Goal: Task Accomplishment & Management: Complete application form

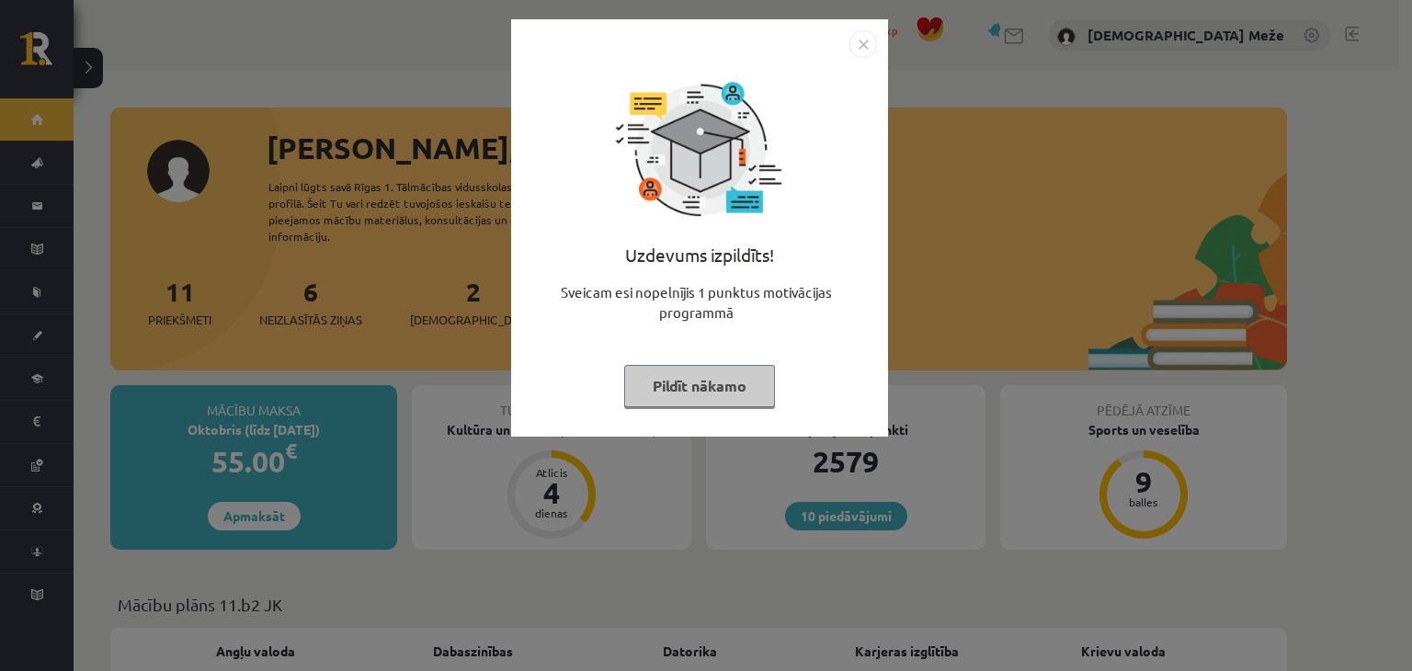
click at [656, 383] on button "Pildīt nākamo" at bounding box center [699, 386] width 151 height 42
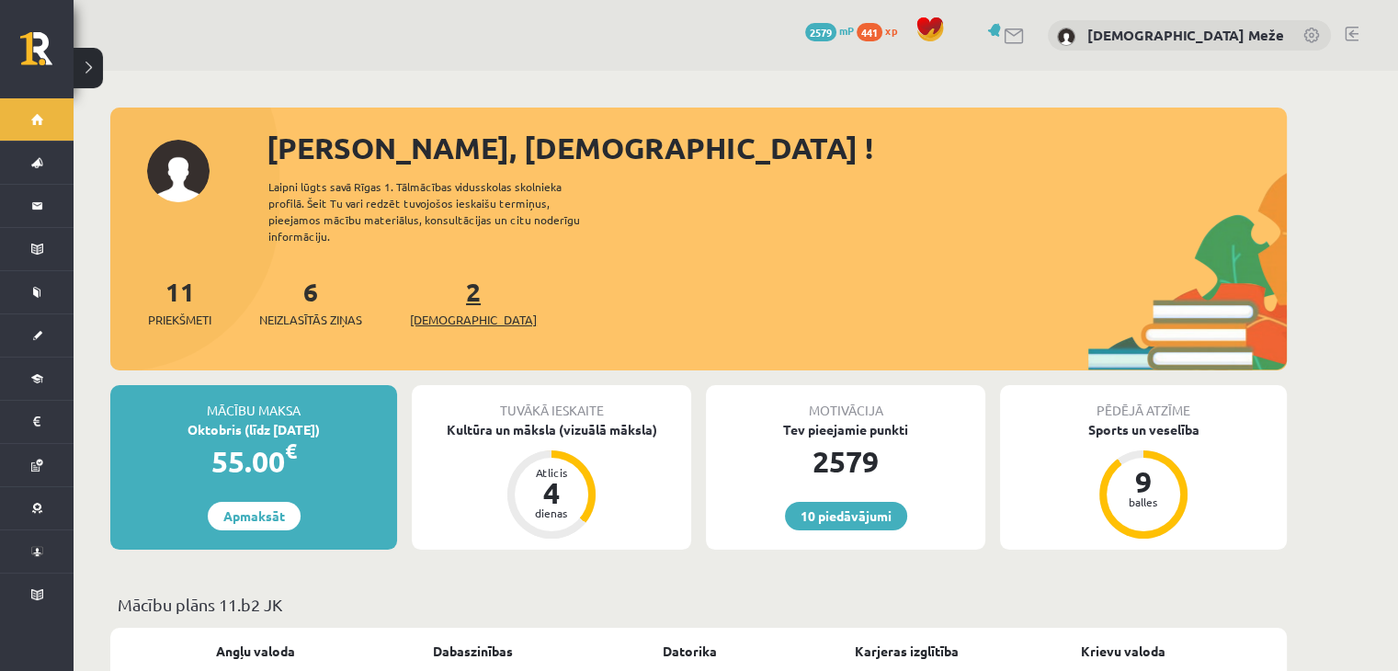
click at [439, 285] on link "2 Ieskaites" at bounding box center [473, 302] width 127 height 54
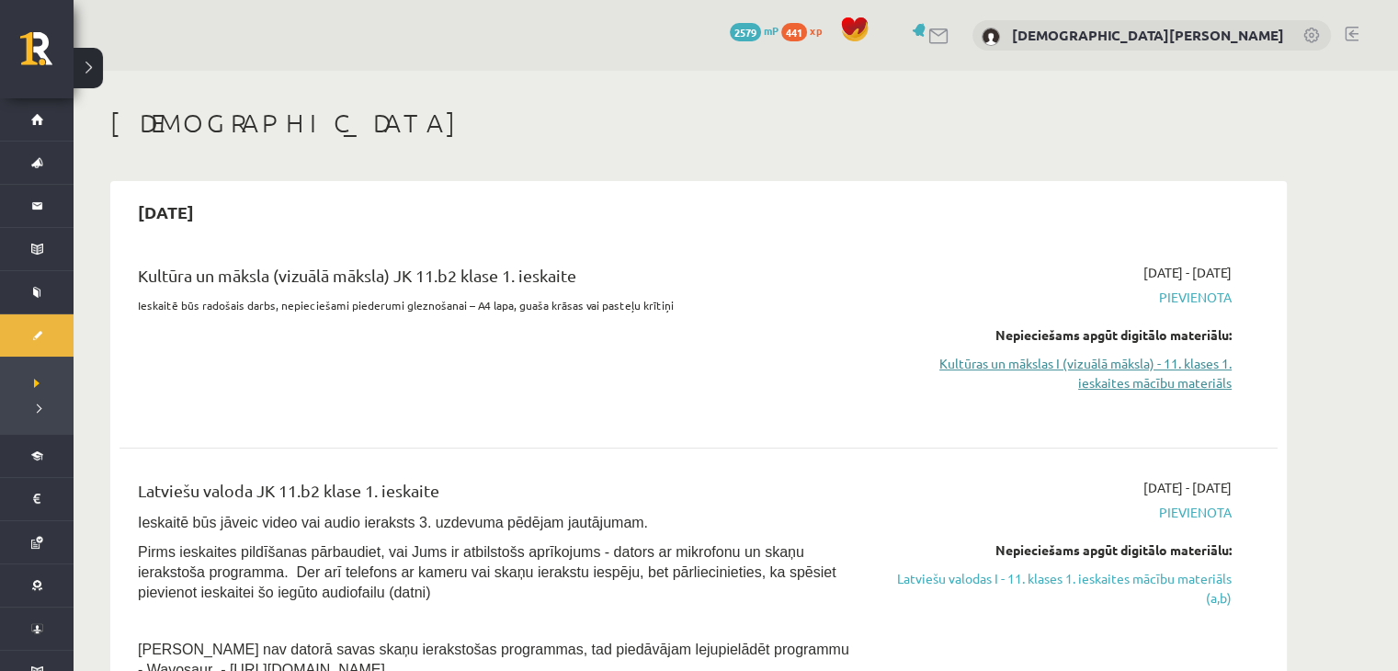
click at [1010, 369] on link "Kultūras un mākslas I (vizuālā māksla) - 11. klases 1. ieskaites mācību materiā…" at bounding box center [1058, 373] width 346 height 39
drag, startPoint x: 1074, startPoint y: 363, endPoint x: 792, endPoint y: 84, distance: 397.0
click at [1073, 362] on link "Kultūras un mākslas I (vizuālā māksla) - 11. klases 1. ieskaites mācību materiā…" at bounding box center [1058, 373] width 346 height 39
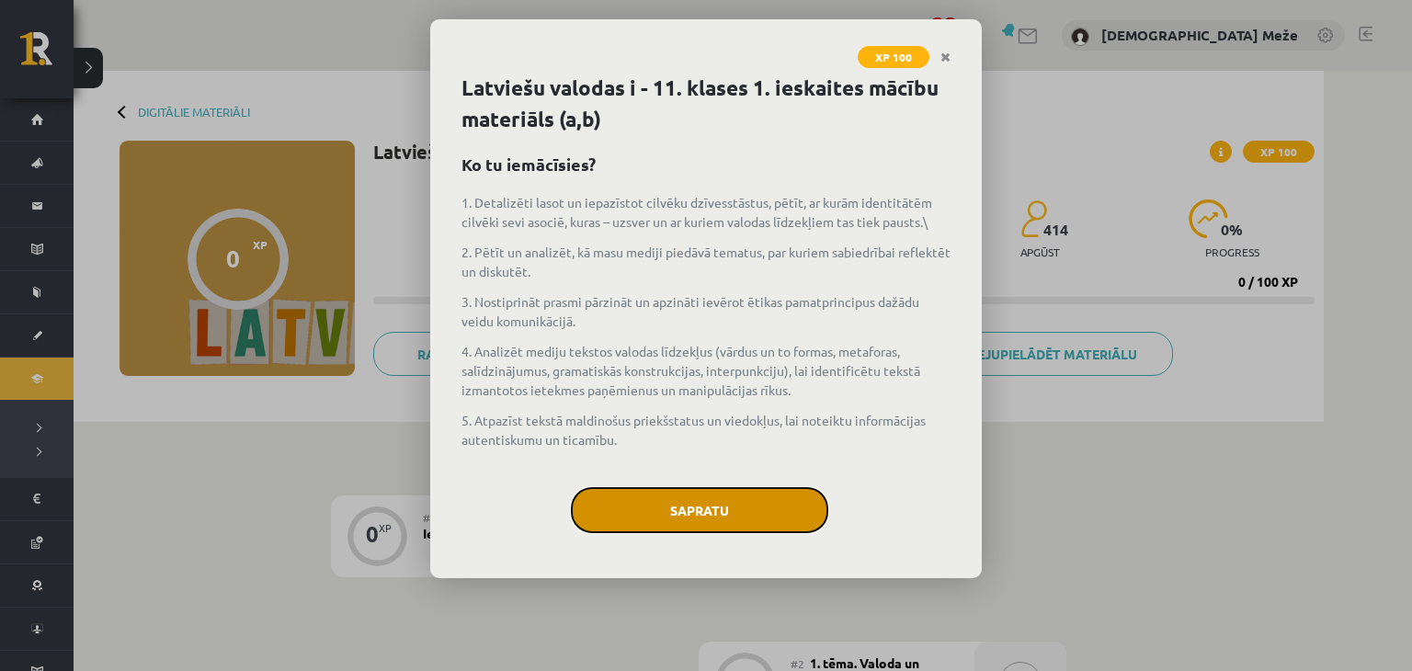
click at [702, 493] on button "Sapratu" at bounding box center [699, 510] width 257 height 46
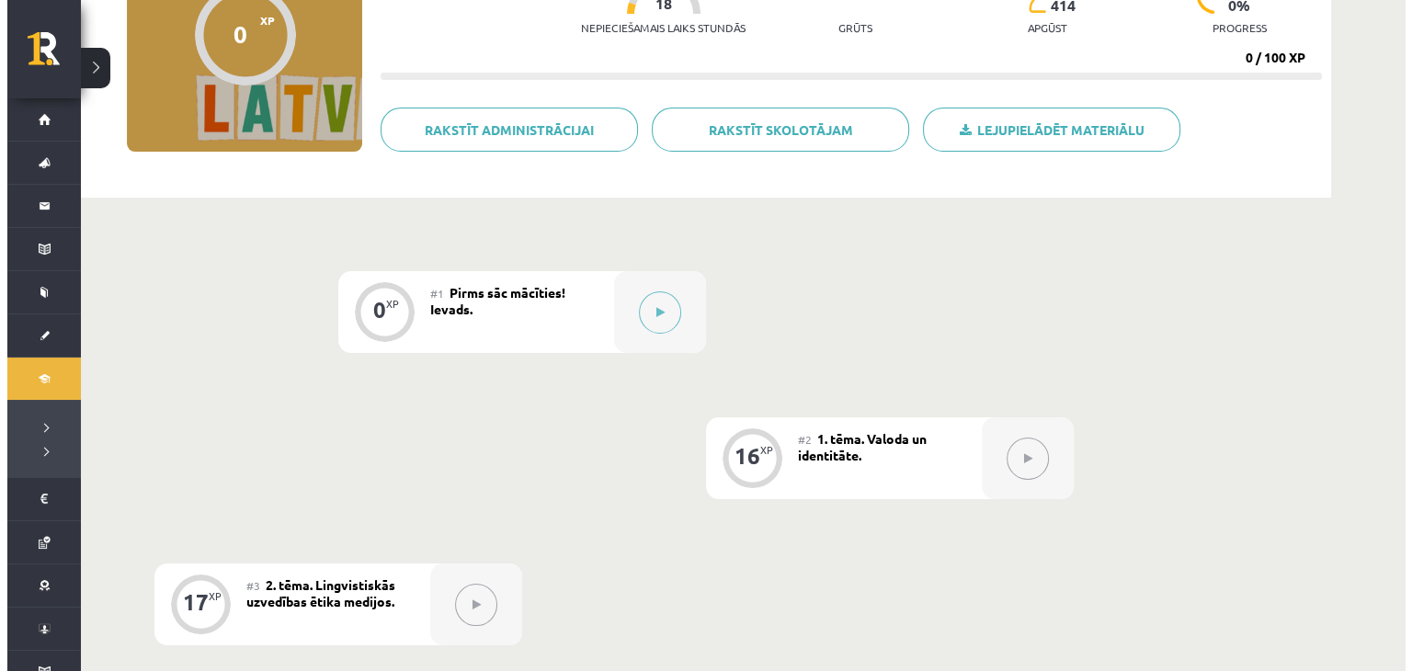
scroll to position [184, 0]
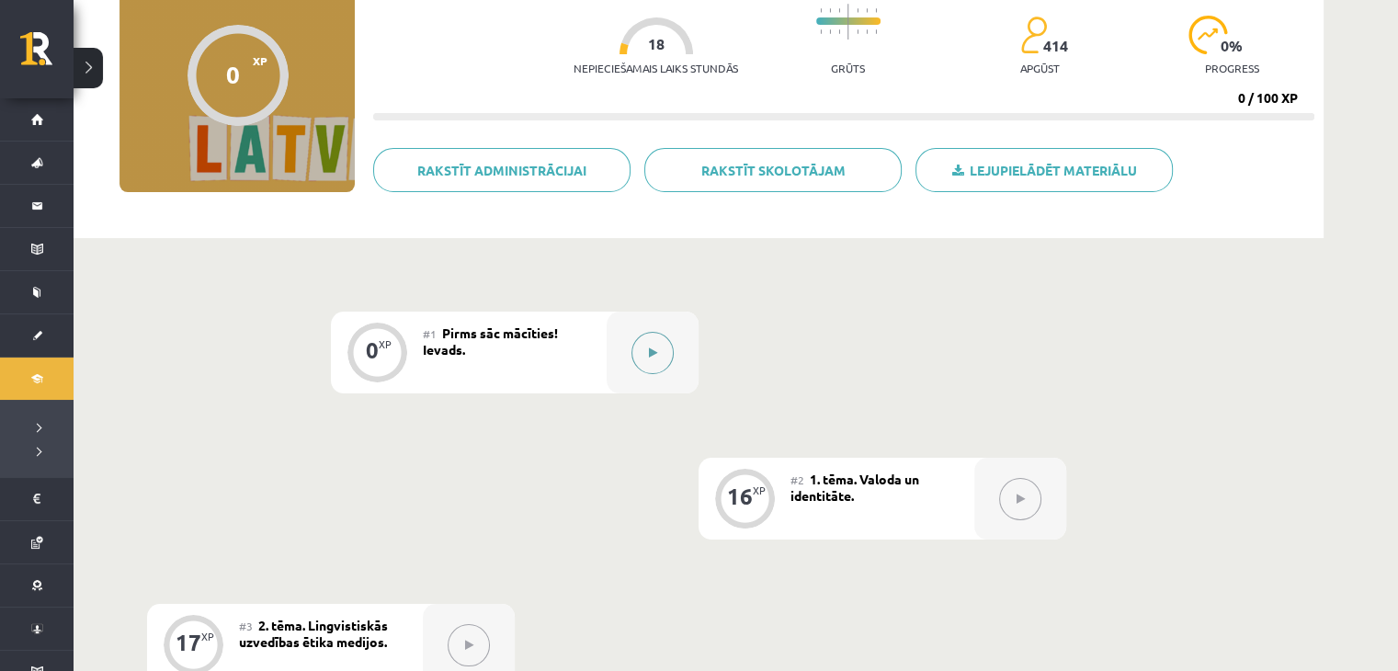
click at [683, 343] on div at bounding box center [653, 353] width 92 height 82
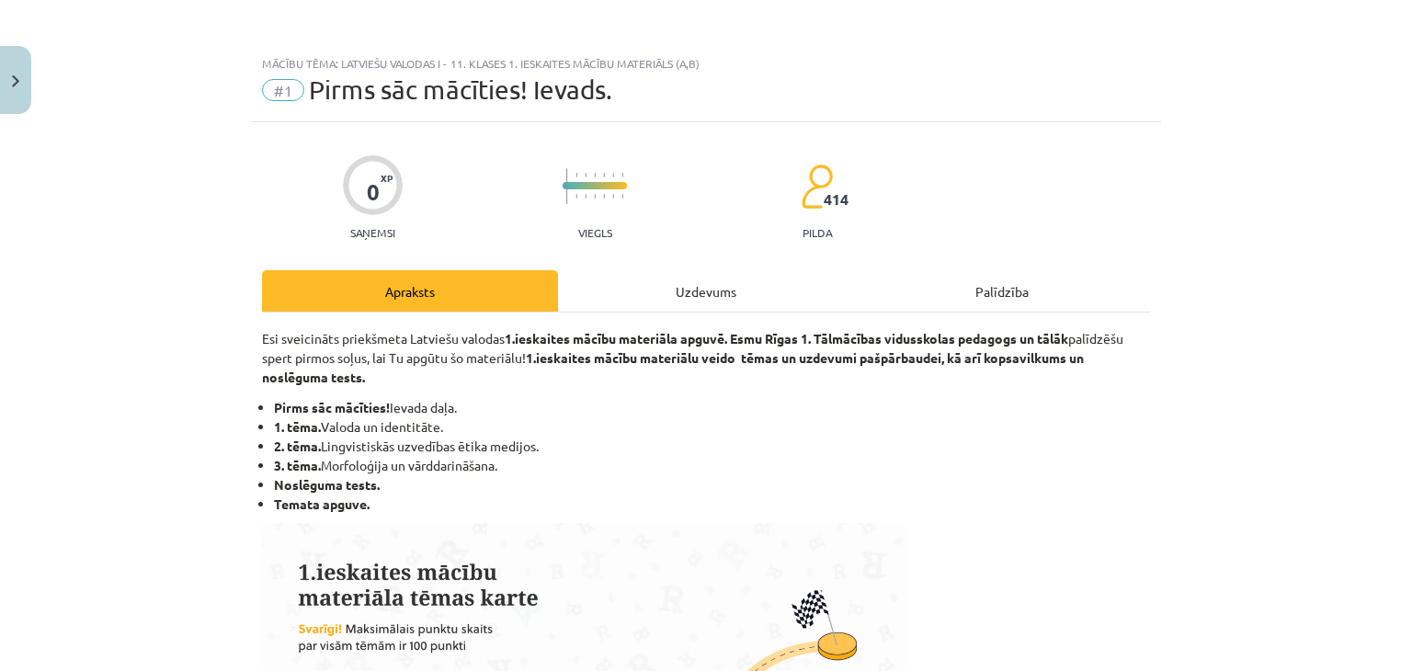
click at [675, 279] on div "Uzdevums" at bounding box center [706, 290] width 296 height 41
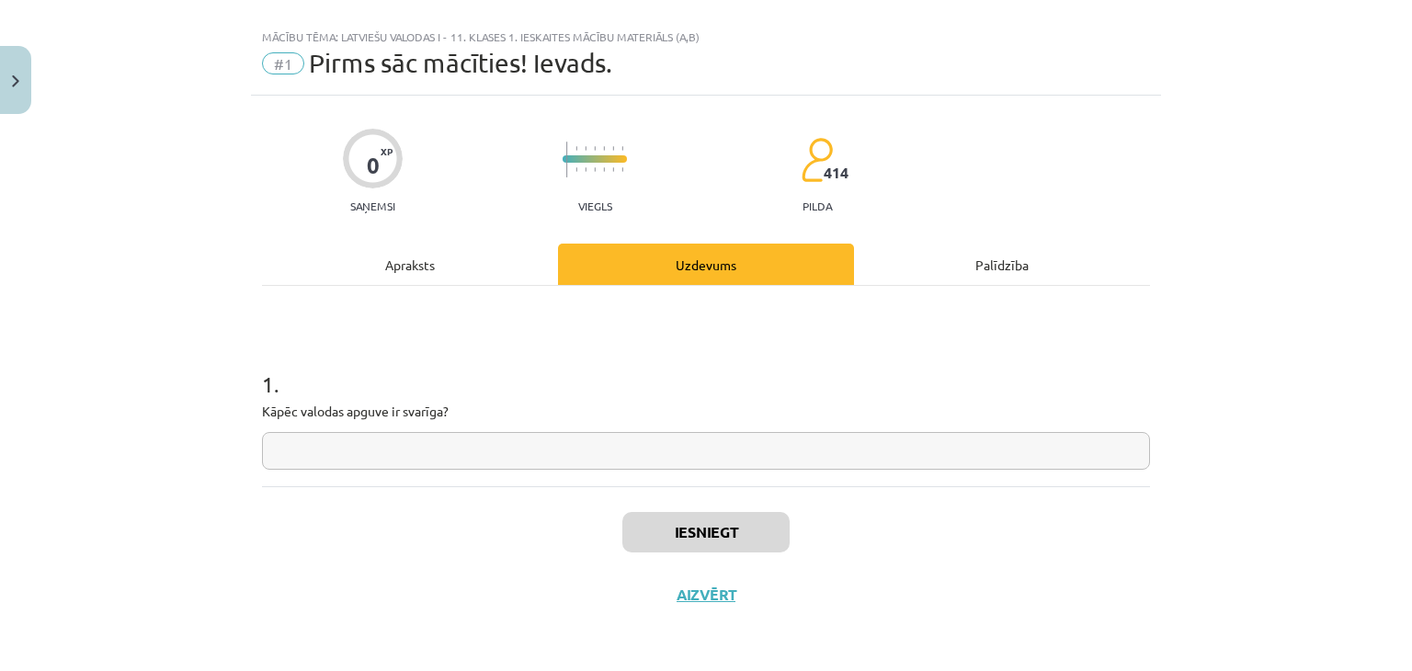
click at [384, 441] on input "text" at bounding box center [706, 451] width 888 height 38
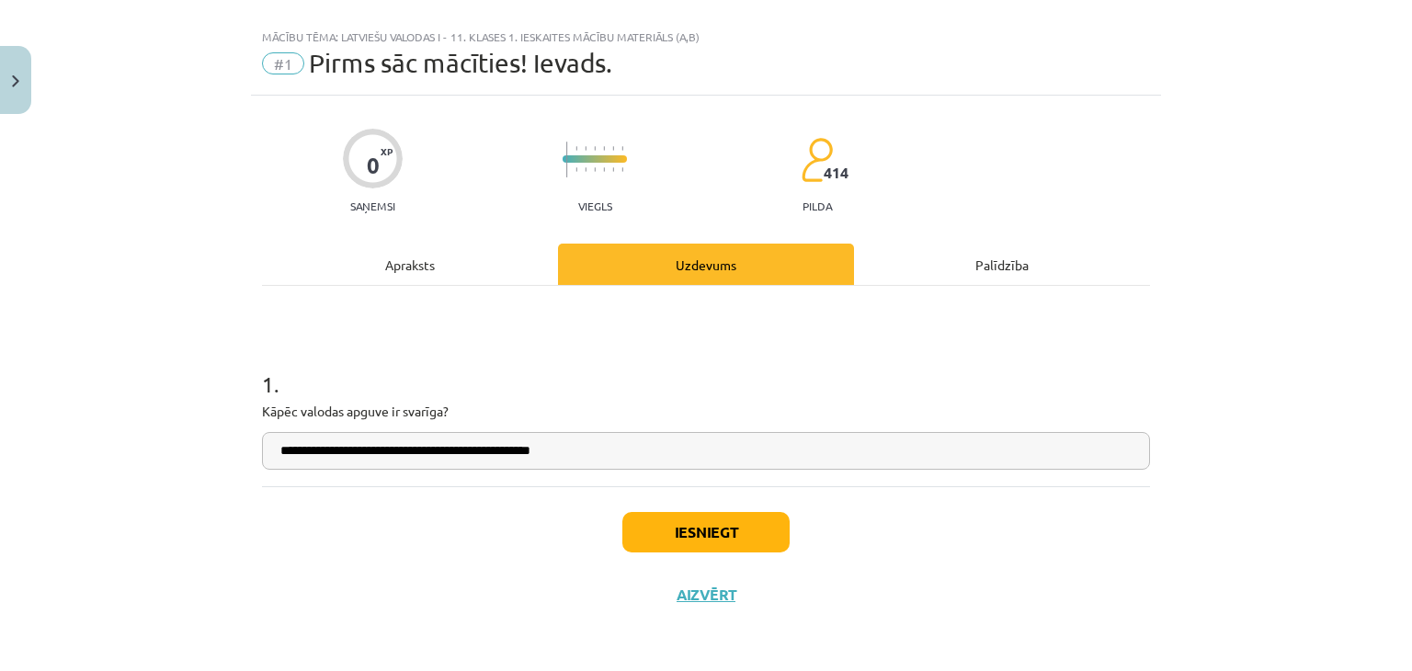
type input "**********"
click at [714, 519] on button "Iesniegt" at bounding box center [705, 532] width 167 height 40
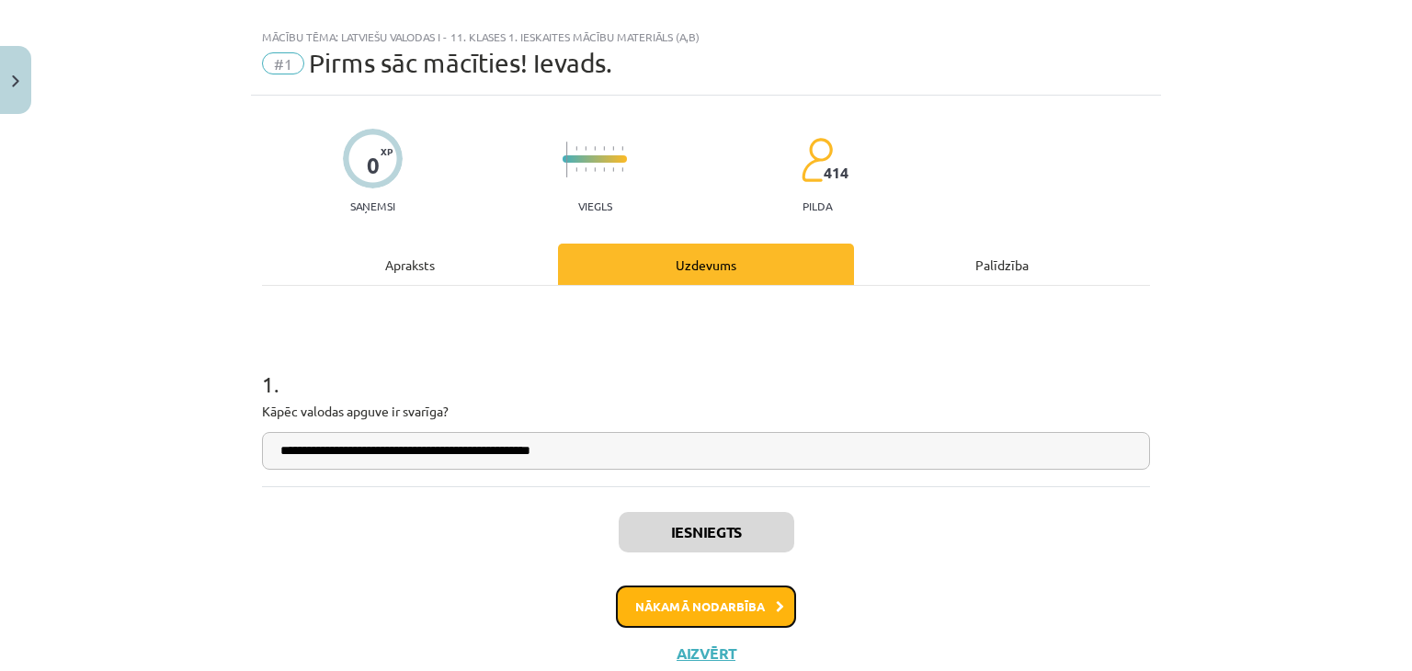
click at [716, 593] on button "Nākamā nodarbība" at bounding box center [706, 606] width 180 height 42
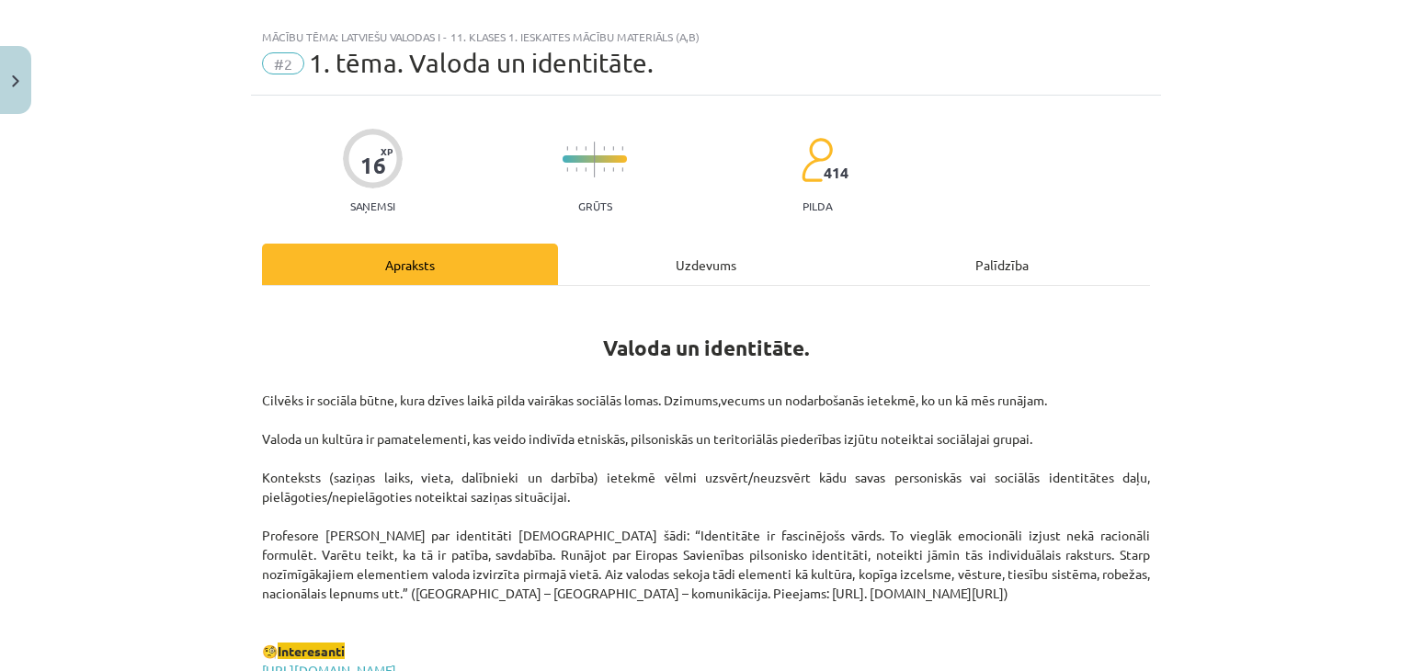
scroll to position [46, 0]
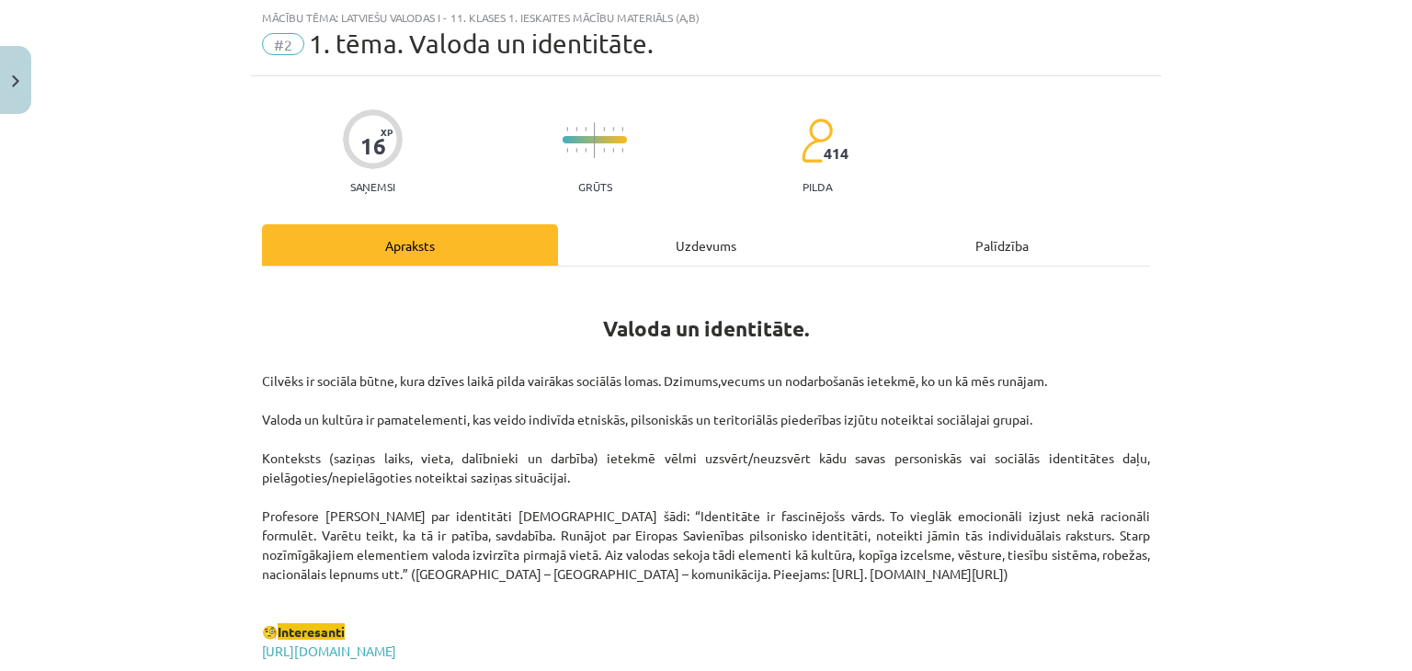
click at [725, 229] on div "Uzdevums" at bounding box center [706, 244] width 296 height 41
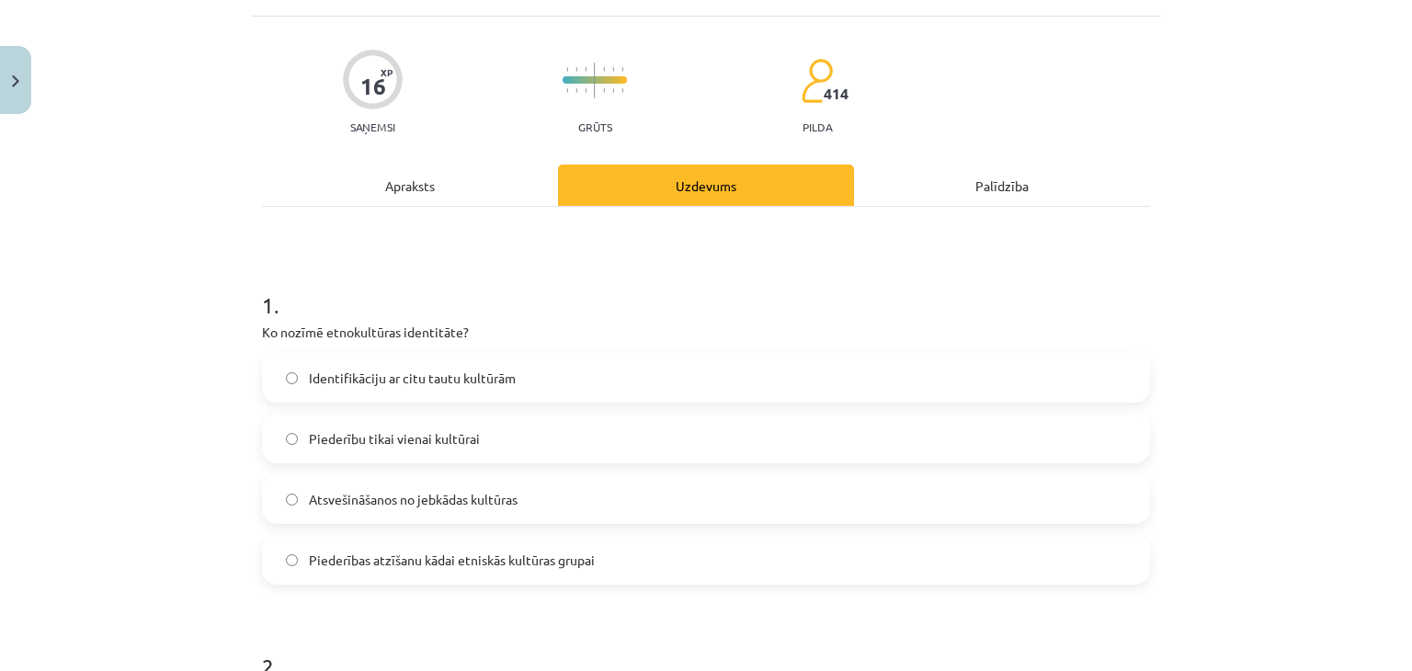
scroll to position [138, 0]
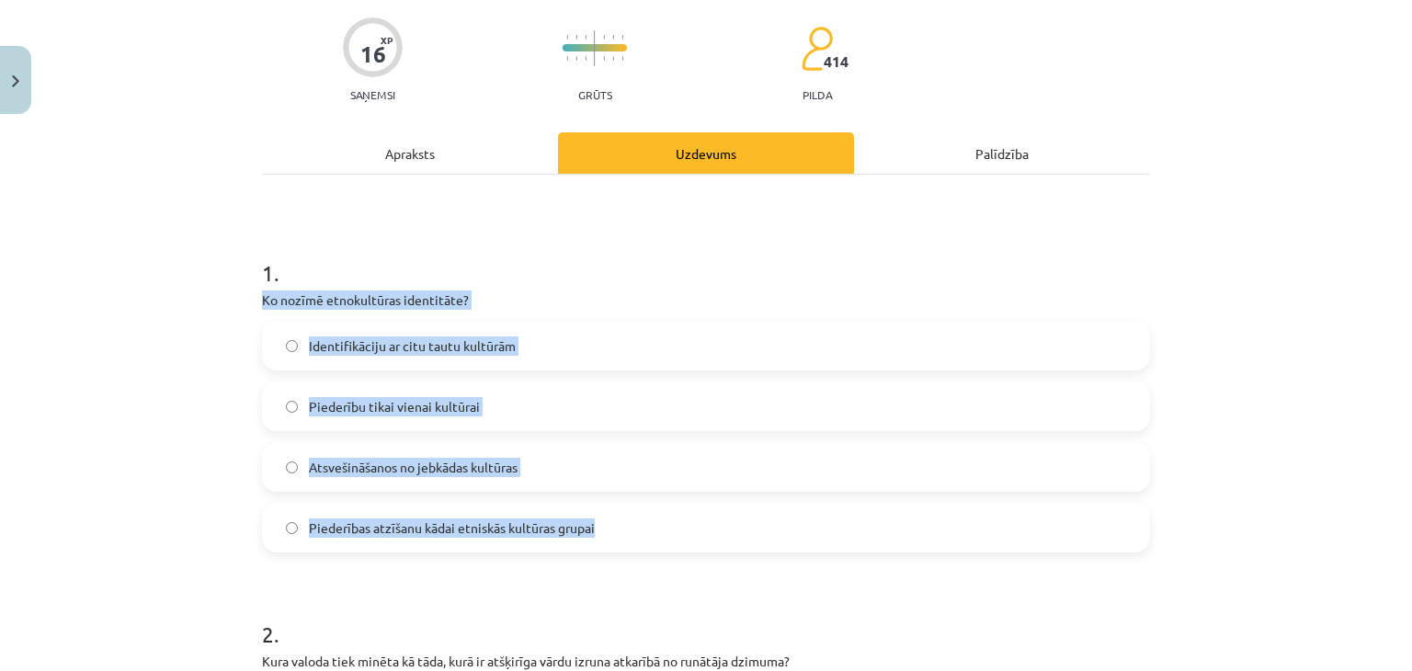
drag, startPoint x: 247, startPoint y: 292, endPoint x: 600, endPoint y: 482, distance: 400.9
copy div "Ko nozīmē etnokultūras identitāte? Identifikāciju ar citu tautu kultūrām Pieder…"
click at [349, 519] on span "Piederības atzīšanu kādai etniskās kultūras grupai" at bounding box center [452, 527] width 286 height 19
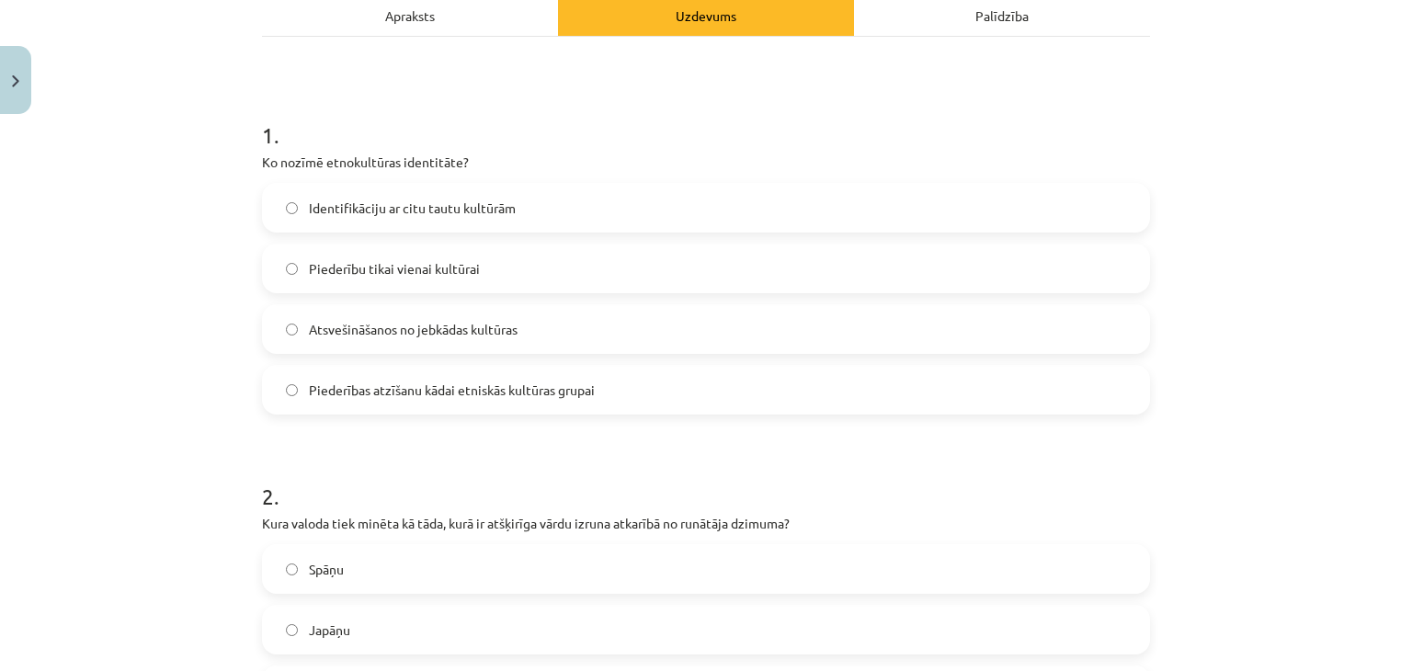
scroll to position [414, 0]
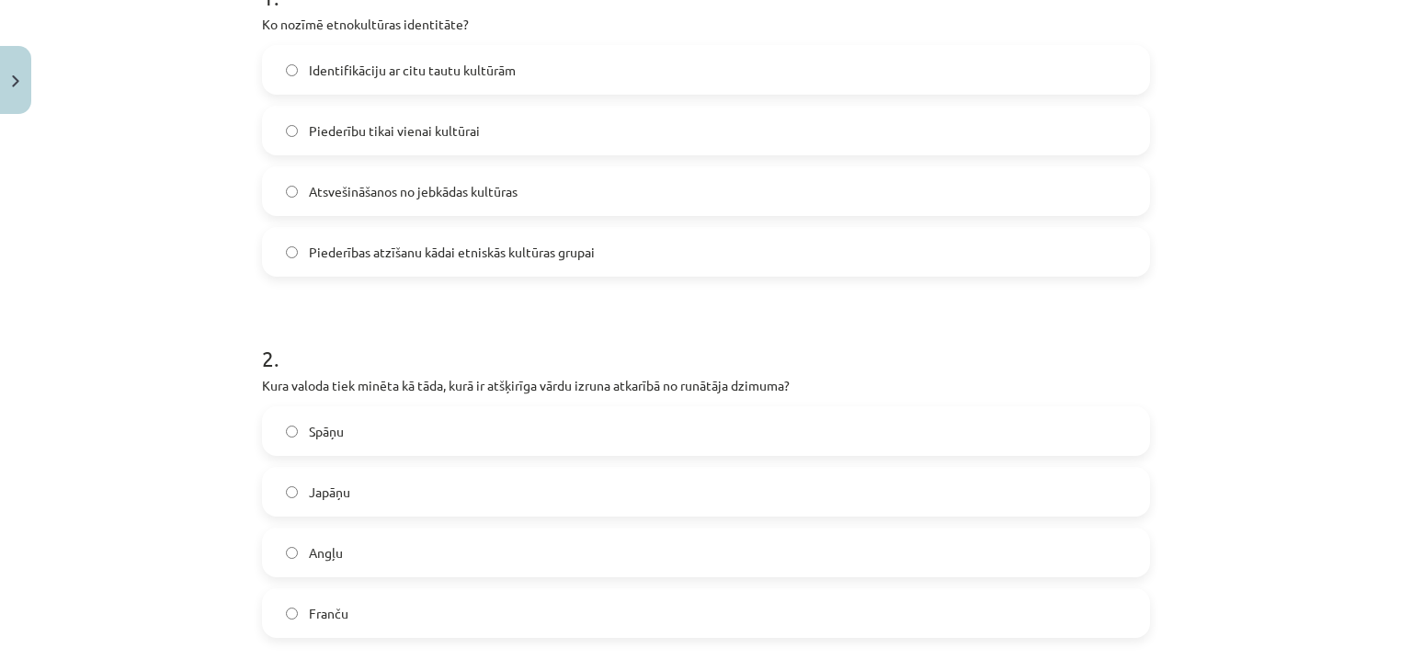
click at [230, 403] on div "Mācību tēma: Latviešu valodas i - 11. klases 1. ieskaites mācību materiāls (a,b…" at bounding box center [706, 335] width 1412 height 671
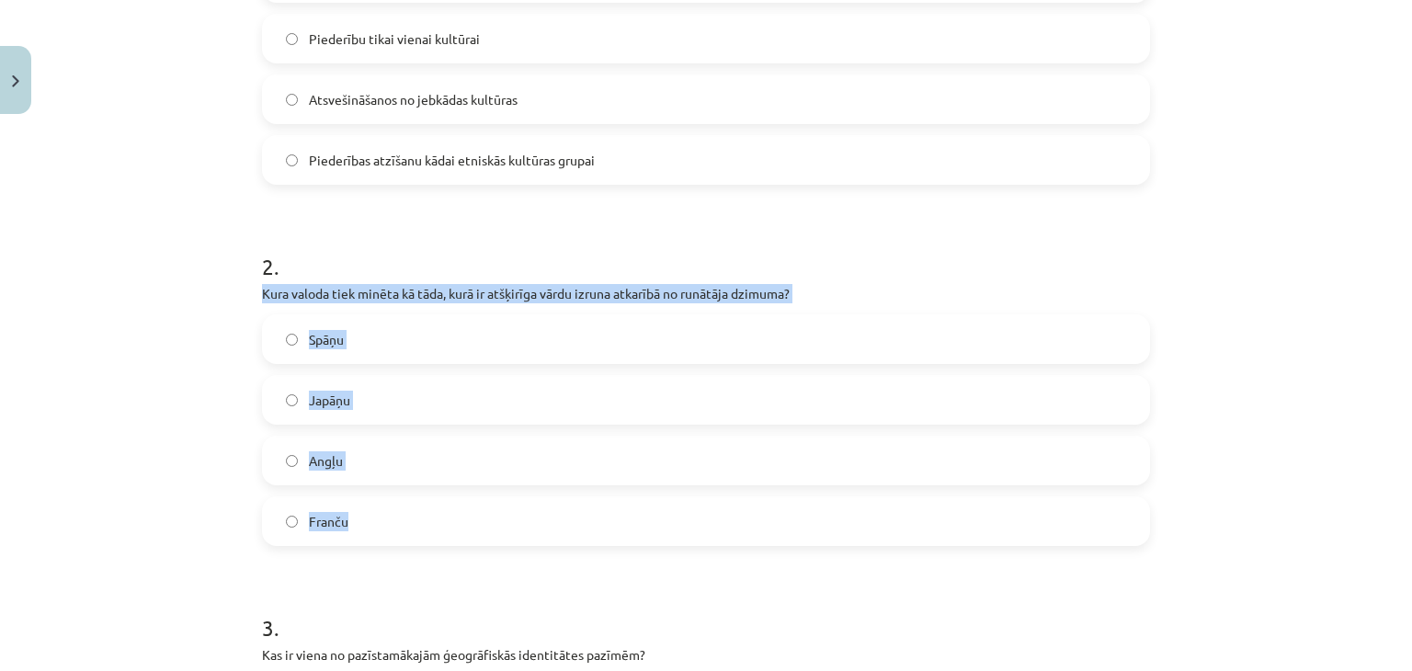
drag, startPoint x: 218, startPoint y: 295, endPoint x: 755, endPoint y: 520, distance: 582.8
click at [755, 520] on div "Mācību tēma: Latviešu valodas i - 11. klases 1. ieskaites mācību materiāls (a,b…" at bounding box center [706, 335] width 1412 height 671
copy div "Kura valoda tiek minēta kā tāda, kurā ir atšķirīga vārdu izruna atkarībā no run…"
click at [379, 390] on label "Japāņu" at bounding box center [706, 400] width 884 height 46
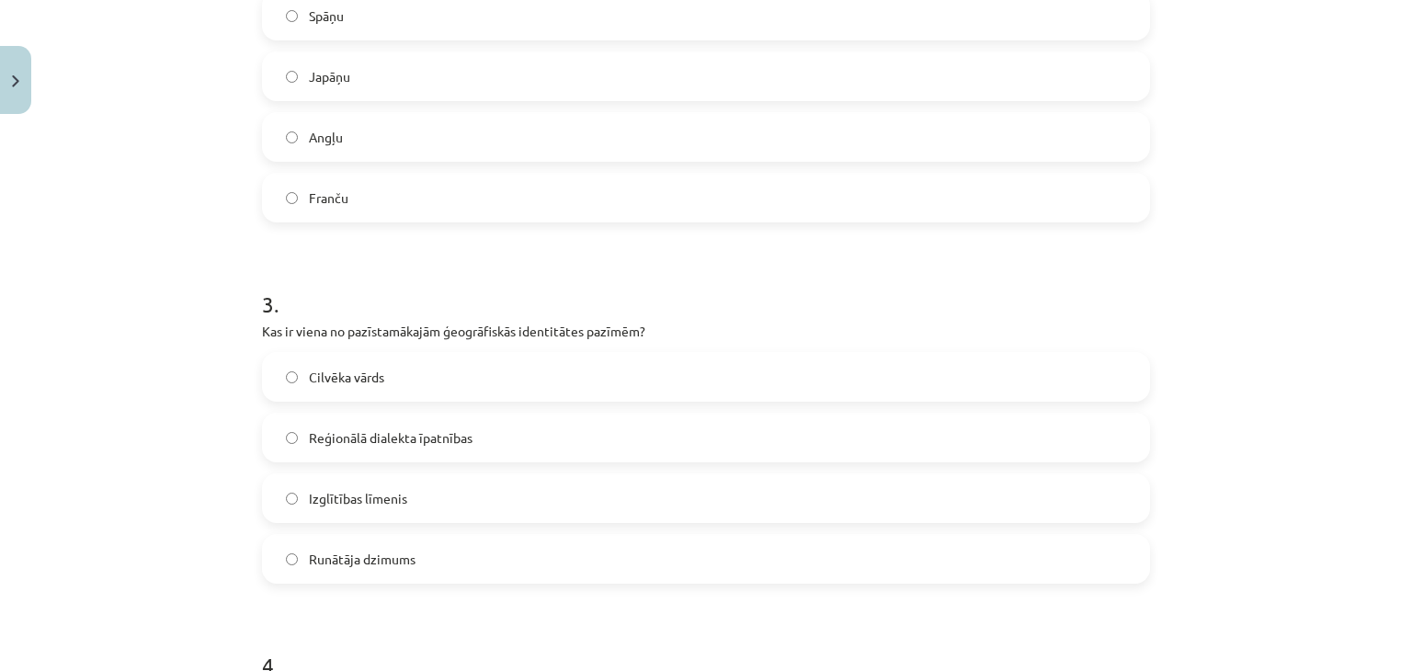
scroll to position [873, 0]
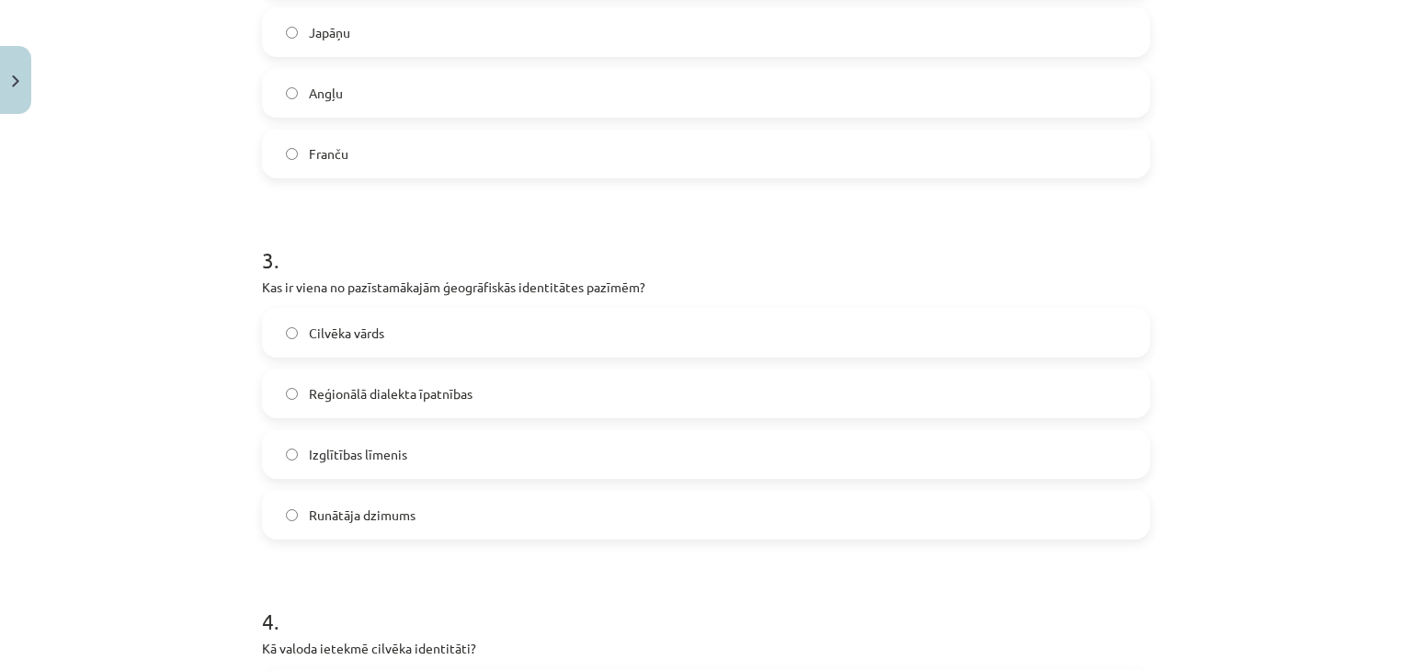
click at [380, 323] on label "Cilvēka vārds" at bounding box center [706, 333] width 884 height 46
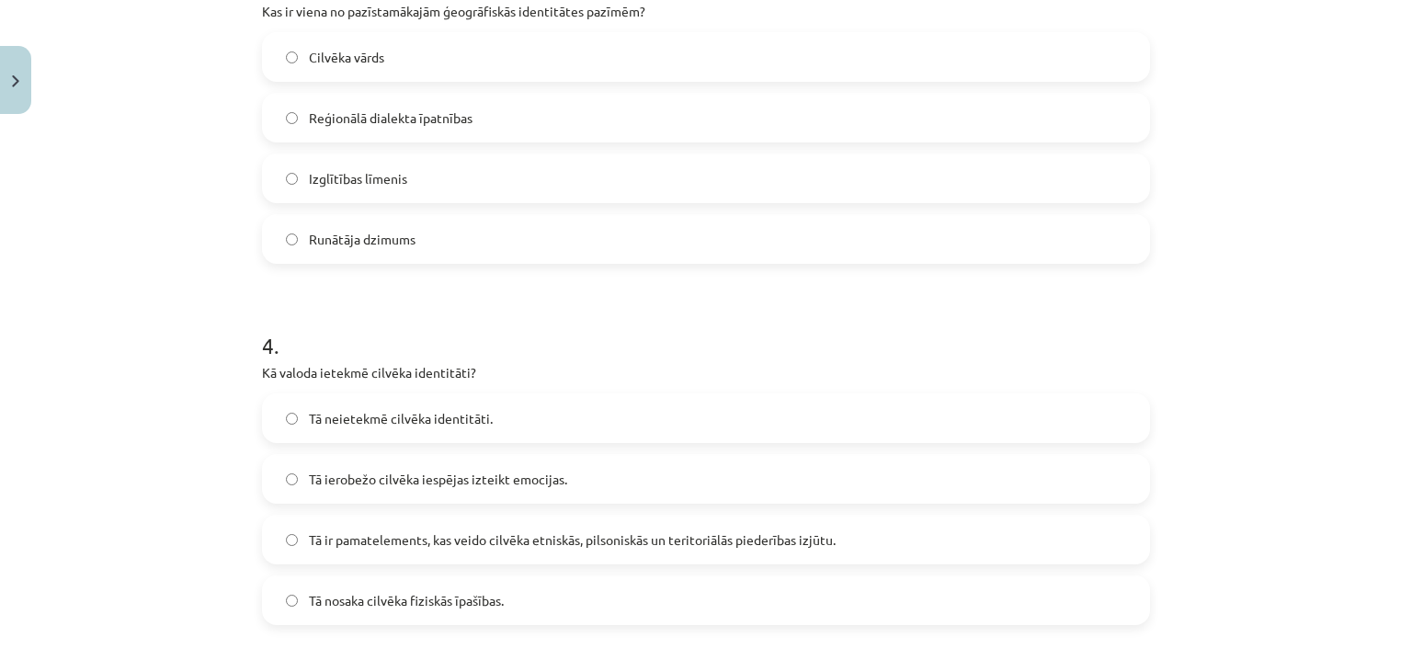
scroll to position [1241, 0]
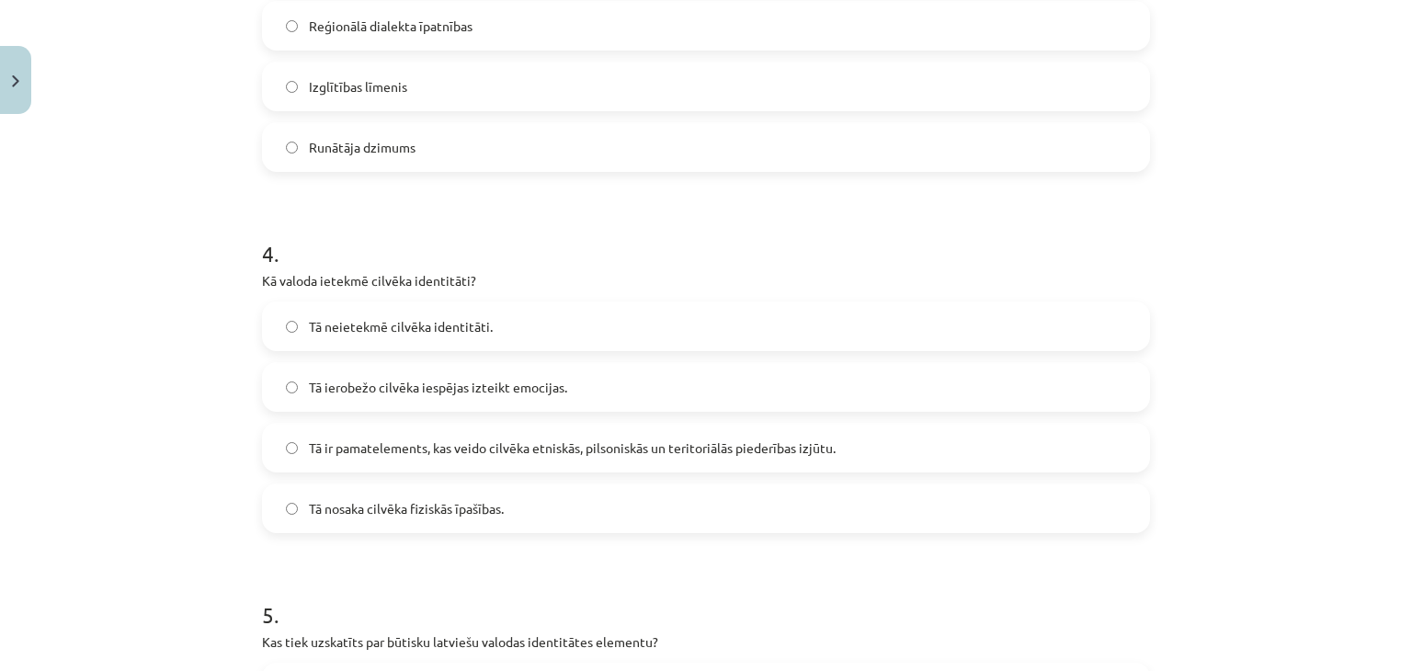
click at [581, 457] on label "Tā ir pamatelements, kas veido cilvēka etniskās, pilsoniskās un teritoriālās pi…" at bounding box center [706, 448] width 884 height 46
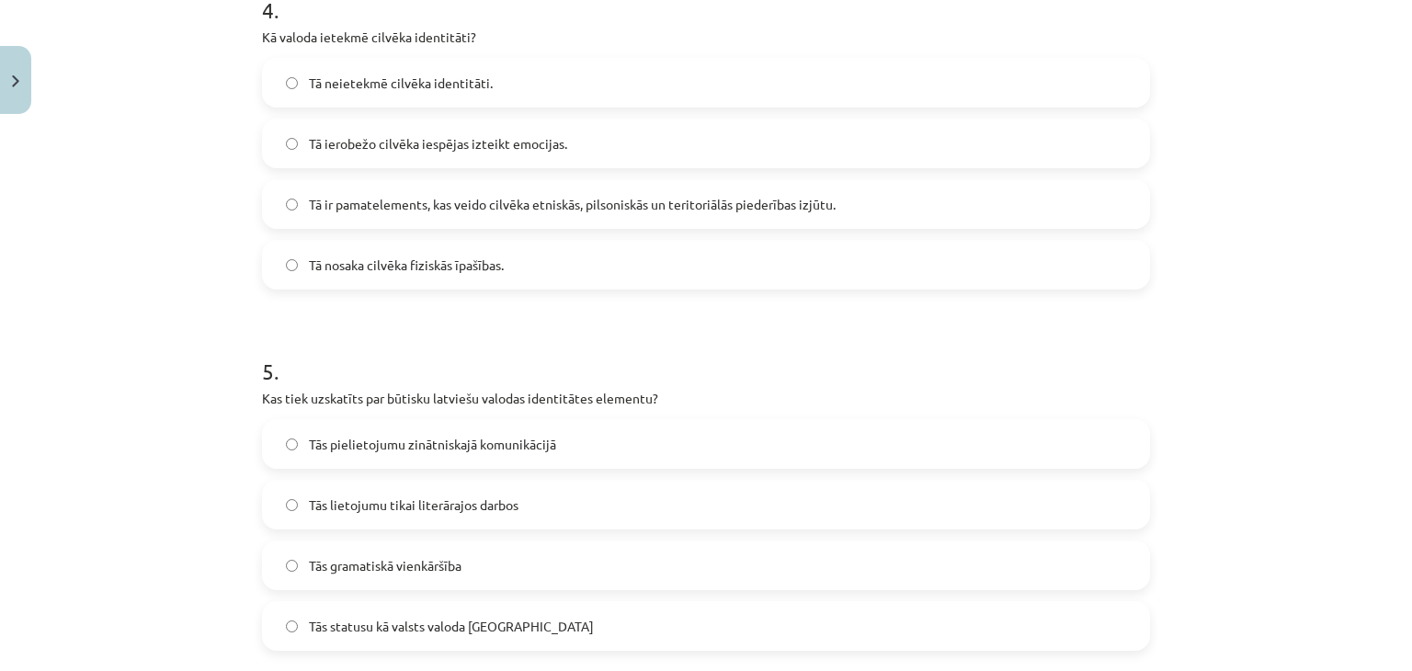
scroll to position [1516, 0]
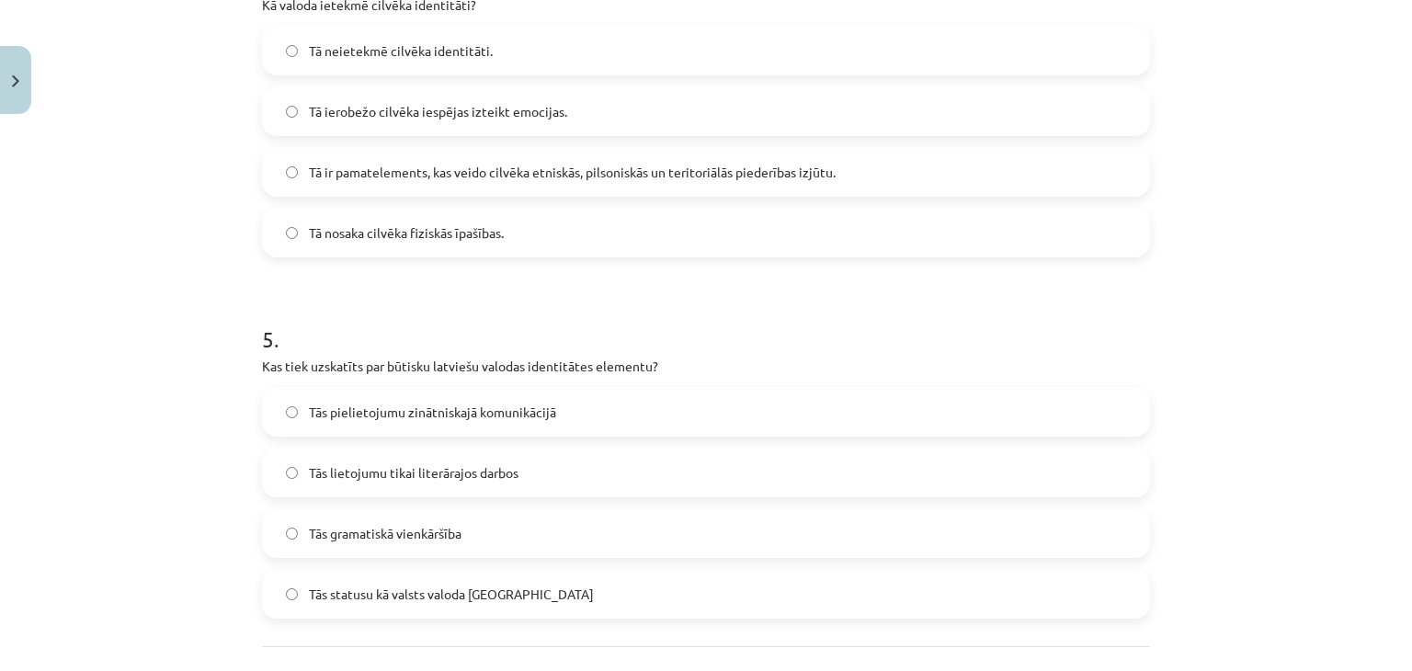
click at [365, 535] on span "Tās gramatiskā vienkāršība" at bounding box center [385, 533] width 153 height 19
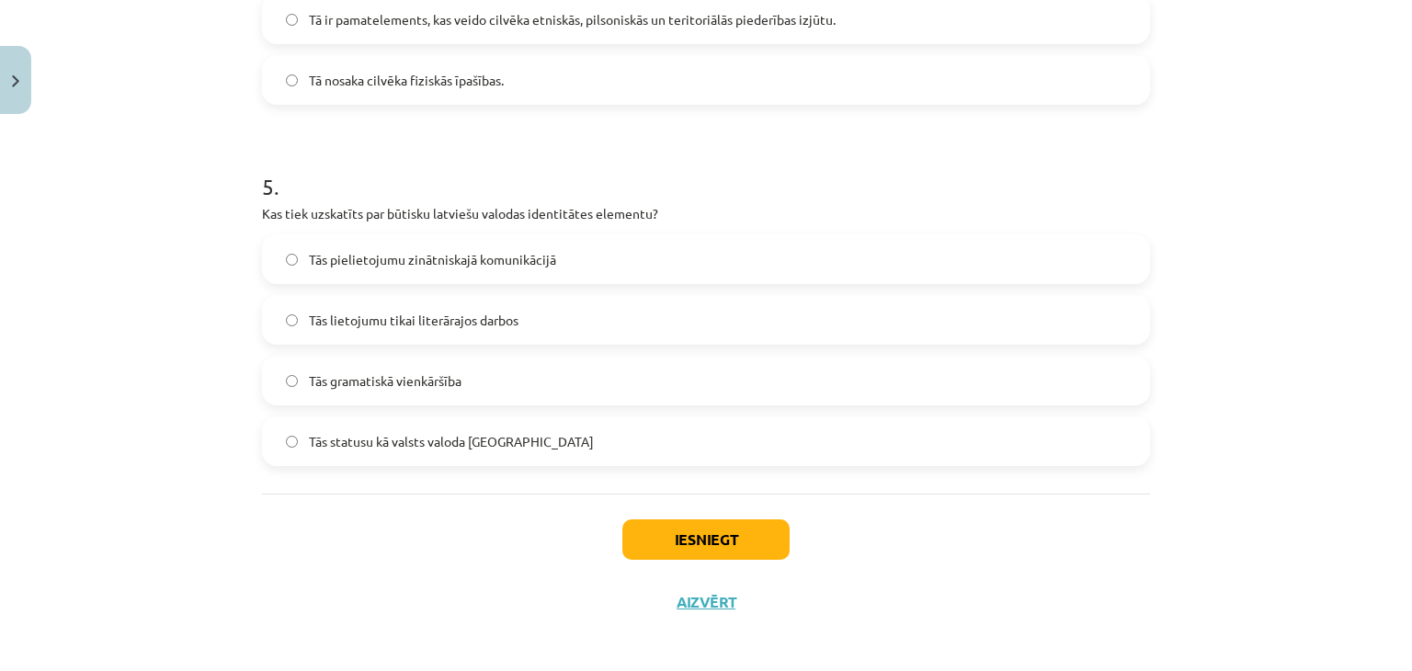
scroll to position [1676, 0]
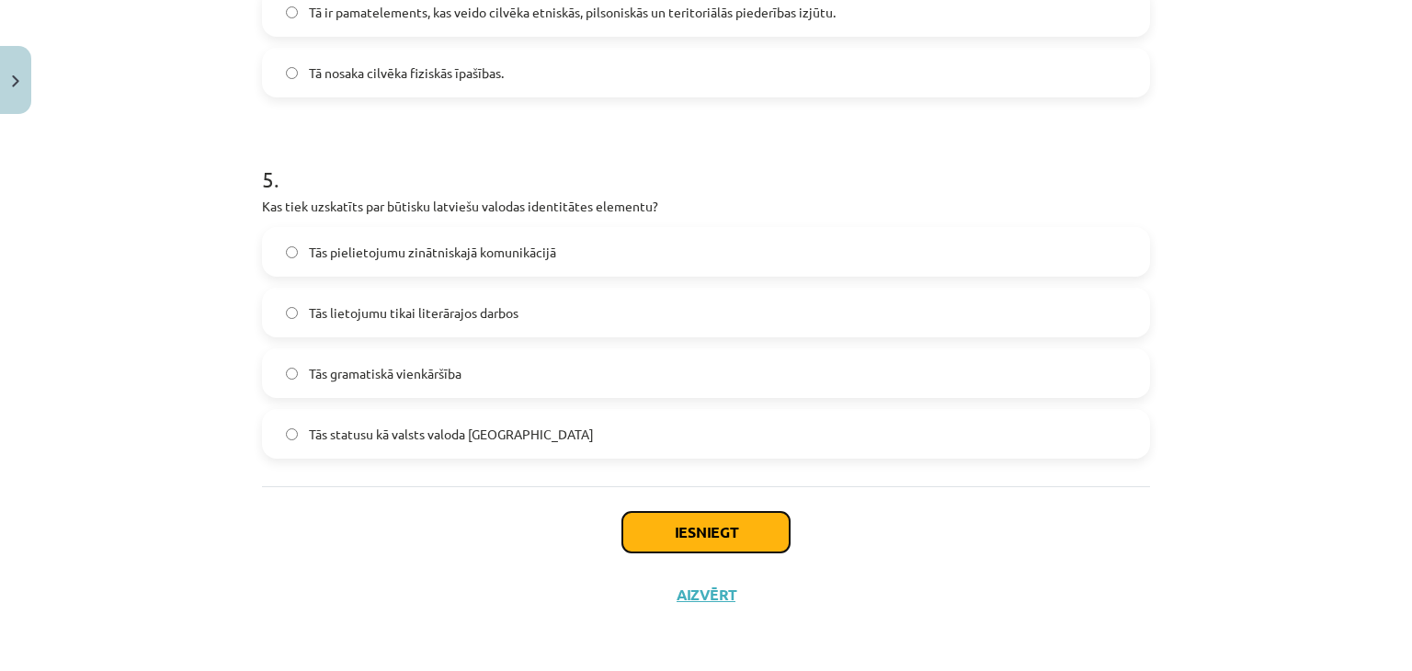
click at [653, 545] on button "Iesniegt" at bounding box center [705, 532] width 167 height 40
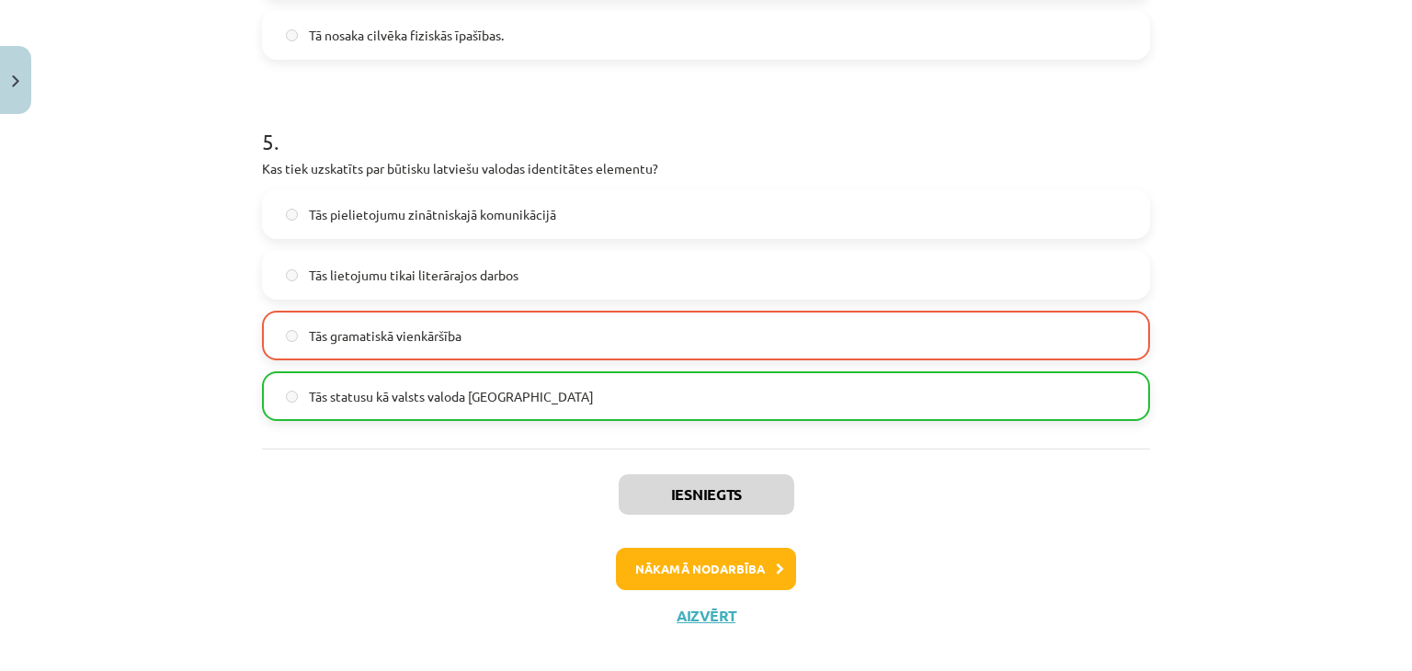
scroll to position [1735, 0]
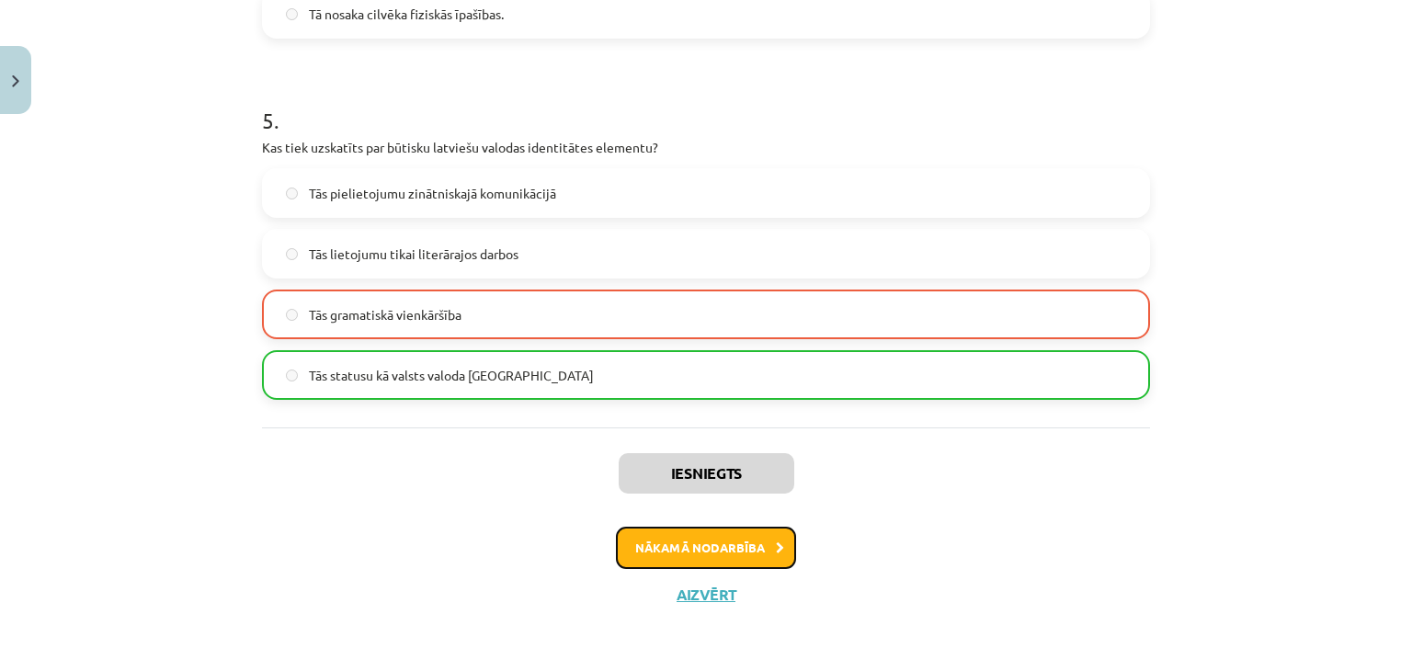
click at [720, 563] on button "Nākamā nodarbība" at bounding box center [706, 548] width 180 height 42
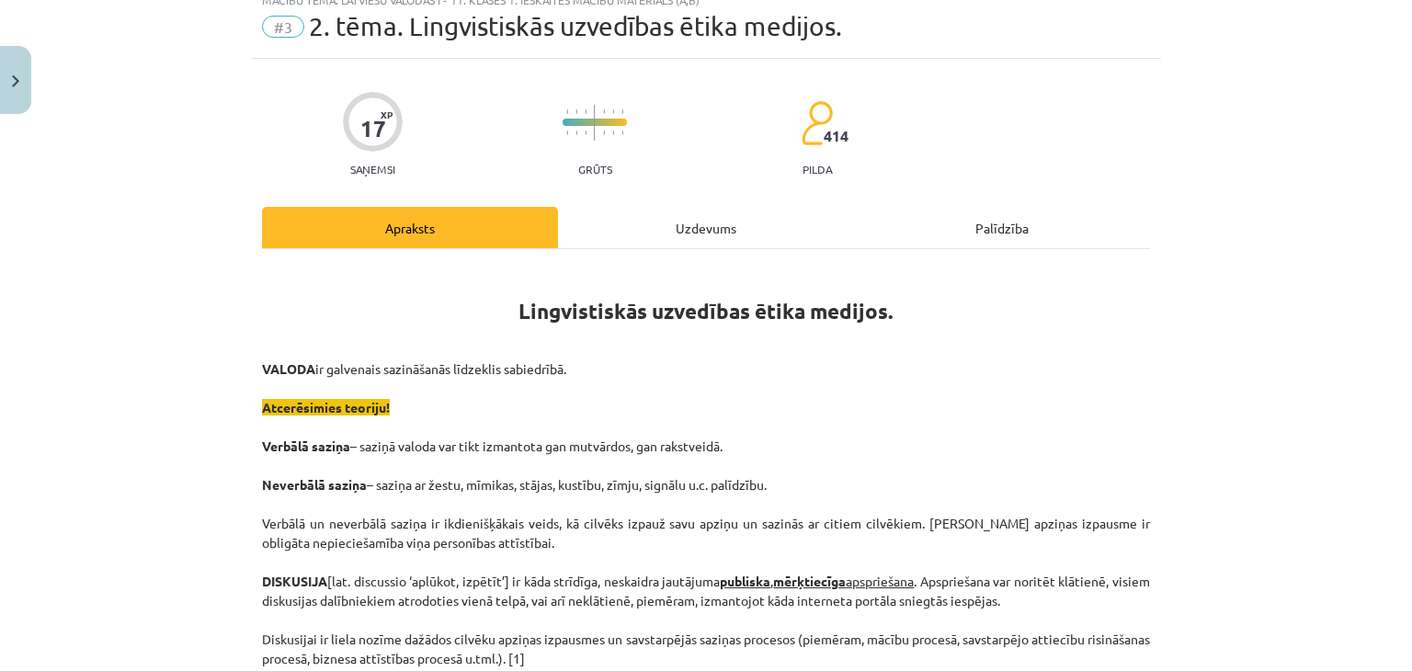
scroll to position [46, 0]
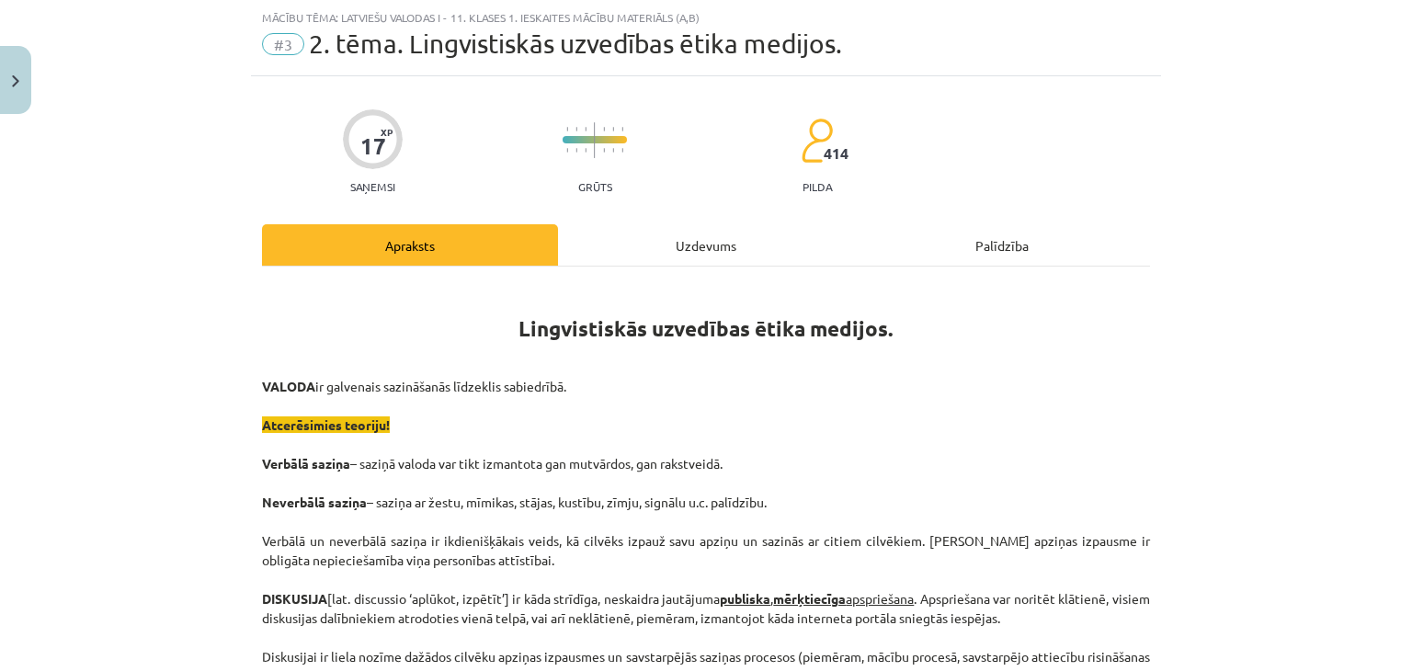
click at [739, 234] on div "Uzdevums" at bounding box center [706, 244] width 296 height 41
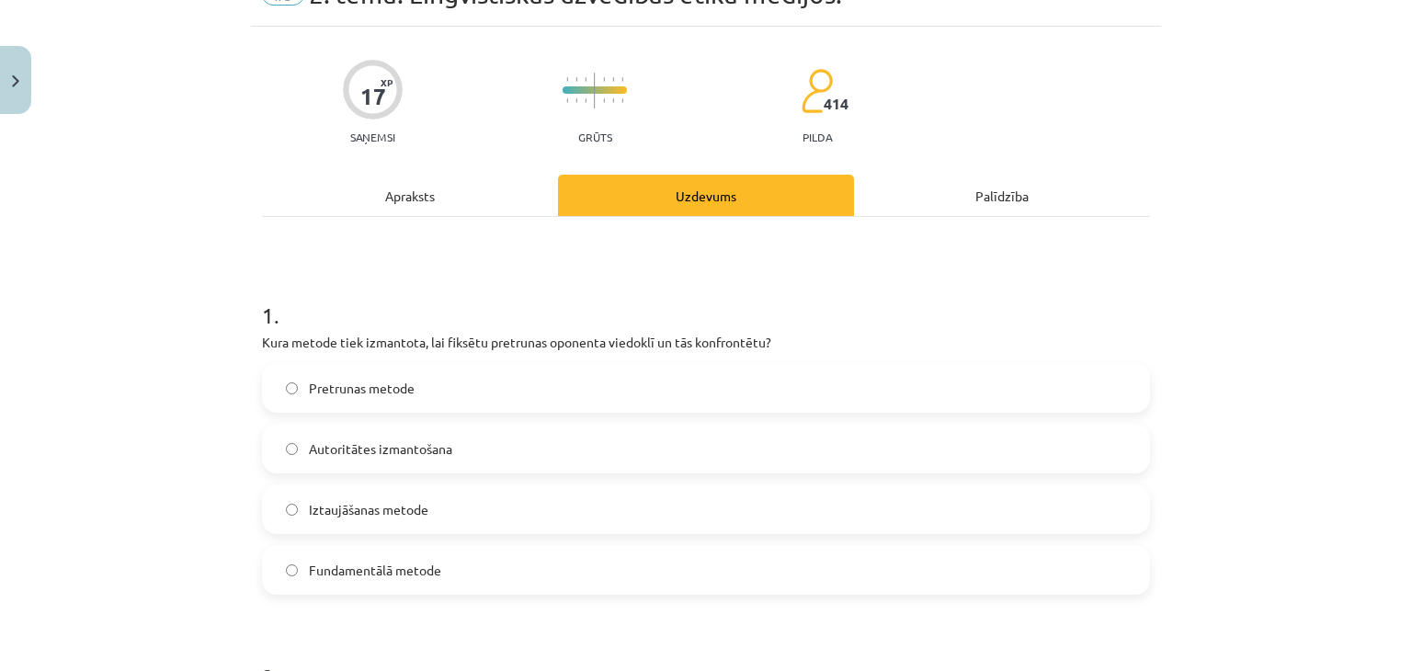
scroll to position [138, 0]
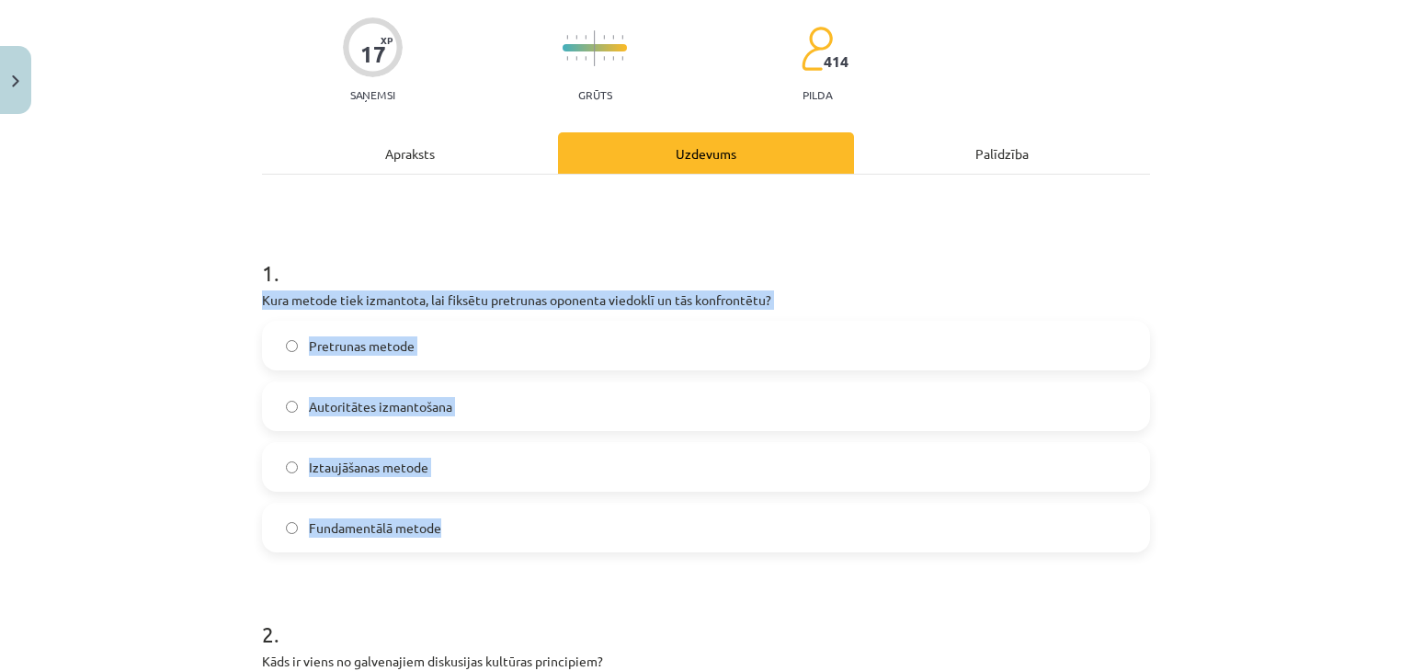
drag, startPoint x: 232, startPoint y: 306, endPoint x: 750, endPoint y: 539, distance: 568.0
click at [753, 539] on div "Mācību tēma: Latviešu valodas i - 11. klases 1. ieskaites mācību materiāls (a,b…" at bounding box center [706, 335] width 1412 height 671
copy div "Kura metode tiek izmantota, lai fiksētu pretrunas oponenta viedoklī un tās konf…"
click at [412, 330] on label "Pretrunas metode" at bounding box center [706, 346] width 884 height 46
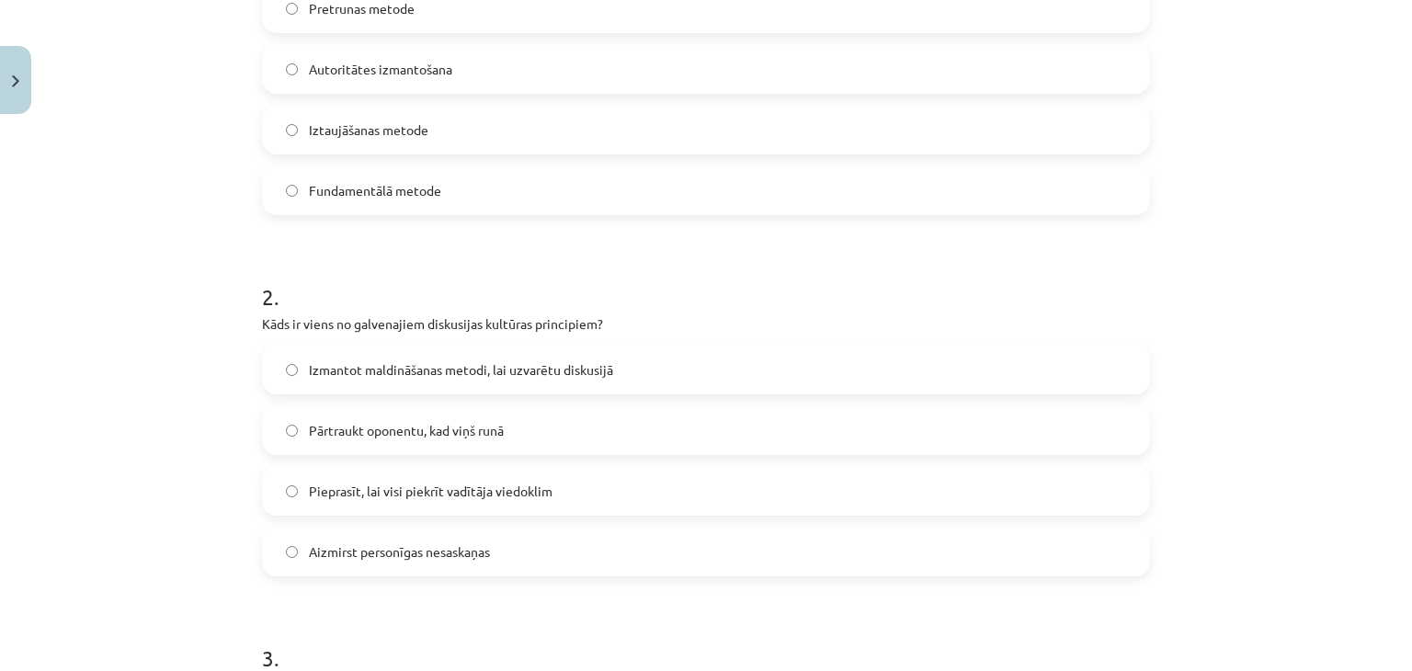
scroll to position [505, 0]
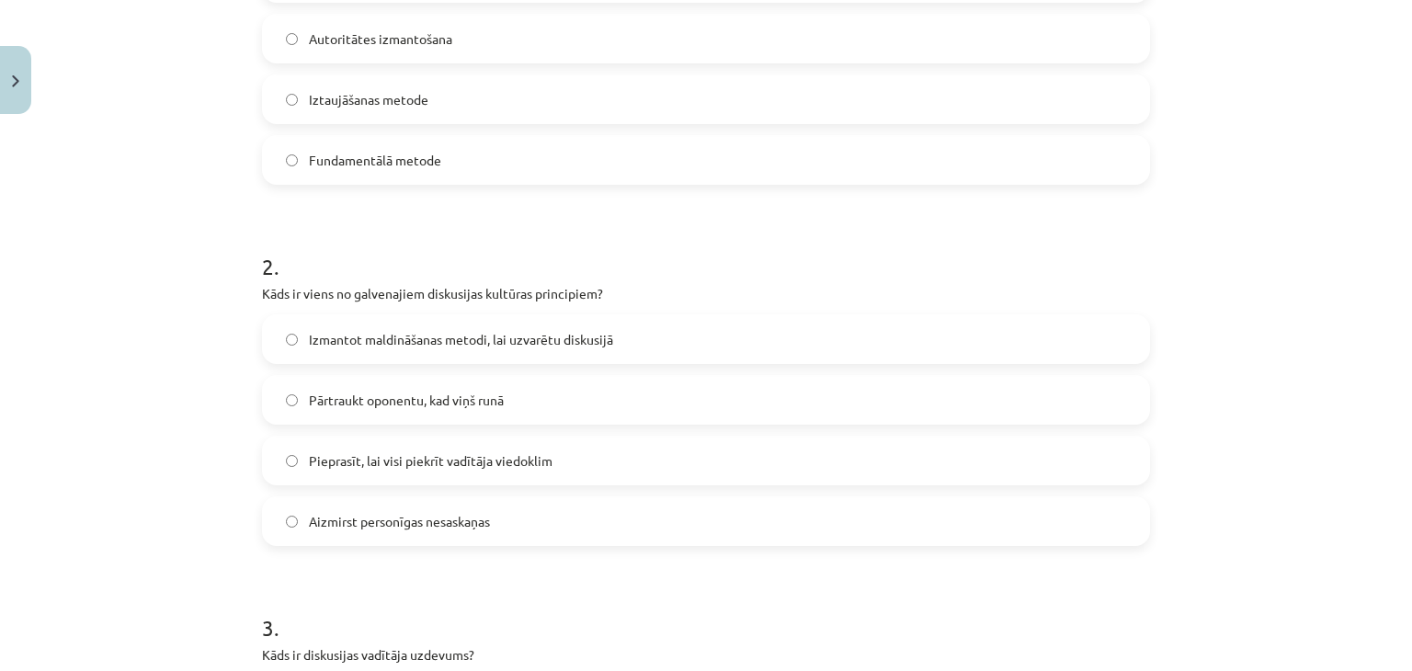
drag, startPoint x: 440, startPoint y: 504, endPoint x: 455, endPoint y: 511, distance: 16.4
click at [455, 511] on label "Aizmirst personīgas nesaskaņas" at bounding box center [706, 521] width 884 height 46
click at [360, 530] on label "Aizmirst personīgas nesaskaņas" at bounding box center [706, 521] width 884 height 46
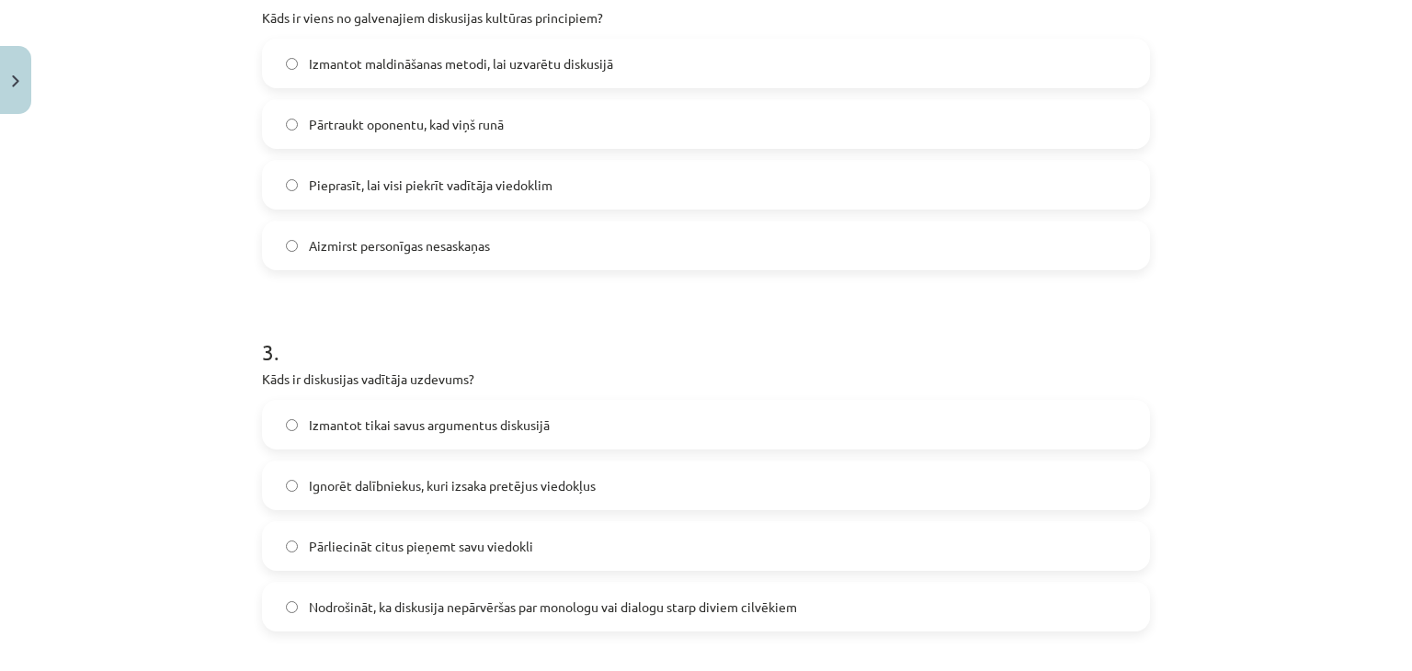
scroll to position [873, 0]
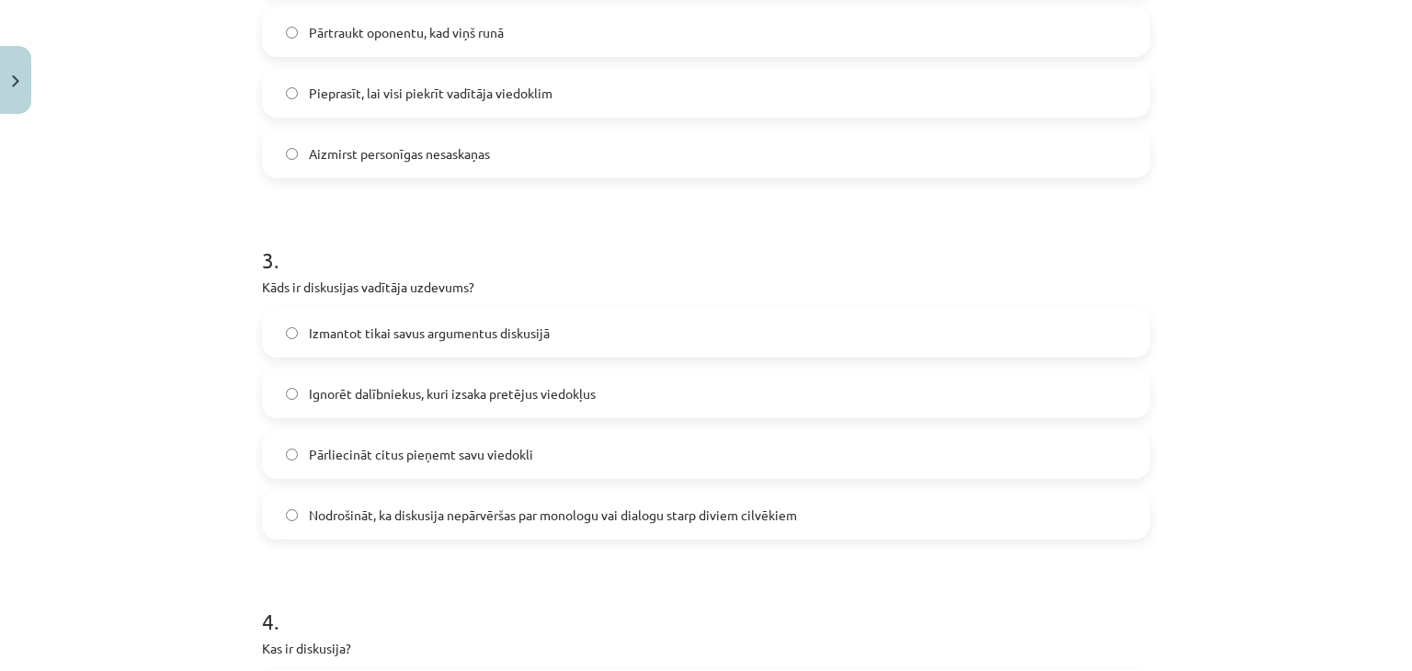
click at [512, 510] on span "Nodrošināt, ka diskusija nepārvēršas par monologu vai dialogu starp diviem cilv…" at bounding box center [553, 514] width 488 height 19
click at [475, 320] on label "Izmantot tikai savus argumentus diskusijā" at bounding box center [706, 333] width 884 height 46
click at [600, 391] on label "Ignorēt dalībniekus, kuri izsaka pretējus viedokļus" at bounding box center [706, 393] width 884 height 46
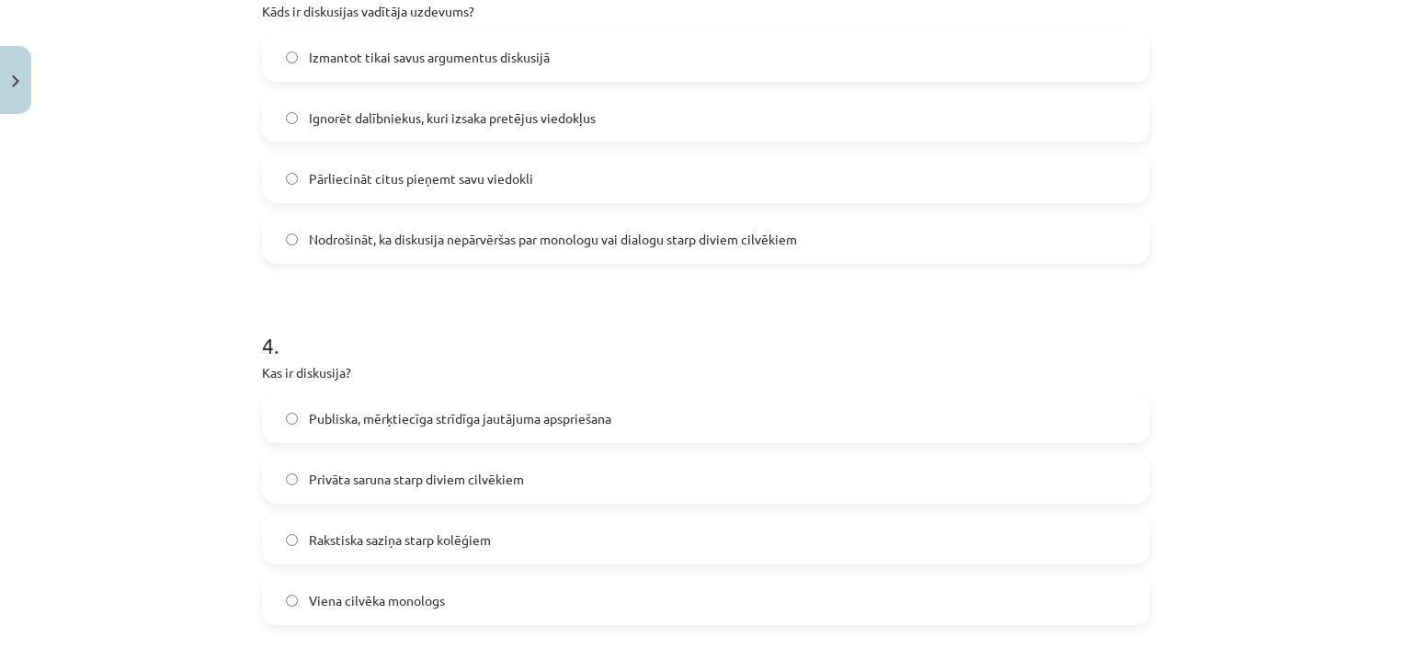
scroll to position [1241, 0]
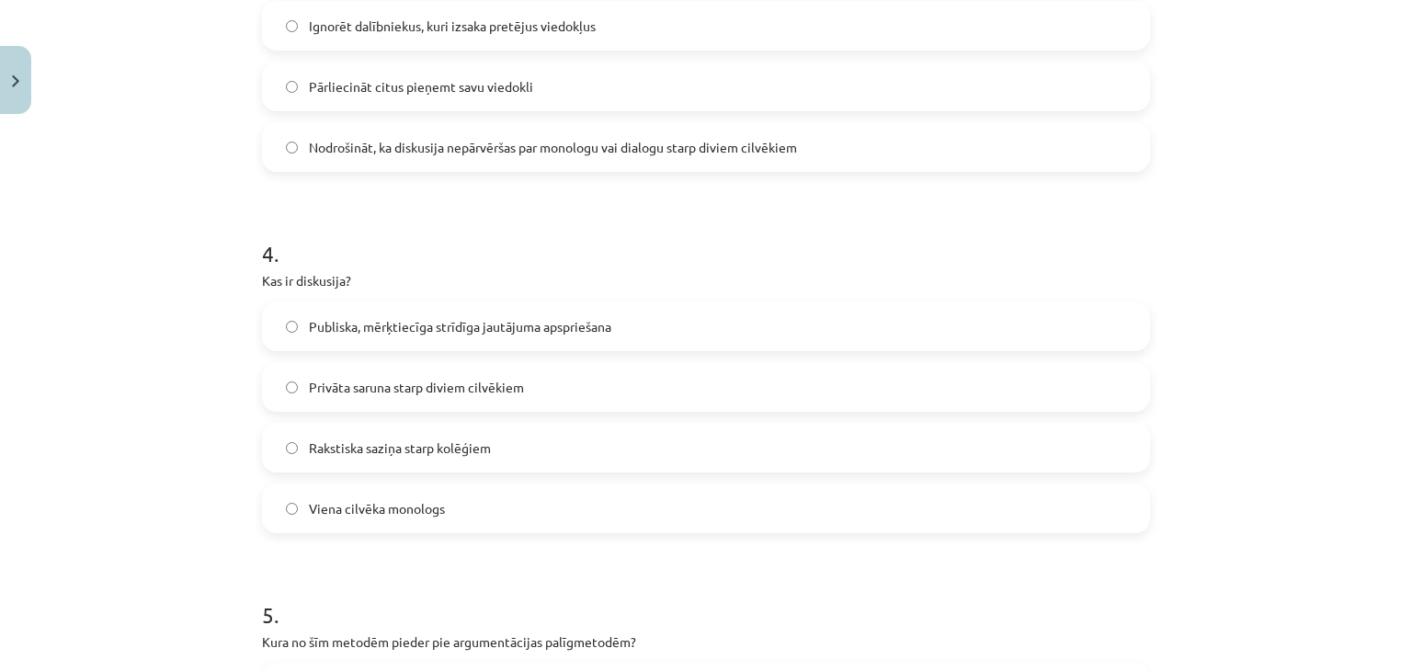
click at [529, 334] on span "Publiska, mērķtiecīga strīdīga jautājuma apspriešana" at bounding box center [460, 326] width 302 height 19
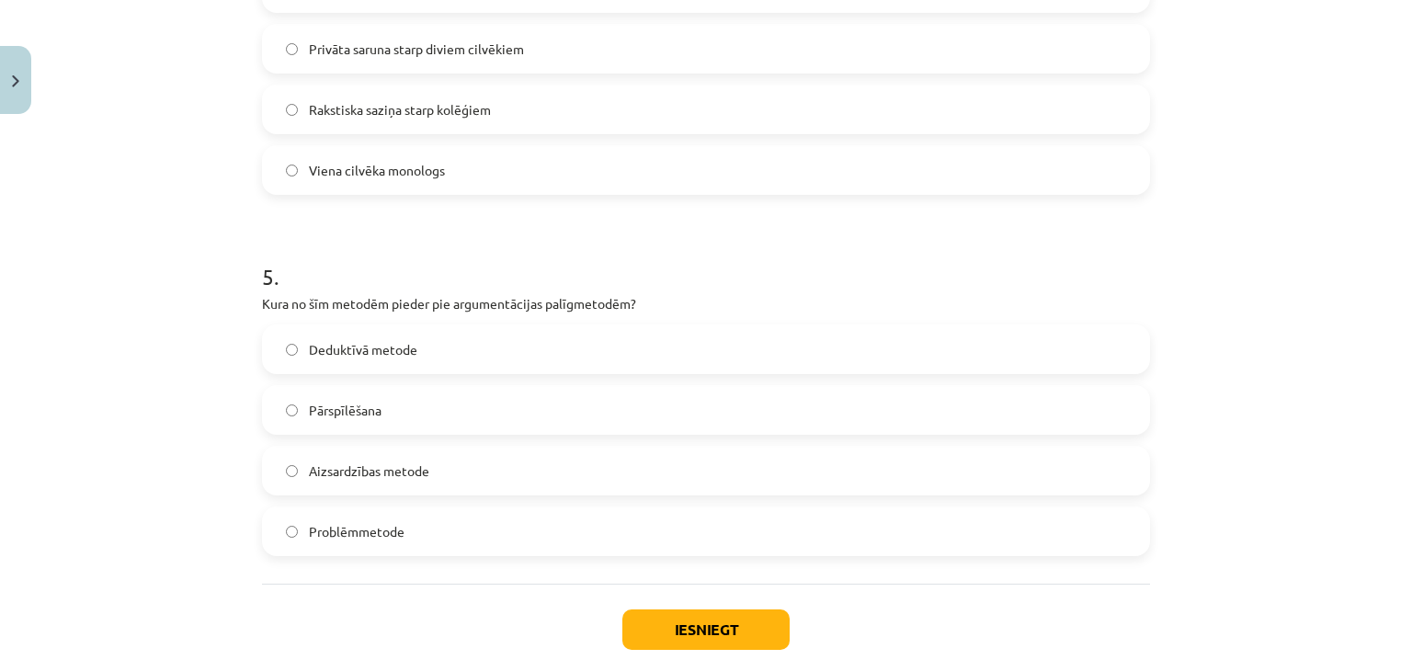
scroll to position [1608, 0]
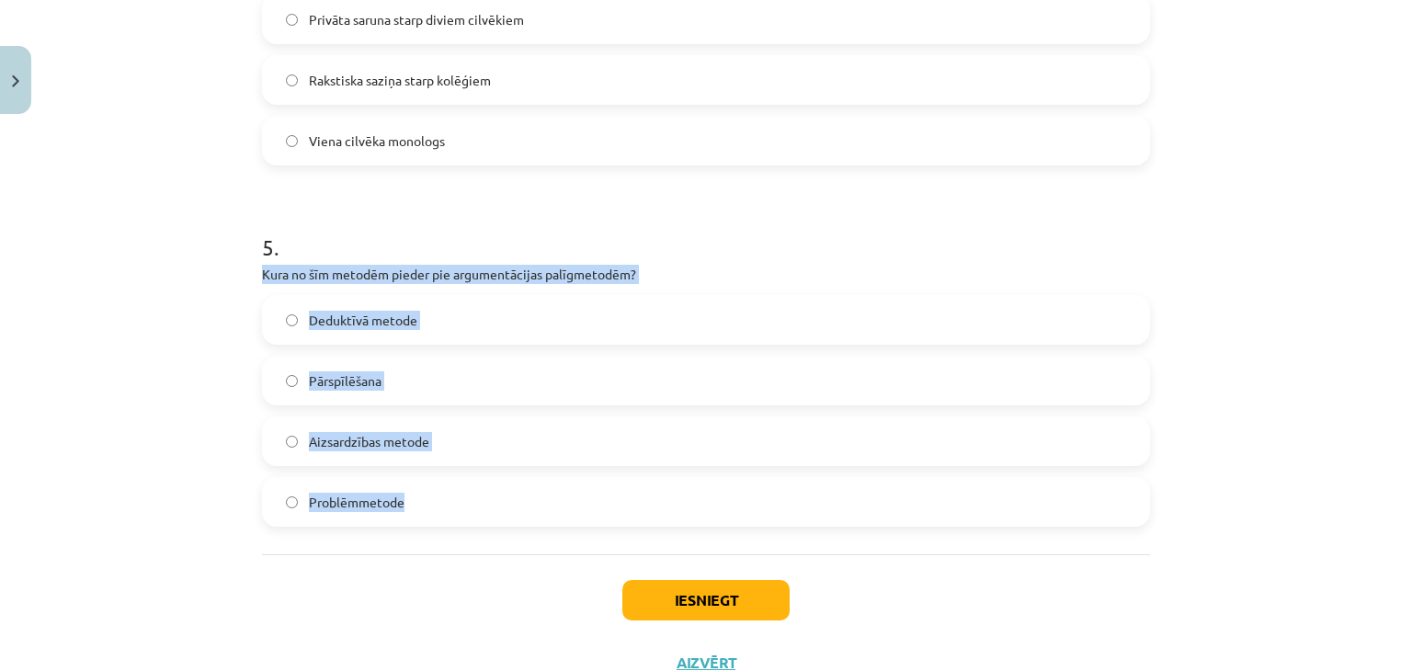
drag, startPoint x: 229, startPoint y: 266, endPoint x: 752, endPoint y: 516, distance: 579.2
click at [752, 516] on div "Mācību tēma: Latviešu valodas i - 11. klases 1. ieskaites mācību materiāls (a,b…" at bounding box center [706, 335] width 1412 height 671
copy div "Kura no šīm metodēm pieder pie argumentācijas palīgmetodēm? Deduktīvā metode Pā…"
click at [392, 375] on label "Pārspīlēšana" at bounding box center [706, 380] width 884 height 46
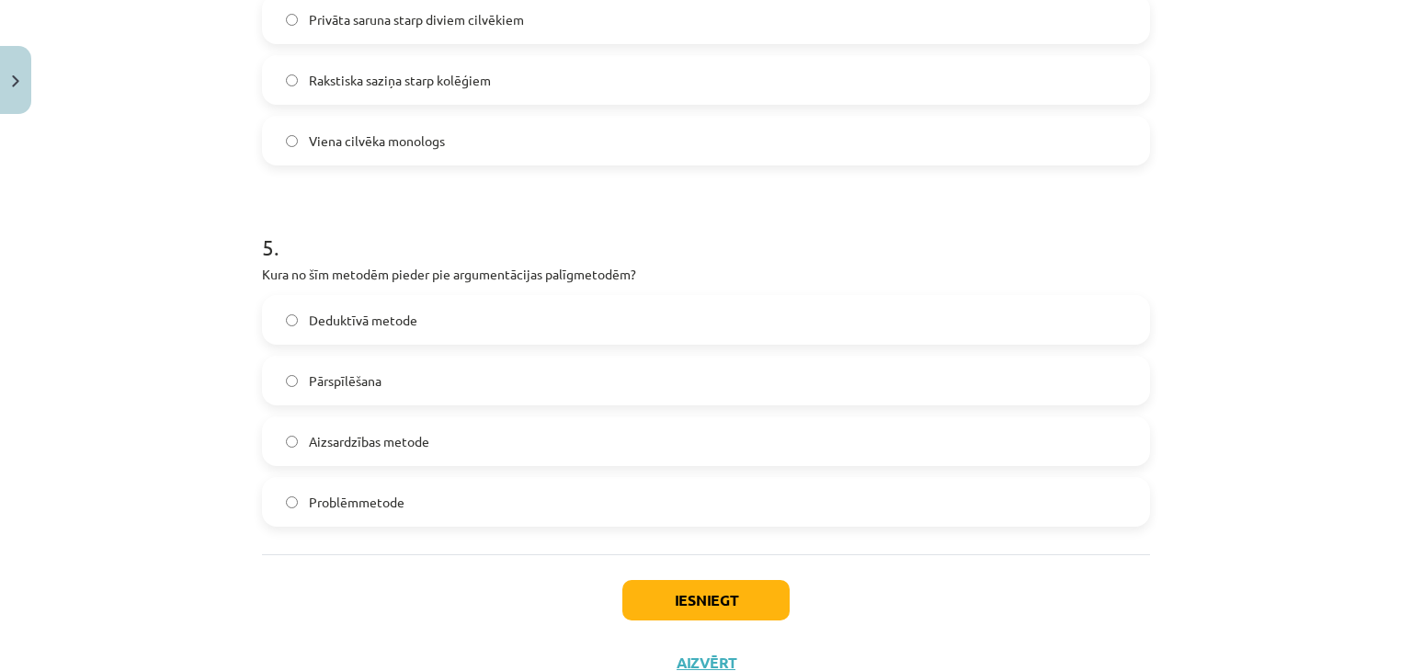
click at [662, 578] on div "Iesniegt Aizvērt" at bounding box center [706, 618] width 888 height 129
click at [652, 593] on button "Iesniegt" at bounding box center [705, 600] width 167 height 40
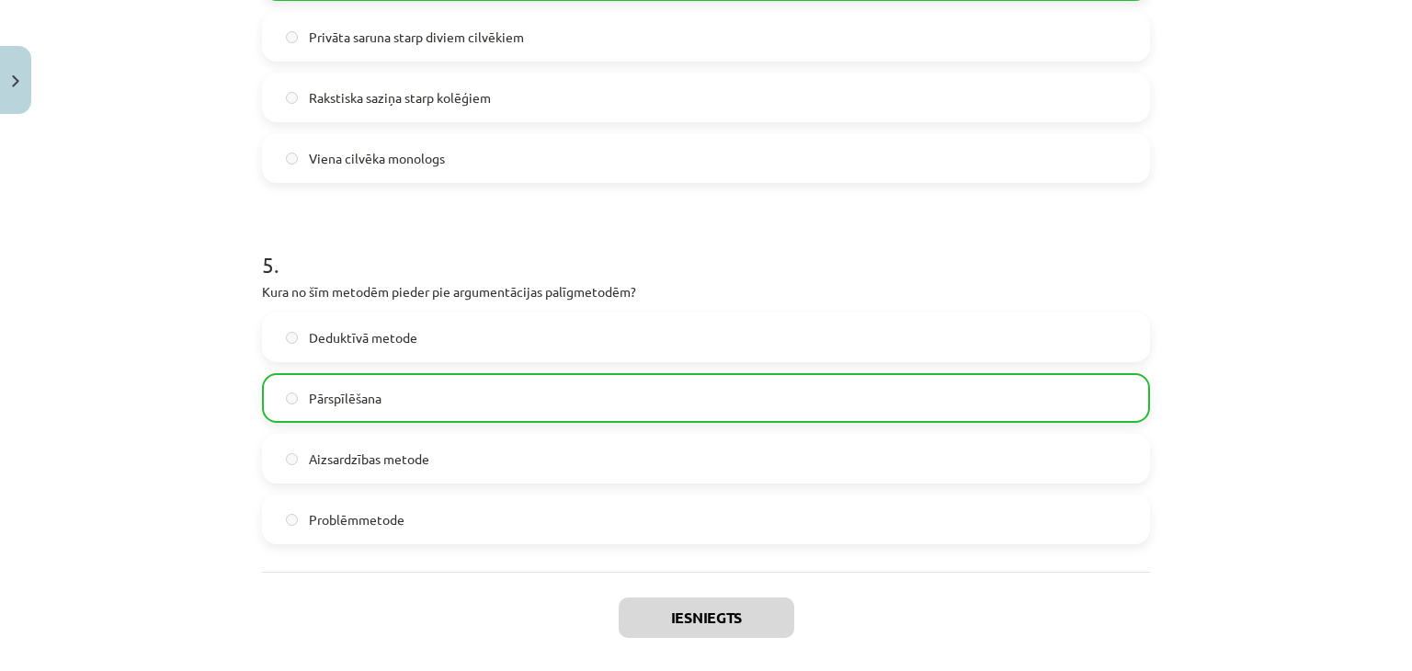
scroll to position [1735, 0]
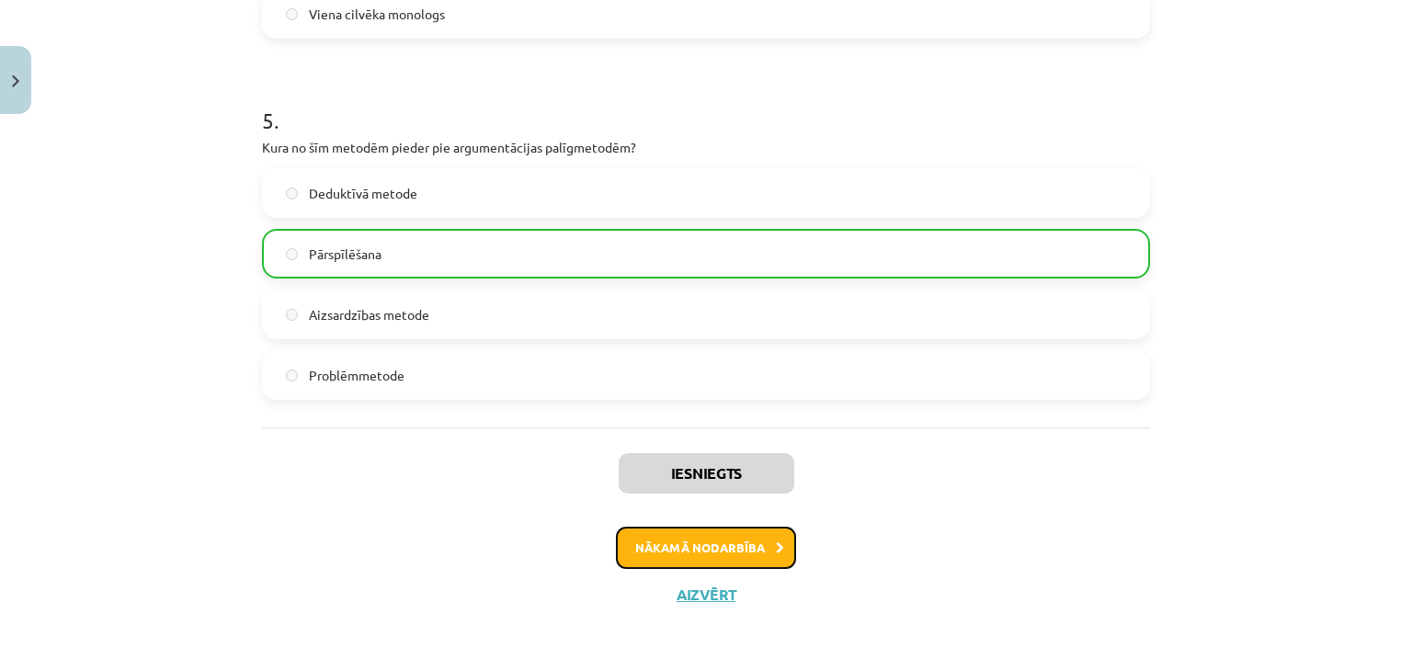
click at [658, 539] on button "Nākamā nodarbība" at bounding box center [706, 548] width 180 height 42
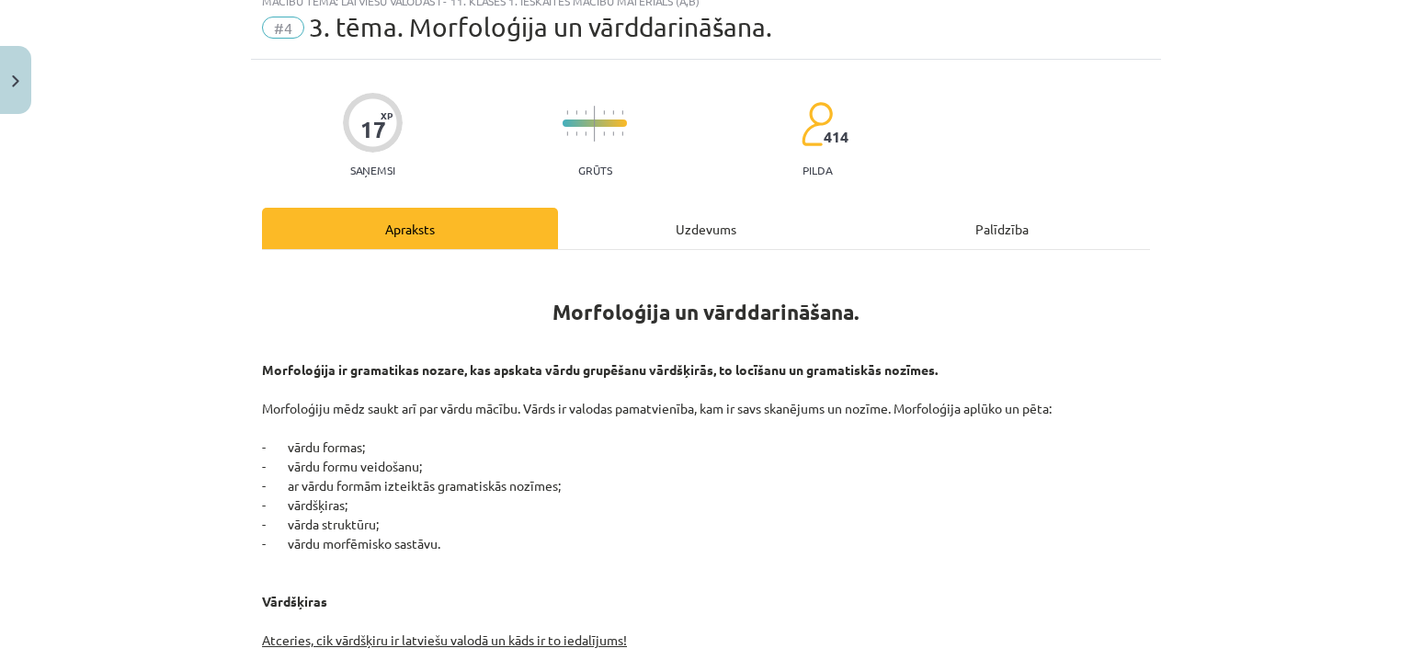
scroll to position [46, 0]
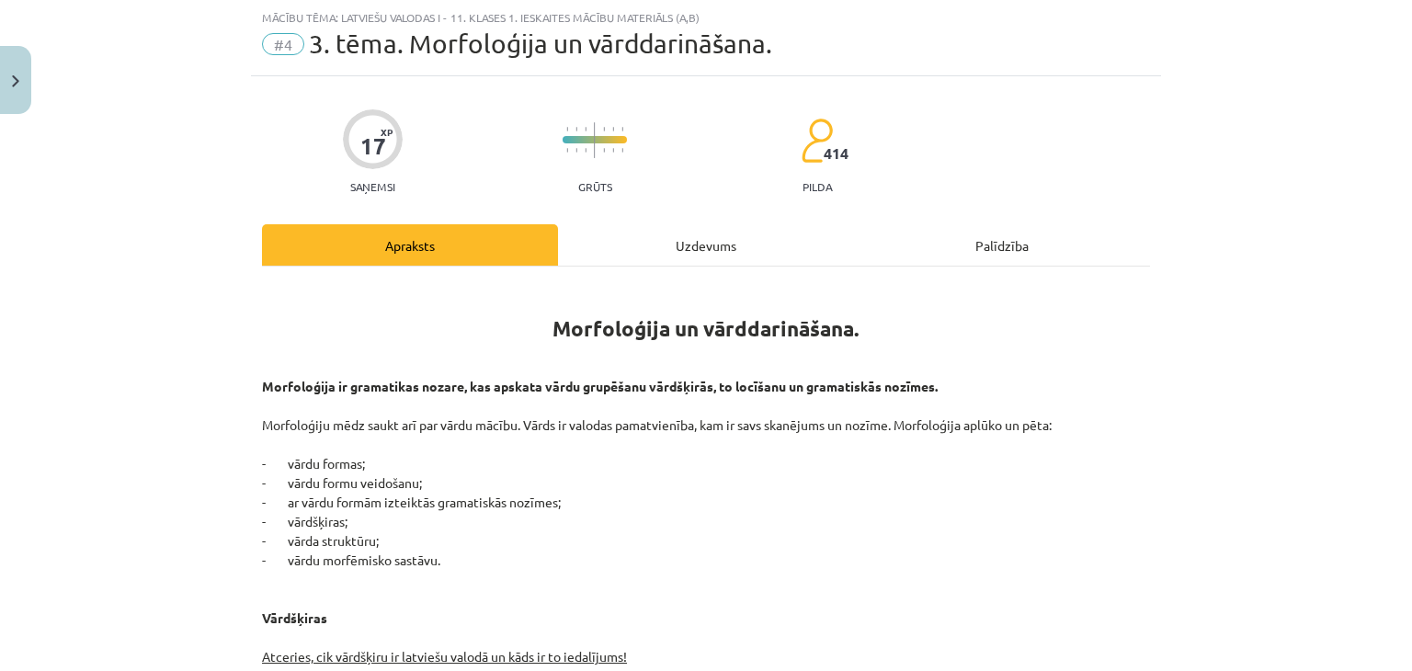
click at [680, 241] on div "Uzdevums" at bounding box center [706, 244] width 296 height 41
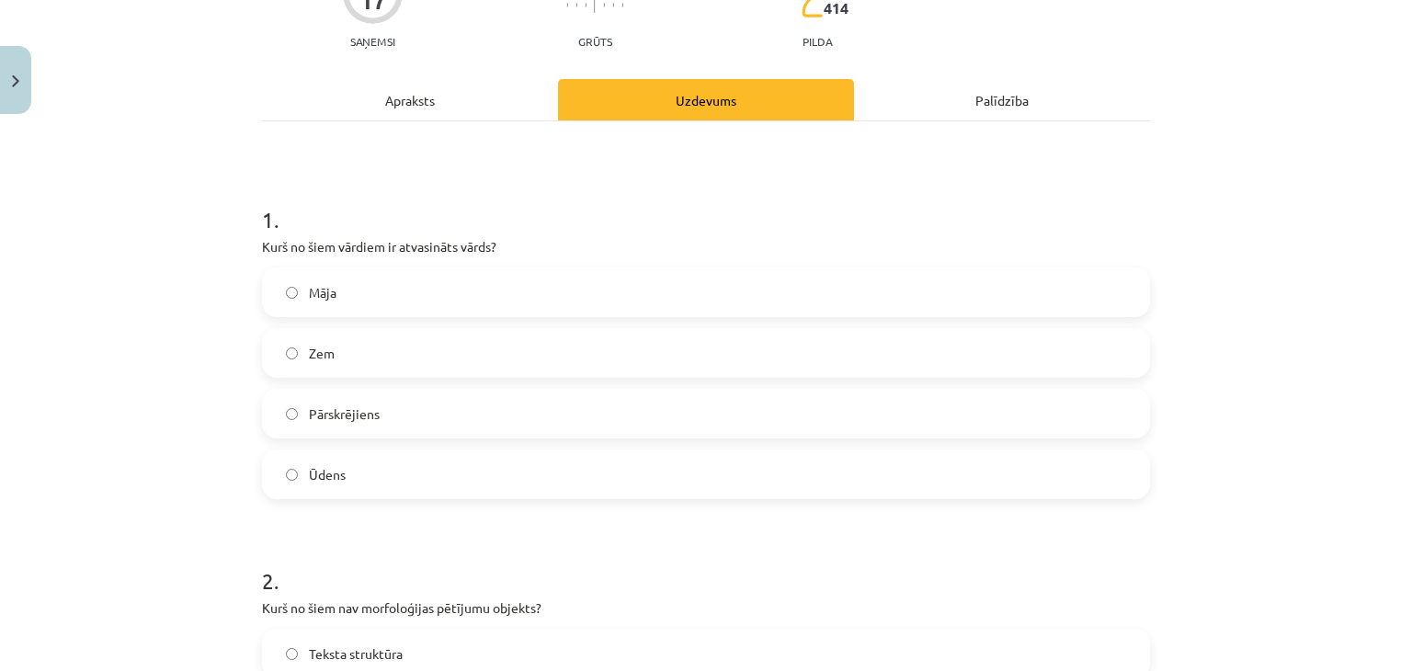
scroll to position [230, 0]
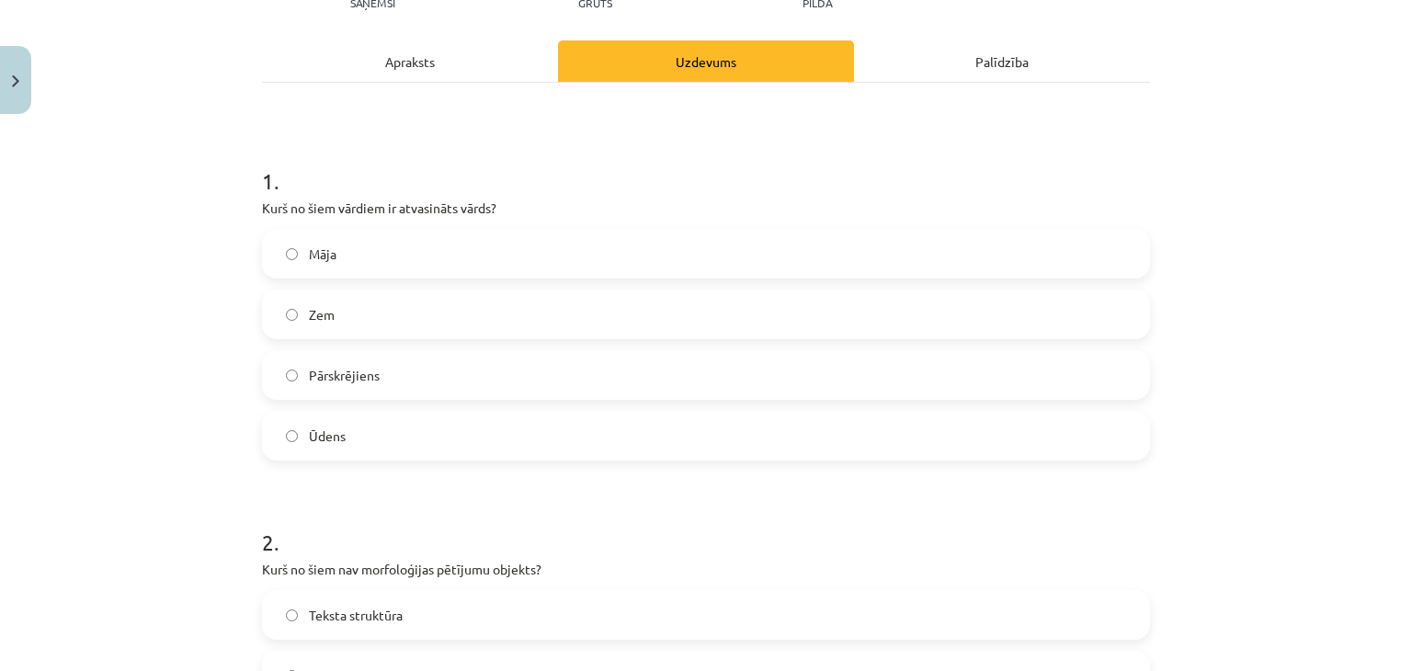
click at [391, 359] on label "Pārskrējiens" at bounding box center [706, 375] width 884 height 46
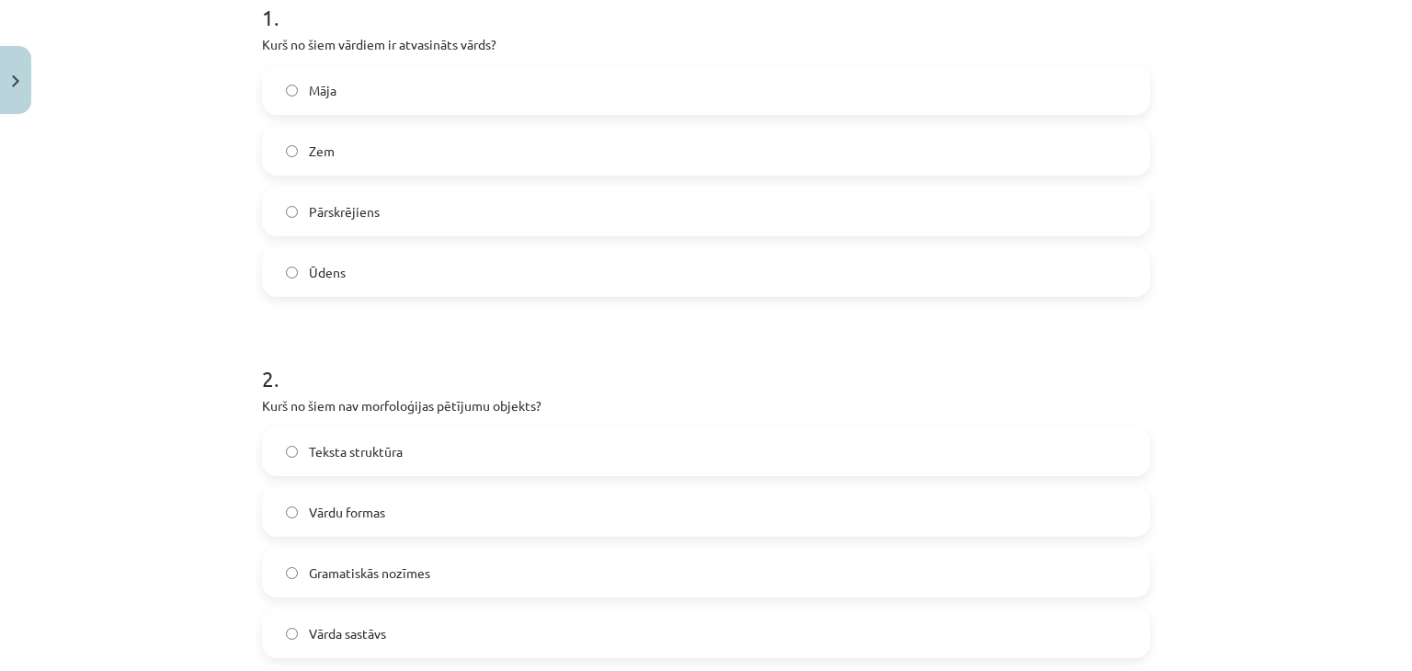
scroll to position [505, 0]
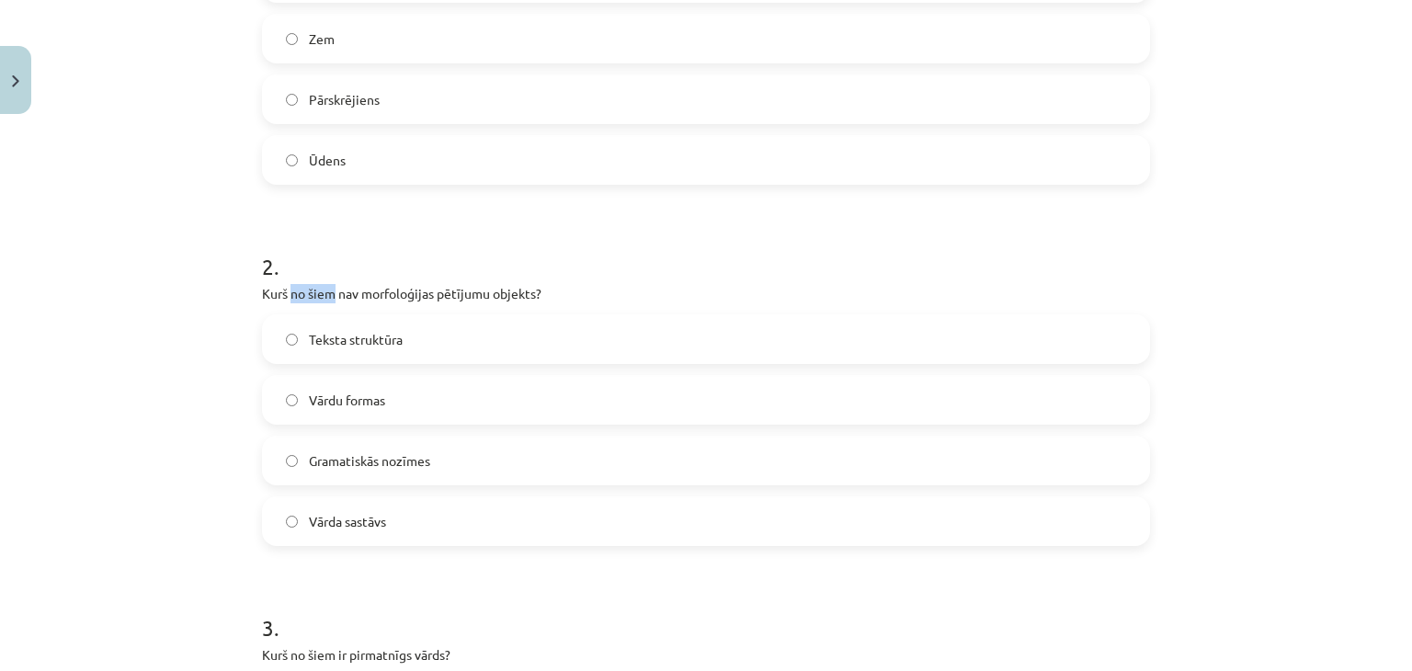
click at [324, 284] on p "Kurš no šiem nav morfoloģijas pētījumu objekts?" at bounding box center [706, 293] width 888 height 19
click at [196, 362] on div "Mācību tēma: Latviešu valodas i - 11. klases 1. ieskaites mācību materiāls (a,b…" at bounding box center [706, 335] width 1412 height 671
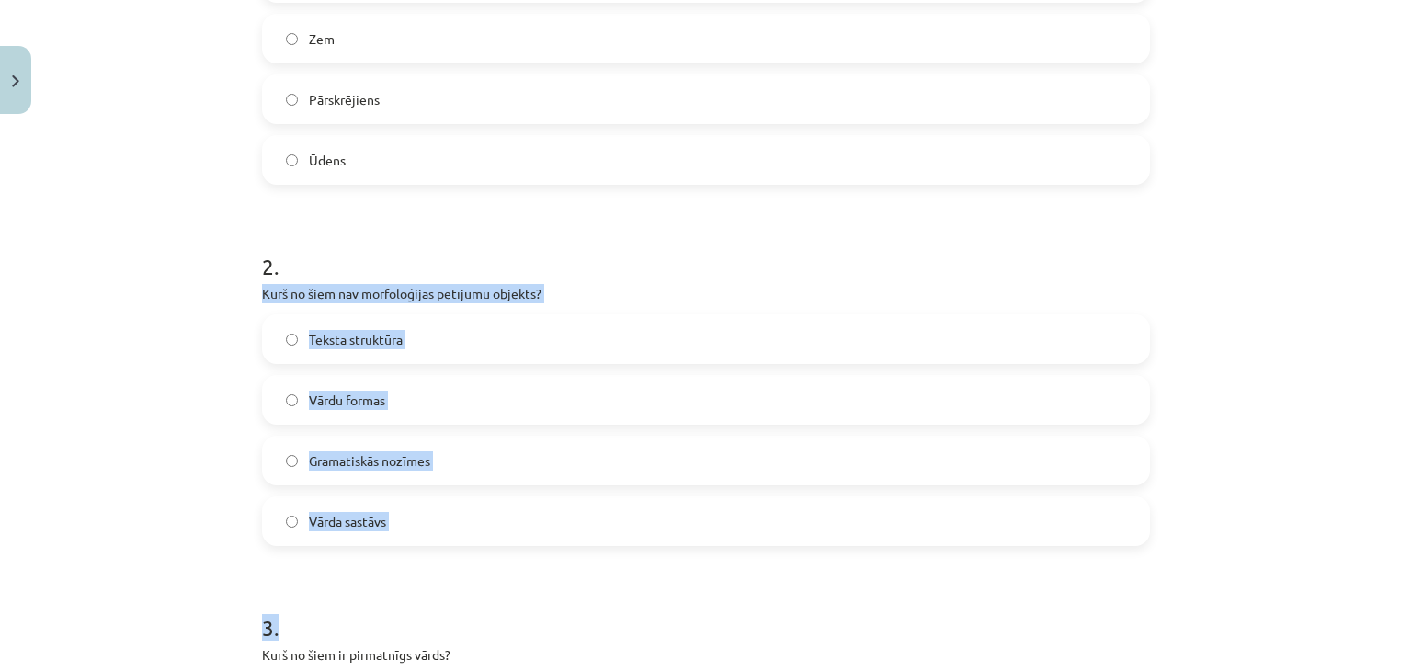
drag, startPoint x: 244, startPoint y: 297, endPoint x: 574, endPoint y: 548, distance: 414.5
copy form "Kurš no šiem nav morfoloģijas pētījumu objekts? Teksta struktūra Vārdu formas G…"
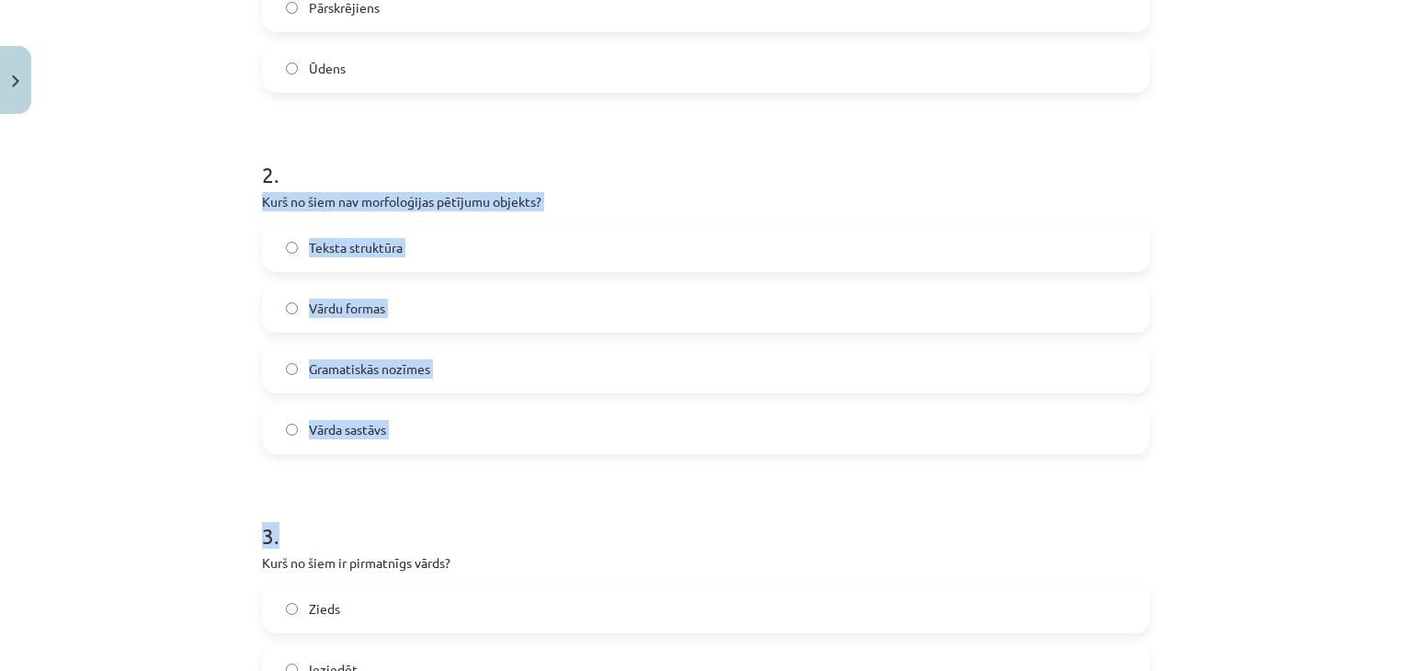
click at [414, 225] on label "Teksta struktūra" at bounding box center [706, 247] width 884 height 46
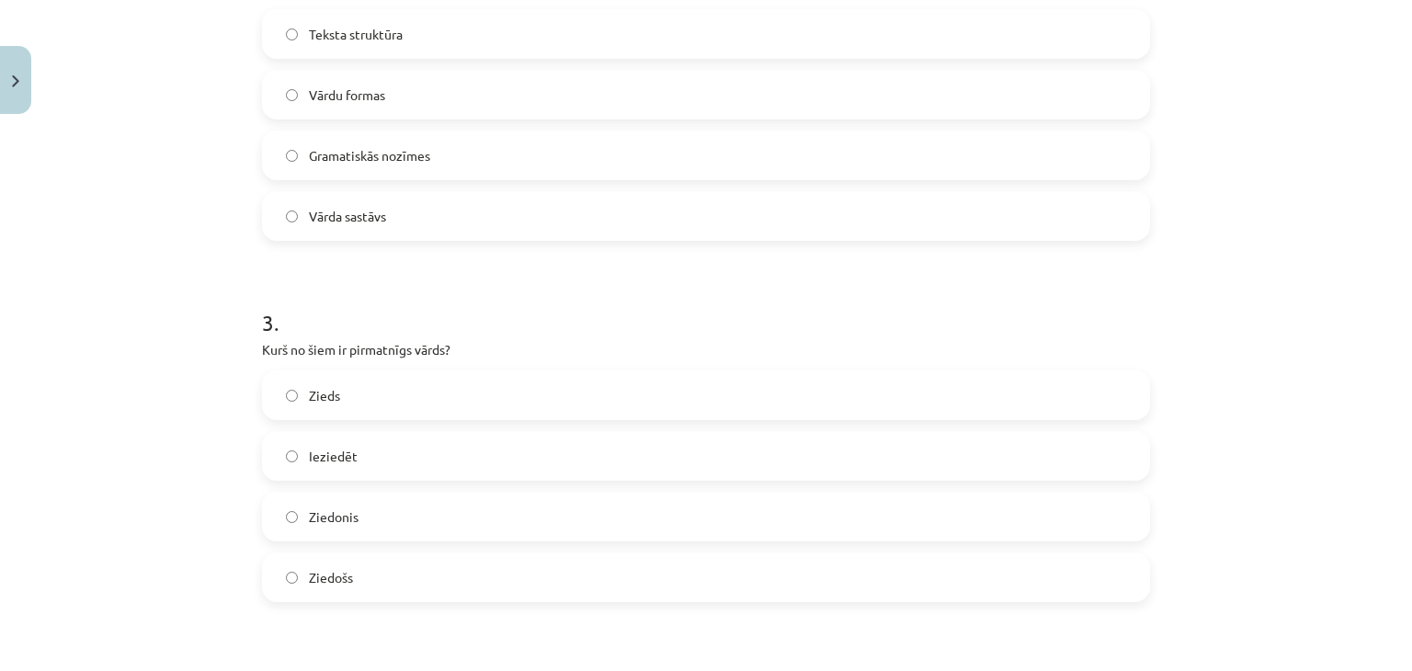
scroll to position [873, 0]
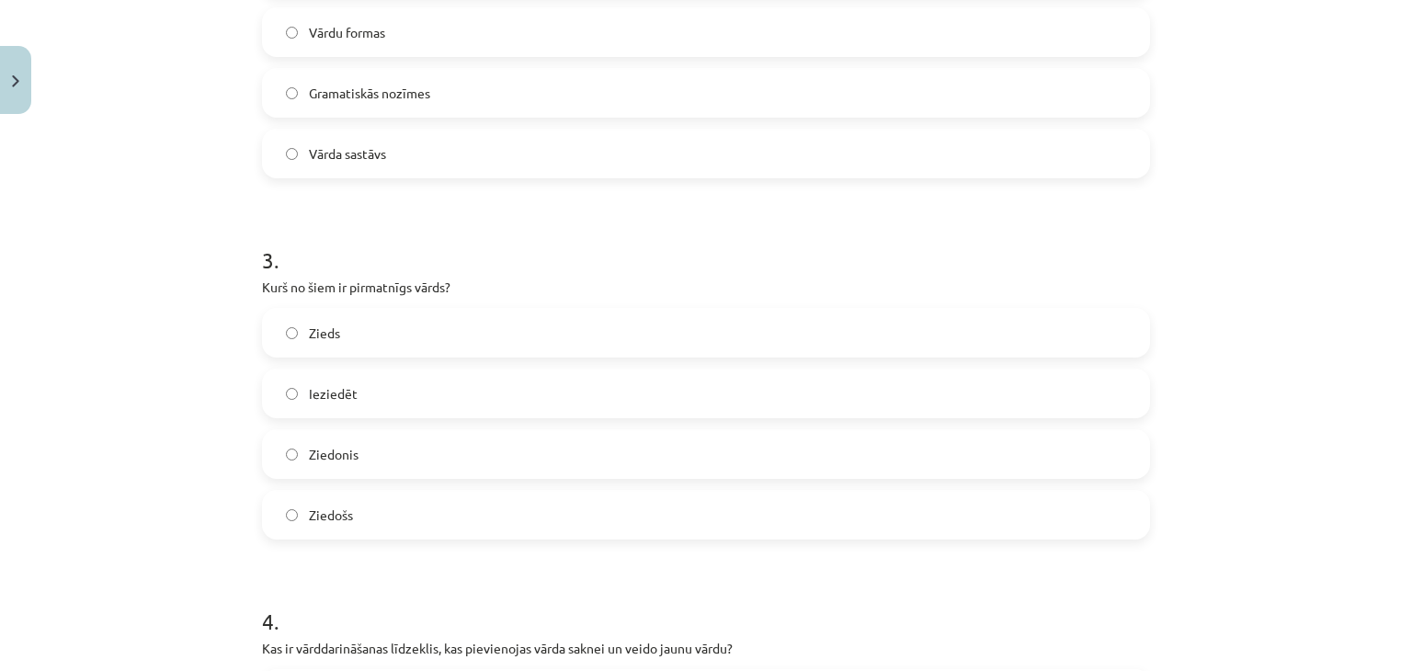
click at [404, 355] on div "Zieds" at bounding box center [706, 333] width 888 height 50
click at [409, 322] on label "Zieds" at bounding box center [706, 333] width 884 height 46
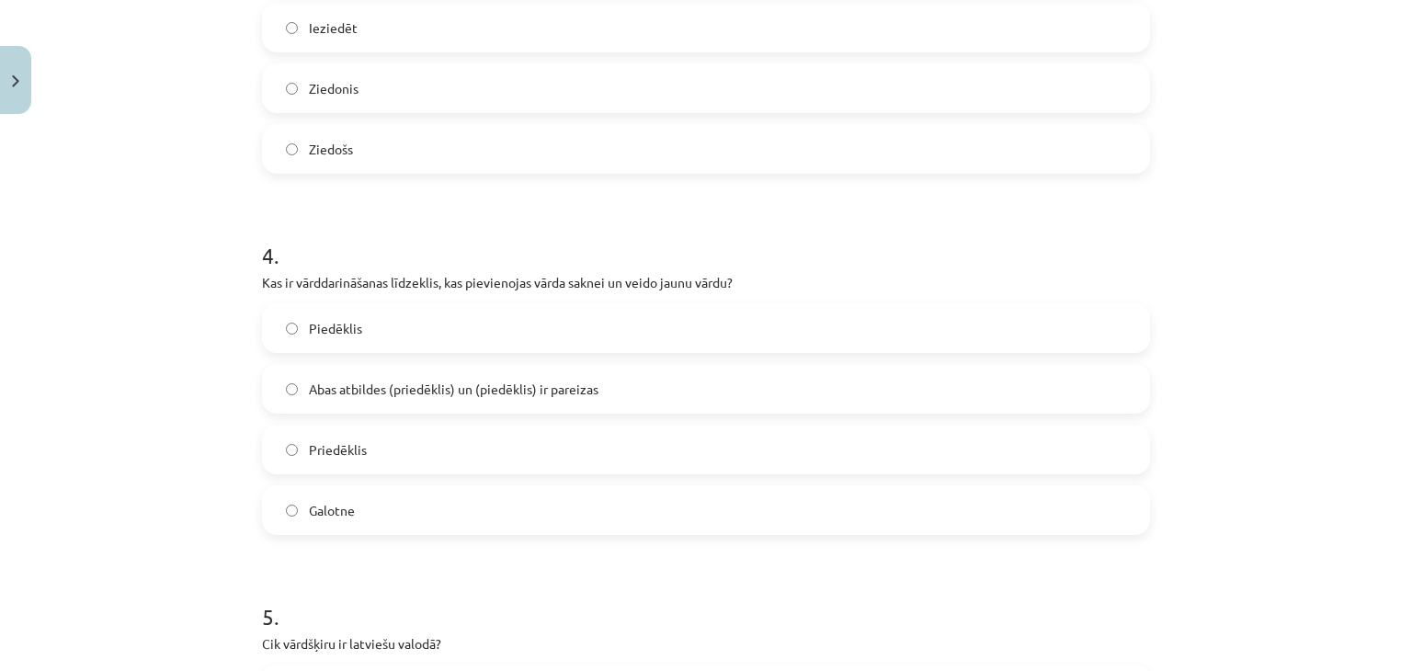
scroll to position [1241, 0]
click at [360, 400] on label "Abas atbildes (priedēklis) un (piedēklis) ir pareizas" at bounding box center [706, 387] width 884 height 46
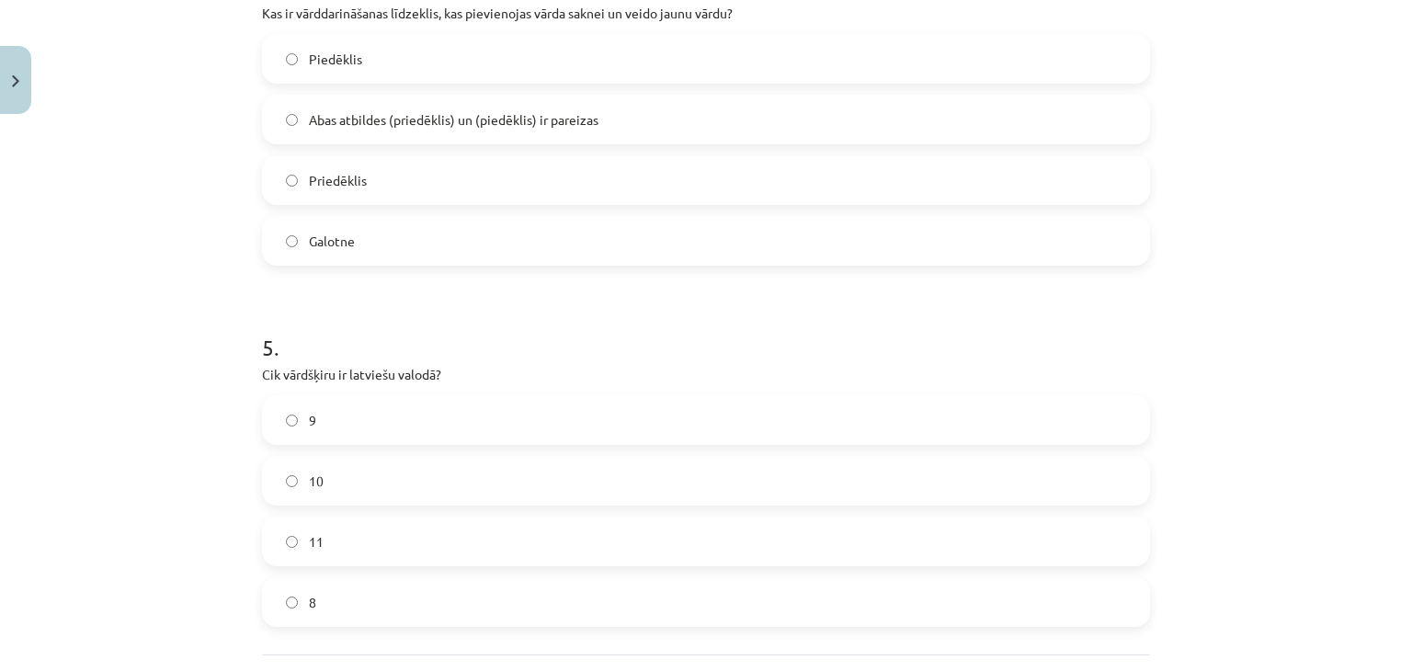
scroll to position [1516, 0]
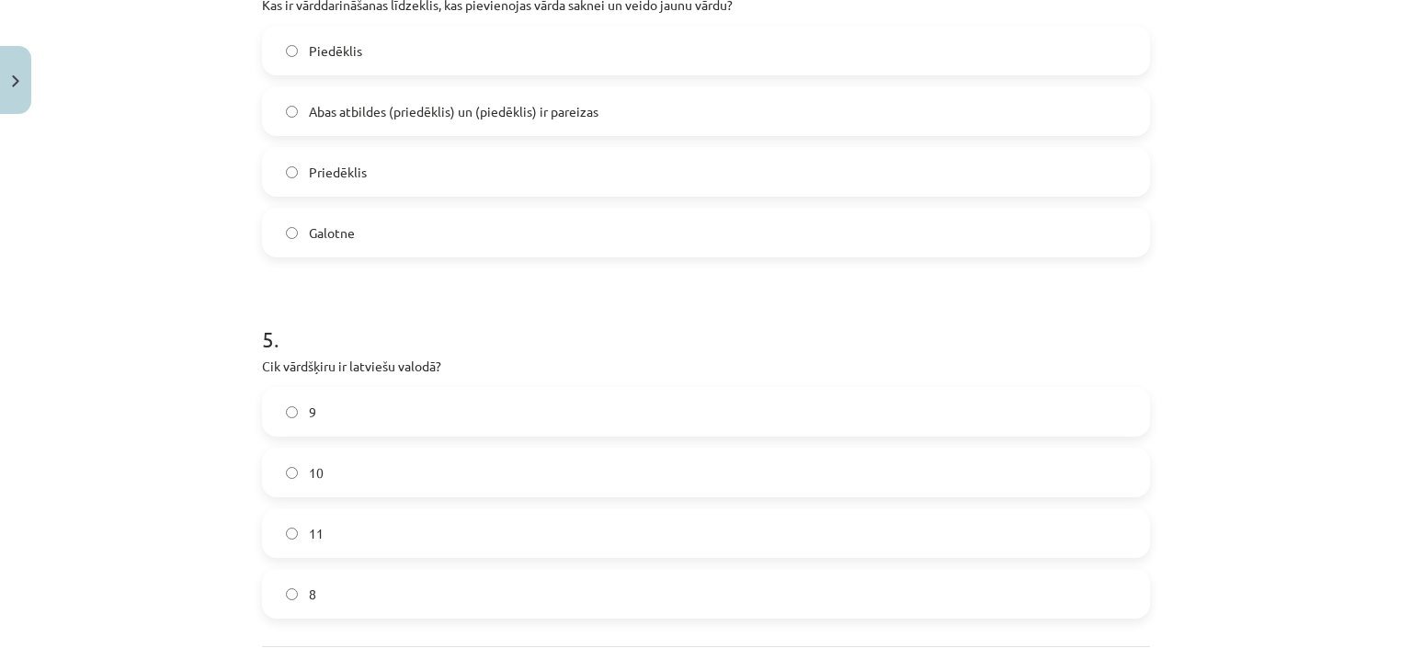
click at [456, 223] on label "Galotne" at bounding box center [706, 233] width 884 height 46
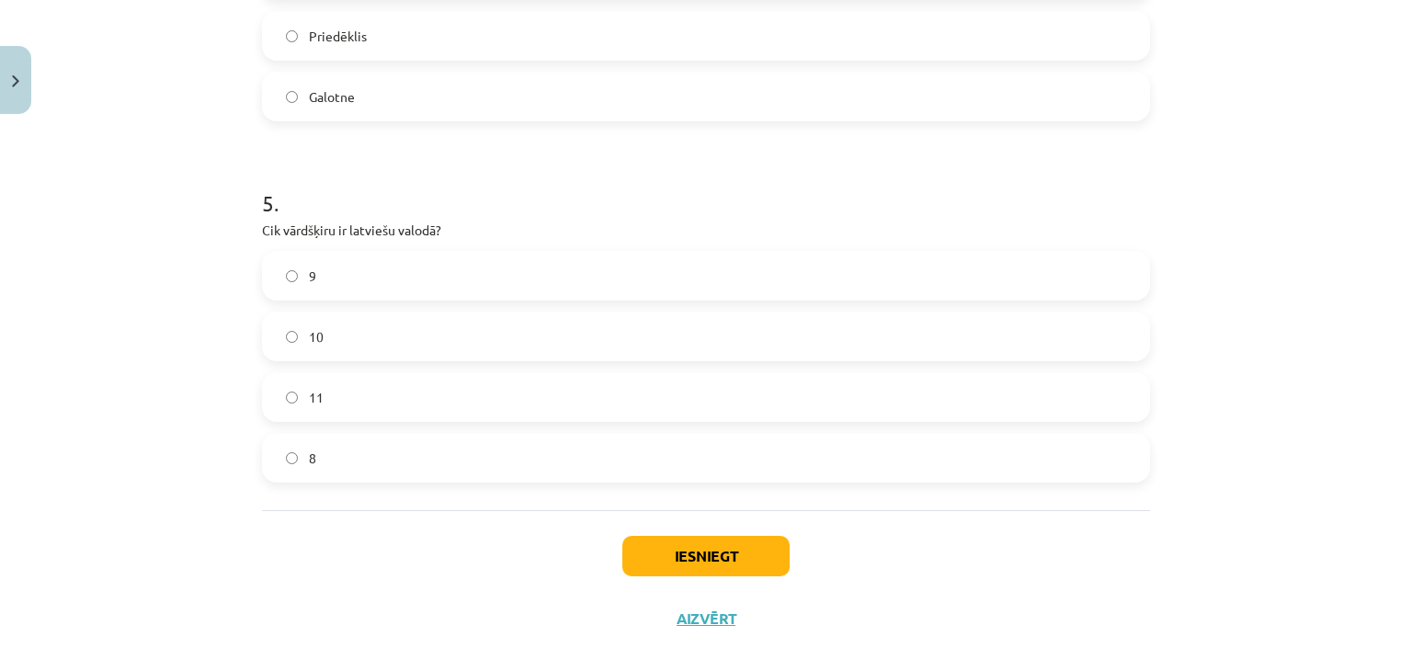
scroll to position [1676, 0]
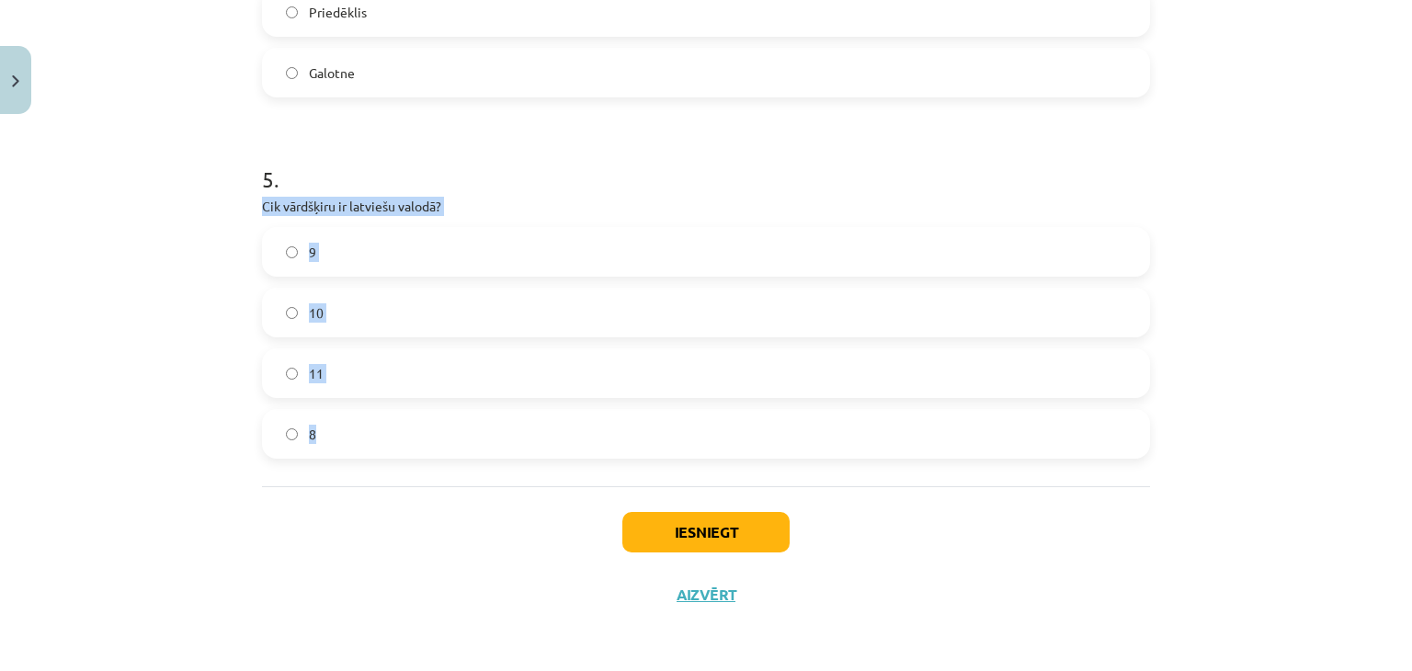
drag, startPoint x: 246, startPoint y: 211, endPoint x: 573, endPoint y: 457, distance: 408.9
copy div "Cik vārdšķiru ir latviešu valodā? 9 10 11 8"
click at [387, 250] on label "9" at bounding box center [706, 252] width 884 height 46
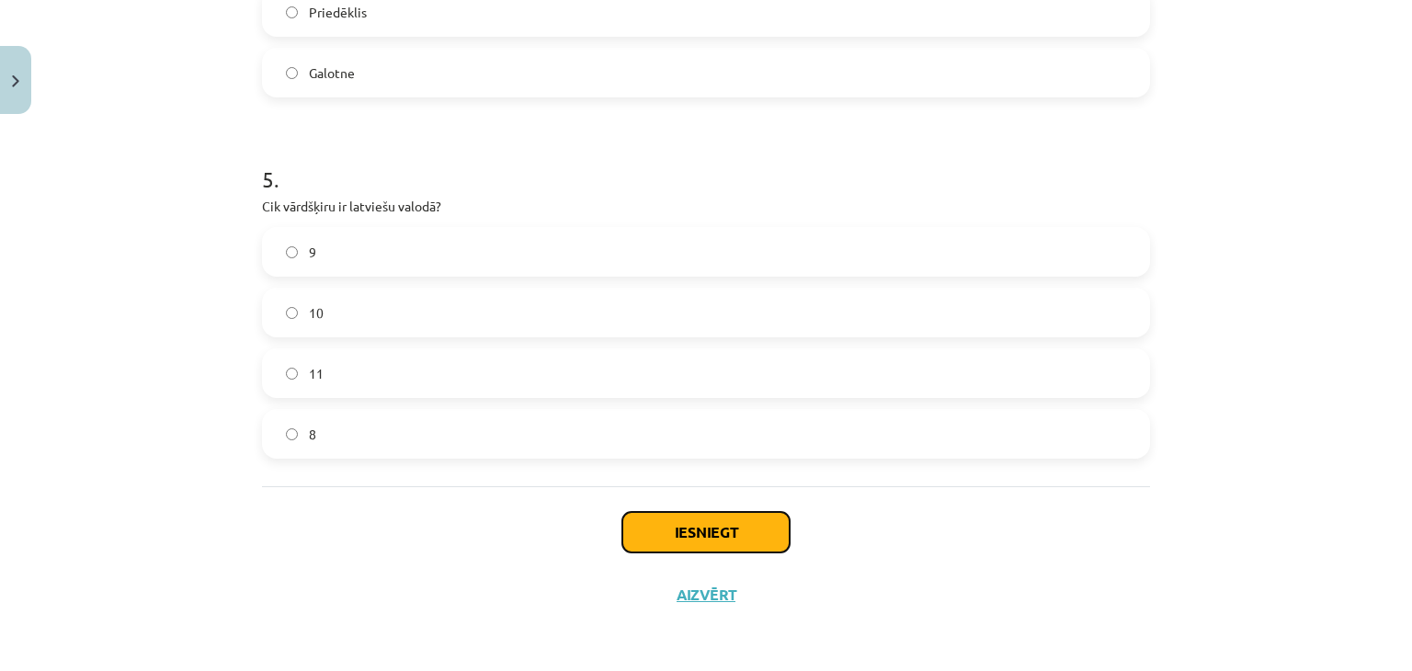
click at [663, 540] on button "Iesniegt" at bounding box center [705, 532] width 167 height 40
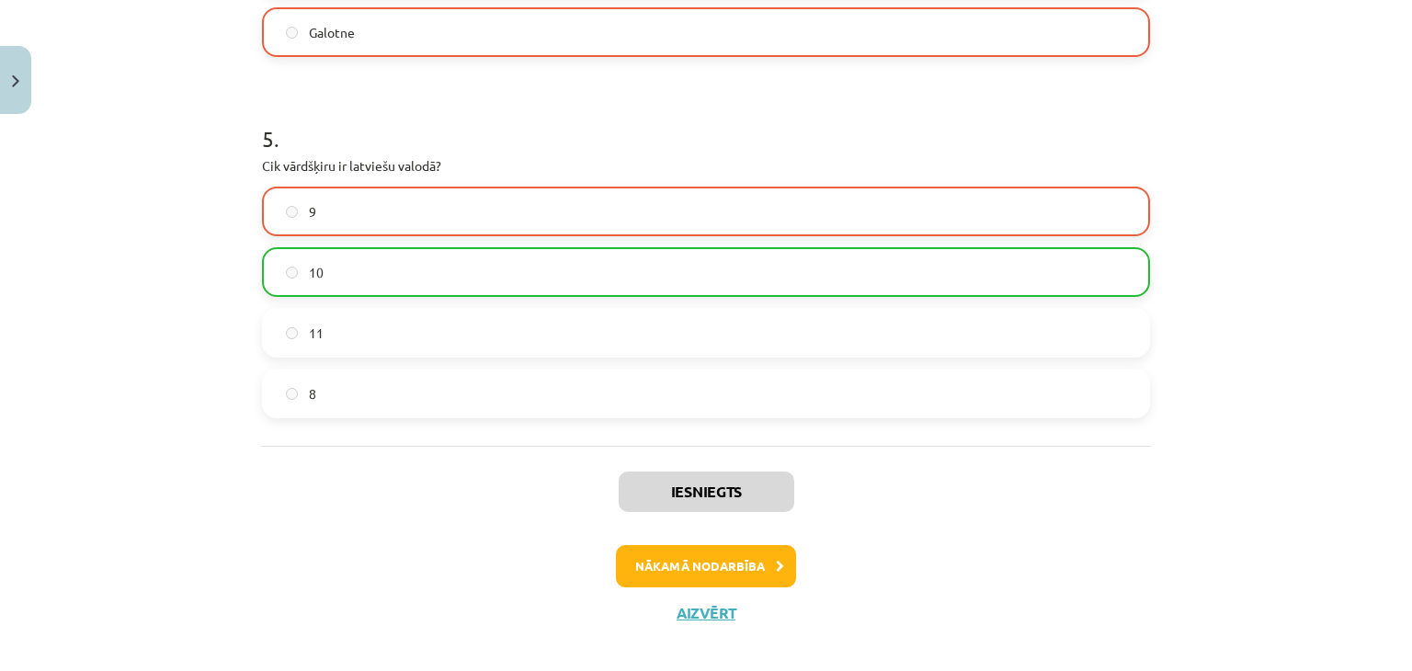
scroll to position [1735, 0]
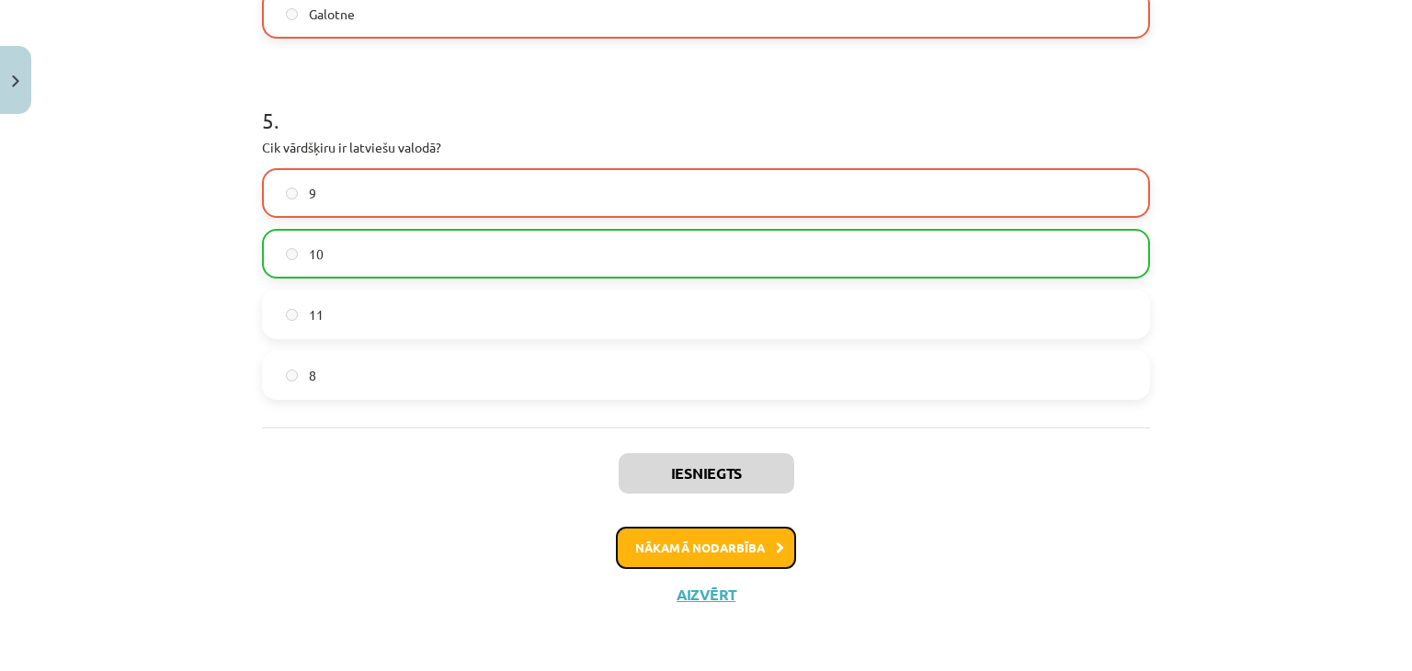
click at [675, 545] on button "Nākamā nodarbība" at bounding box center [706, 548] width 180 height 42
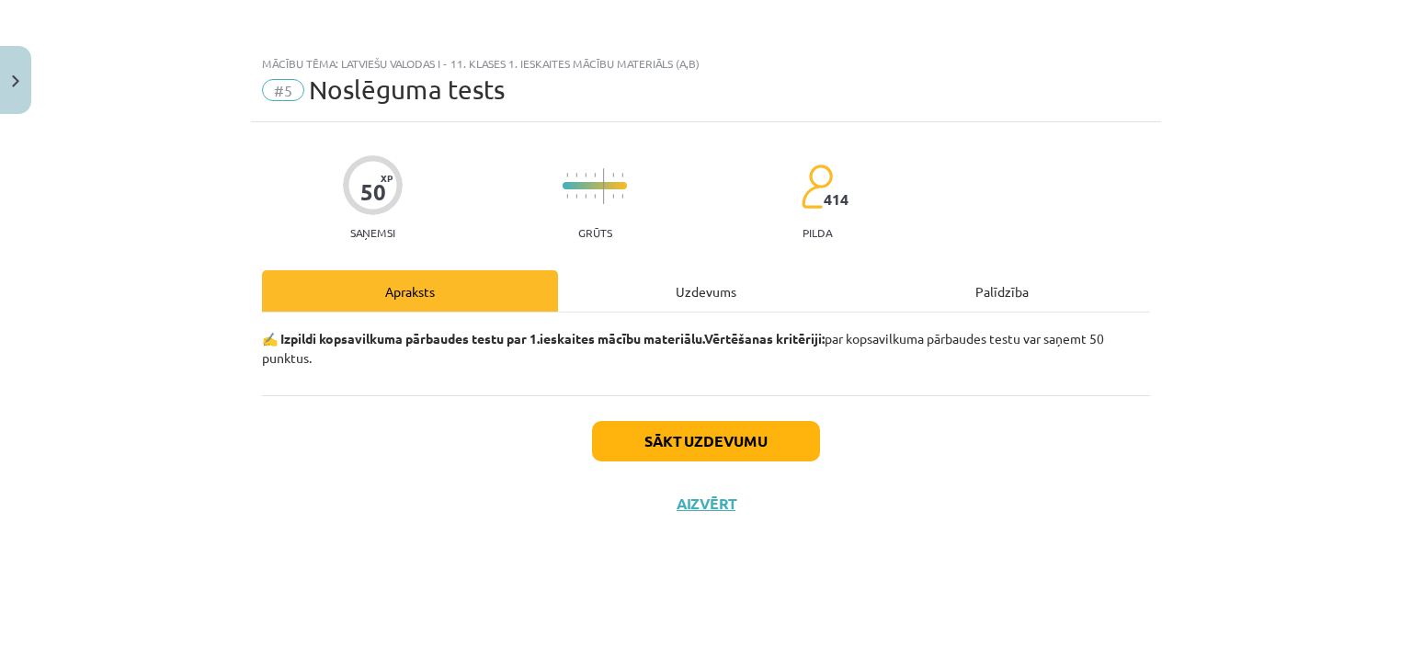
scroll to position [0, 0]
click at [649, 295] on div "Uzdevums" at bounding box center [706, 290] width 296 height 41
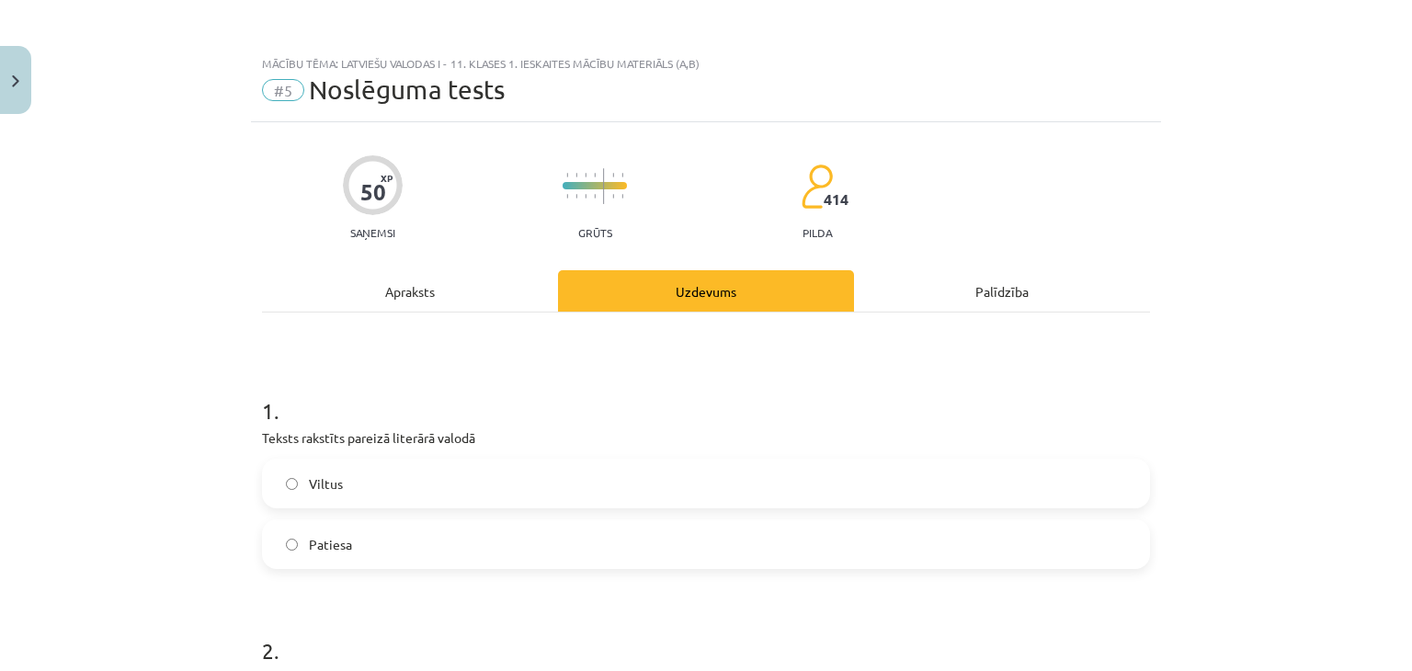
scroll to position [184, 0]
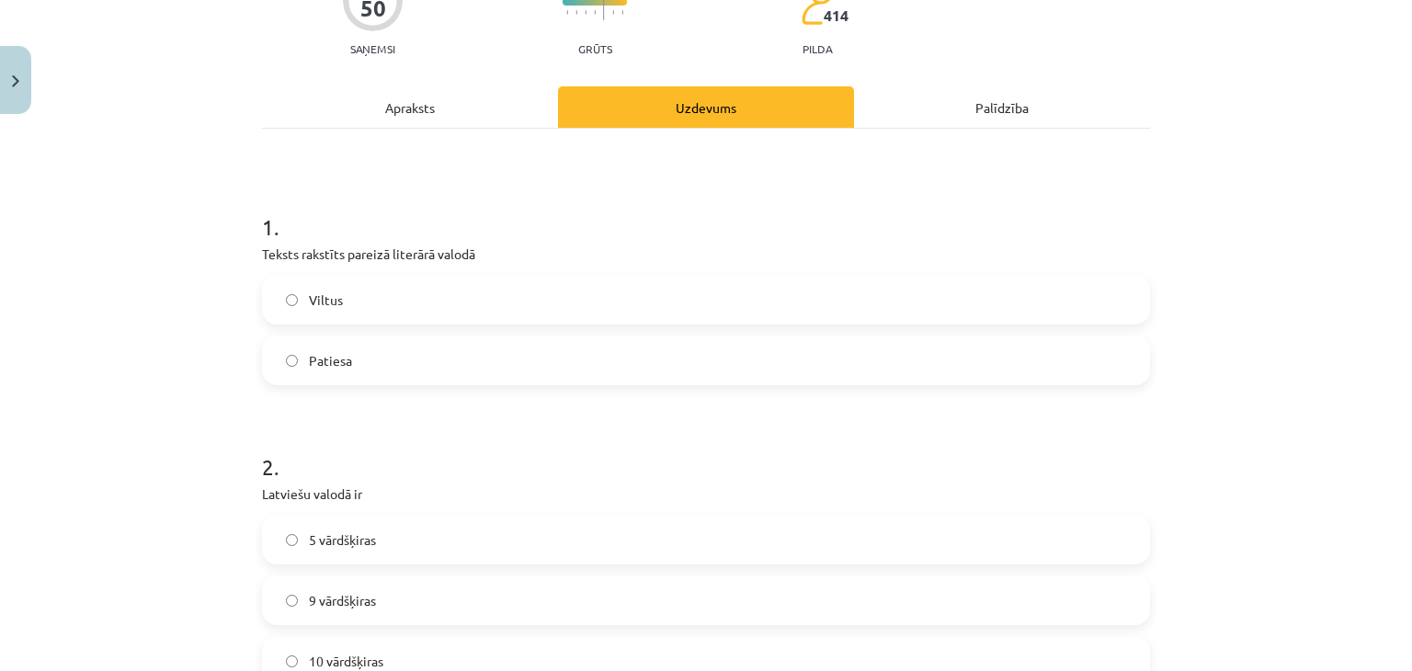
click at [386, 93] on div "Apraksts" at bounding box center [410, 106] width 296 height 41
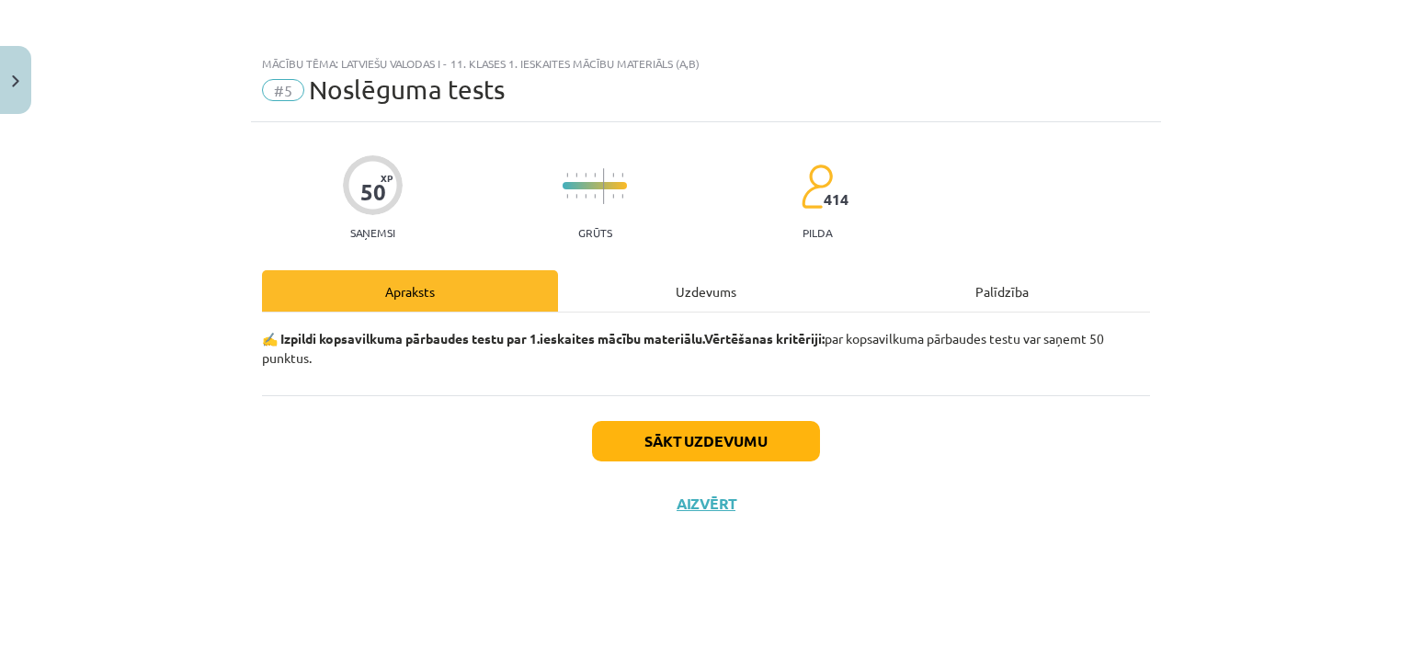
click at [605, 284] on div "Uzdevums" at bounding box center [706, 290] width 296 height 41
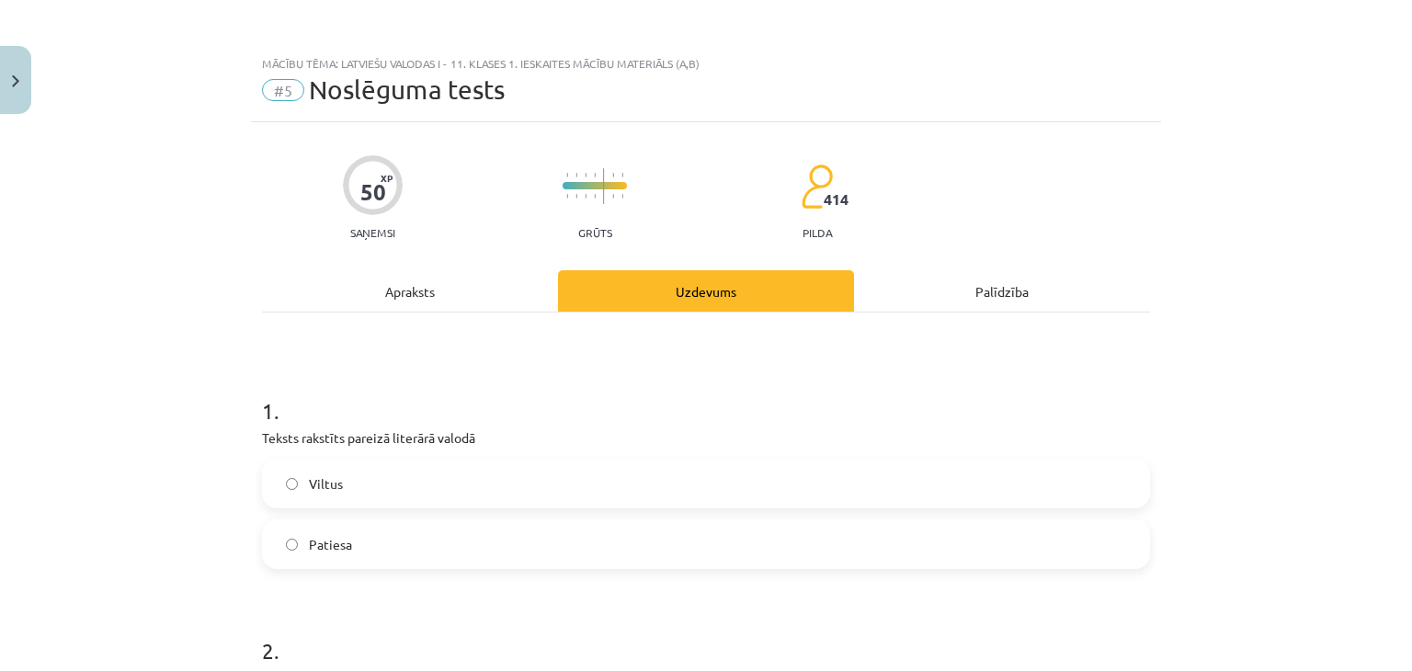
scroll to position [92, 0]
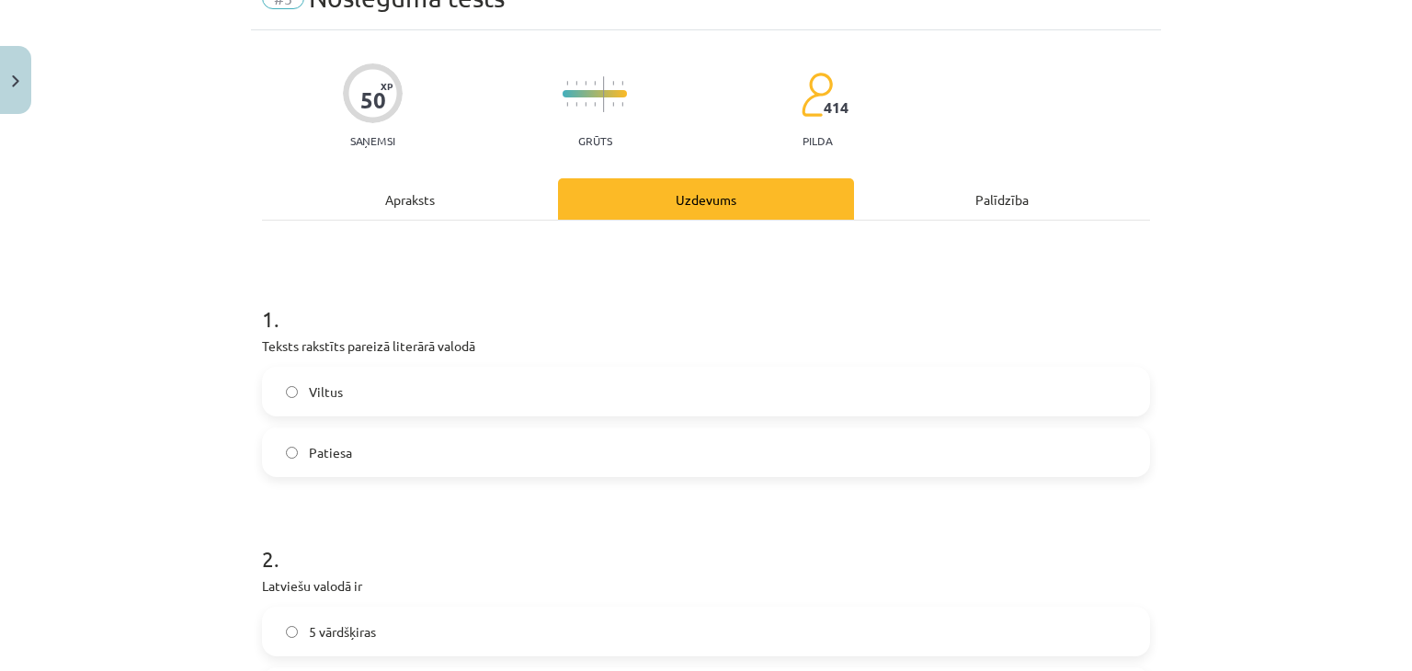
drag, startPoint x: 256, startPoint y: 345, endPoint x: 585, endPoint y: 456, distance: 347.3
click at [585, 456] on div "1 . Teksts rakstīts pareizā literārā valodā Viltus Patiesa" at bounding box center [706, 375] width 888 height 203
copy div "Teksts rakstīts pareizā literārā valodā Viltus Patiesa"
click at [339, 438] on label "Patiesa" at bounding box center [706, 452] width 884 height 46
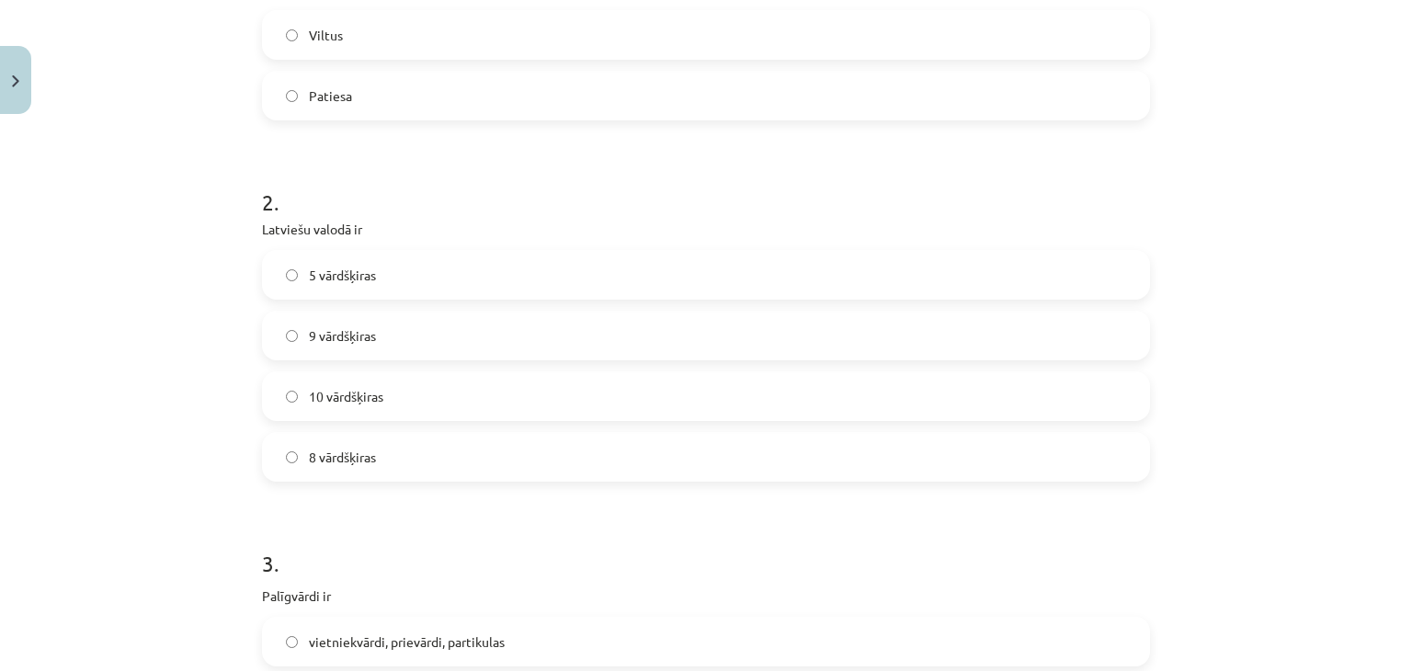
scroll to position [459, 0]
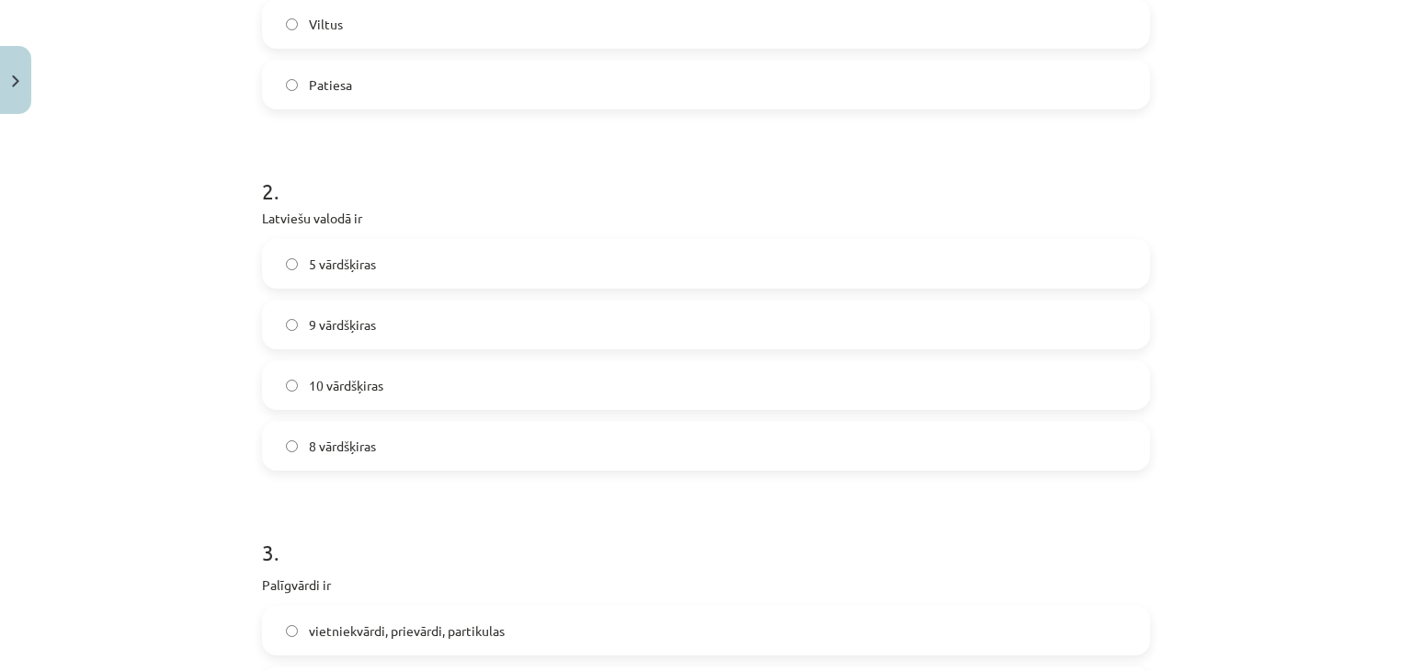
click at [323, 404] on label "10 vārdšķiras" at bounding box center [706, 385] width 884 height 46
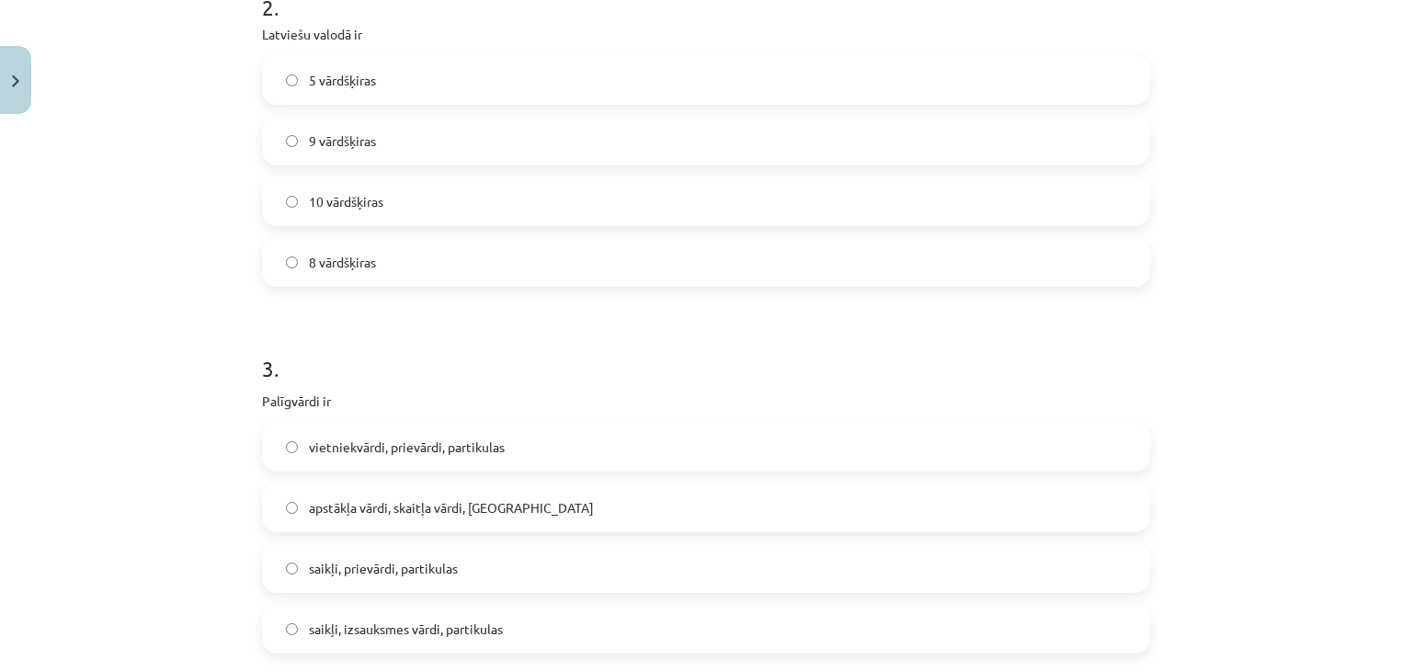
scroll to position [735, 0]
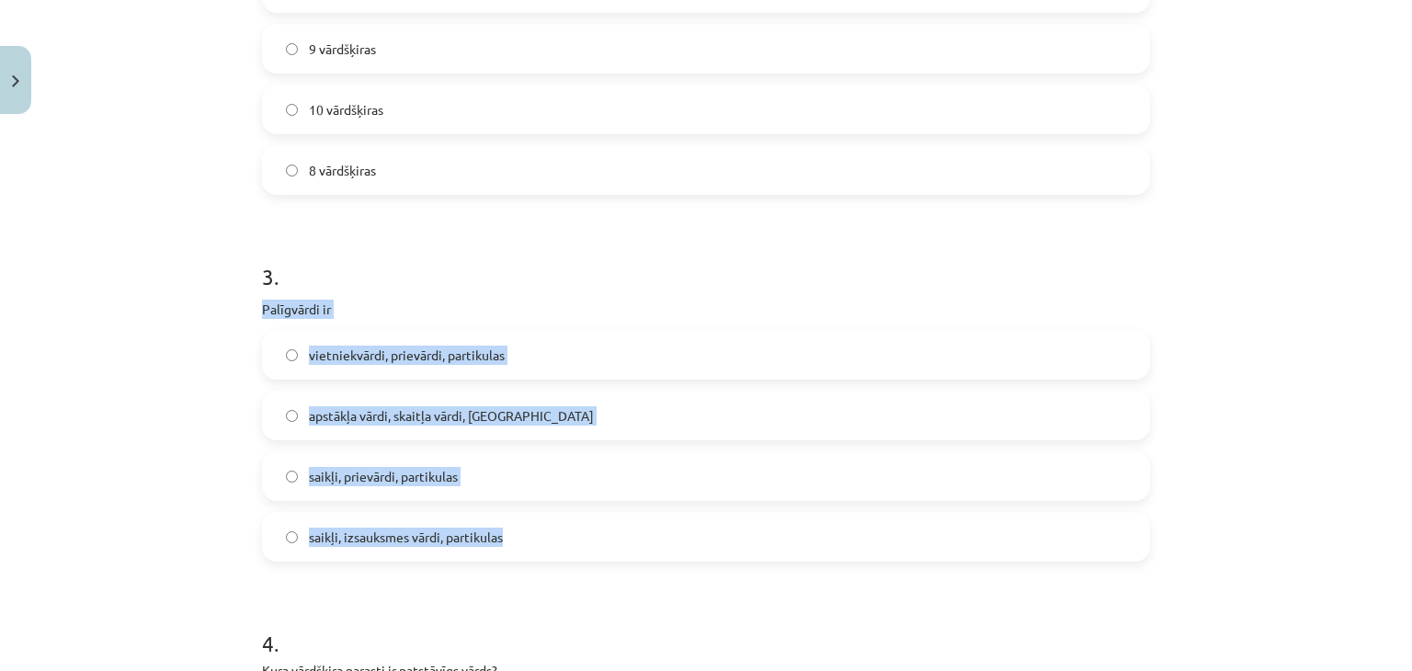
drag, startPoint x: 241, startPoint y: 313, endPoint x: 536, endPoint y: 542, distance: 373.3
click at [536, 542] on div "Mācību tēma: Latviešu valodas i - 11. klases 1. ieskaites mācību materiāls (a,b…" at bounding box center [706, 335] width 1412 height 671
copy div "Palīgvārdi ir vietniekvārdi, prievārdi, partikulas apstākļa vārdi, skaitļa vārd…"
click at [382, 482] on span "saikļi, prievārdi, partikulas" at bounding box center [383, 476] width 149 height 19
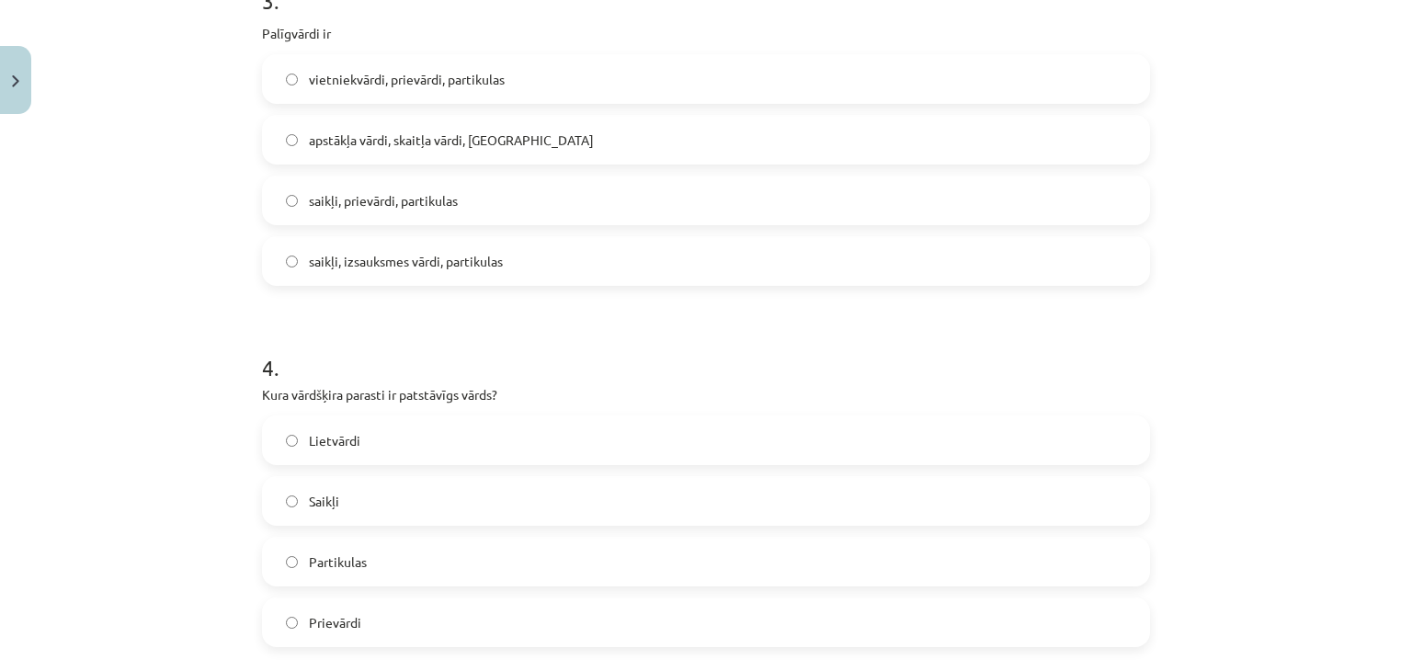
scroll to position [1103, 0]
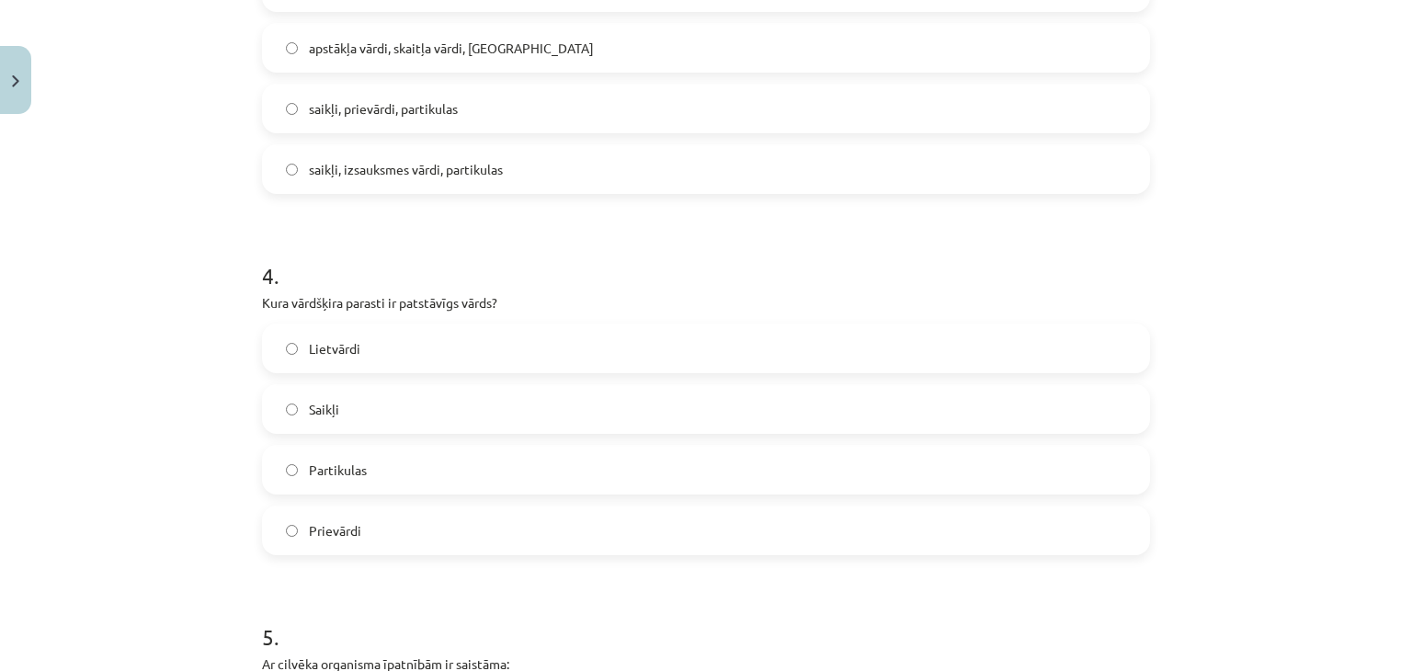
click at [342, 414] on label "Saikļi" at bounding box center [706, 409] width 884 height 46
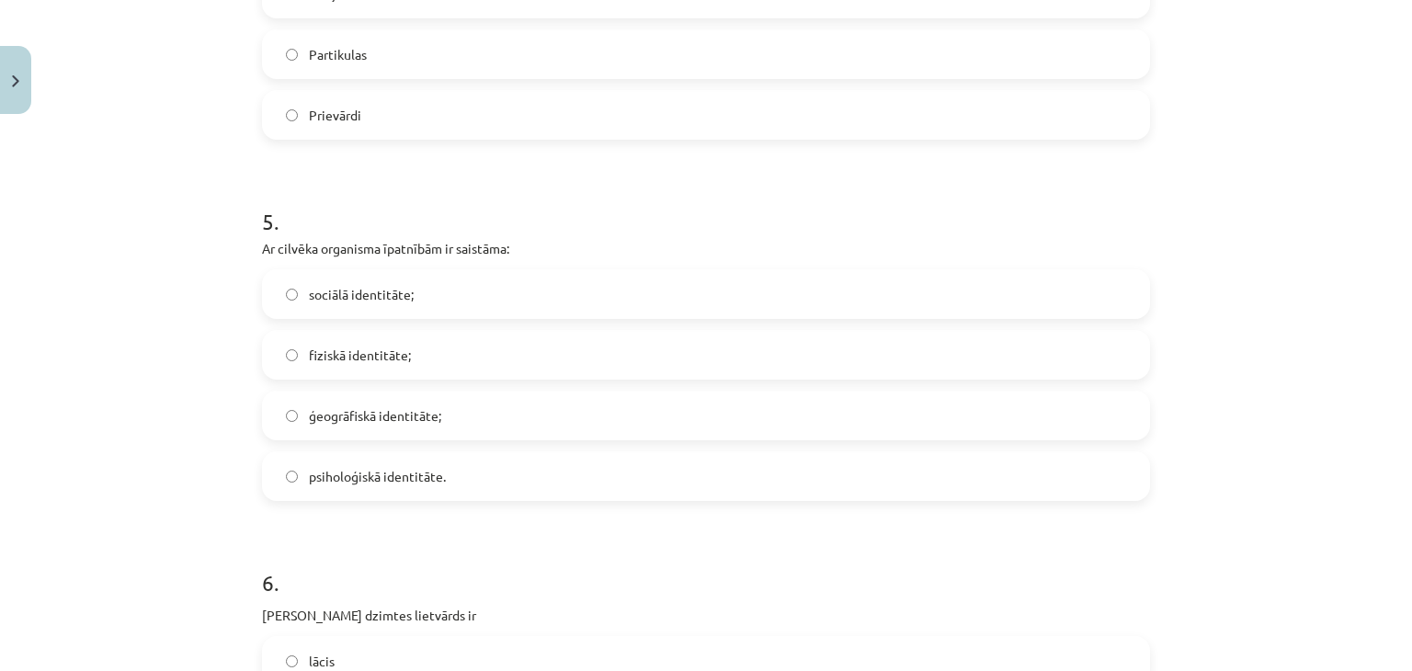
scroll to position [1562, 0]
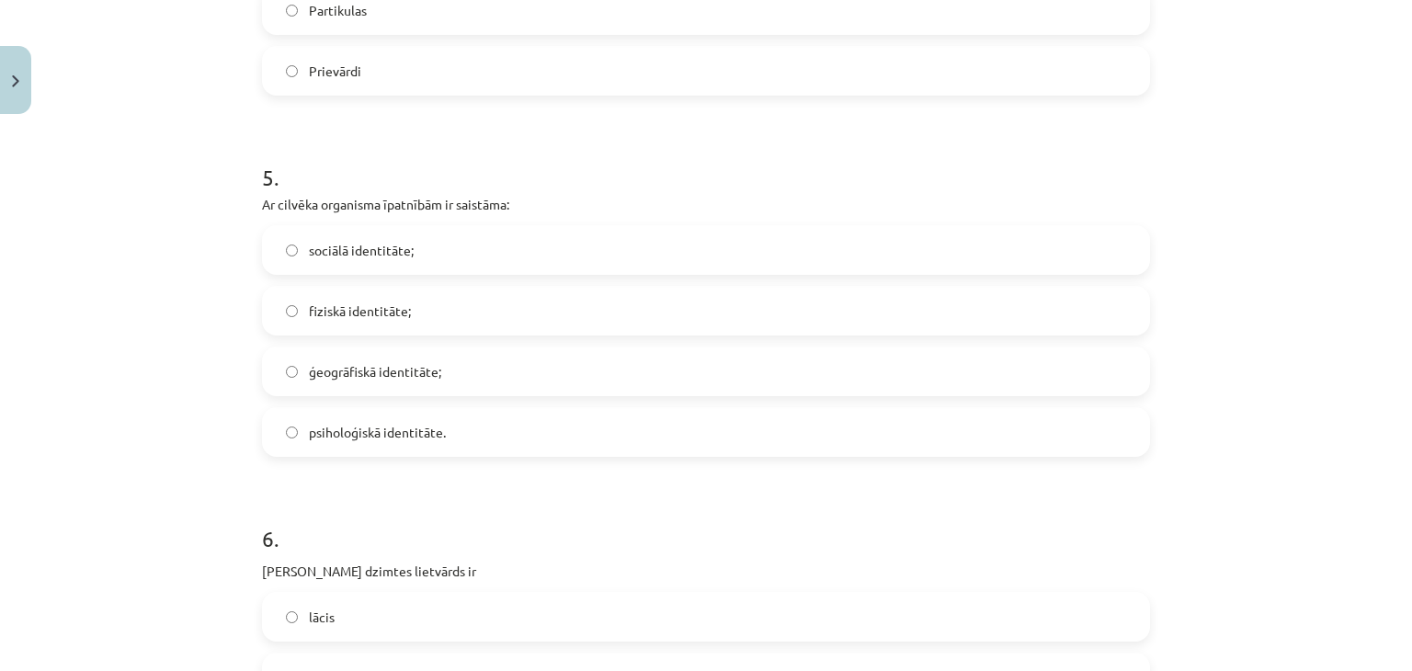
click at [397, 442] on label "psiholoģiskā identitāte." at bounding box center [706, 432] width 884 height 46
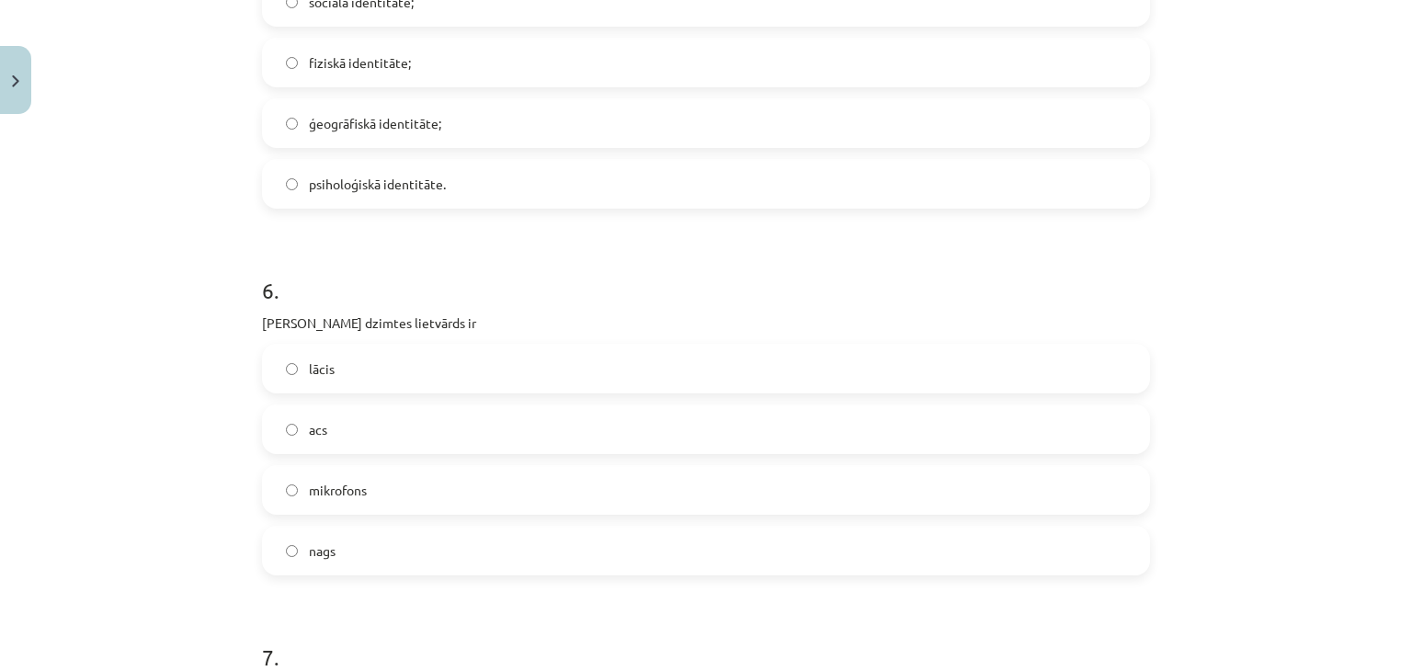
scroll to position [1838, 0]
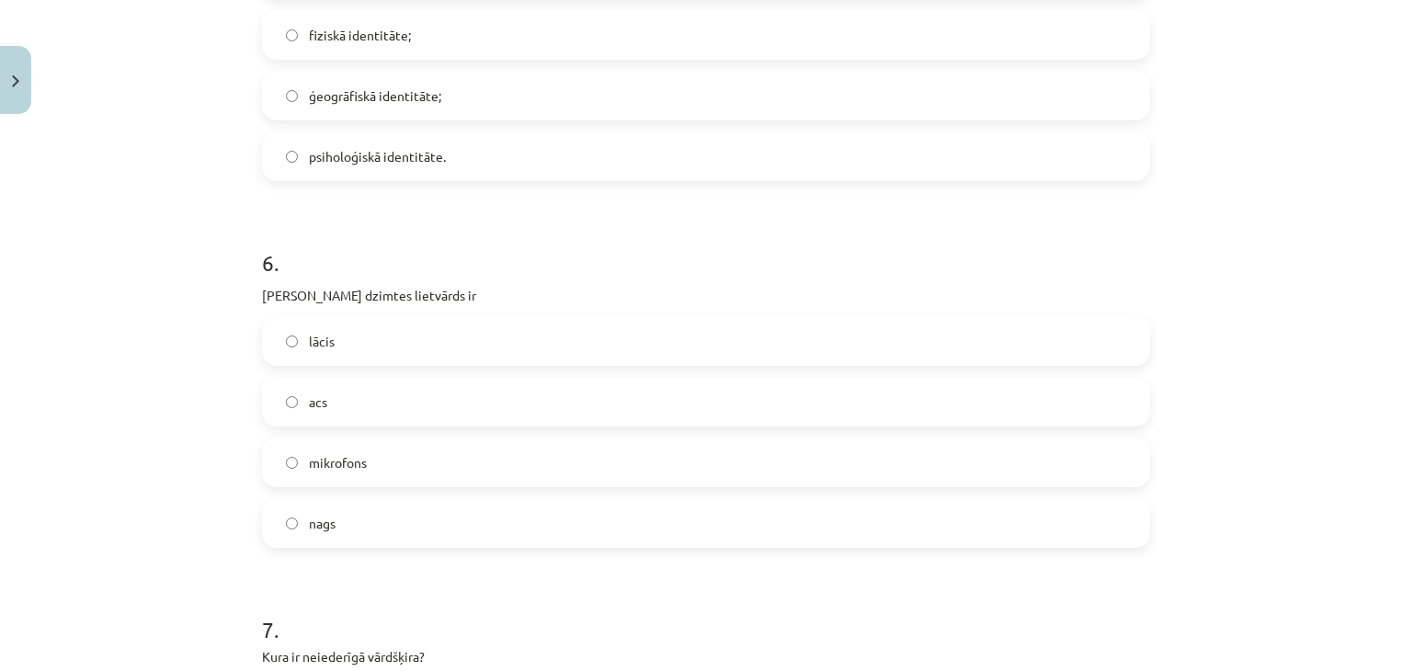
click at [369, 412] on label "acs" at bounding box center [706, 402] width 884 height 46
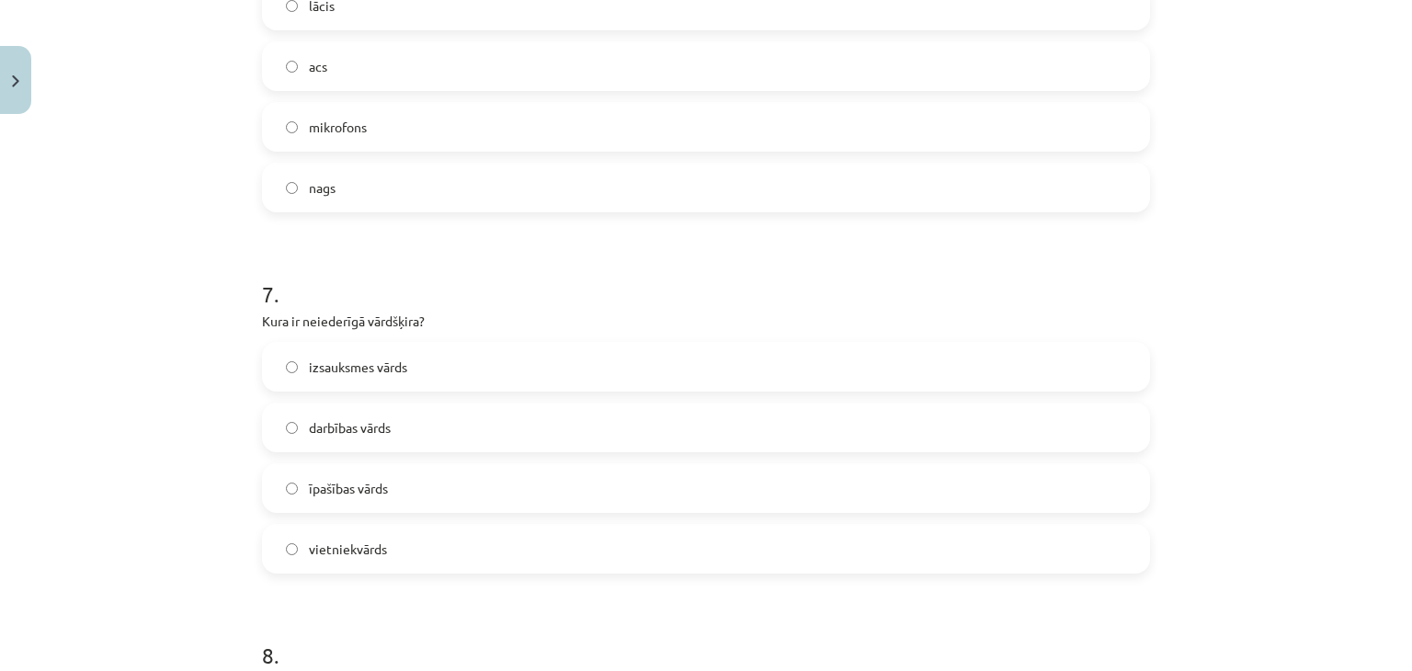
scroll to position [2205, 0]
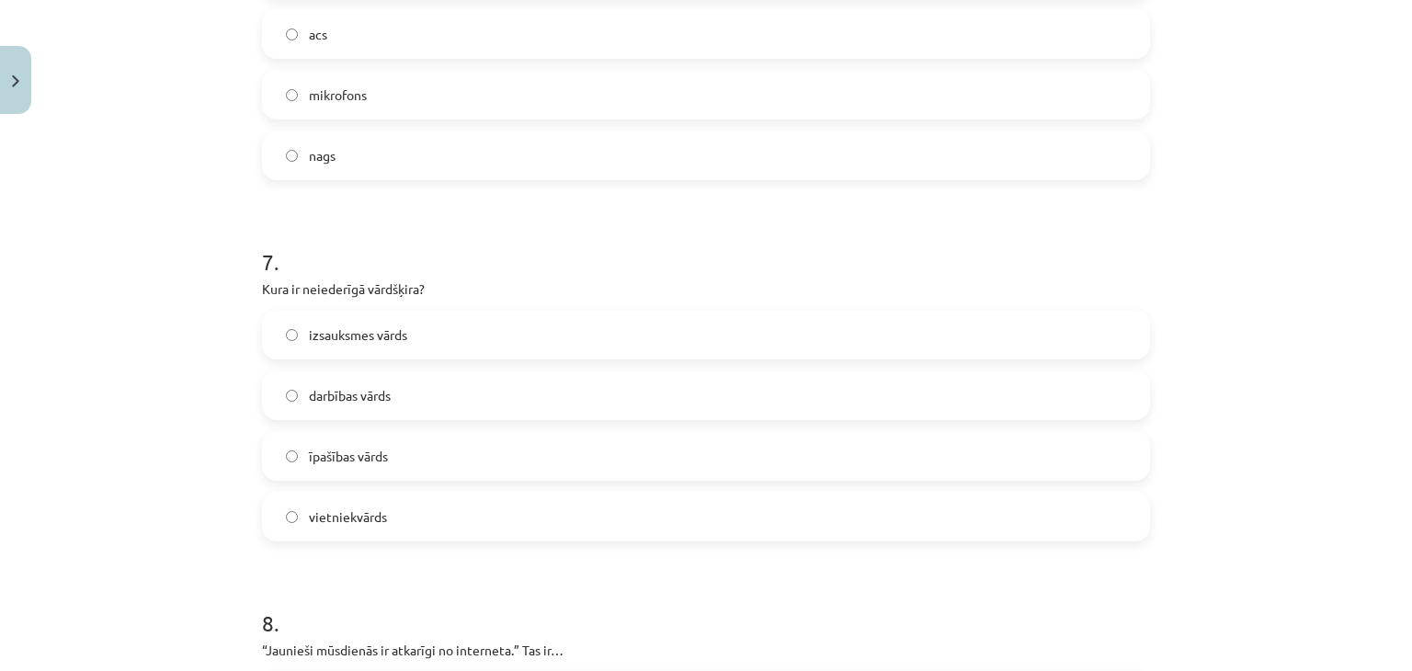
click at [316, 329] on span "izsauksmes vārds" at bounding box center [358, 334] width 98 height 19
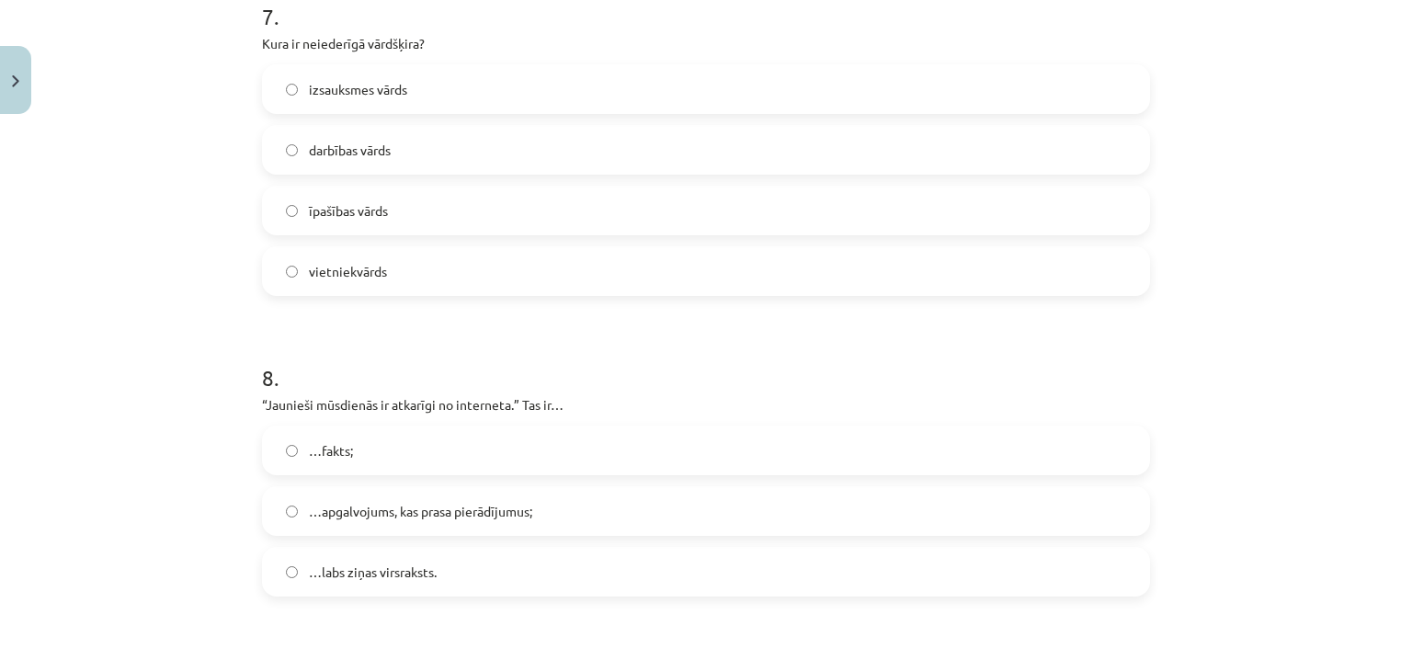
scroll to position [2481, 0]
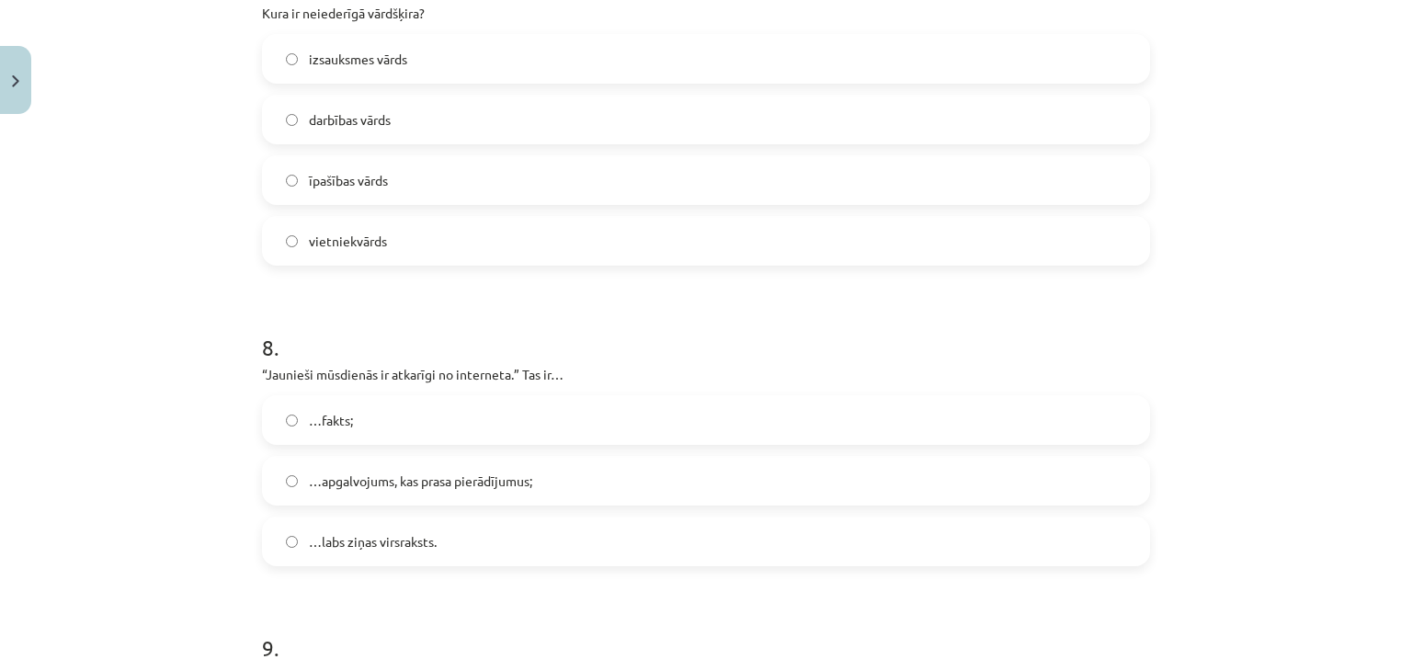
click at [353, 536] on span "…labs ziņas virsraksts." at bounding box center [373, 541] width 128 height 19
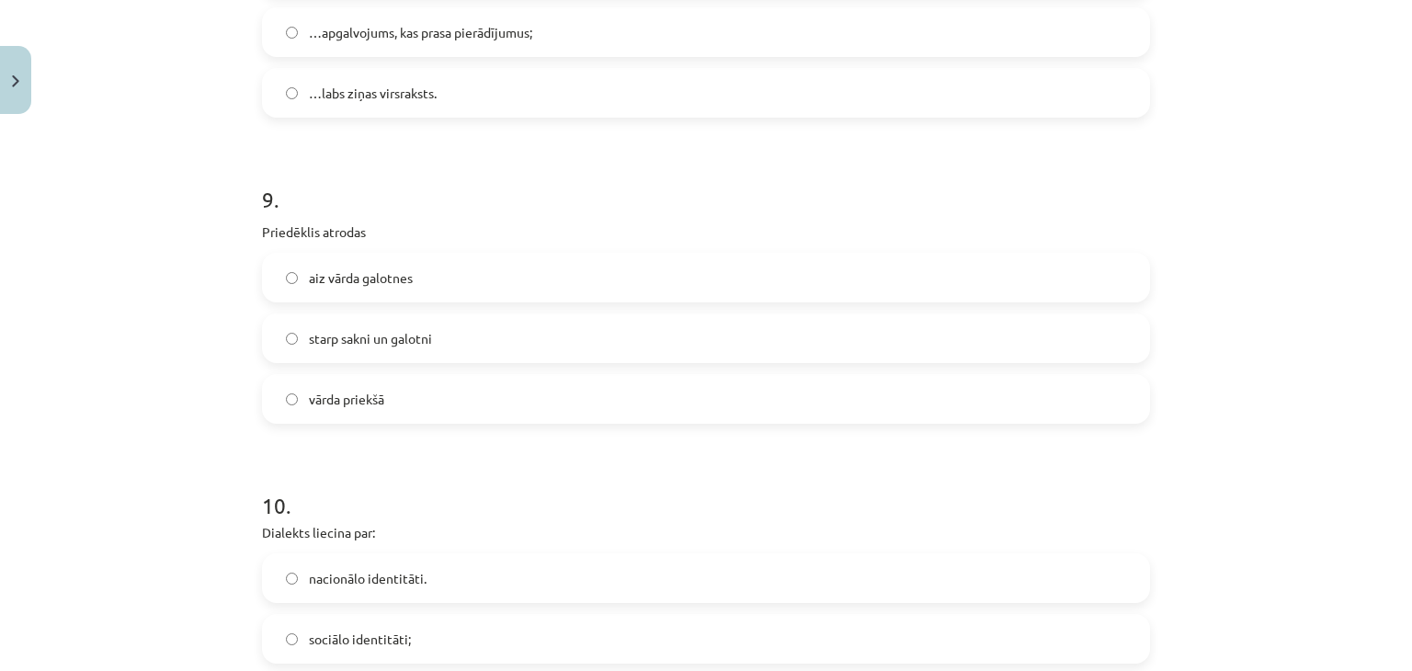
scroll to position [2941, 0]
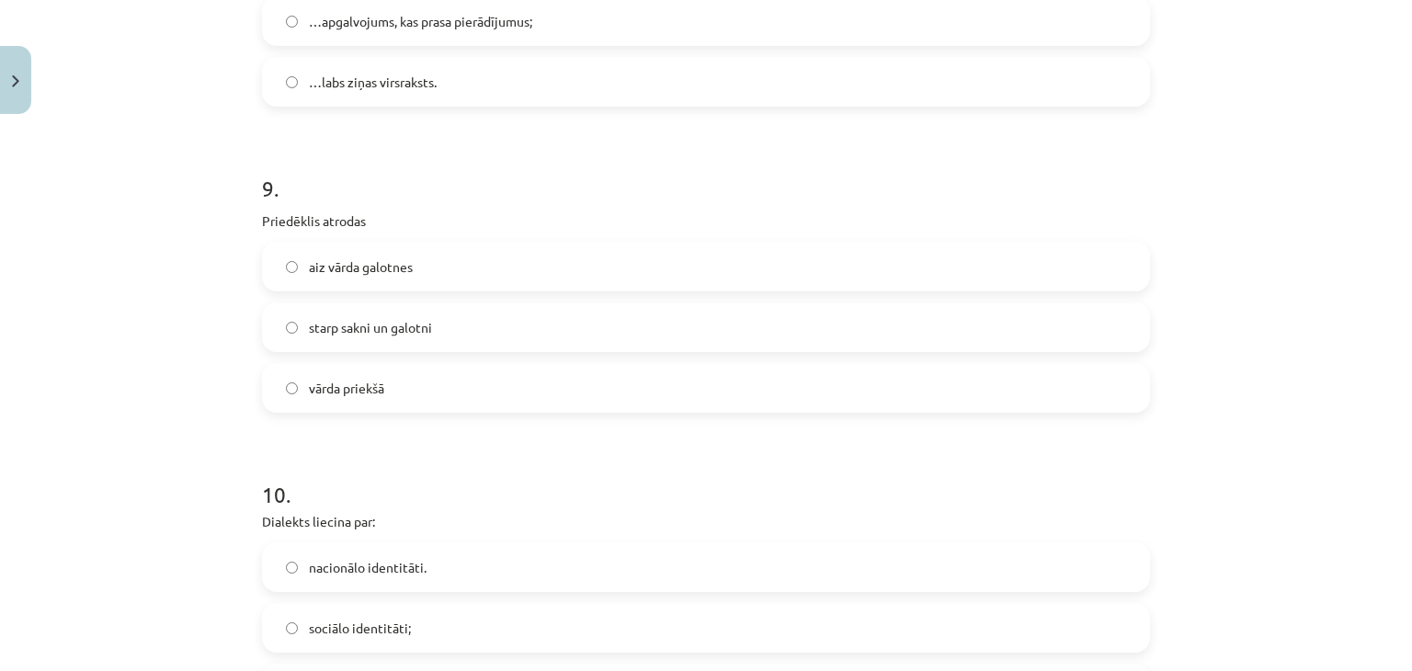
click at [320, 409] on label "vārda priekšā" at bounding box center [706, 388] width 884 height 46
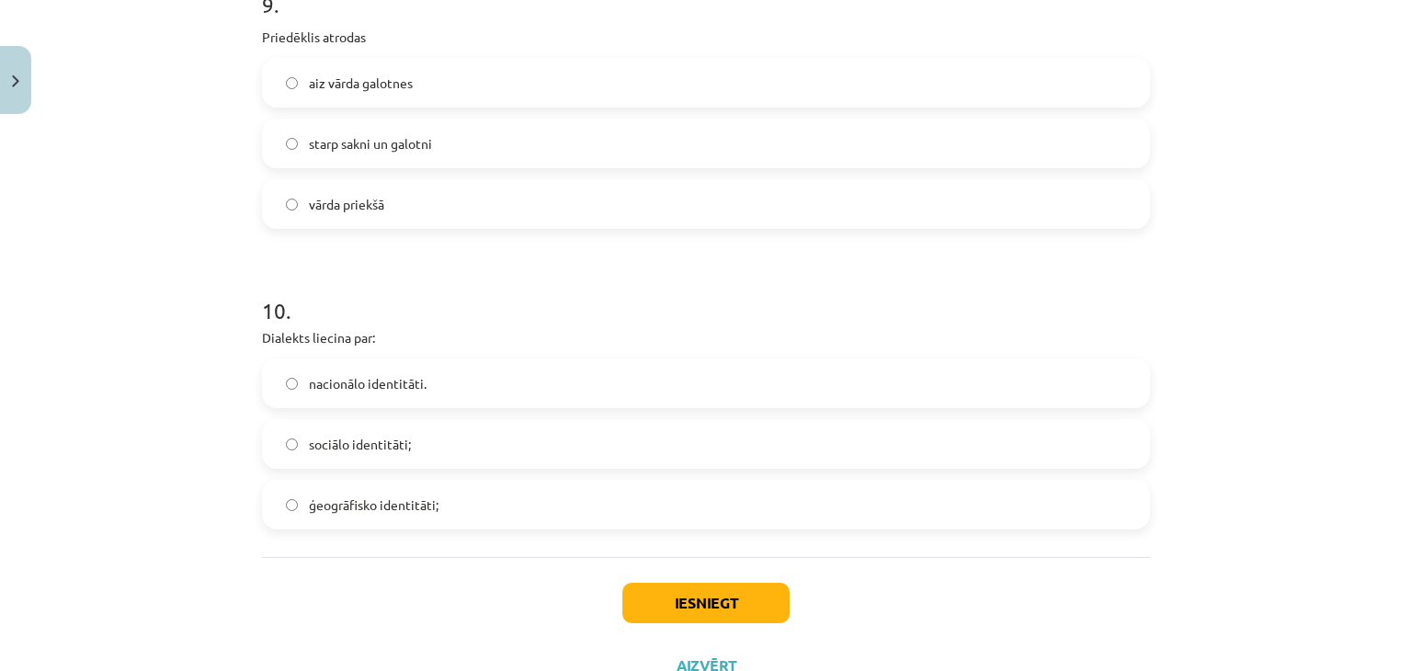
click at [380, 448] on span "sociālo identitāti;" at bounding box center [360, 444] width 102 height 19
click at [396, 387] on span "nacionālo identitāti." at bounding box center [368, 383] width 118 height 19
click at [685, 602] on button "Iesniegt" at bounding box center [705, 603] width 167 height 40
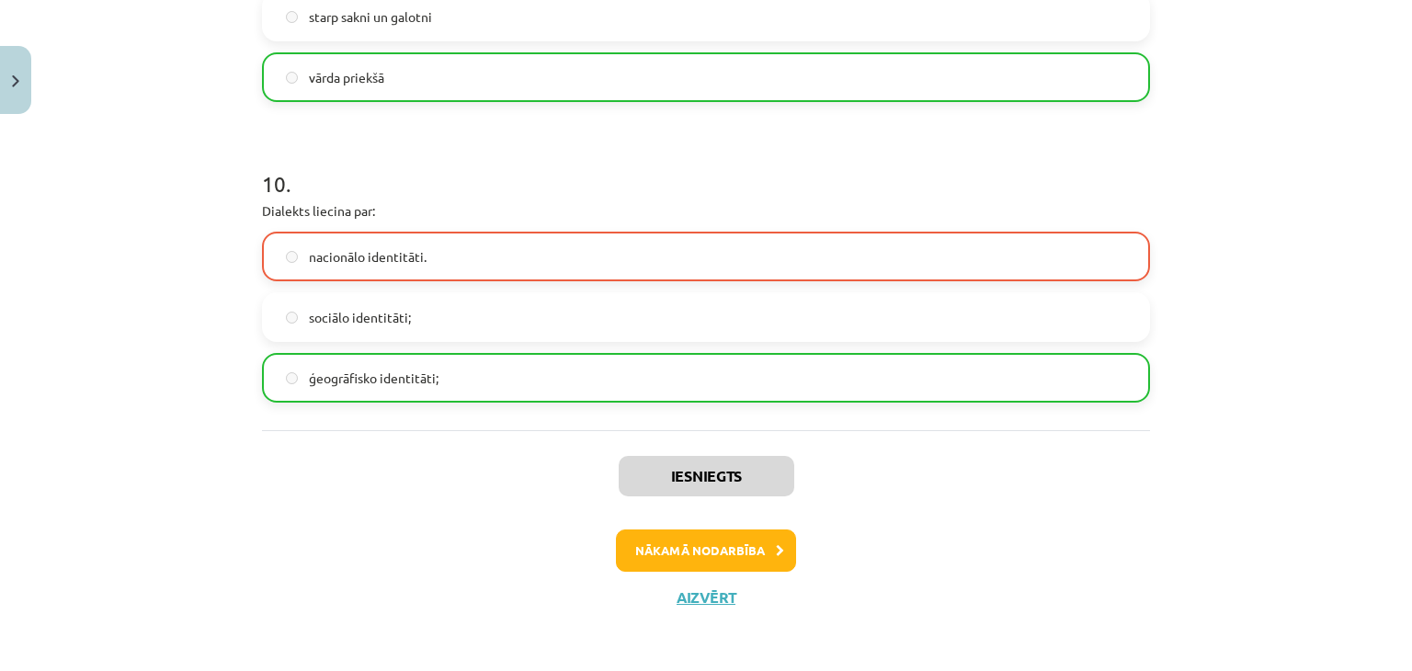
scroll to position [3253, 0]
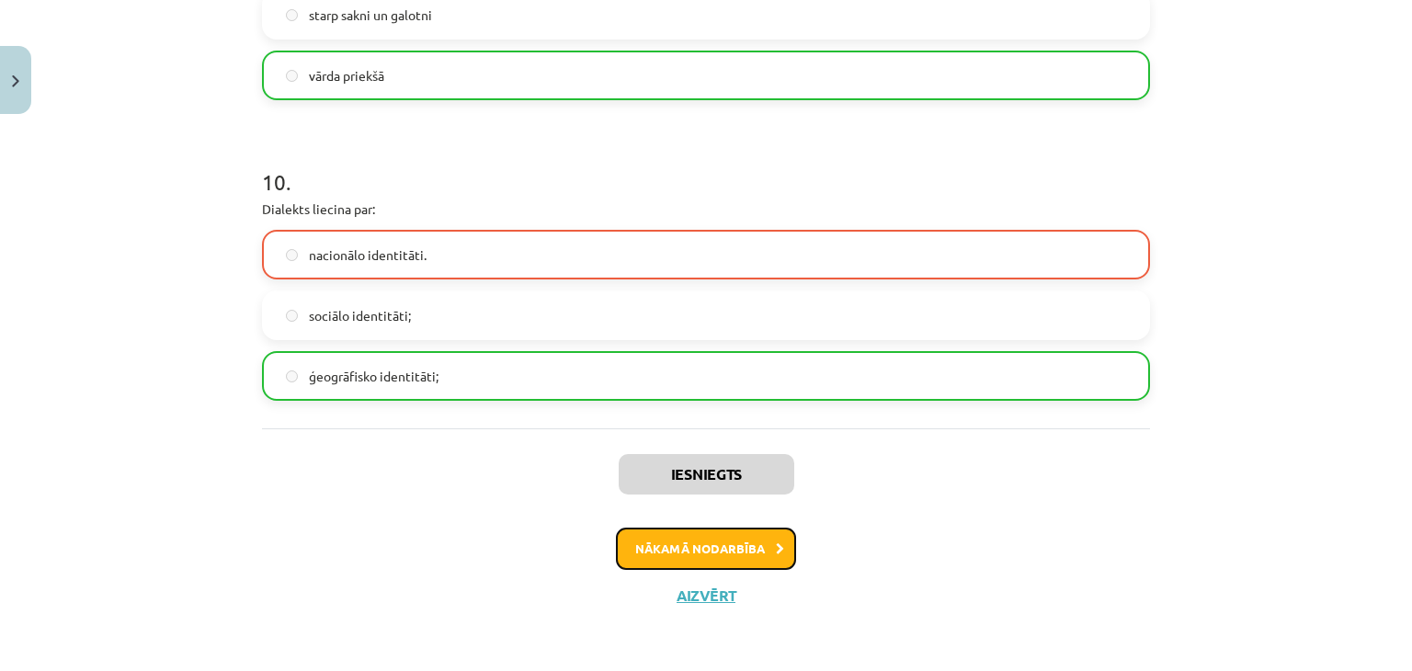
click at [707, 551] on button "Nākamā nodarbība" at bounding box center [706, 548] width 180 height 42
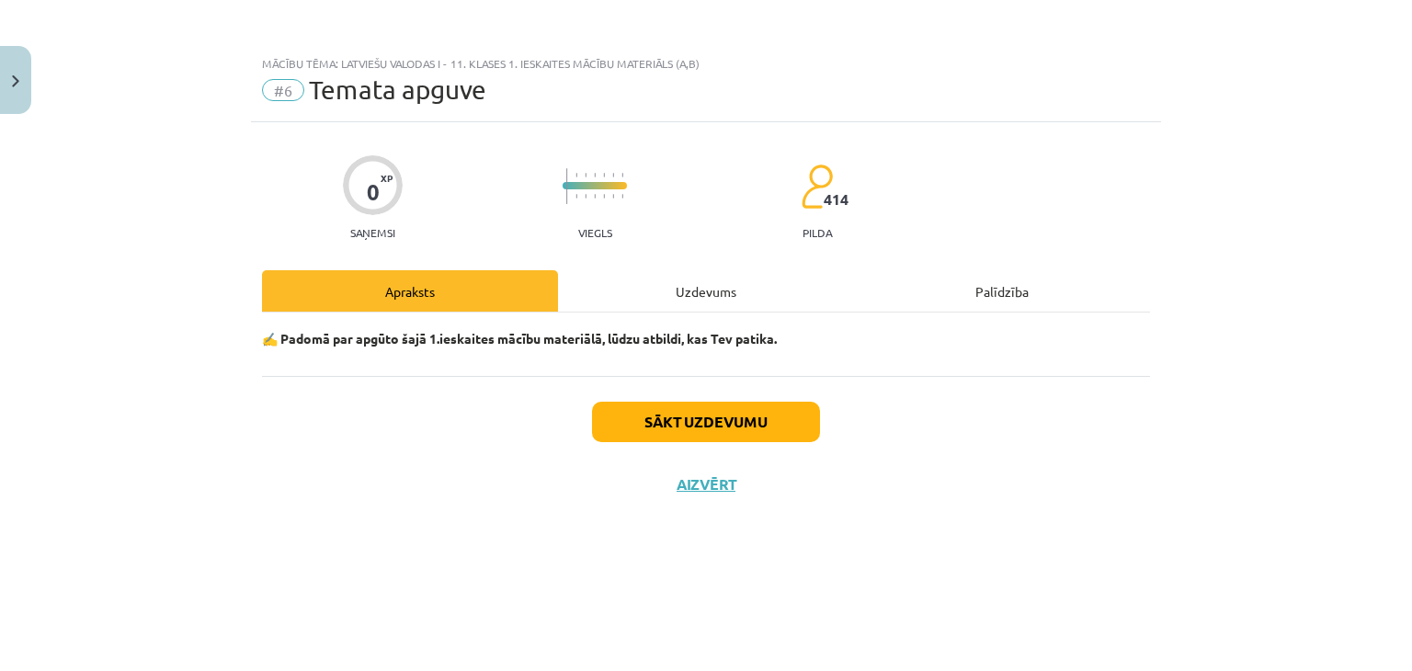
scroll to position [0, 0]
click at [642, 287] on div "Uzdevums" at bounding box center [706, 290] width 296 height 41
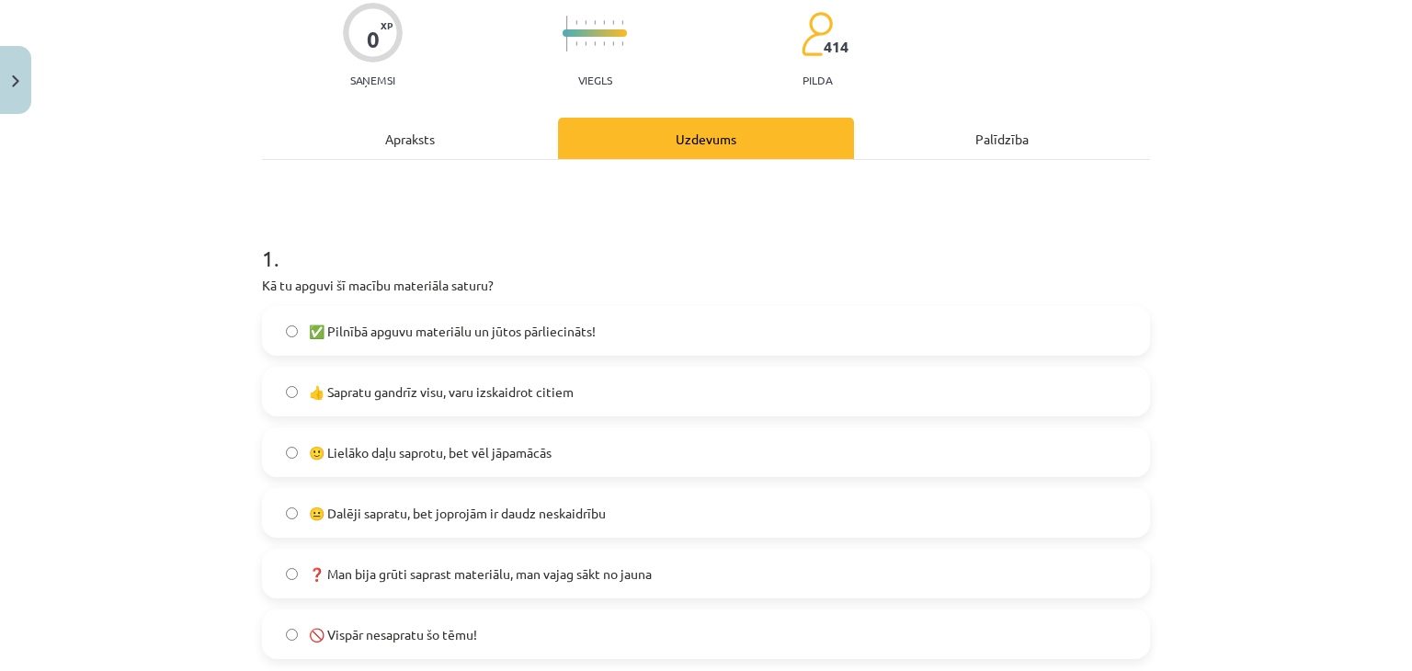
scroll to position [184, 0]
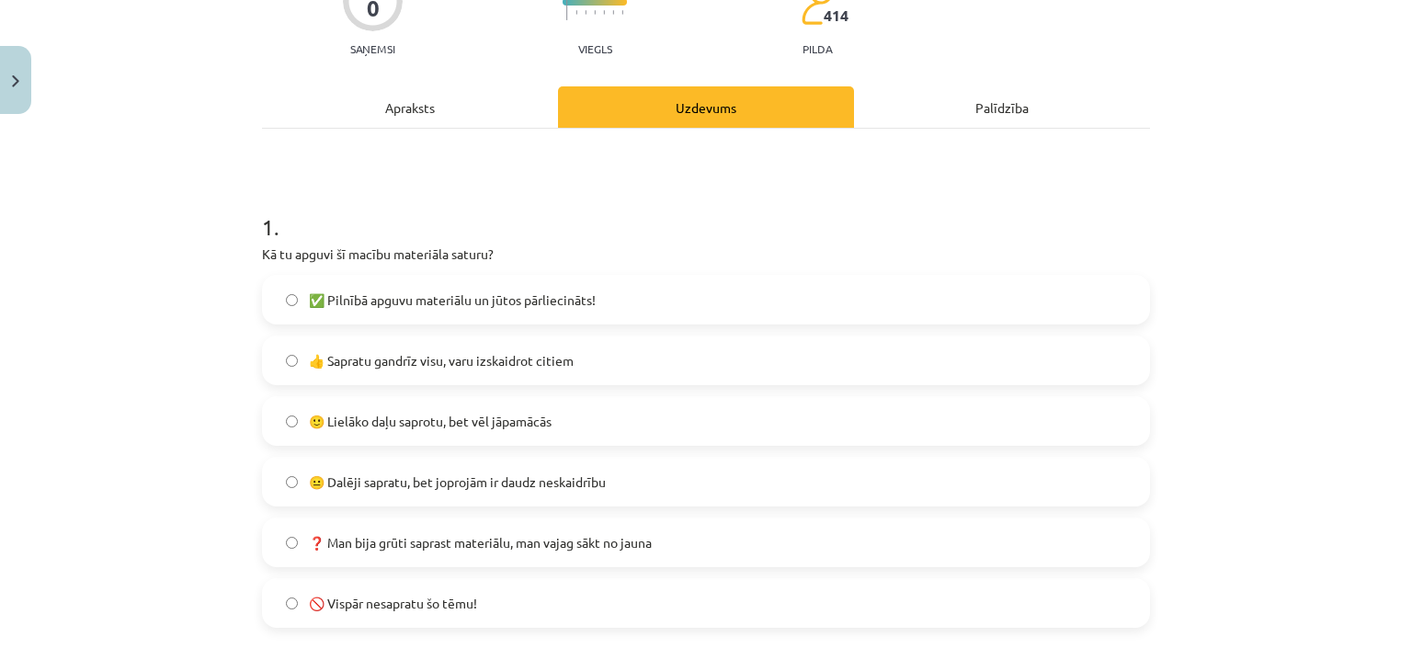
click at [555, 418] on label "🙂 Lielāko daļu saprotu, bet vēl jāpamācās" at bounding box center [706, 421] width 884 height 46
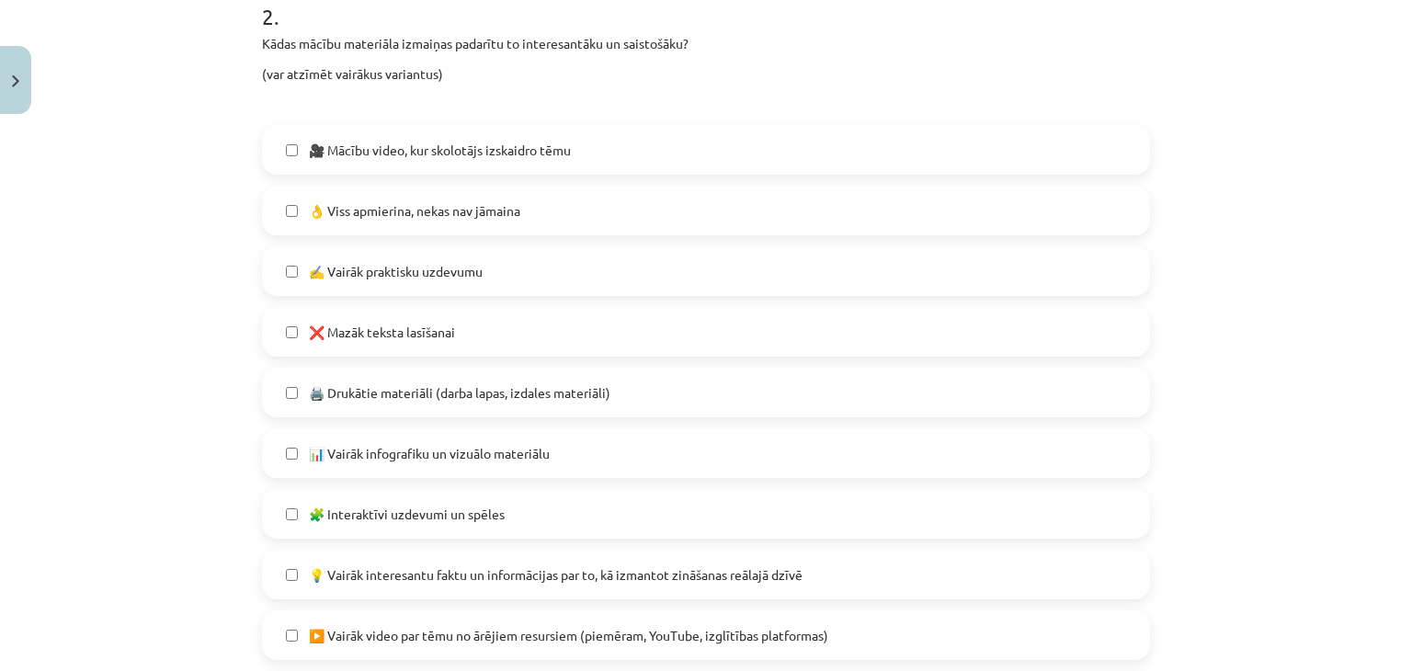
scroll to position [1140, 0]
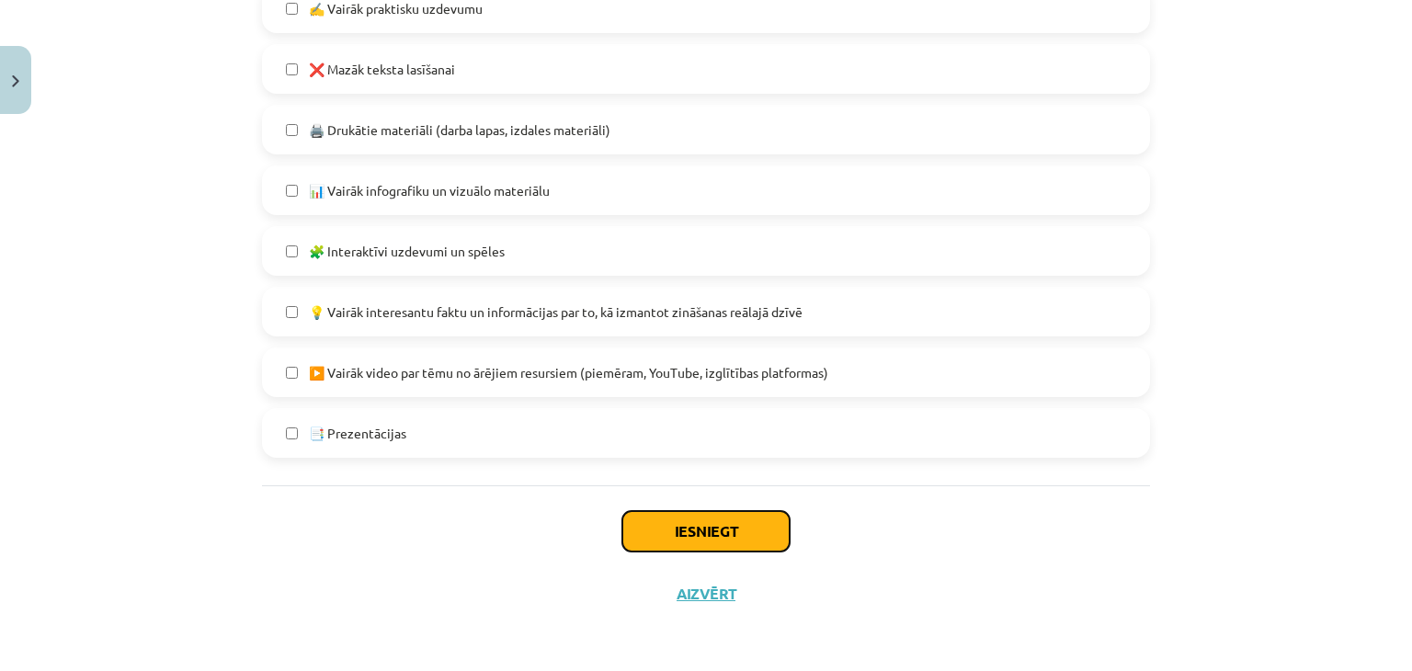
click at [730, 523] on button "Iesniegt" at bounding box center [705, 531] width 167 height 40
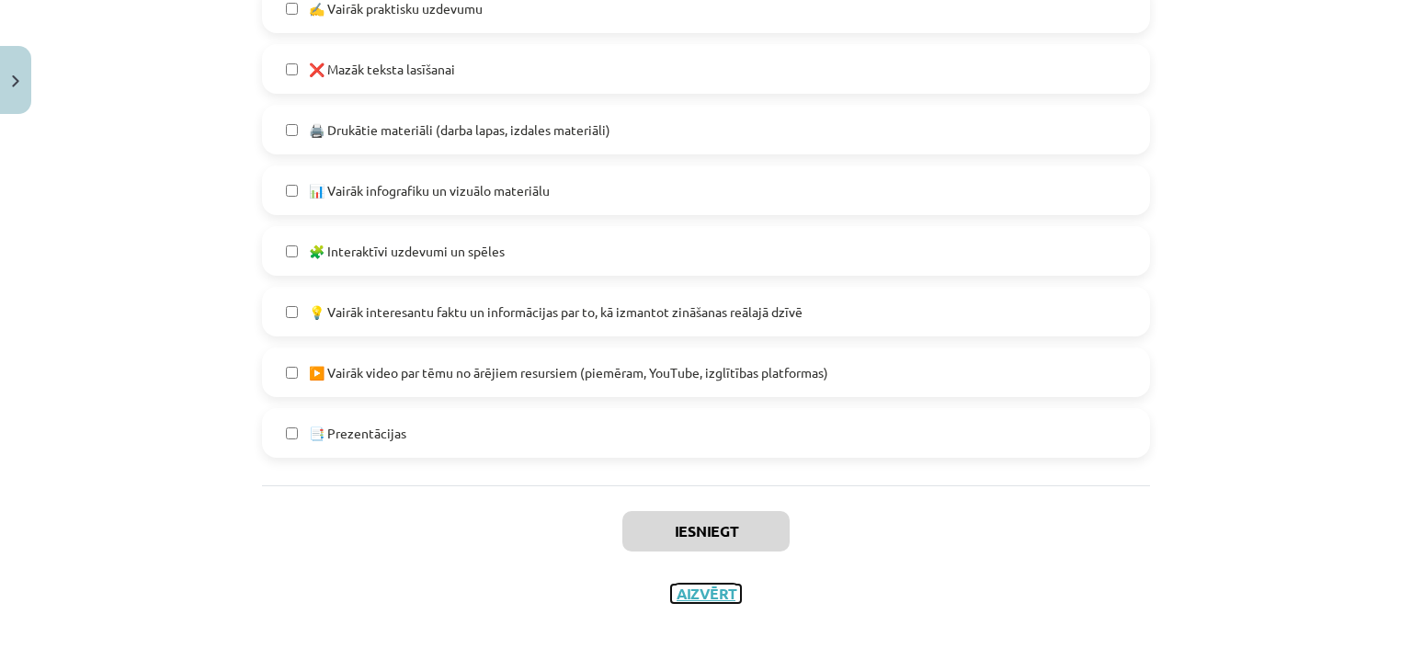
click at [678, 596] on button "Aizvērt" at bounding box center [706, 593] width 70 height 18
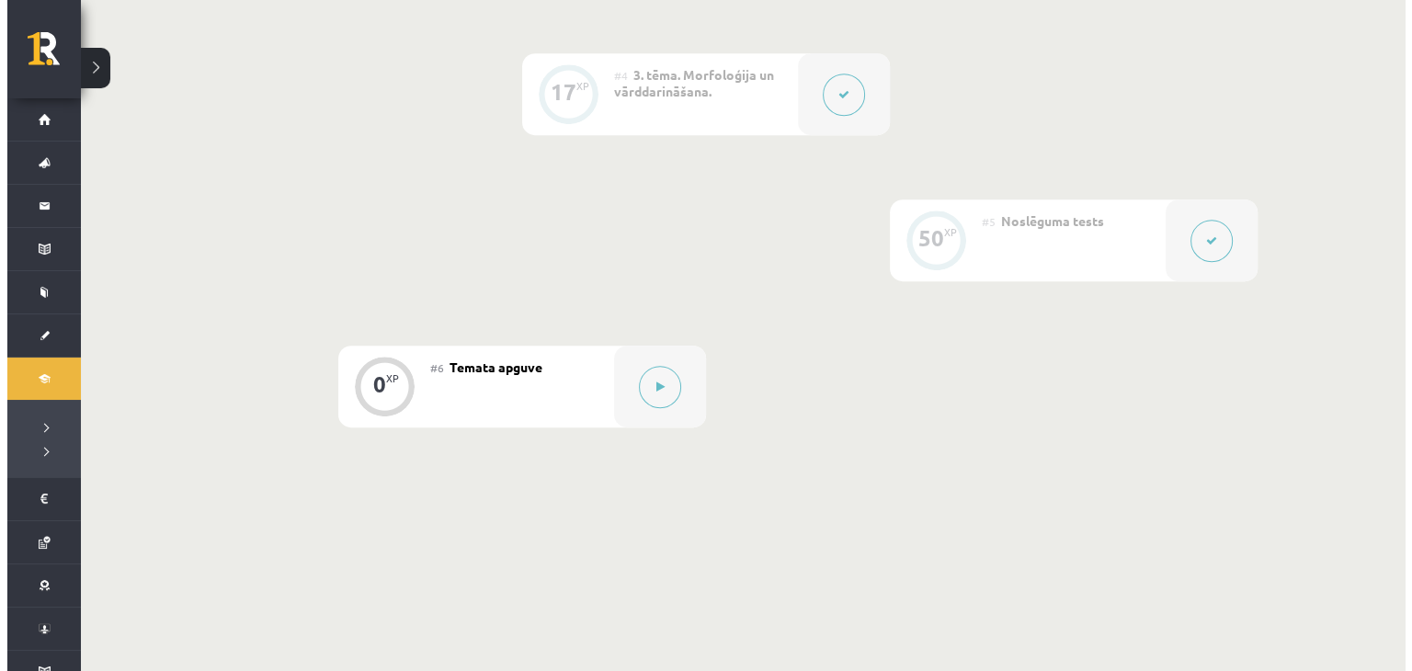
scroll to position [958, 0]
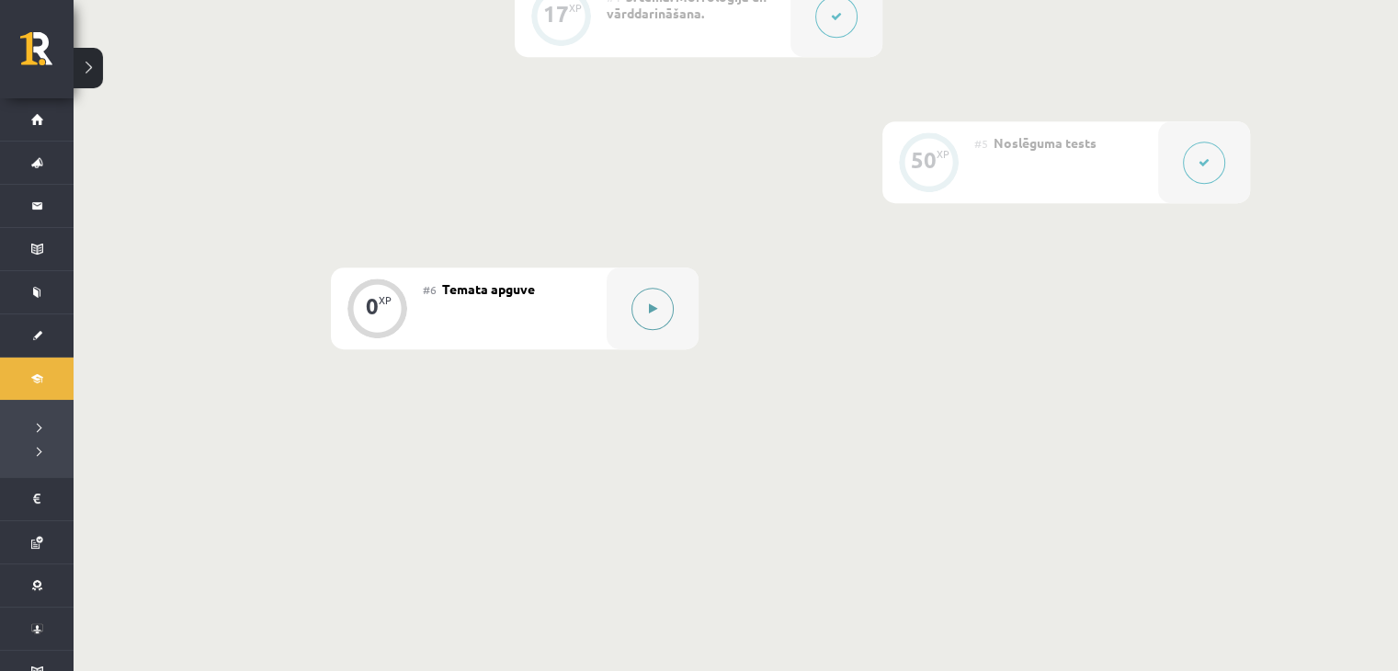
click at [642, 302] on button at bounding box center [652, 309] width 42 height 42
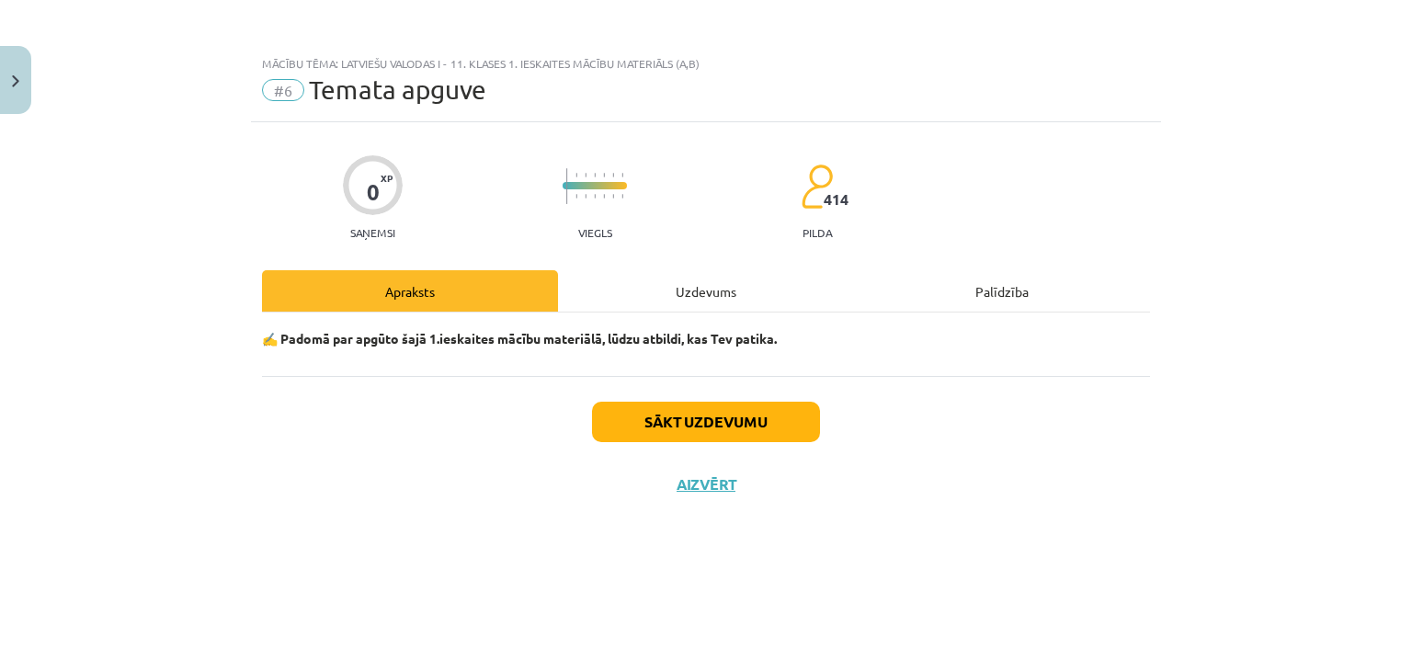
click at [695, 294] on div "Uzdevums" at bounding box center [706, 290] width 296 height 41
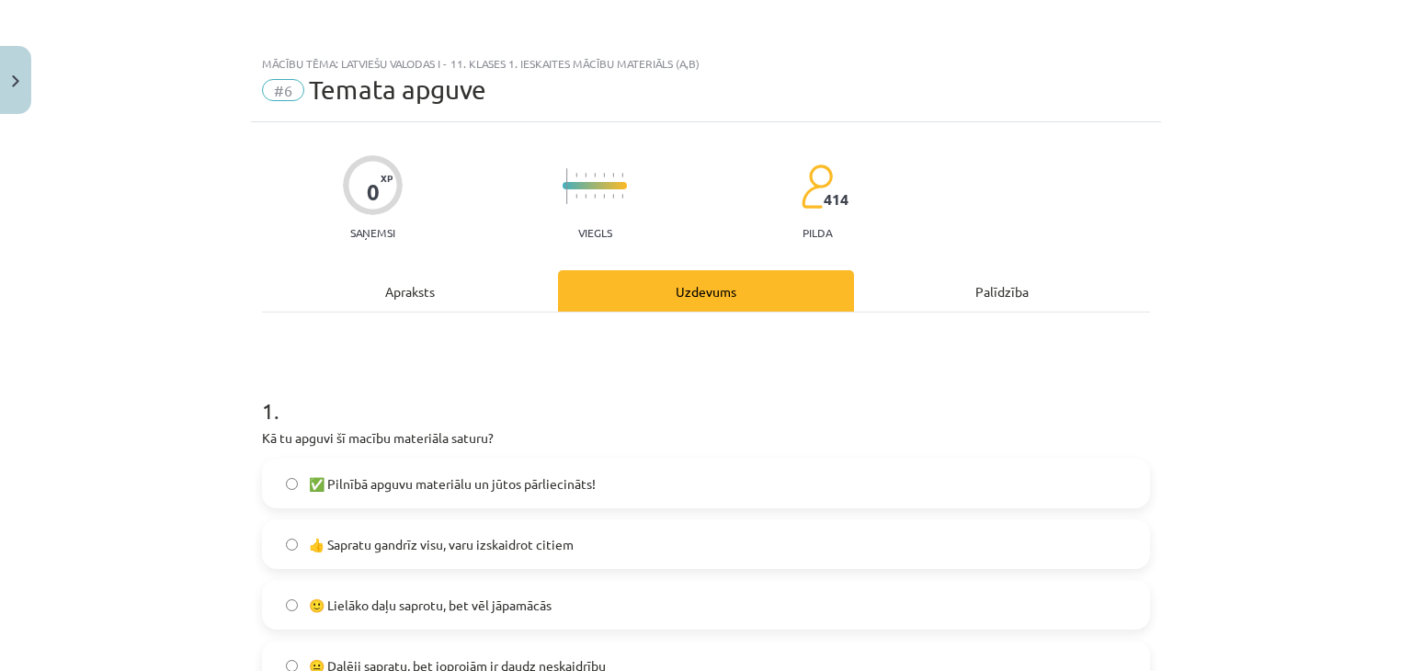
scroll to position [184, 0]
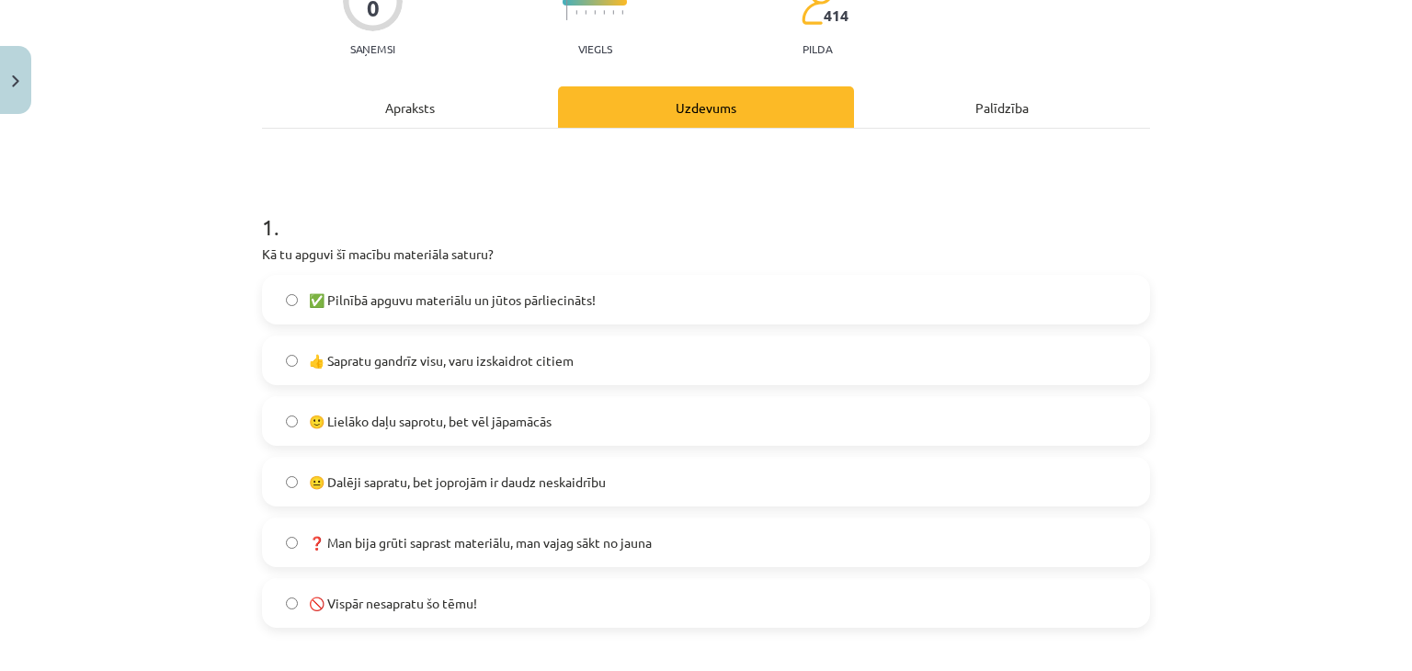
click at [459, 418] on span "🙂 Lielāko daļu saprotu, bet vēl jāpamācās" at bounding box center [430, 421] width 243 height 19
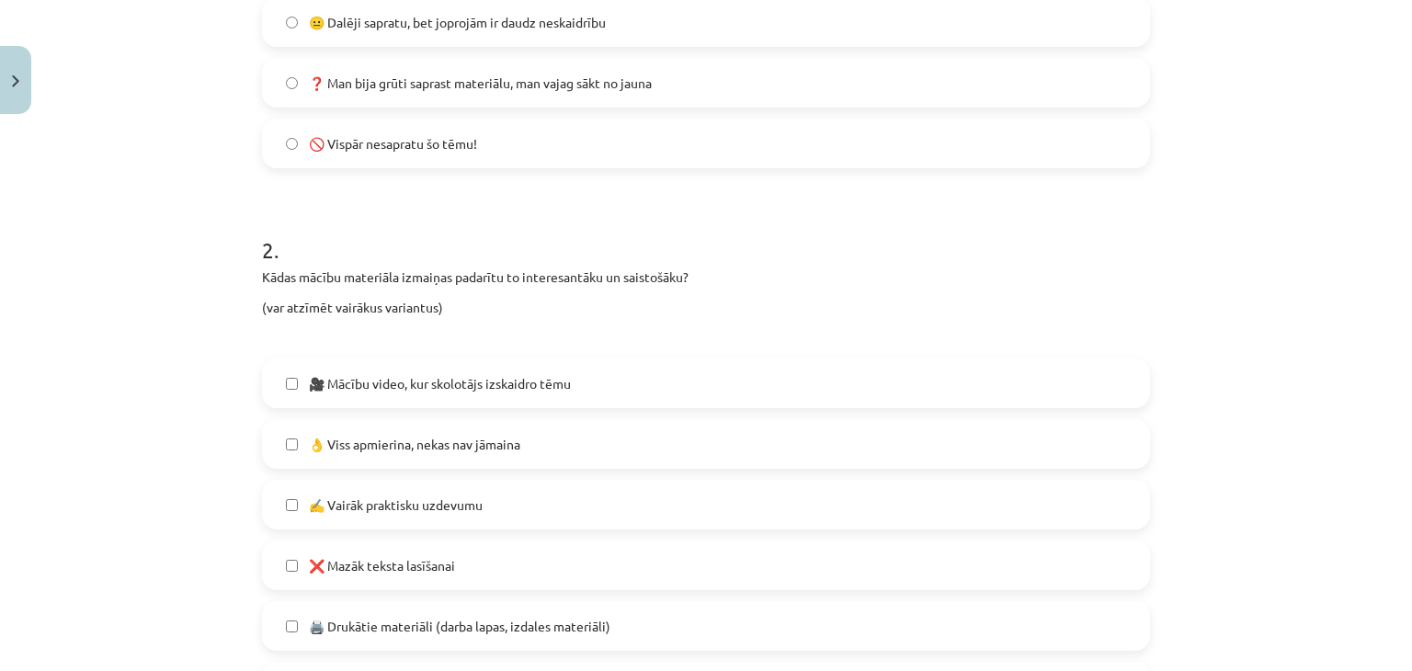
scroll to position [1140, 0]
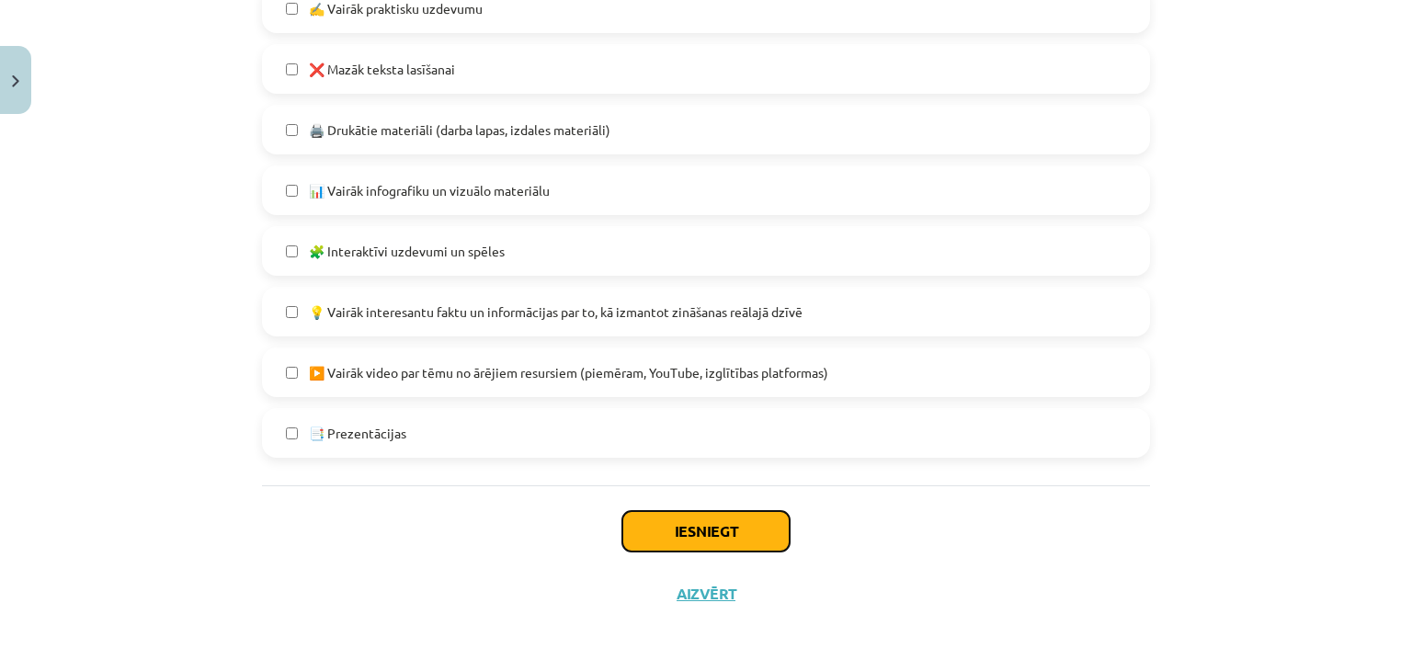
click at [680, 530] on button "Iesniegt" at bounding box center [705, 531] width 167 height 40
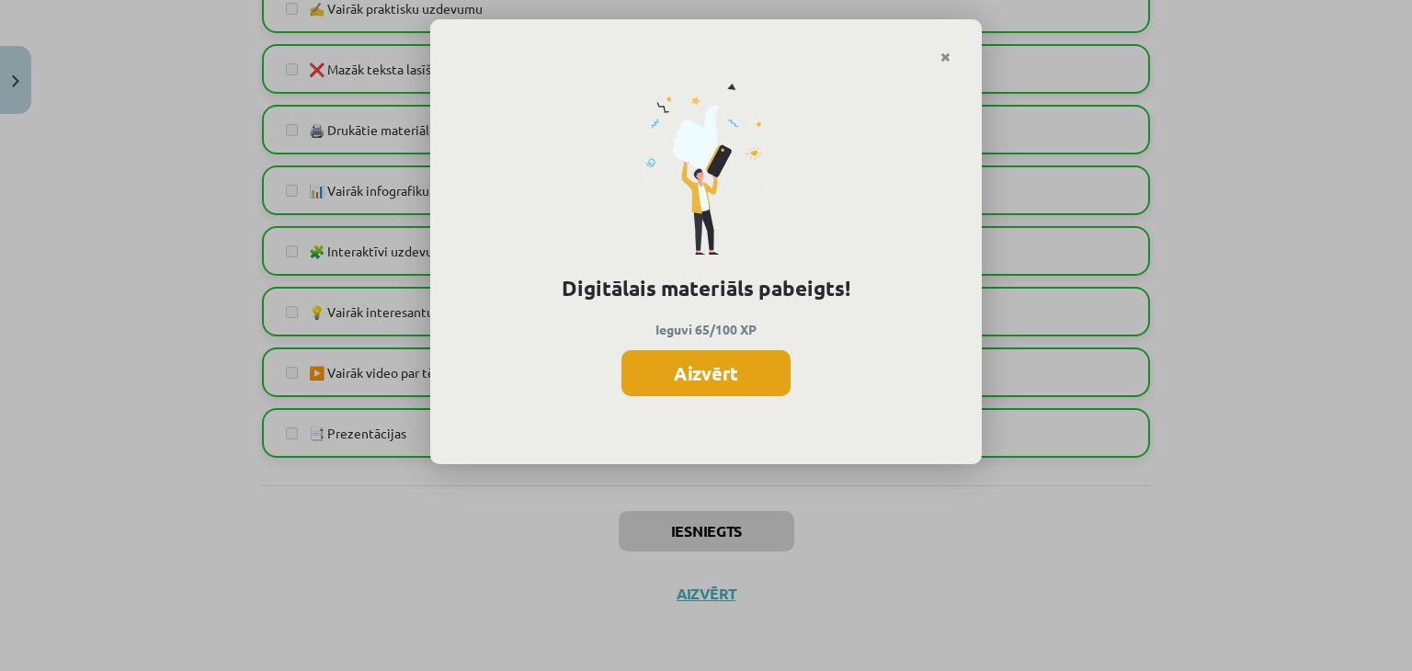
click at [765, 357] on button "Aizvērt" at bounding box center [705, 373] width 169 height 46
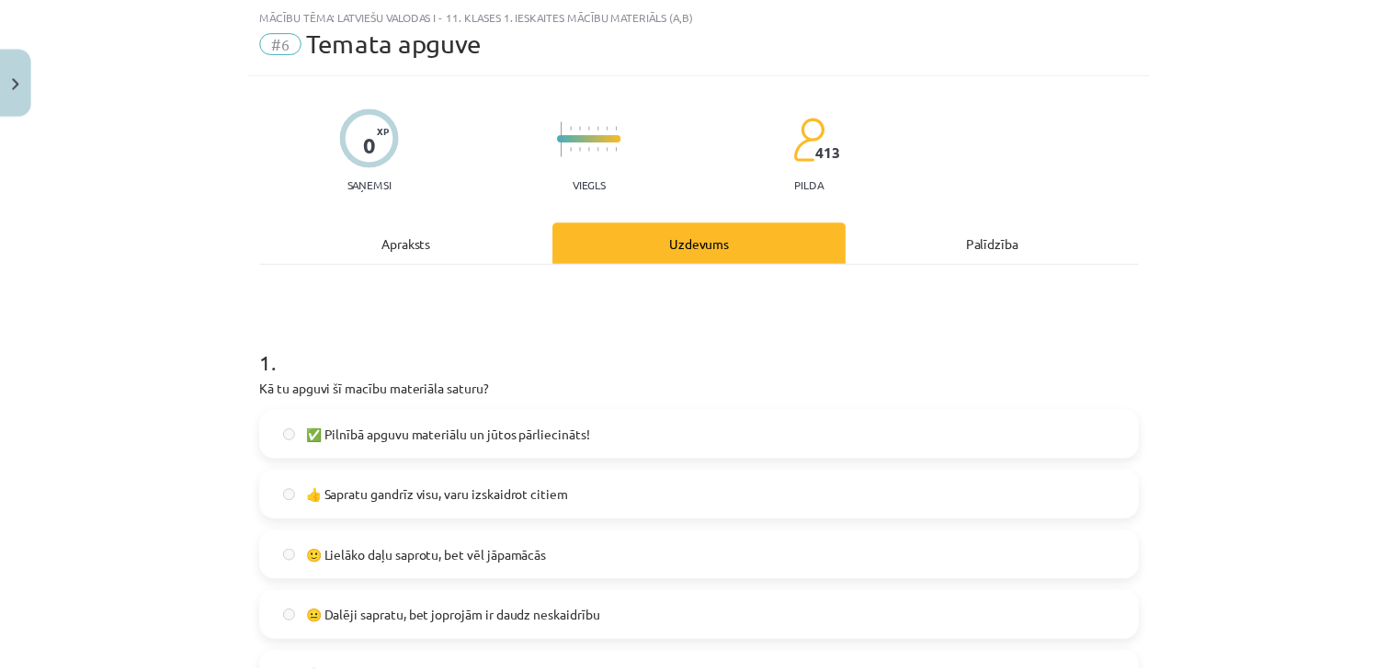
scroll to position [0, 0]
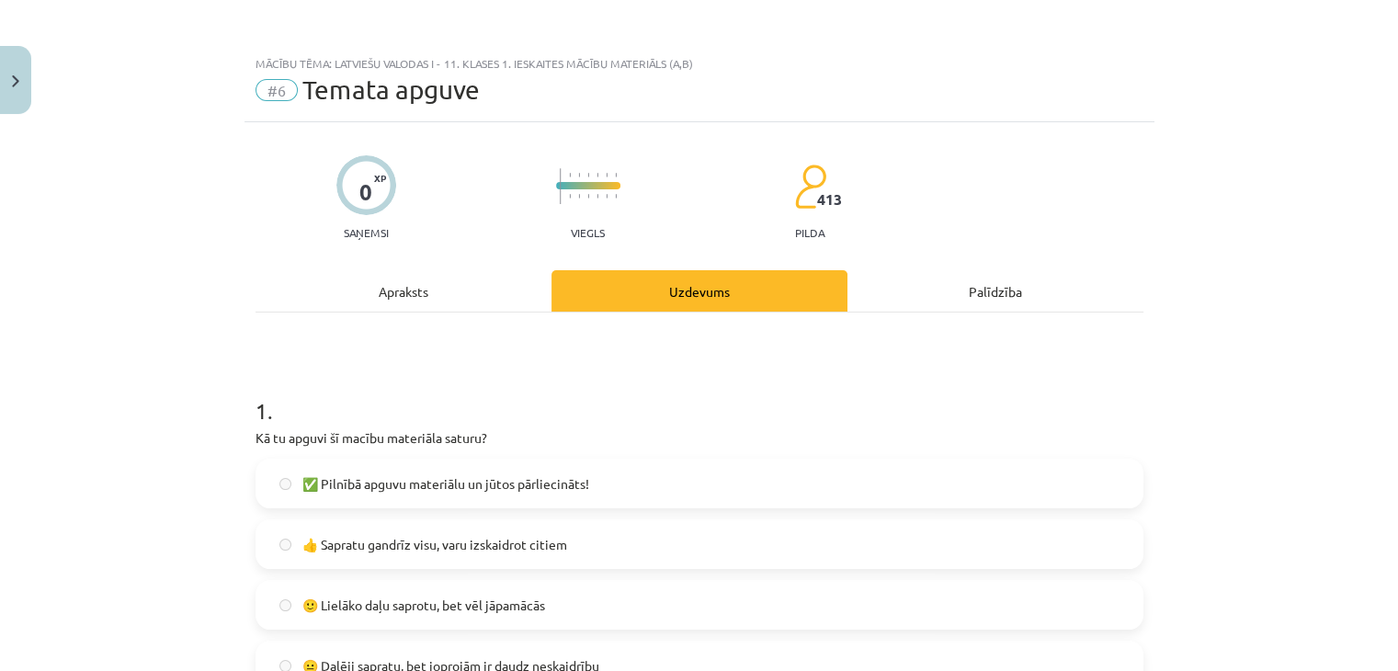
click at [44, 77] on div "Mācību tēma: Latviešu valodas i - 11. klases 1. ieskaites mācību materiāls (a,b…" at bounding box center [699, 335] width 1398 height 671
click at [2, 87] on button "Close" at bounding box center [15, 80] width 31 height 68
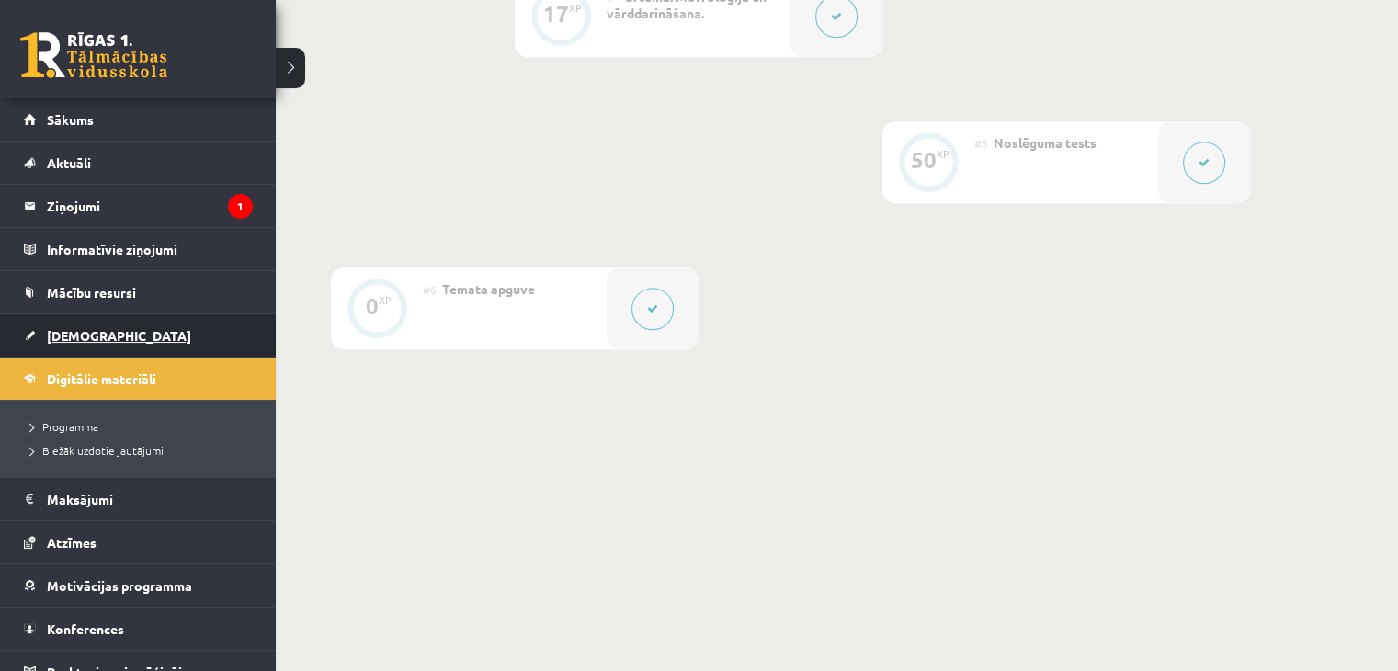
click at [86, 335] on span "[DEMOGRAPHIC_DATA]" at bounding box center [119, 335] width 144 height 17
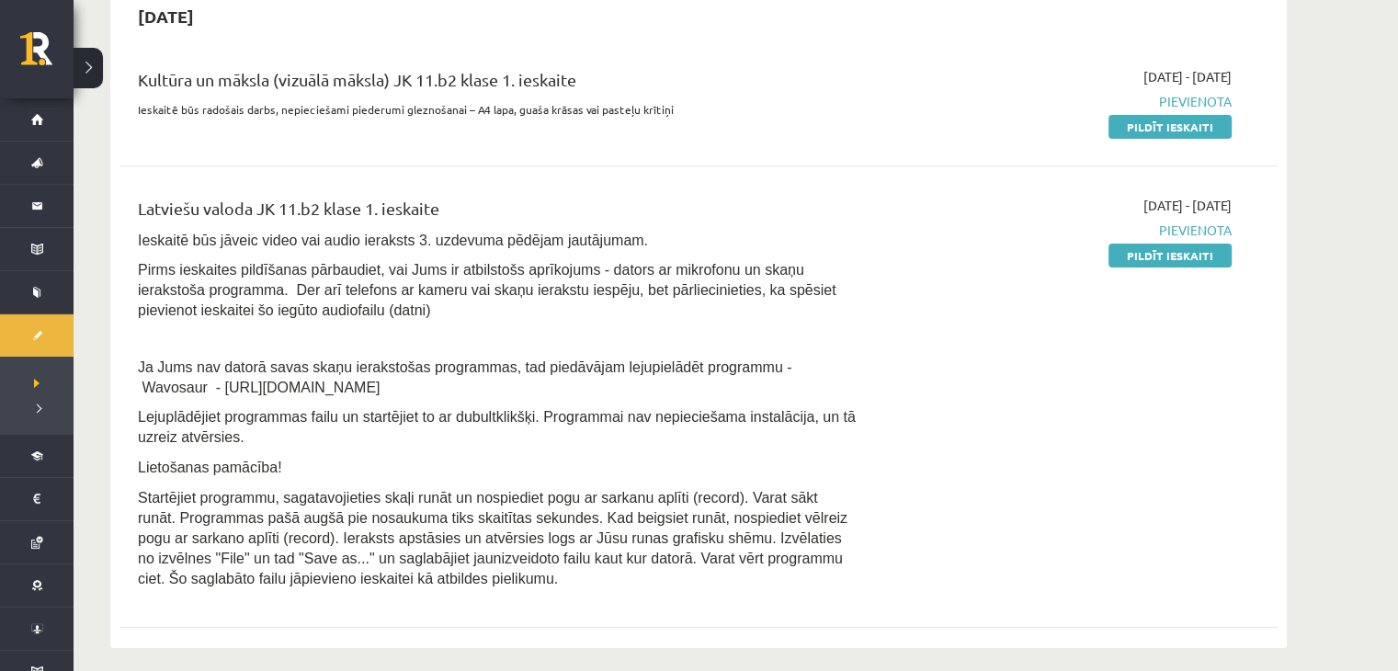
scroll to position [276, 0]
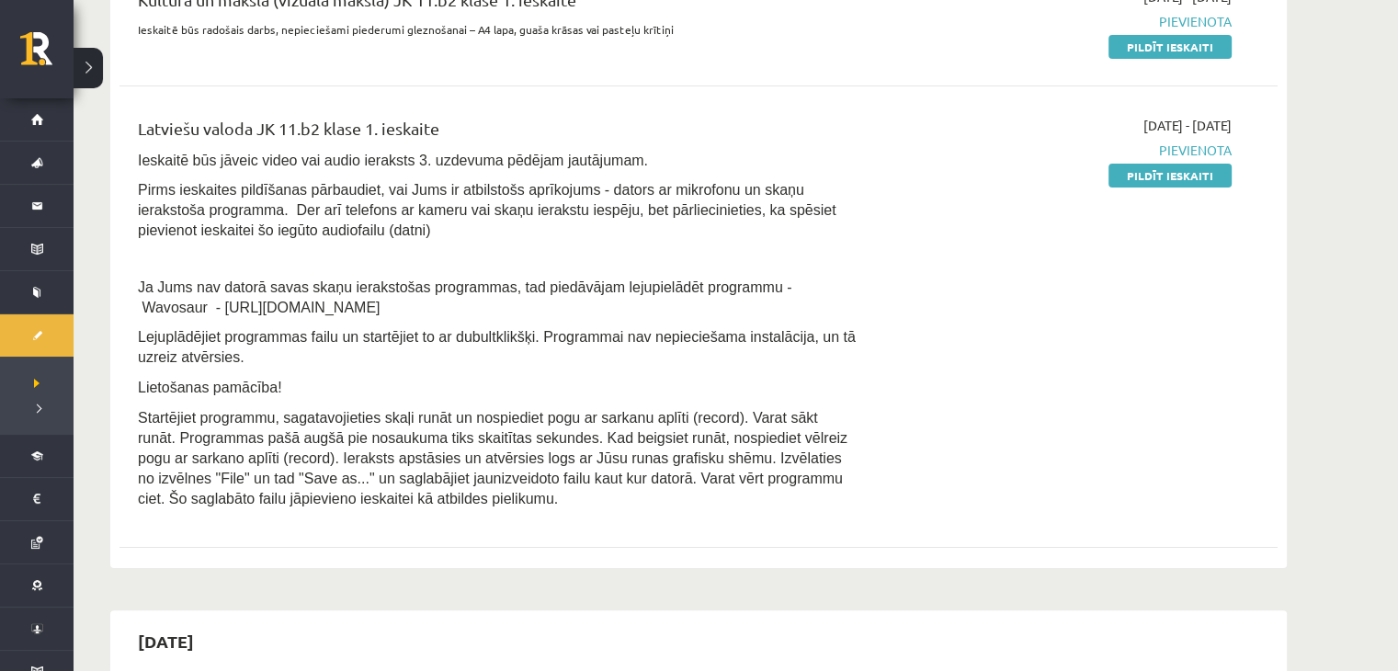
drag, startPoint x: 1208, startPoint y: 168, endPoint x: 792, endPoint y: 94, distance: 422.0
click at [1208, 166] on link "Pildīt ieskaiti" at bounding box center [1169, 176] width 123 height 24
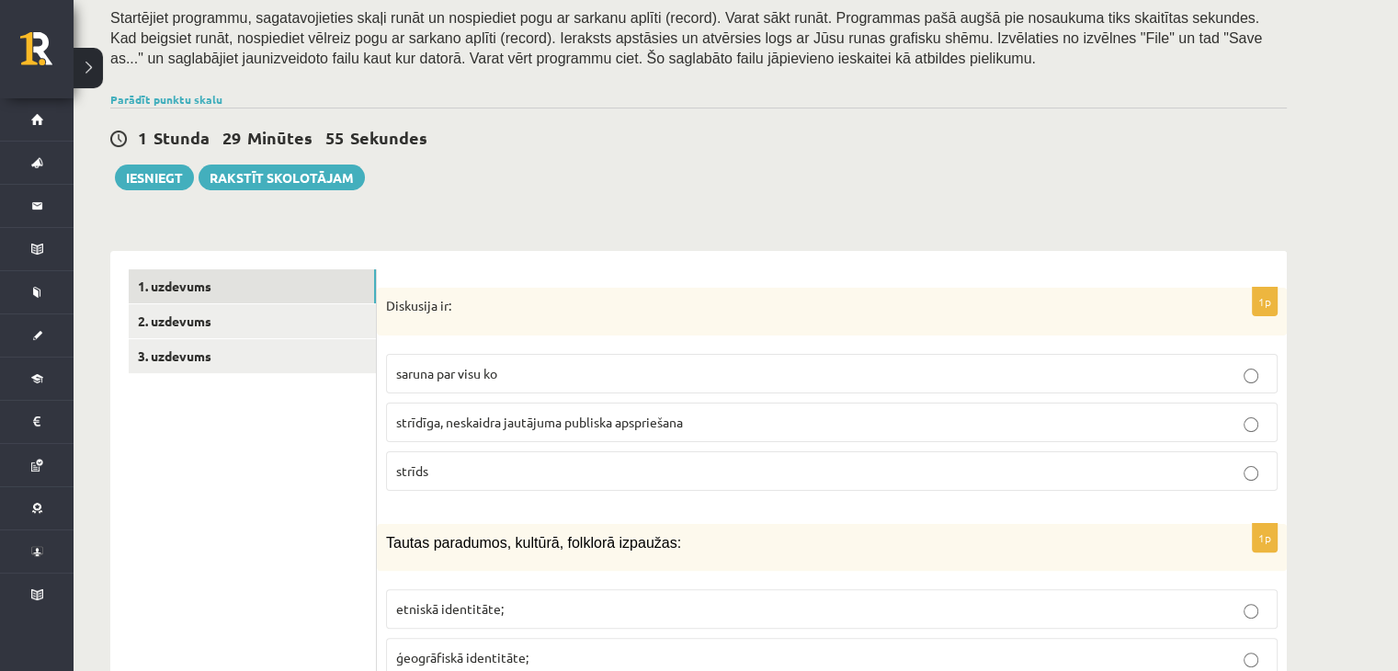
scroll to position [368, 0]
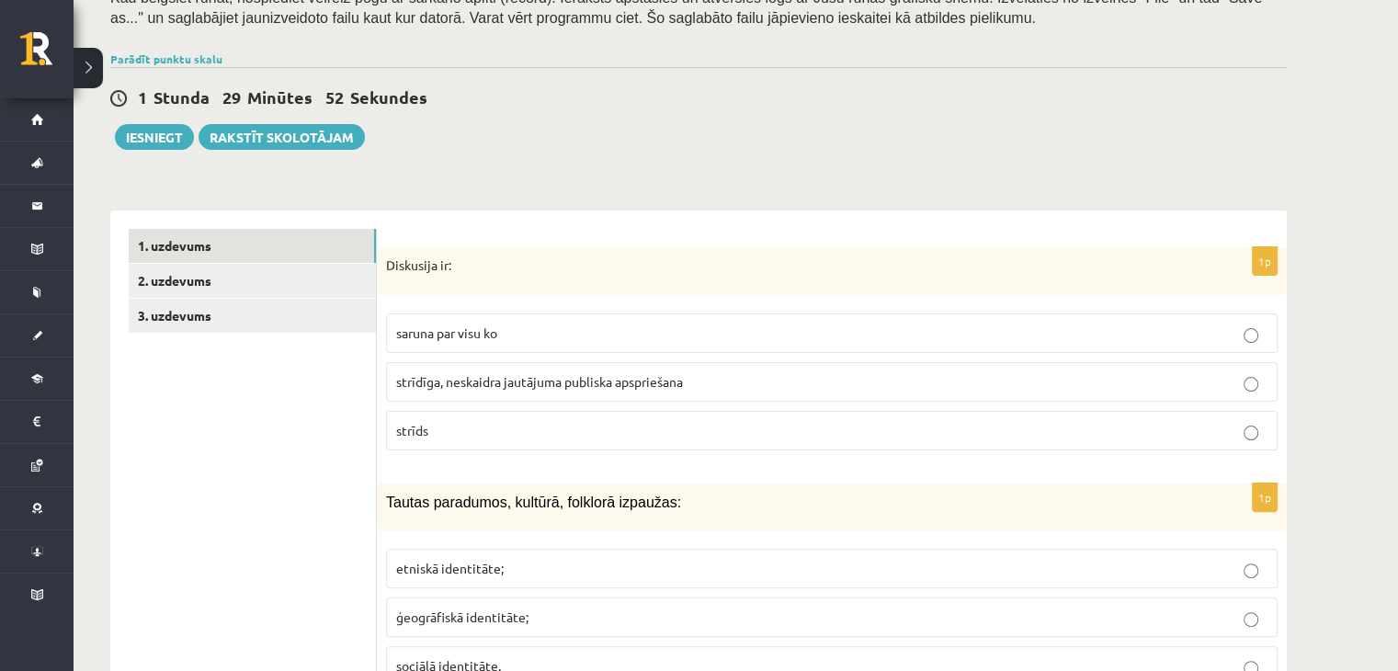
click at [466, 375] on span "strīdīga, neskaidra jautājuma publiska apspriešana" at bounding box center [539, 381] width 287 height 17
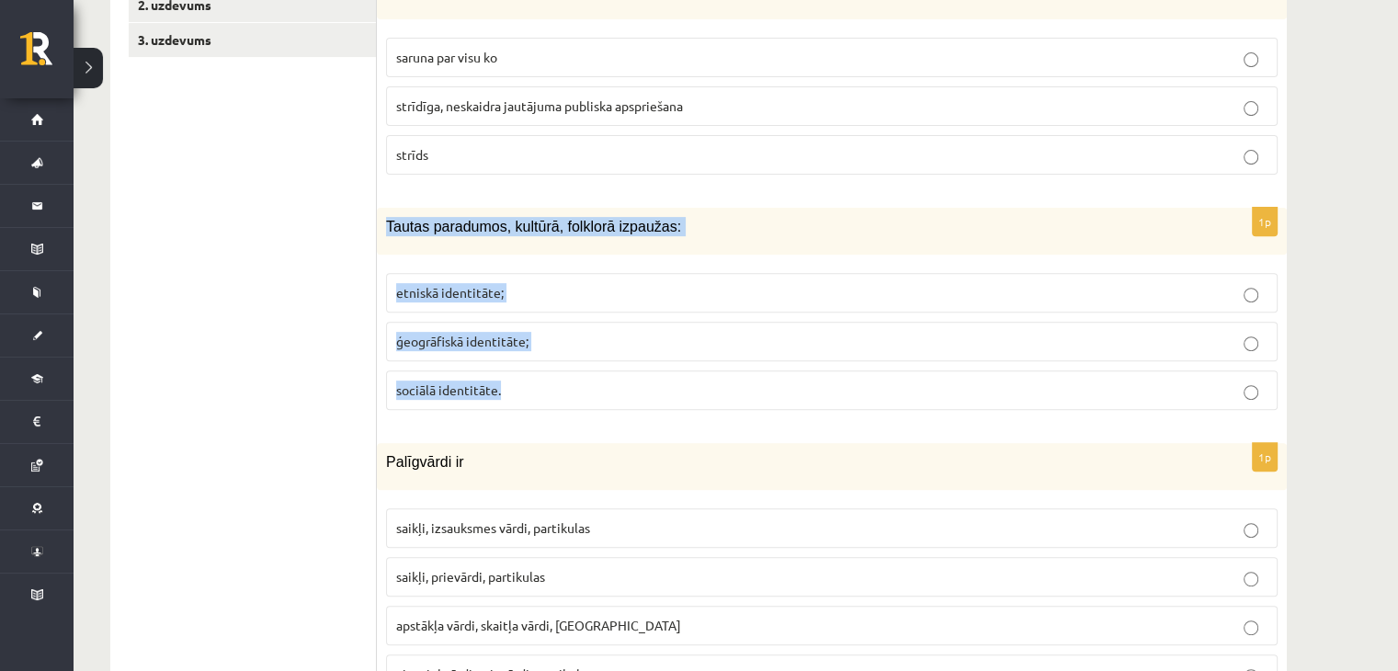
drag, startPoint x: 388, startPoint y: 223, endPoint x: 643, endPoint y: 367, distance: 292.9
click at [643, 367] on div "1p Tautas paradumos, kultūrā, folklorā izpaužas: etniskā identitāte; ģeogrāfisk…" at bounding box center [832, 316] width 910 height 217
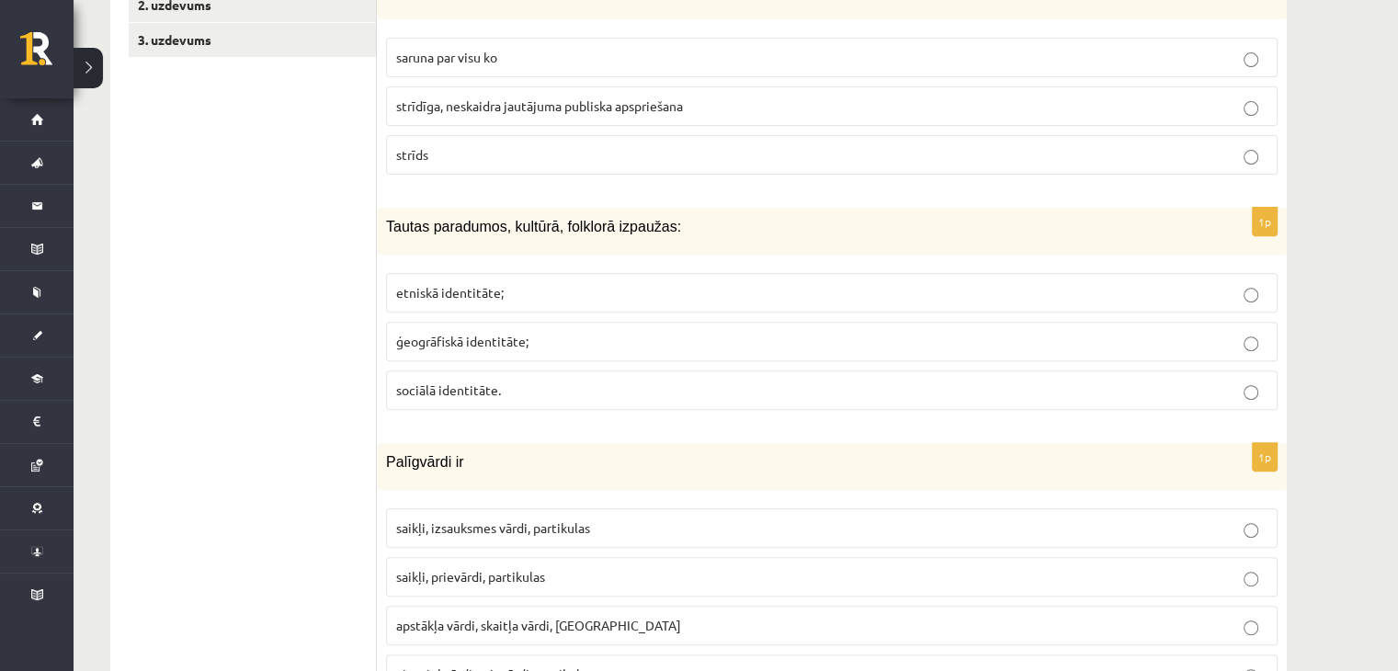
drag, startPoint x: 291, startPoint y: 317, endPoint x: 489, endPoint y: 378, distance: 206.7
click at [520, 388] on p "sociālā identitāte." at bounding box center [831, 389] width 871 height 19
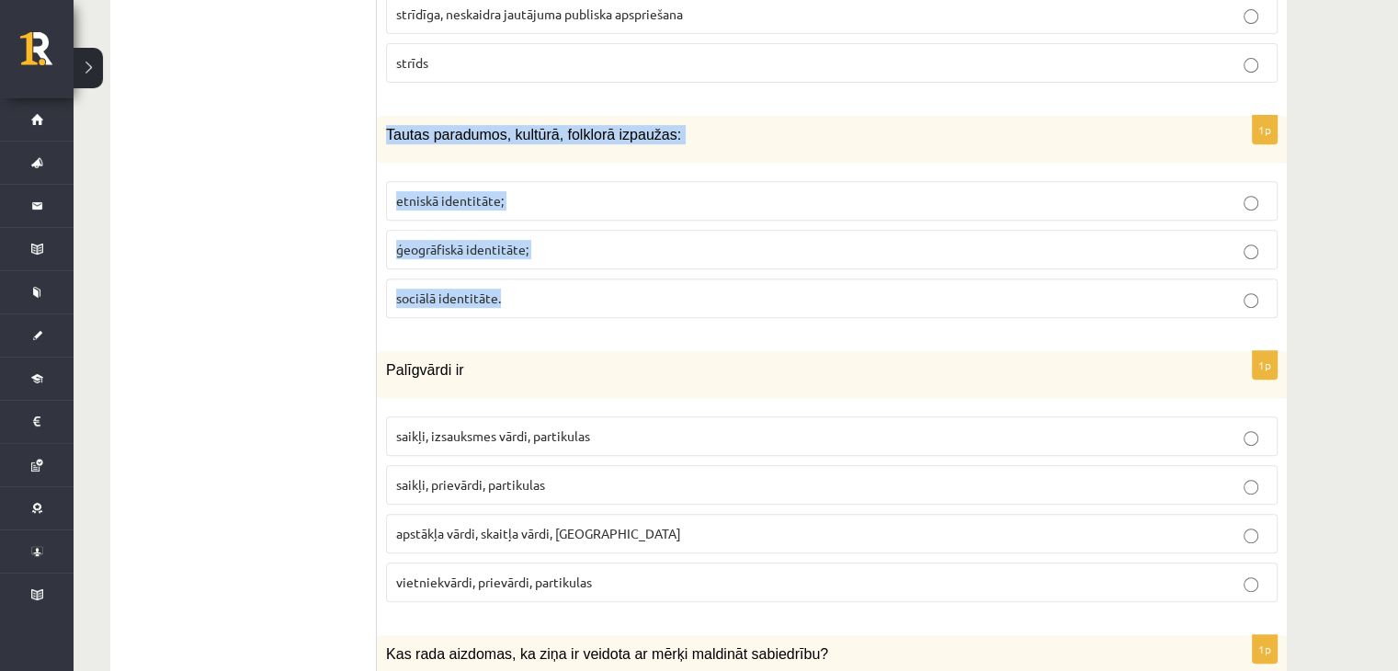
drag, startPoint x: 383, startPoint y: 141, endPoint x: 702, endPoint y: 295, distance: 354.3
click at [702, 295] on div "1p Tautas paradumos, kultūrā, folklorā izpaužas: etniskā identitāte; ģeogrāfisk…" at bounding box center [832, 224] width 910 height 217
copy div "Tautas paradumos, kultūrā, folklorā izpaužas: etniskā identitāte; ģeogrāfiskā i…"
click at [511, 196] on p "etniskā identitāte;" at bounding box center [831, 200] width 871 height 19
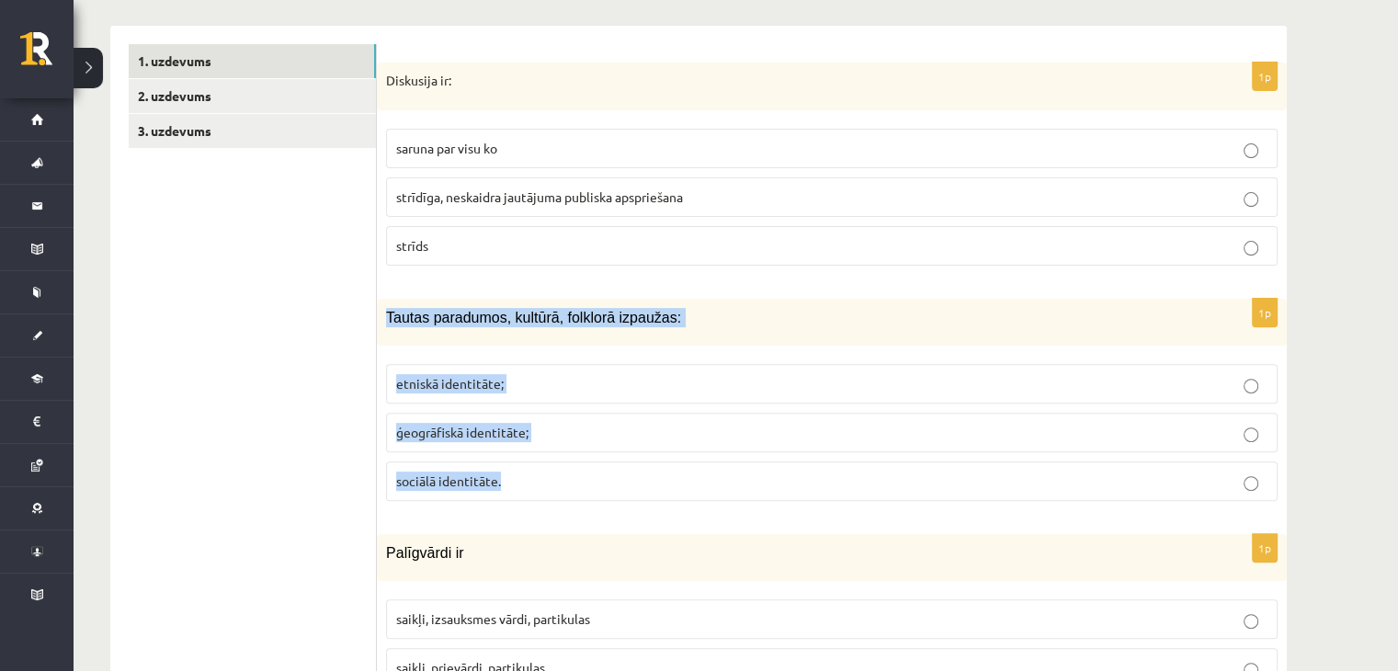
scroll to position [551, 0]
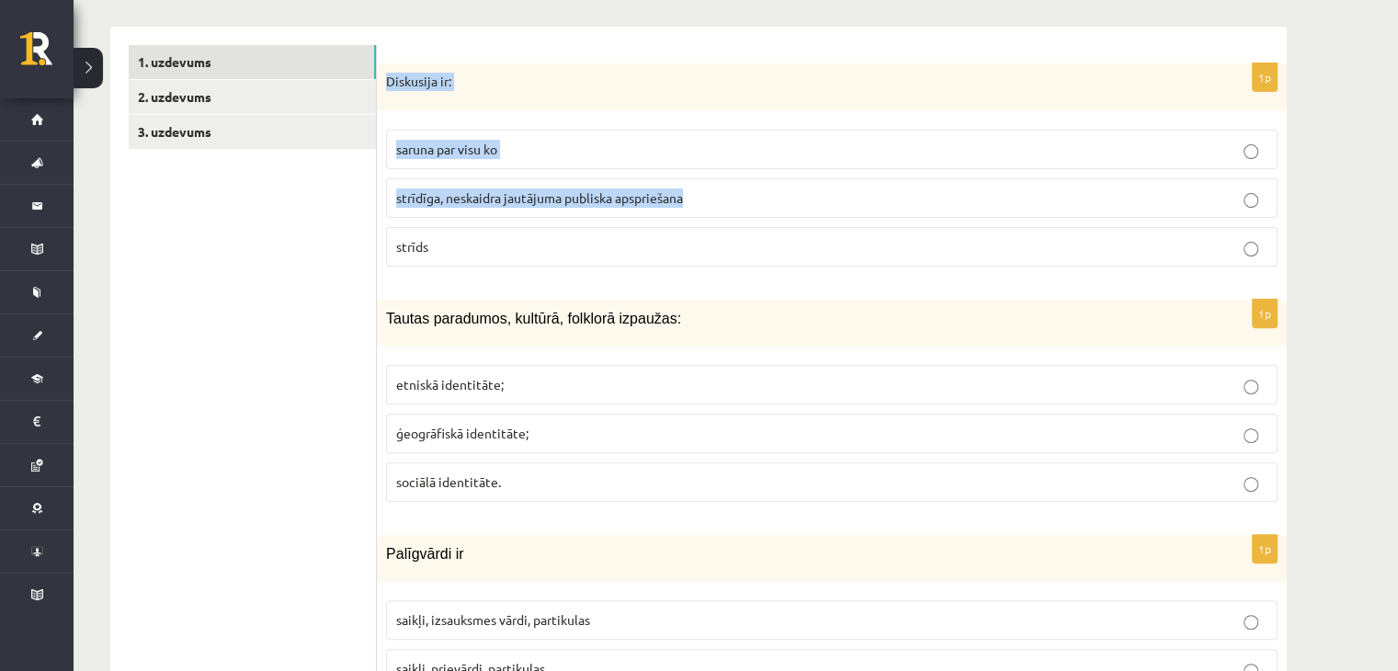
drag, startPoint x: 387, startPoint y: 79, endPoint x: 748, endPoint y: 209, distance: 383.7
click at [748, 209] on div "1p Diskusija ir: saruna par visu ko strīdīga, neskaidra jautājuma publiska apsp…" at bounding box center [832, 172] width 910 height 218
click at [493, 67] on div "Diskusija ir:" at bounding box center [832, 87] width 910 height 48
click at [357, 77] on link "1. uzdevums" at bounding box center [252, 62] width 247 height 34
drag, startPoint x: 383, startPoint y: 75, endPoint x: 687, endPoint y: 232, distance: 342.4
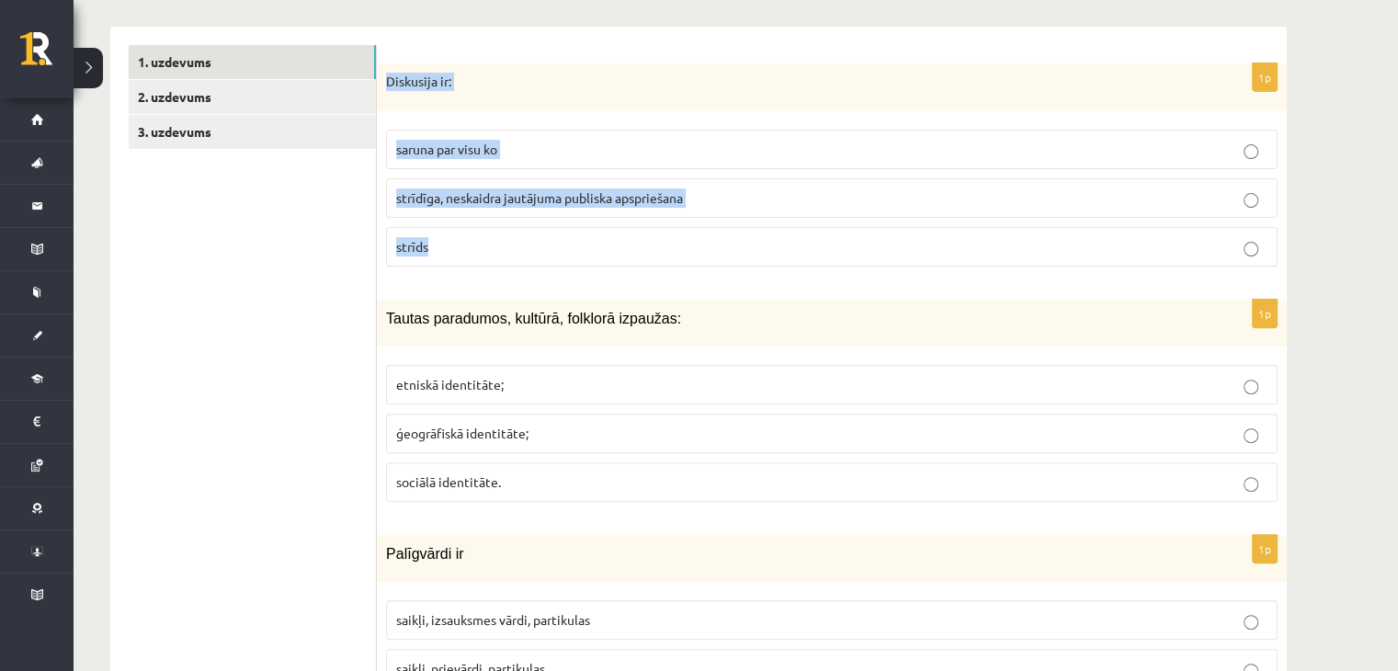
click at [687, 232] on div "1p Diskusija ir: saruna par visu ko strīdīga, neskaidra jautājuma publiska apsp…" at bounding box center [832, 172] width 910 height 218
copy div "Diskusija ir: saruna par visu ko strīdīga, neskaidra jautājuma publiska apsprie…"
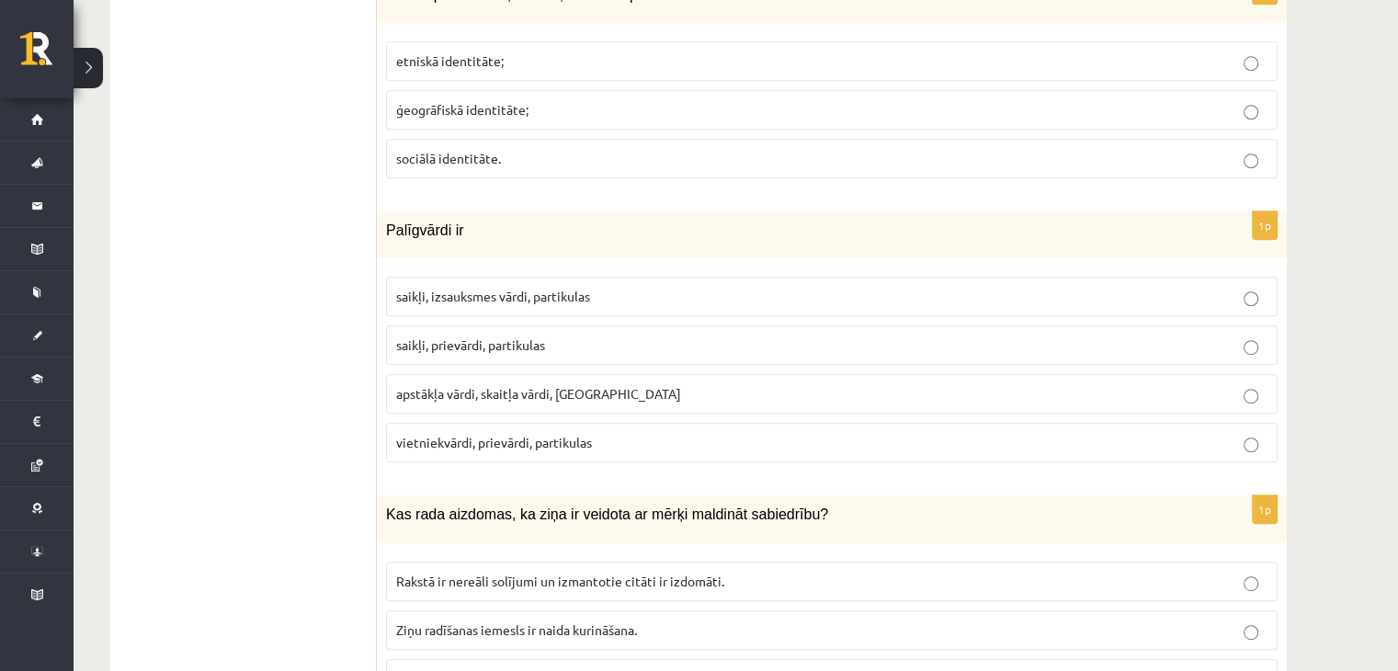
scroll to position [919, 0]
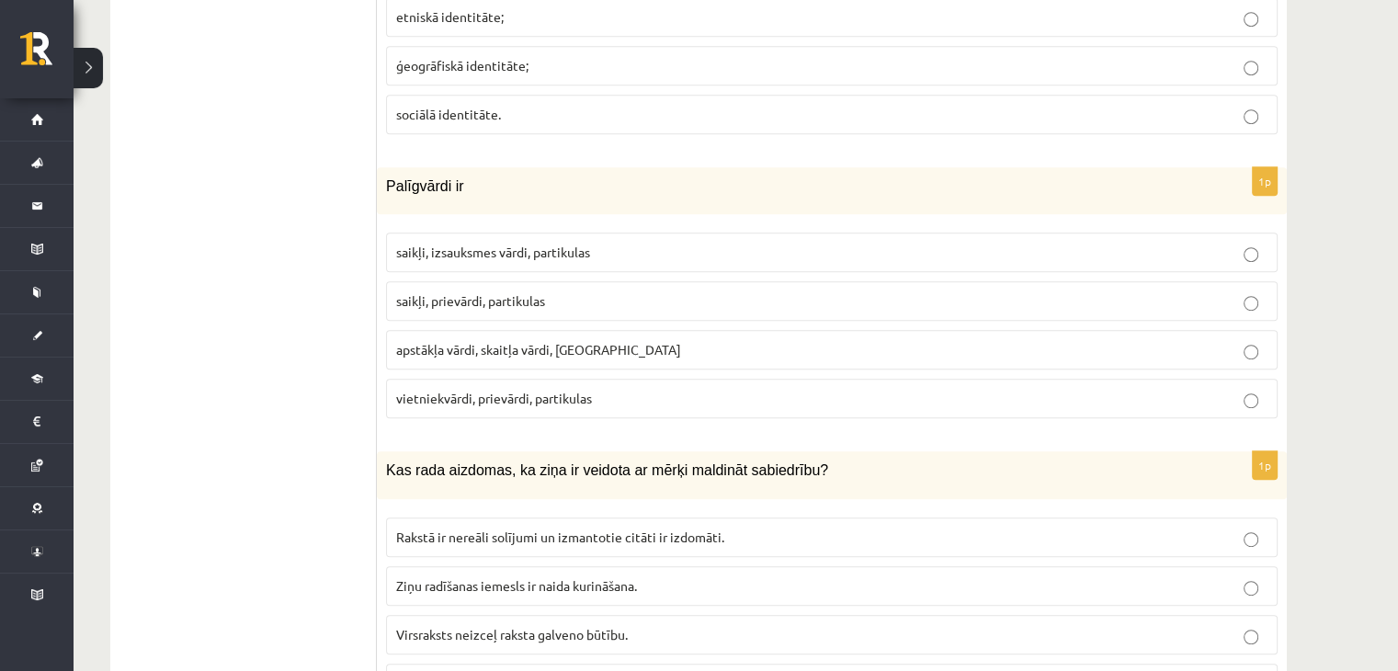
click at [452, 285] on label "saikļi, prievārdi, partikulas" at bounding box center [831, 301] width 891 height 40
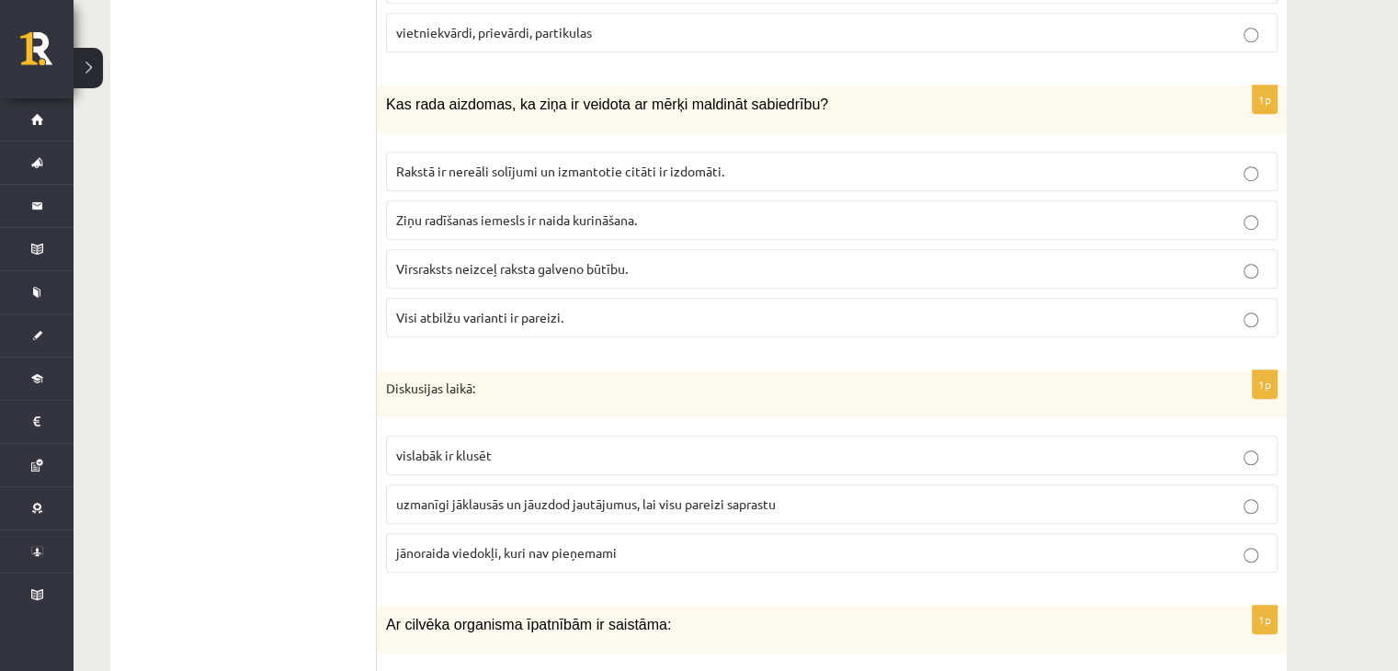
scroll to position [1287, 0]
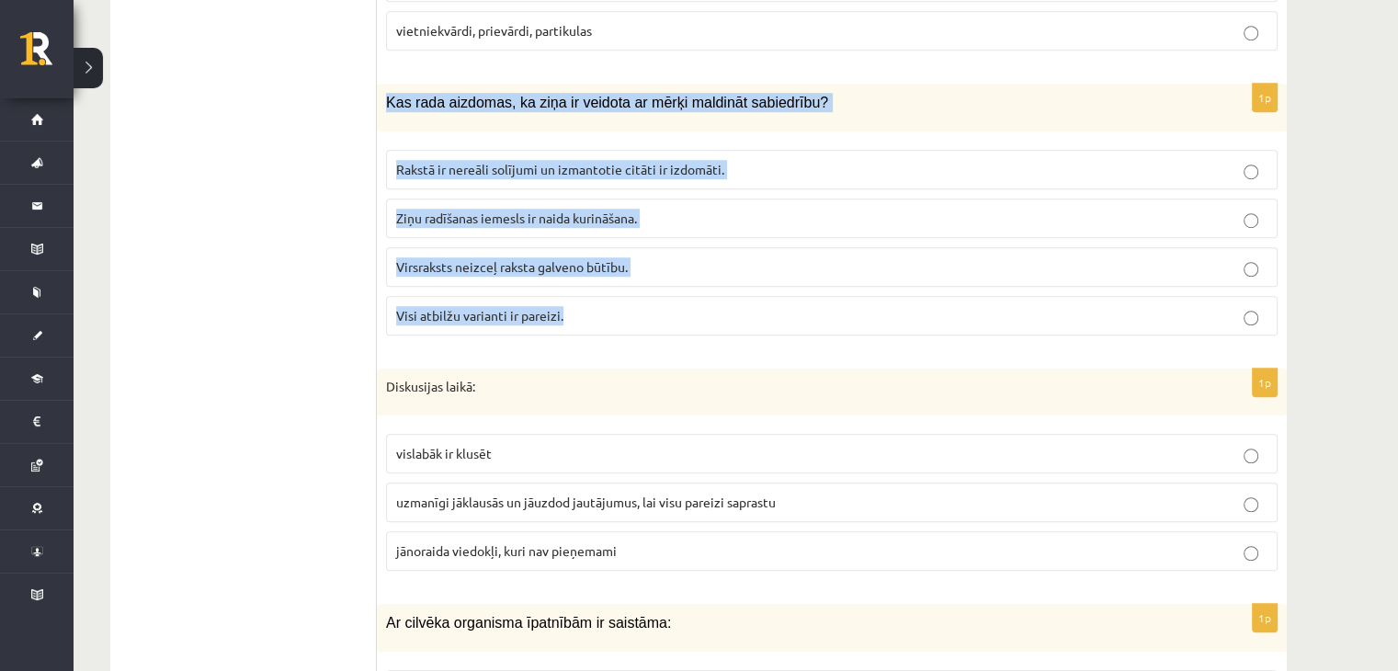
drag, startPoint x: 381, startPoint y: 100, endPoint x: 748, endPoint y: 308, distance: 421.4
click at [748, 308] on div "1p Kas rada aizdomas, ka ziņa ir veidota ar mērķi maldināt sabiedrību? Rakstā i…" at bounding box center [832, 217] width 910 height 266
copy div "Kas rada aizdomas, ka ziņa ir veidota ar mērķi maldināt sabiedrību? Rakstā ir n…"
click at [482, 315] on span "Visi atbilžu varianti ir pareizi." at bounding box center [479, 315] width 167 height 17
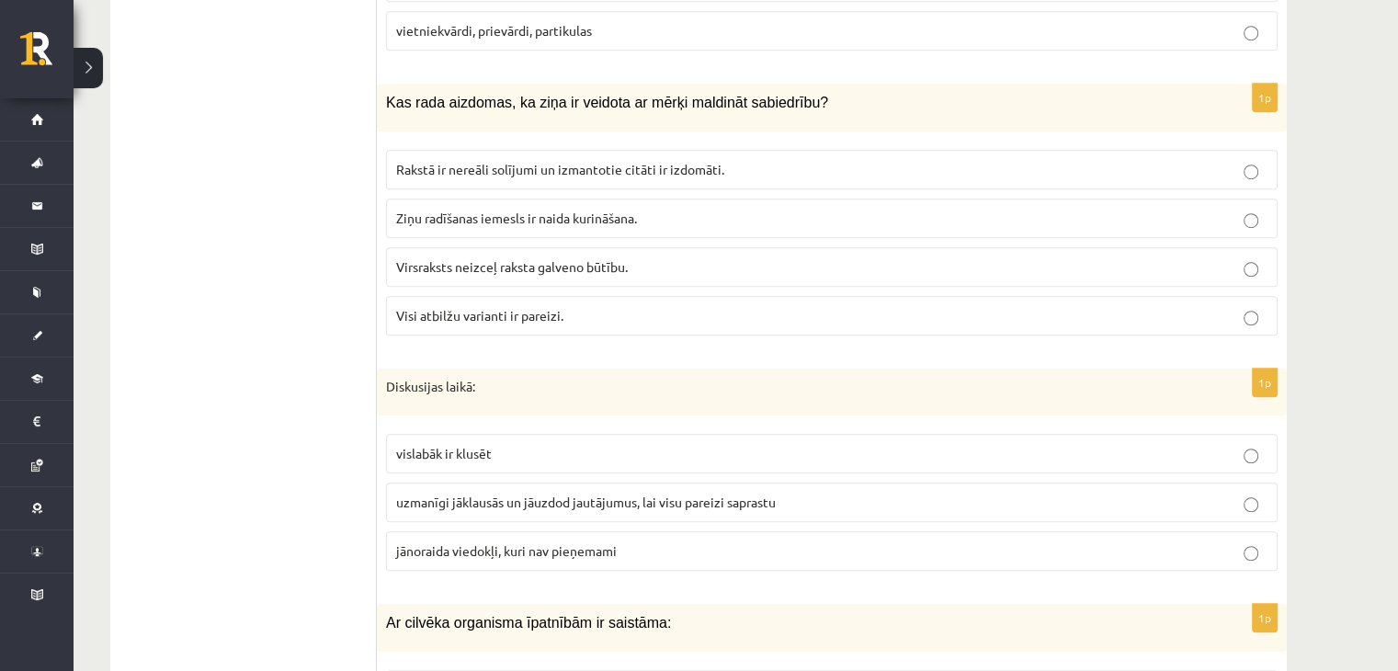
scroll to position [1562, 0]
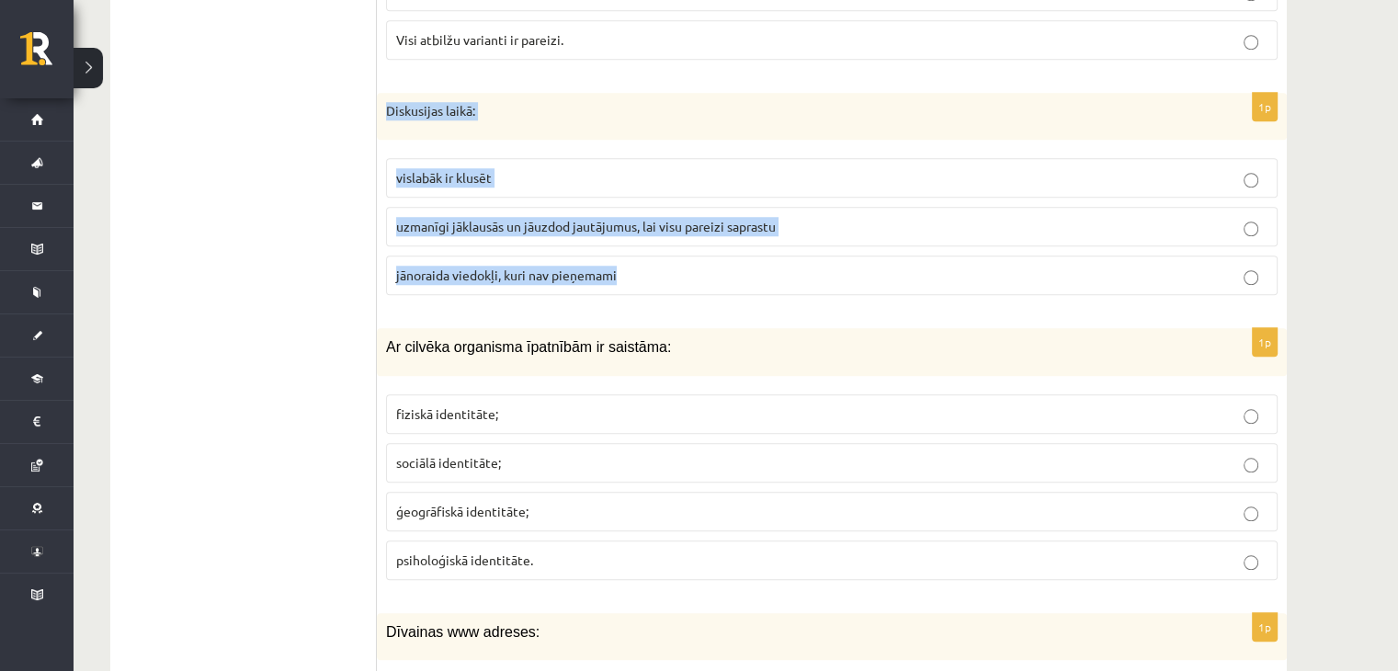
drag, startPoint x: 386, startPoint y: 106, endPoint x: 834, endPoint y: 265, distance: 475.8
click at [834, 265] on div "1p Diskusijas laikā: vislabāk ir klusēt uzmanīgi jāklausās un jāuzdod jautājumu…" at bounding box center [832, 202] width 910 height 218
copy div "Diskusijas laikā: vislabāk ir klusēt uzmanīgi jāklausās un jāuzdod jautājumus, …"
click at [485, 221] on span "uzmanīgi jāklausās un jāuzdod jautājumus, lai visu pareizi saprastu" at bounding box center [586, 226] width 380 height 17
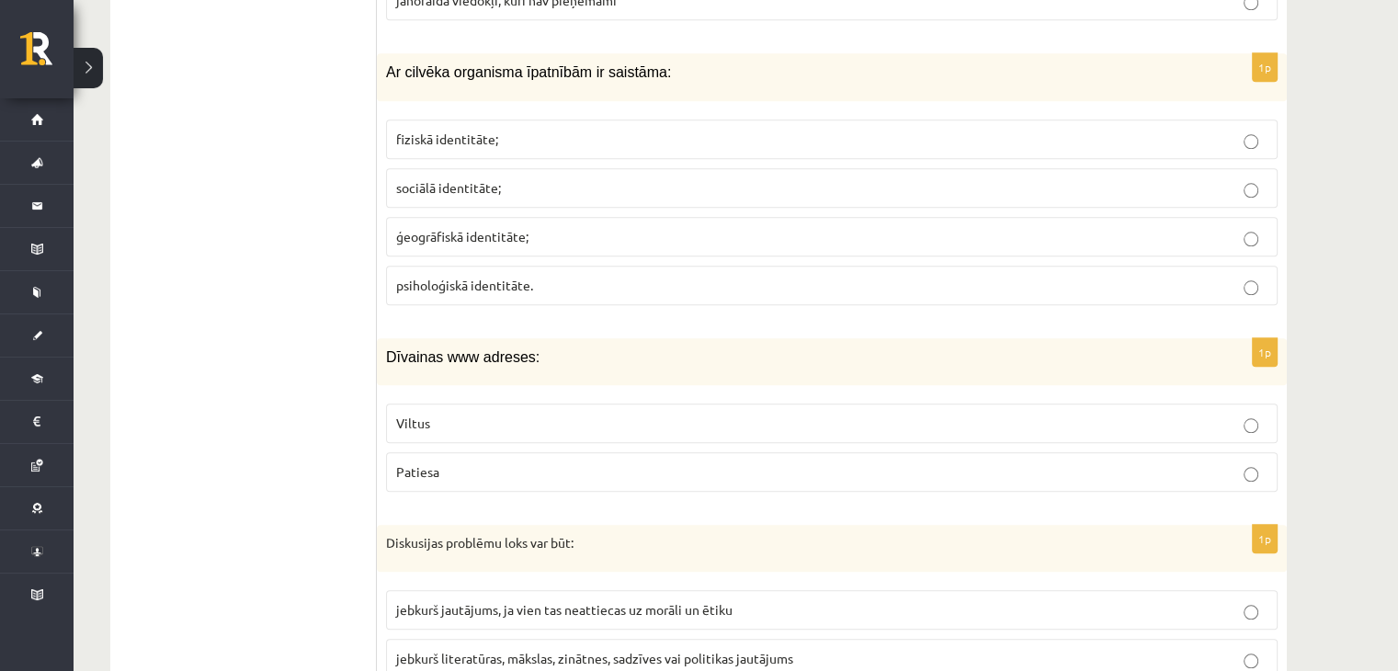
scroll to position [1838, 0]
drag, startPoint x: 372, startPoint y: 61, endPoint x: 815, endPoint y: 220, distance: 470.6
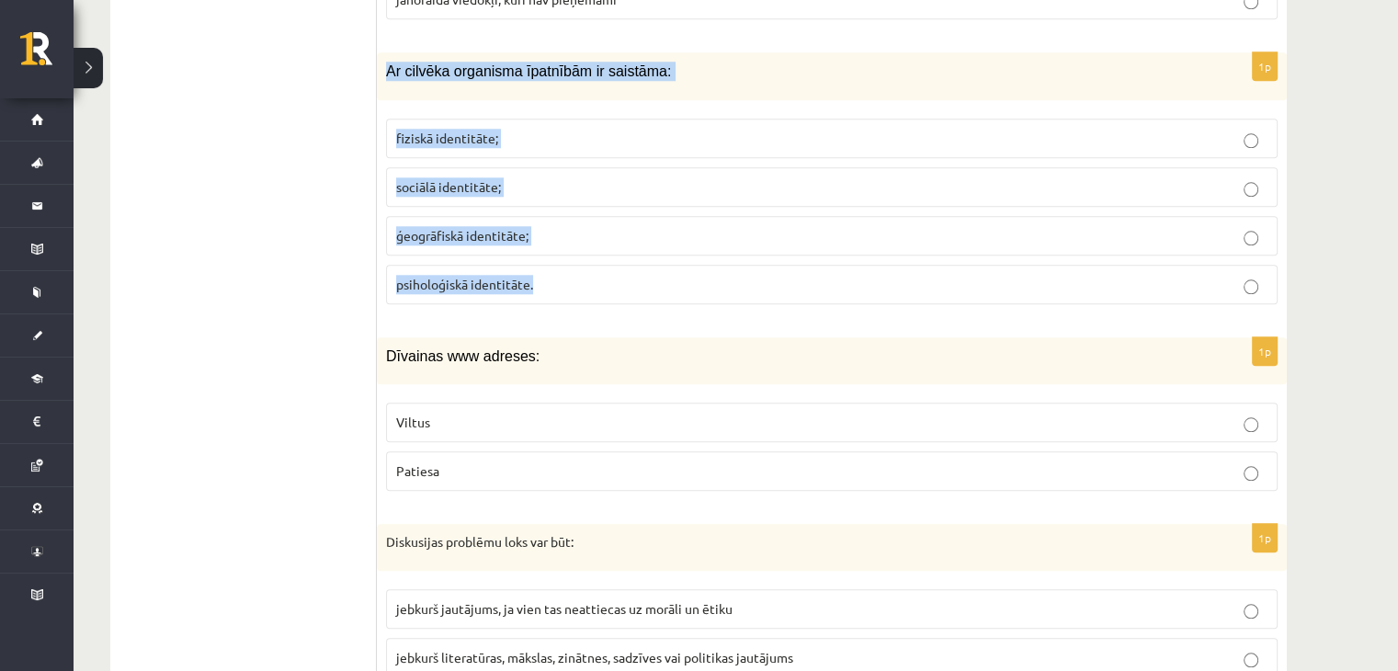
drag, startPoint x: 382, startPoint y: 64, endPoint x: 726, endPoint y: 300, distance: 416.5
click at [726, 300] on div "1p Ar cilvēka organisma īpatnībām ir saistāma: fiziskā identitāte; sociālā iden…" at bounding box center [832, 185] width 910 height 266
copy div "Ar cilvēka organisma īpatnībām ir saistāma: fiziskā identitāte; sociālā identit…"
click at [521, 144] on label "fiziskā identitāte;" at bounding box center [831, 139] width 891 height 40
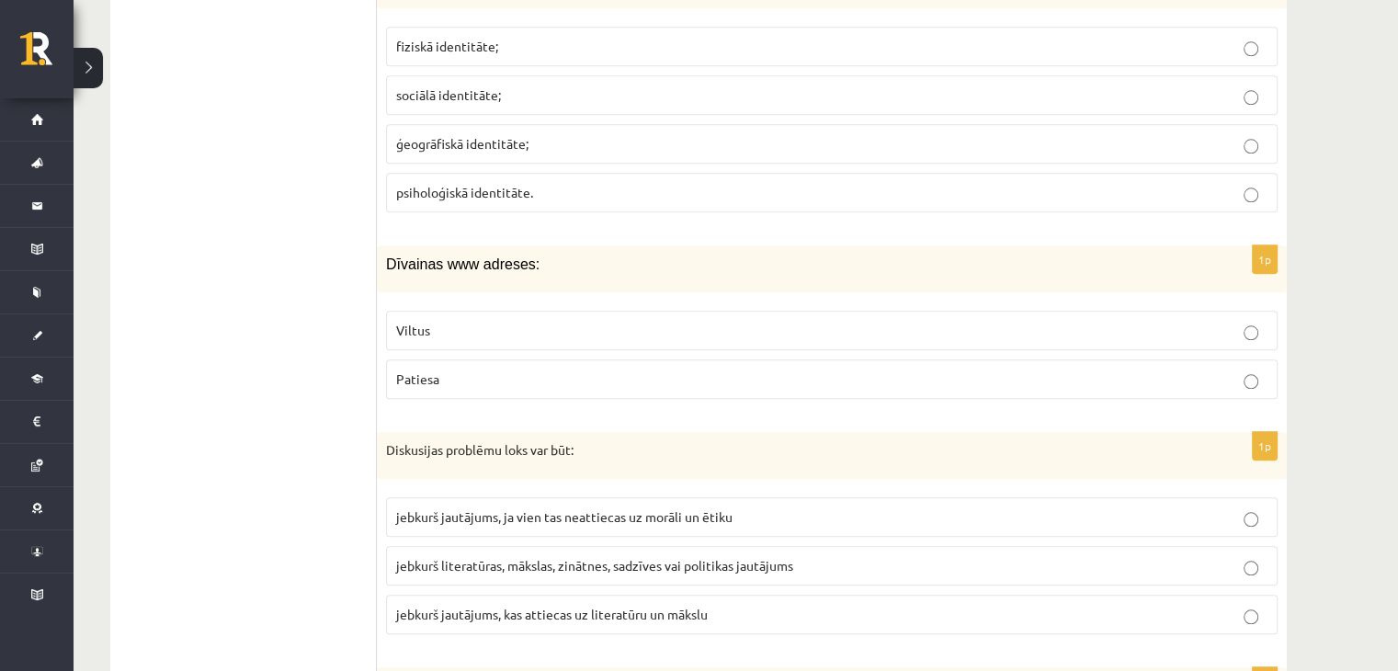
scroll to position [2022, 0]
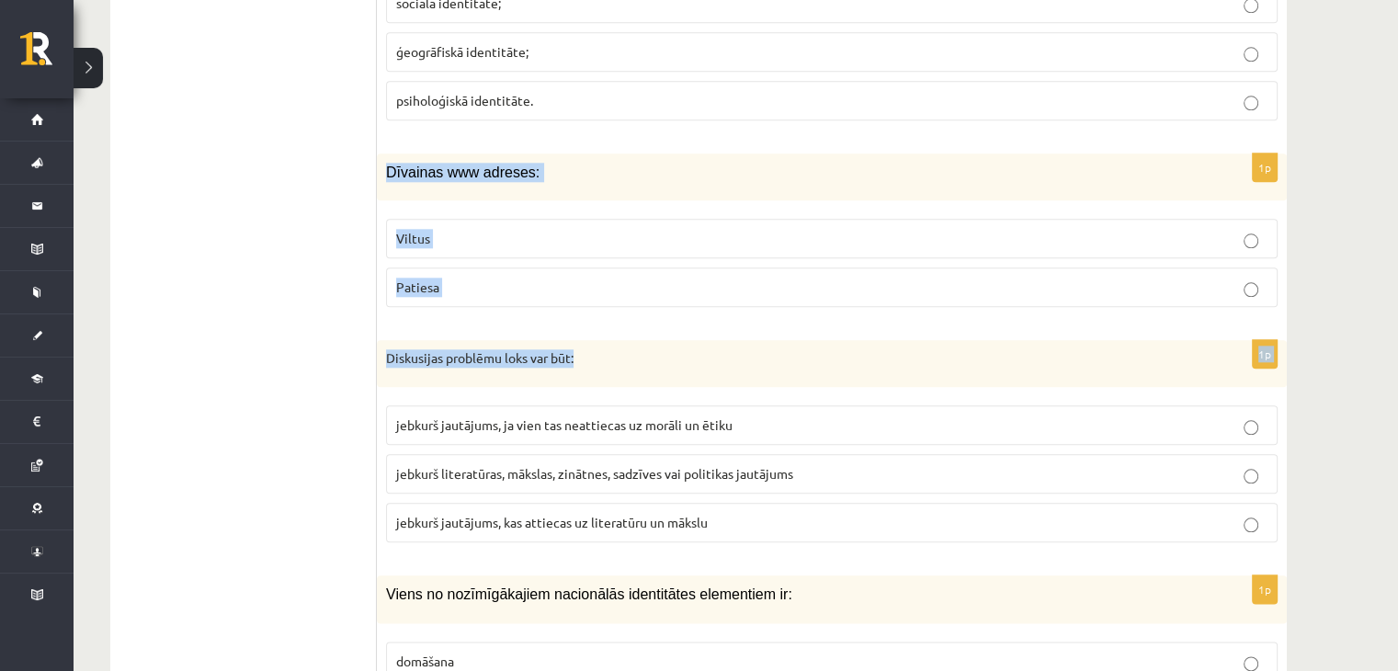
drag, startPoint x: 386, startPoint y: 162, endPoint x: 636, endPoint y: 342, distance: 308.1
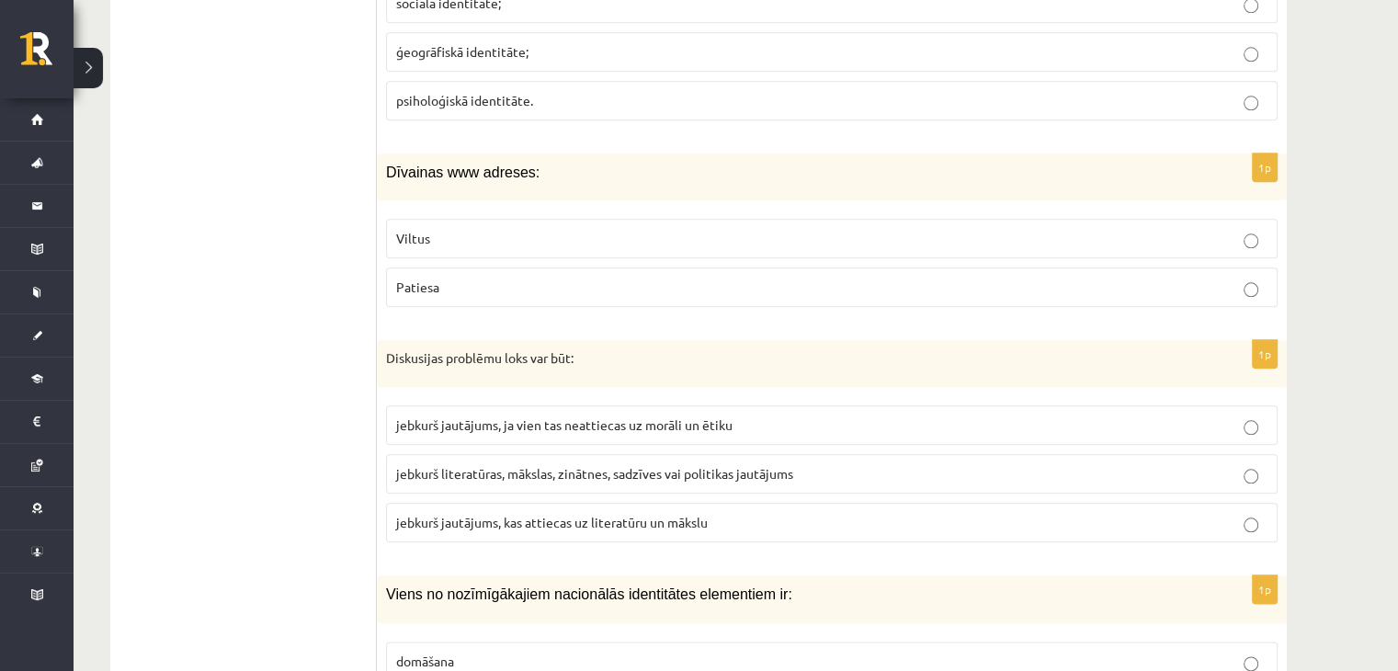
drag, startPoint x: 382, startPoint y: 166, endPoint x: 543, endPoint y: 261, distance: 186.6
click at [543, 261] on div "1p Dīvainas www adreses: Viltus Patiesa" at bounding box center [832, 237] width 910 height 168
drag, startPoint x: 527, startPoint y: 232, endPoint x: 518, endPoint y: 236, distance: 9.5
copy div "Dīvainas www adreses: Viltus Patiesa"
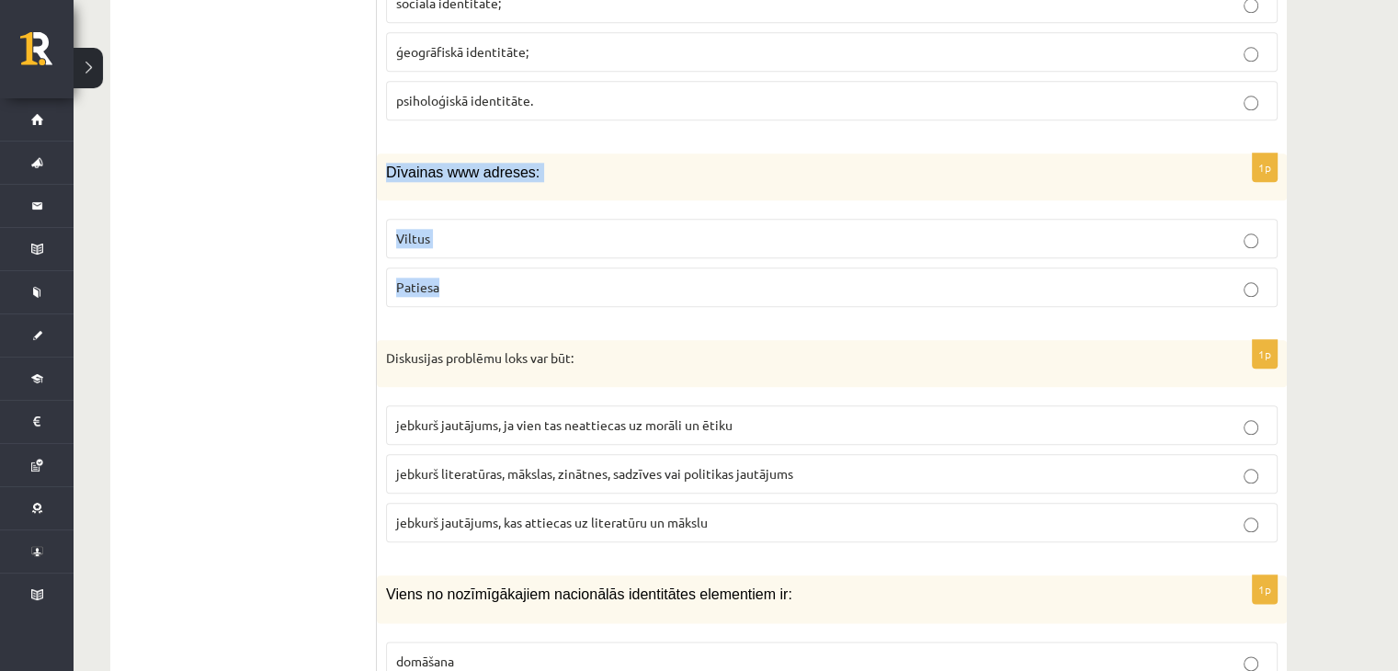
click at [460, 231] on p "Viltus" at bounding box center [831, 238] width 871 height 19
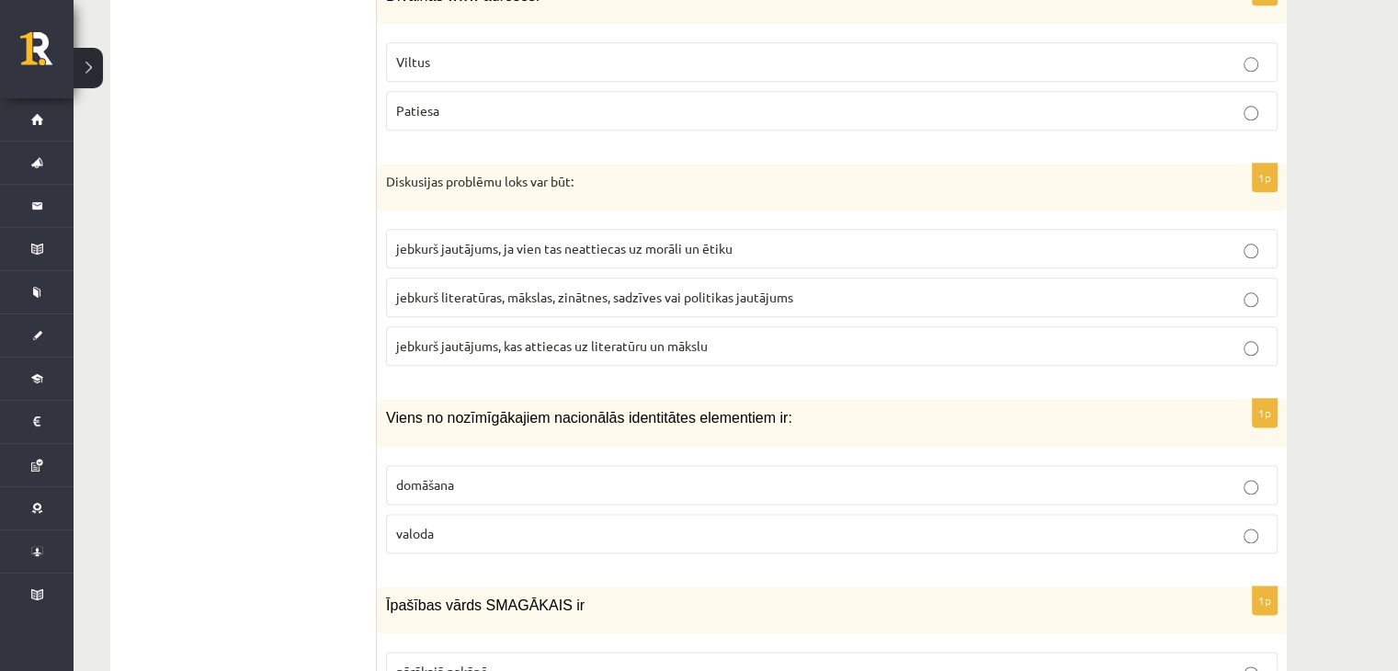
scroll to position [2205, 0]
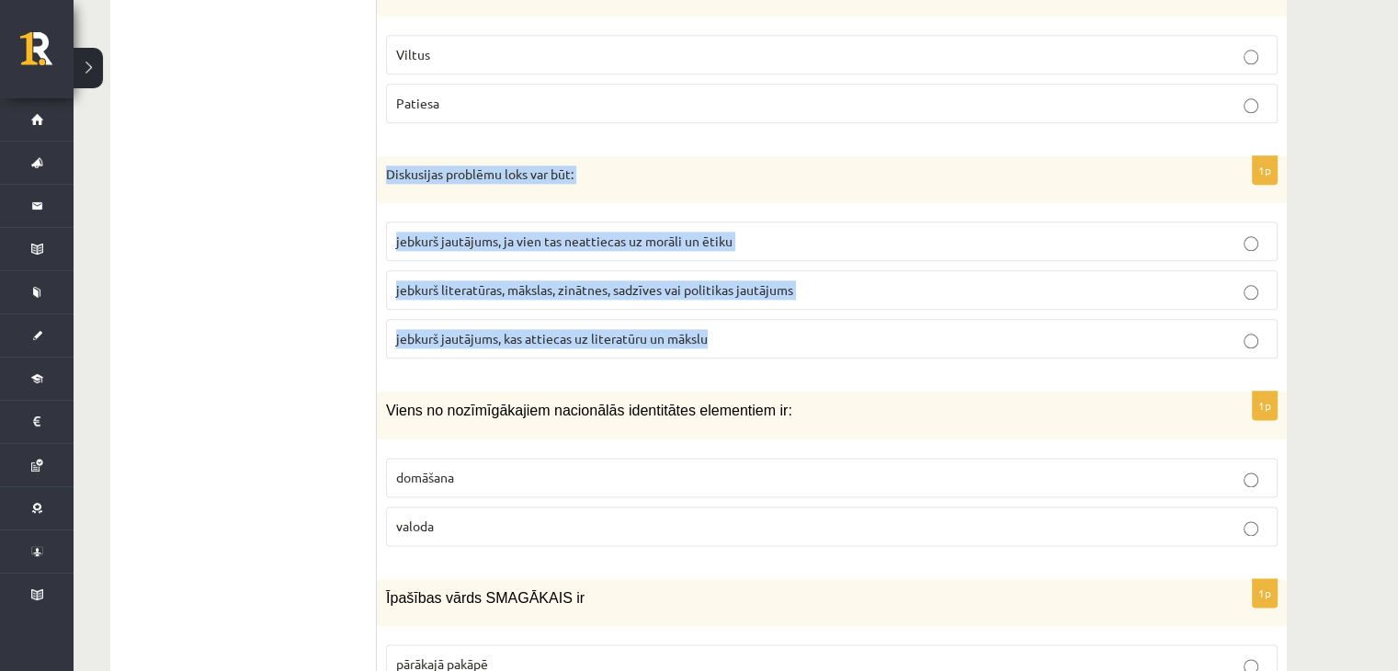
drag, startPoint x: 380, startPoint y: 165, endPoint x: 817, endPoint y: 316, distance: 461.8
click at [817, 316] on div "1p Diskusijas problēmu loks var būt: jebkurš jautājums, ja vien tas neattiecas …" at bounding box center [832, 265] width 910 height 218
copy div "Diskusijas problēmu loks var būt: jebkurš jautājums, ja vien tas neattiecas uz …"
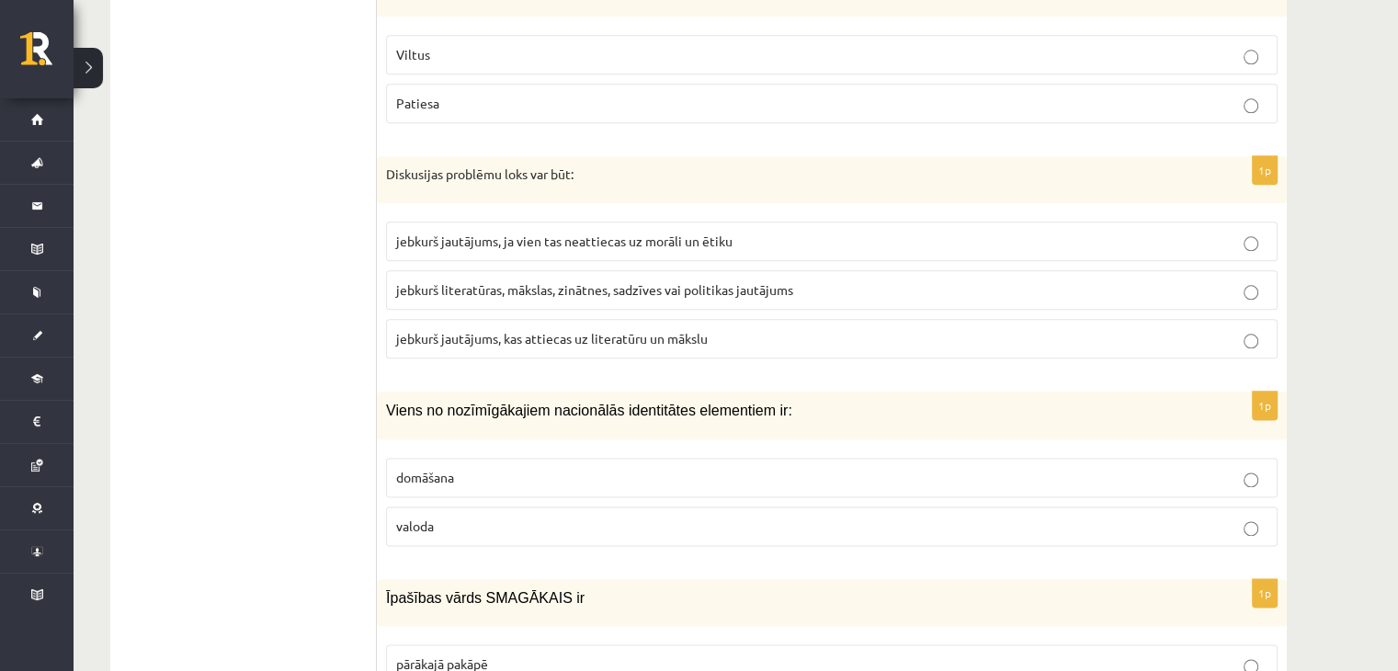
click at [437, 283] on span "jebkurš literatūras, mākslas, zinātnes, sadzīves vai politikas jautājums" at bounding box center [594, 289] width 397 height 17
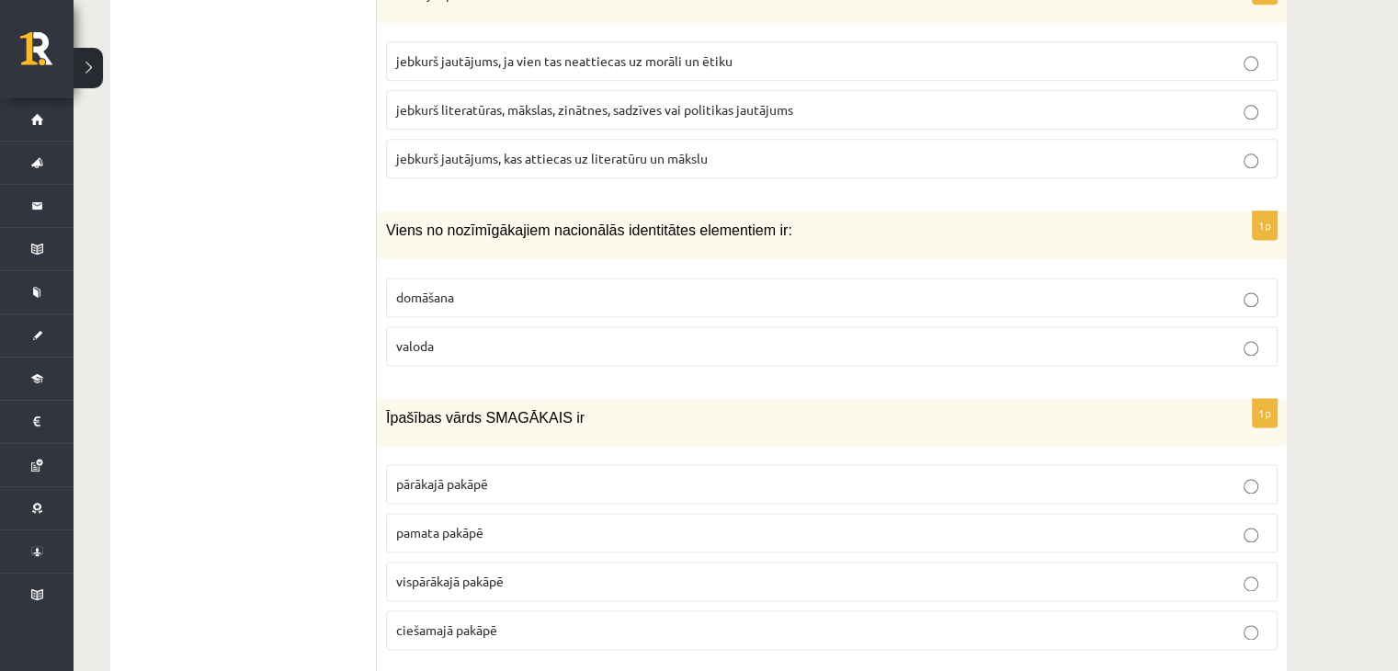
scroll to position [2389, 0]
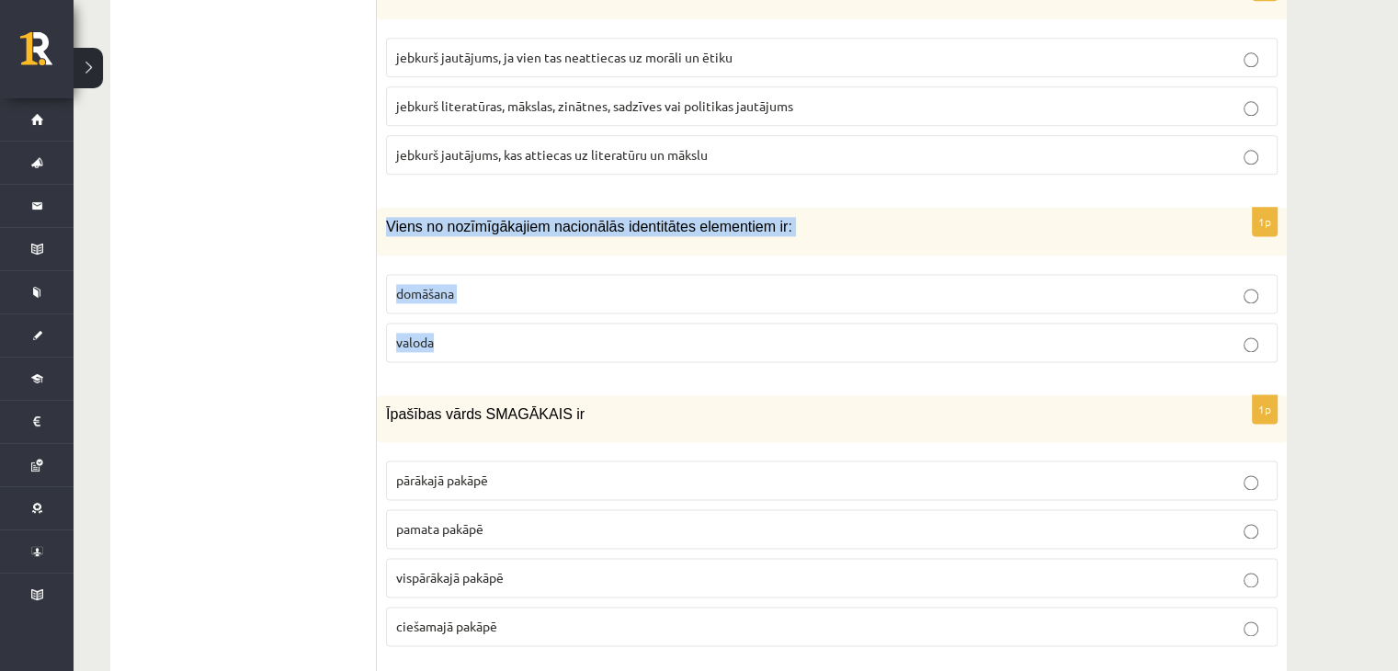
drag, startPoint x: 383, startPoint y: 210, endPoint x: 476, endPoint y: 308, distance: 134.5
click at [476, 308] on div "1p Viens no nozīmīgākajiem nacionālās identitātes elementiem ir: domāšana valoda" at bounding box center [832, 292] width 910 height 168
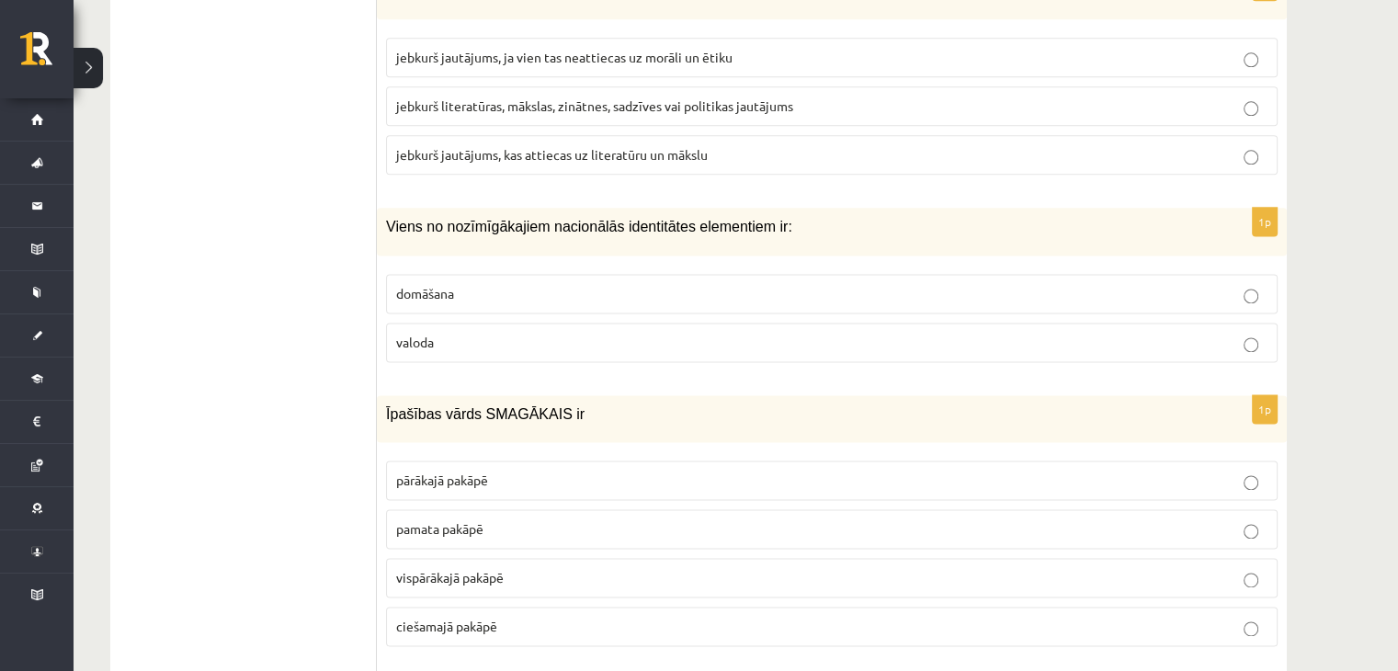
click at [544, 333] on p "valoda" at bounding box center [831, 342] width 871 height 19
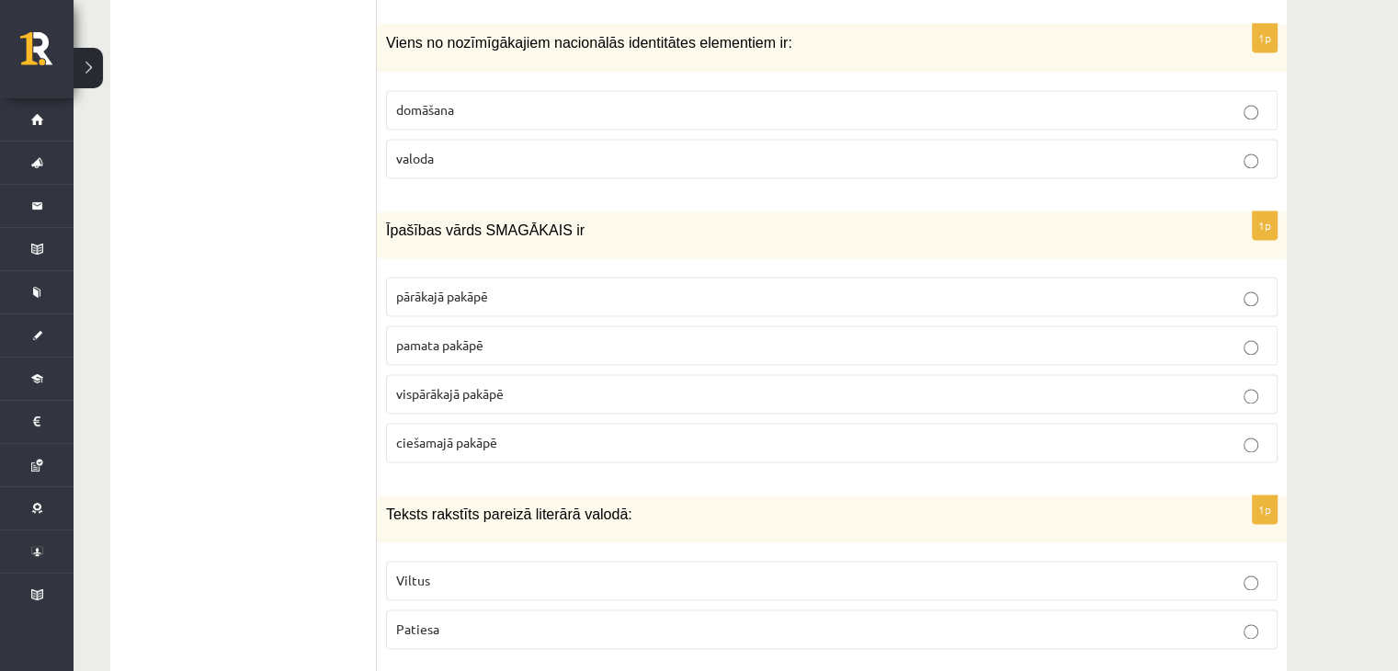
click at [531, 292] on p "pārākajā pakāpē" at bounding box center [831, 296] width 871 height 19
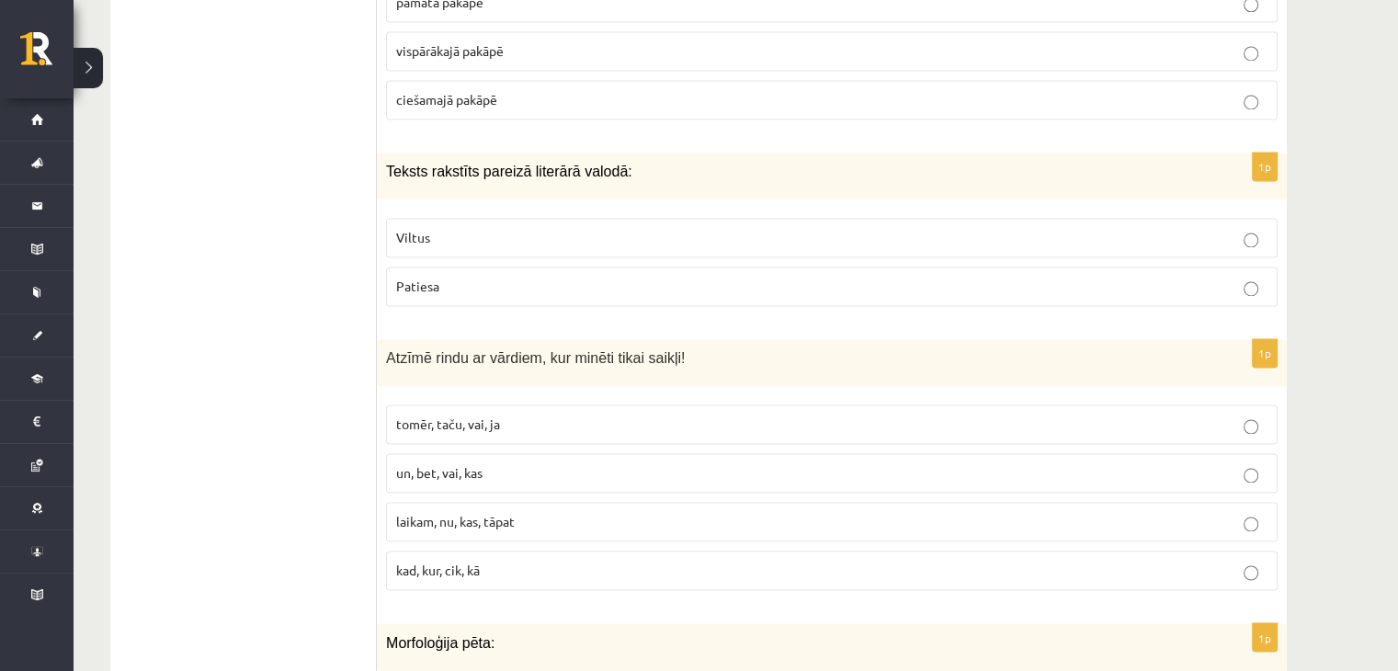
scroll to position [2941, 0]
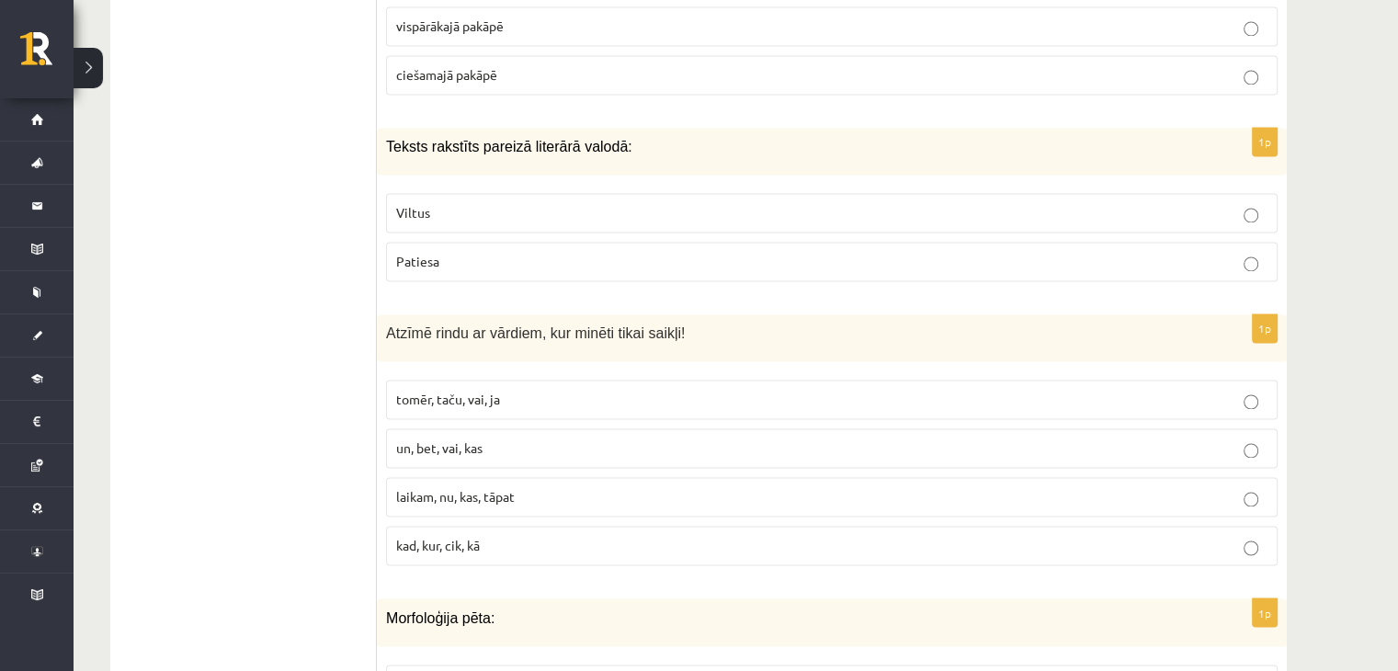
click at [428, 257] on p "Patiesa" at bounding box center [831, 261] width 871 height 19
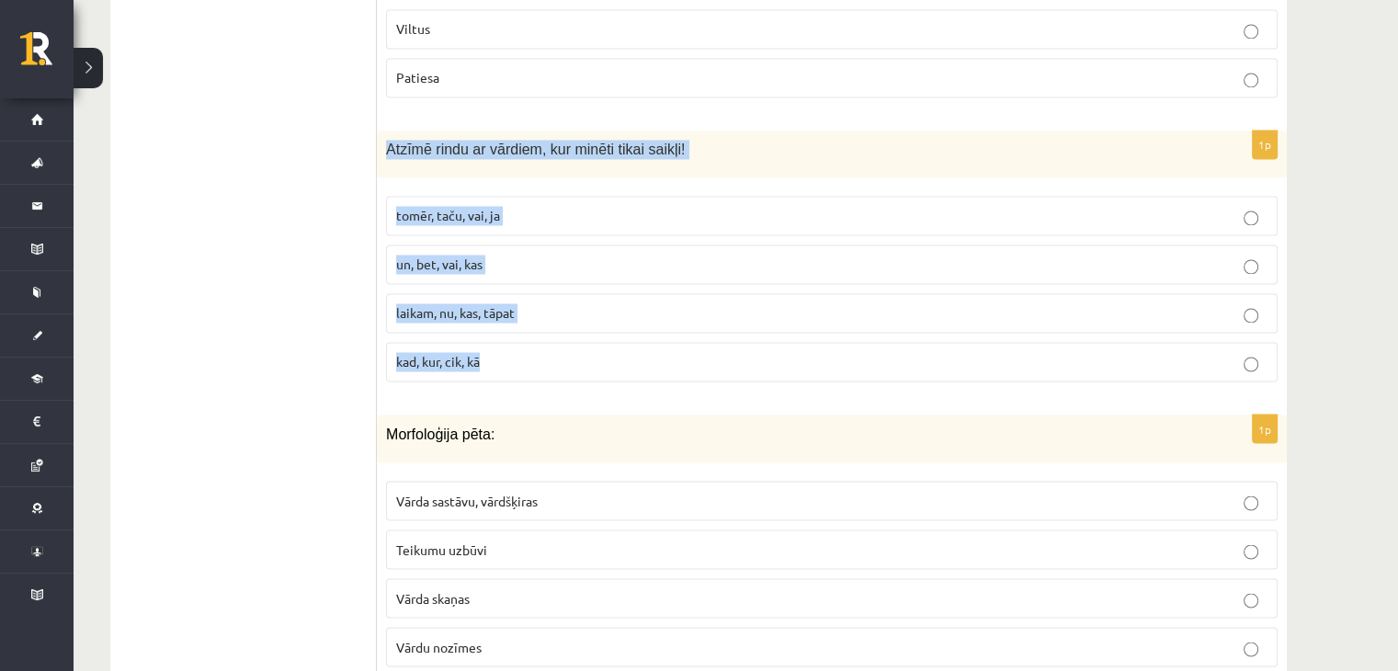
drag, startPoint x: 389, startPoint y: 144, endPoint x: 796, endPoint y: 357, distance: 459.5
click at [797, 357] on div "1p Atzīmē rindu ar vārdiem, kur minēti tikai saikļi! tomēr, taču, vai, ja un, b…" at bounding box center [832, 263] width 910 height 266
copy div "Atzīmē rindu ar vārdiem, kur minēti tikai saikļi! tomēr, taču, vai, ja un, bet,…"
click at [507, 196] on label "tomēr, taču, vai, ja" at bounding box center [831, 216] width 891 height 40
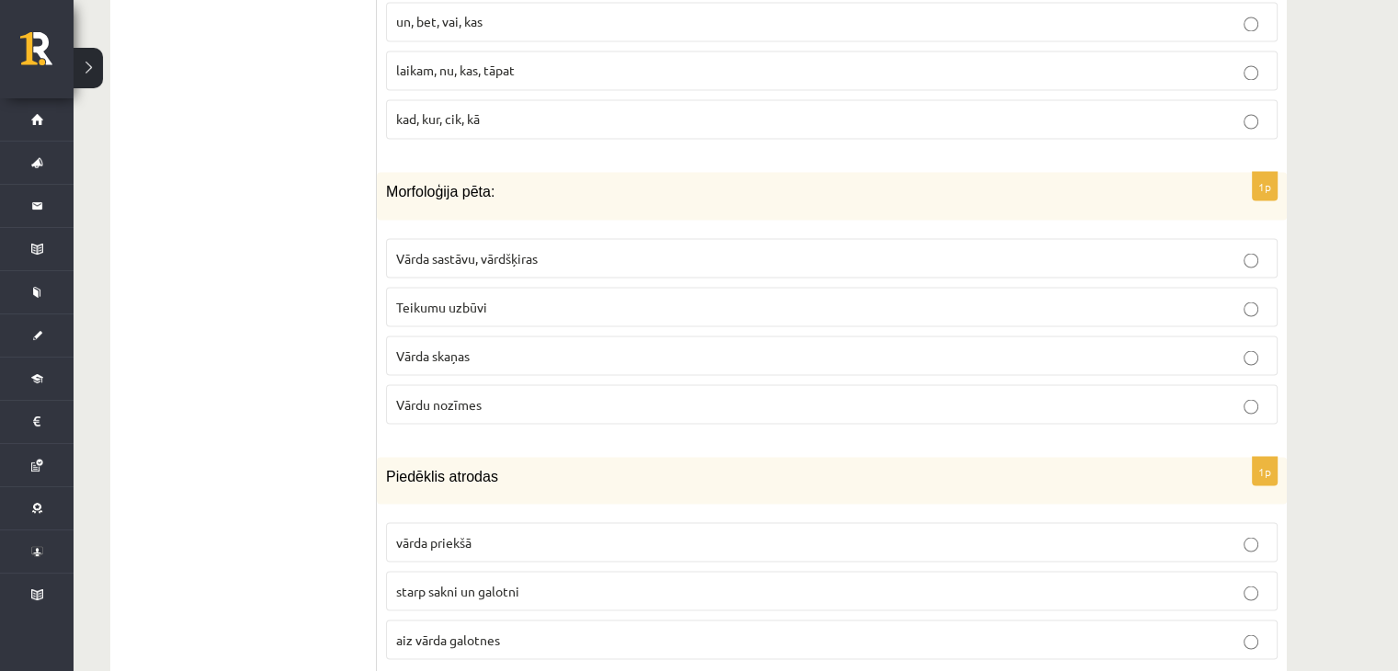
scroll to position [3400, 0]
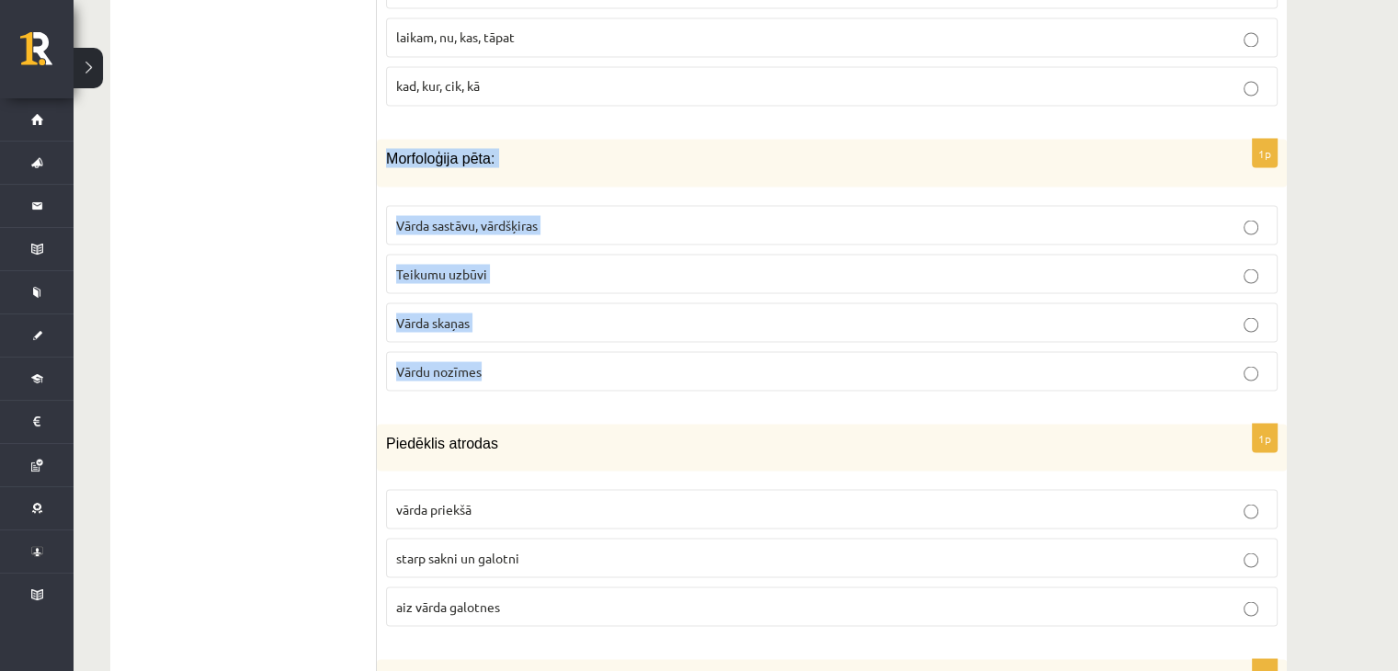
drag, startPoint x: 385, startPoint y: 143, endPoint x: 599, endPoint y: 346, distance: 295.1
click at [602, 346] on div "1p Morfoloģija pēta: Vārda sastāvu, vārdšķiras Teikumu uzbūvi Vārda skaņas Vārd…" at bounding box center [832, 272] width 910 height 266
copy div "Morfoloģija pēta: Vārda sastāvu, vārdšķiras Teikumu uzbūvi Vārda skaņas Vārdu n…"
click at [572, 215] on p "Vārda sastāvu, vārdšķiras" at bounding box center [831, 224] width 871 height 19
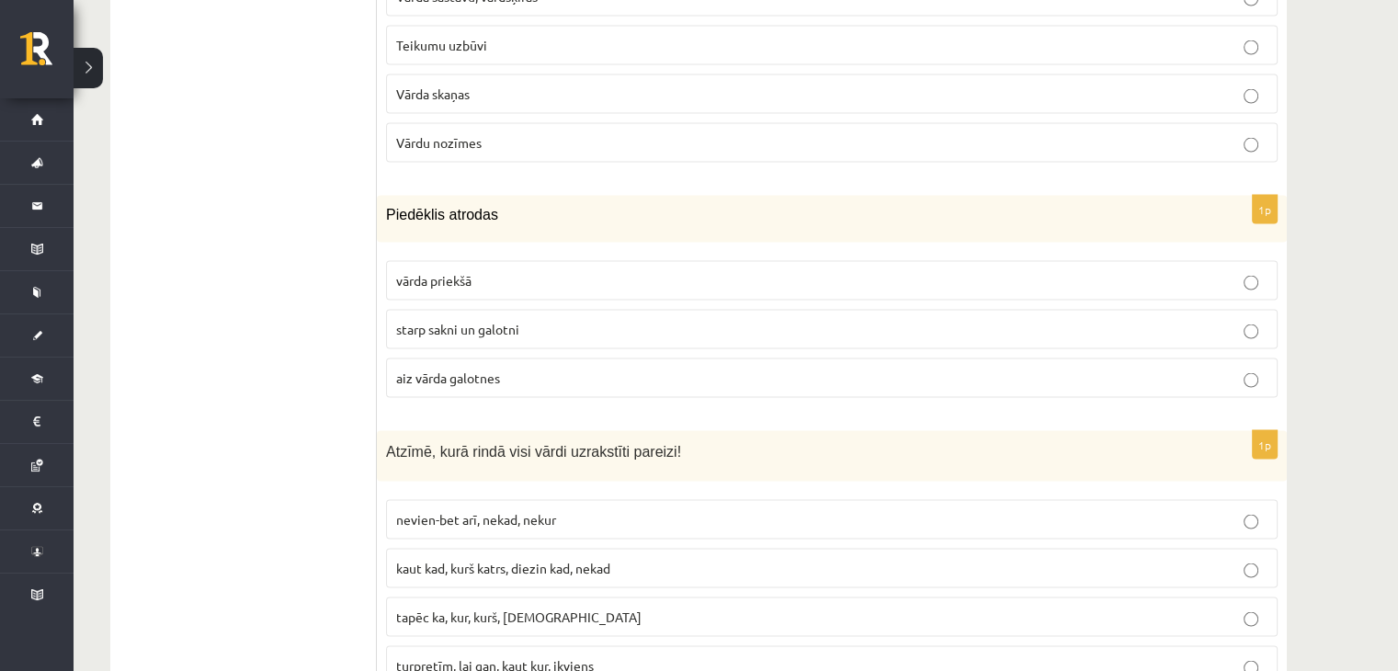
scroll to position [3676, 0]
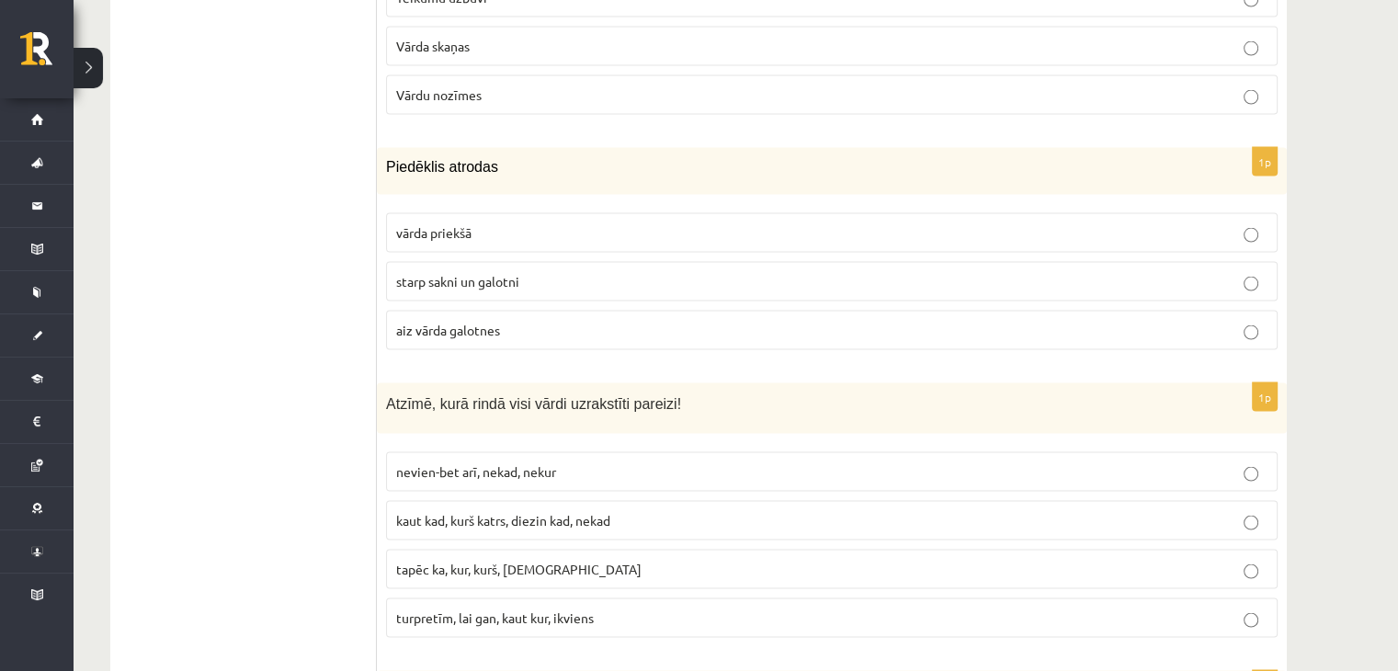
click at [471, 224] on span "vārda priekšā" at bounding box center [433, 232] width 75 height 17
click at [529, 262] on label "starp sakni un galotni" at bounding box center [831, 282] width 891 height 40
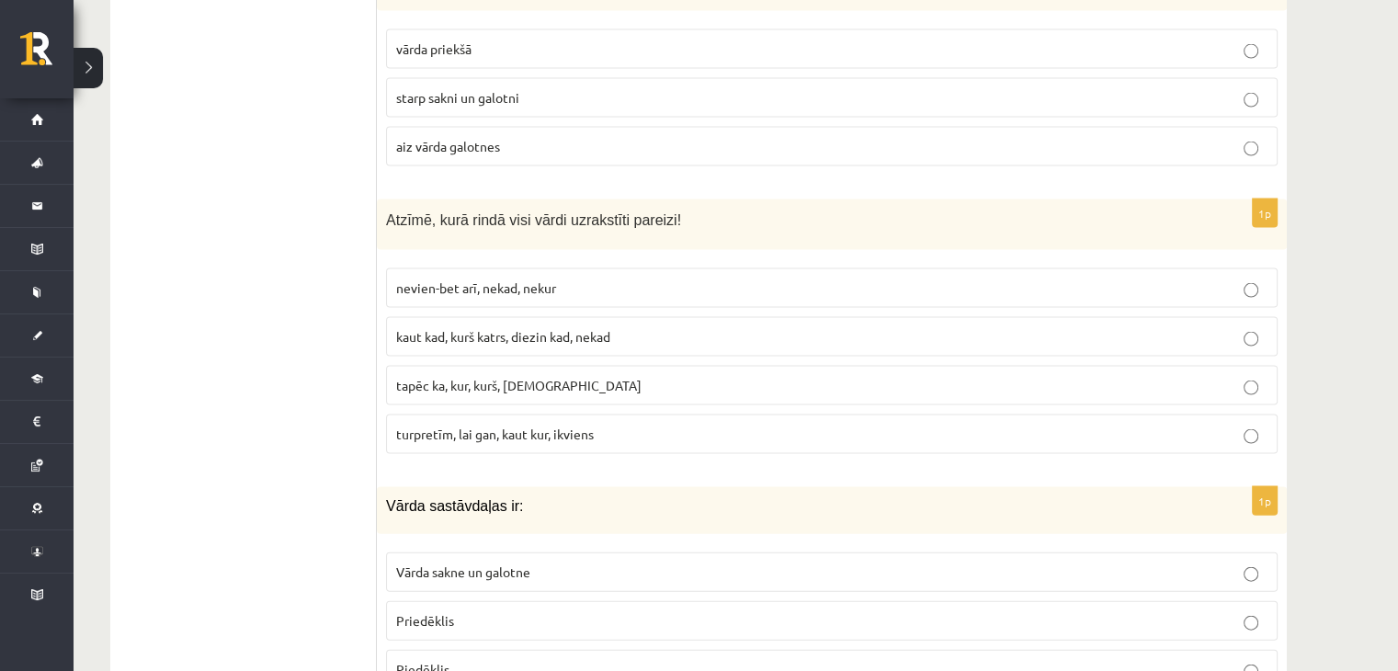
scroll to position [3952, 0]
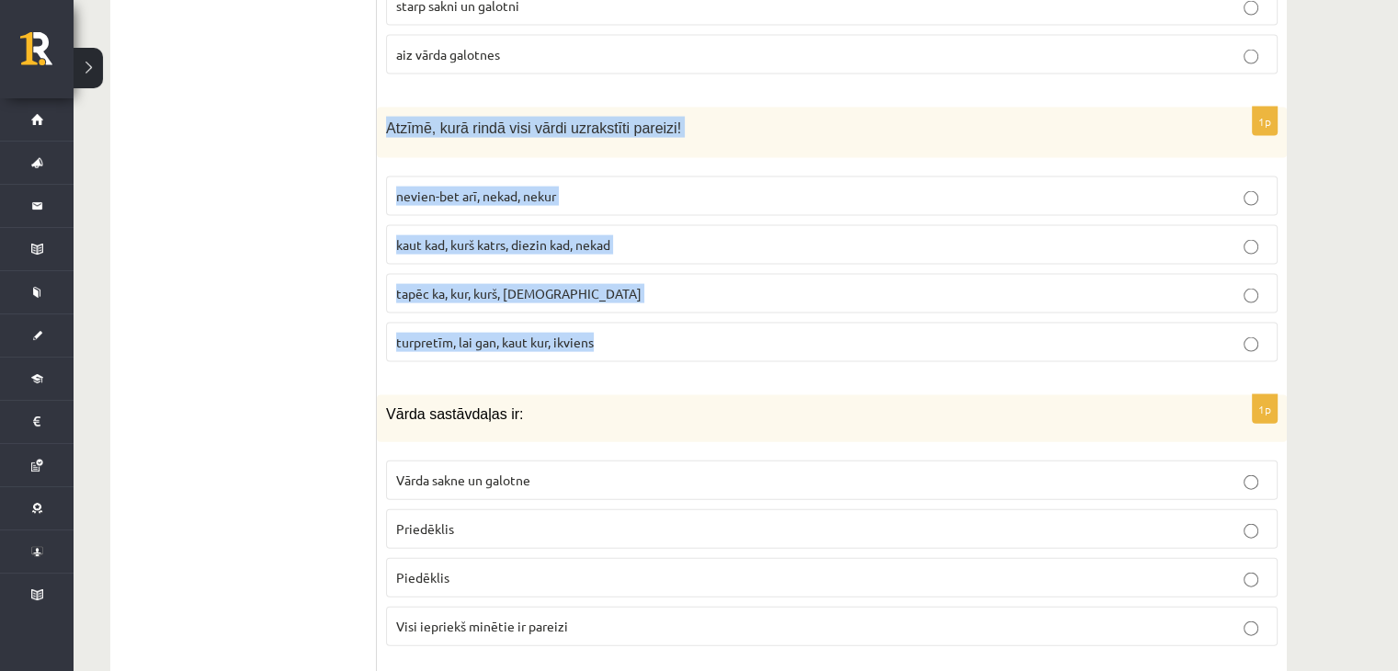
drag, startPoint x: 382, startPoint y: 110, endPoint x: 735, endPoint y: 339, distance: 420.6
click at [736, 339] on div "1p Atzīmē, kurā rindā visi vārdi uzrakstīti pareizi! nevien-bet arī, nekad, nek…" at bounding box center [832, 242] width 910 height 269
copy div "Atzīmē, kurā rindā visi vārdi uzrakstīti pareizi! nevien-bet arī, nekad, nekur …"
click at [529, 334] on span "turpretīm, lai gan, kaut kur, ikviens" at bounding box center [495, 342] width 198 height 17
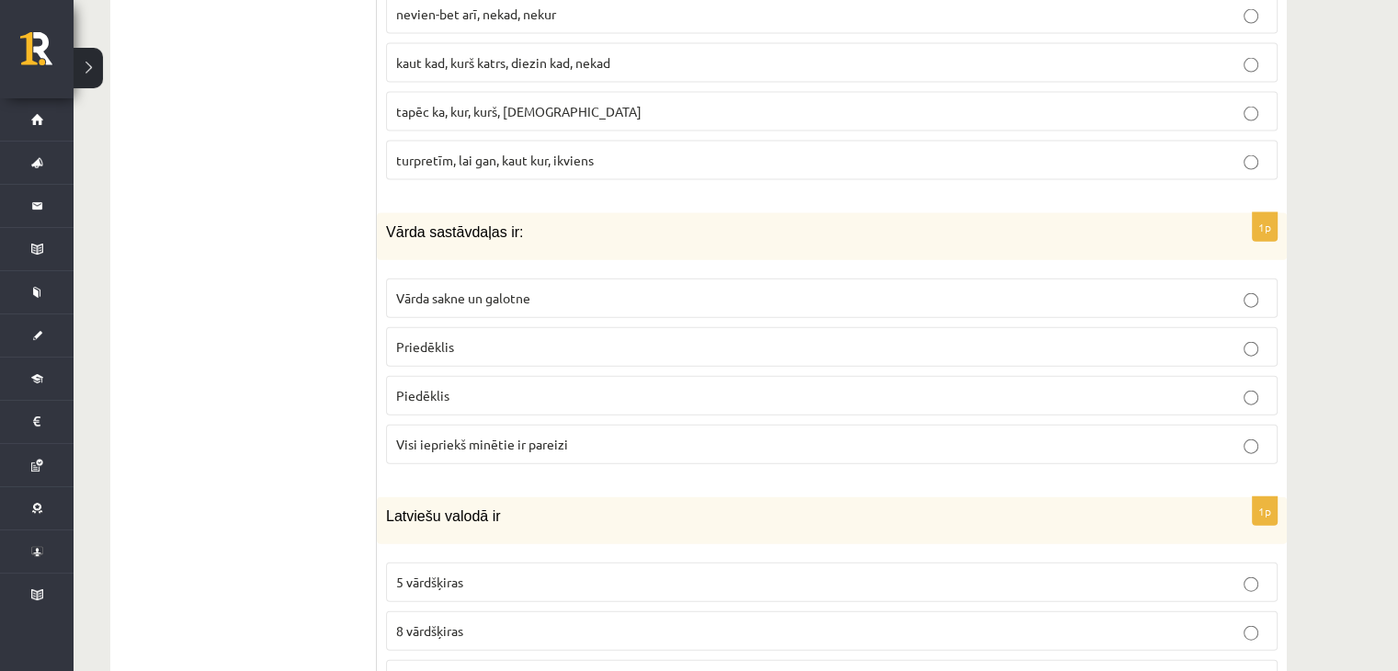
scroll to position [4135, 0]
drag, startPoint x: 379, startPoint y: 211, endPoint x: 635, endPoint y: 335, distance: 284.8
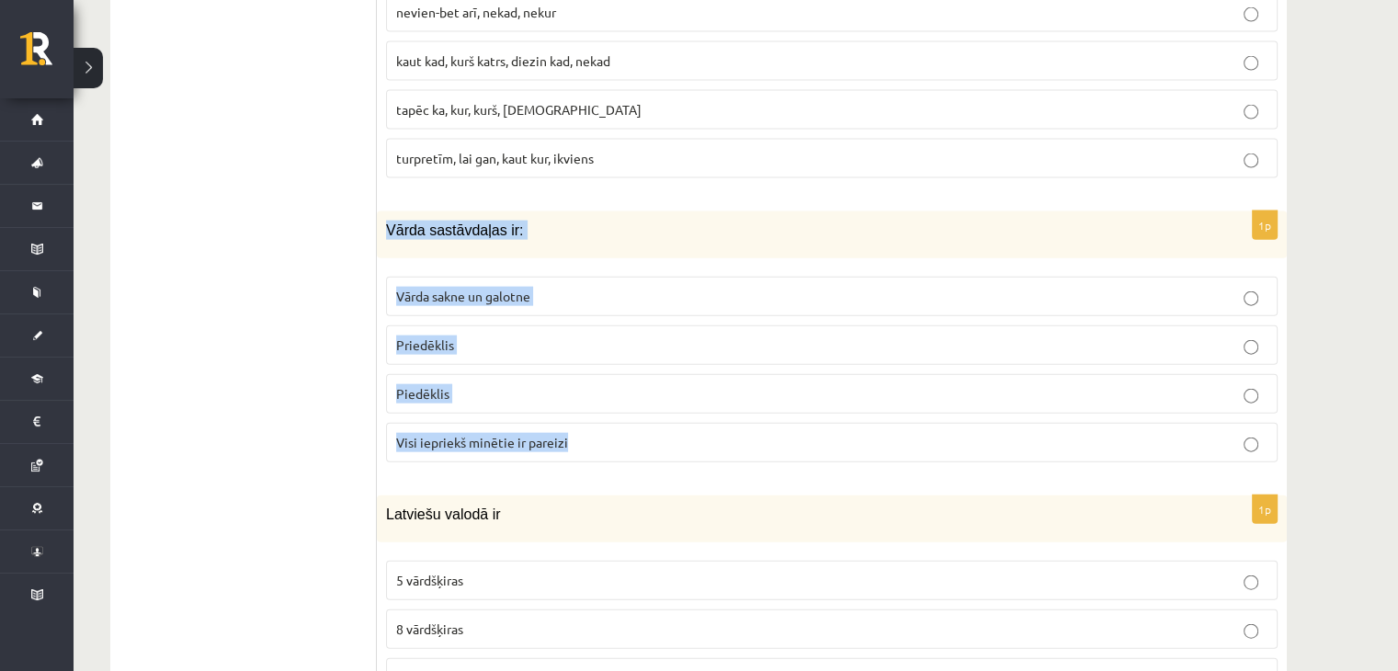
drag, startPoint x: 386, startPoint y: 207, endPoint x: 566, endPoint y: 416, distance: 276.3
click at [566, 416] on div "1p Vārda sastāvdaļas ir: Vārda sakne un galotne Priedēklis Piedēklis Visi iepri…" at bounding box center [832, 344] width 910 height 266
click at [521, 433] on p "Visi iepriekš minētie ir pareizi" at bounding box center [831, 442] width 871 height 19
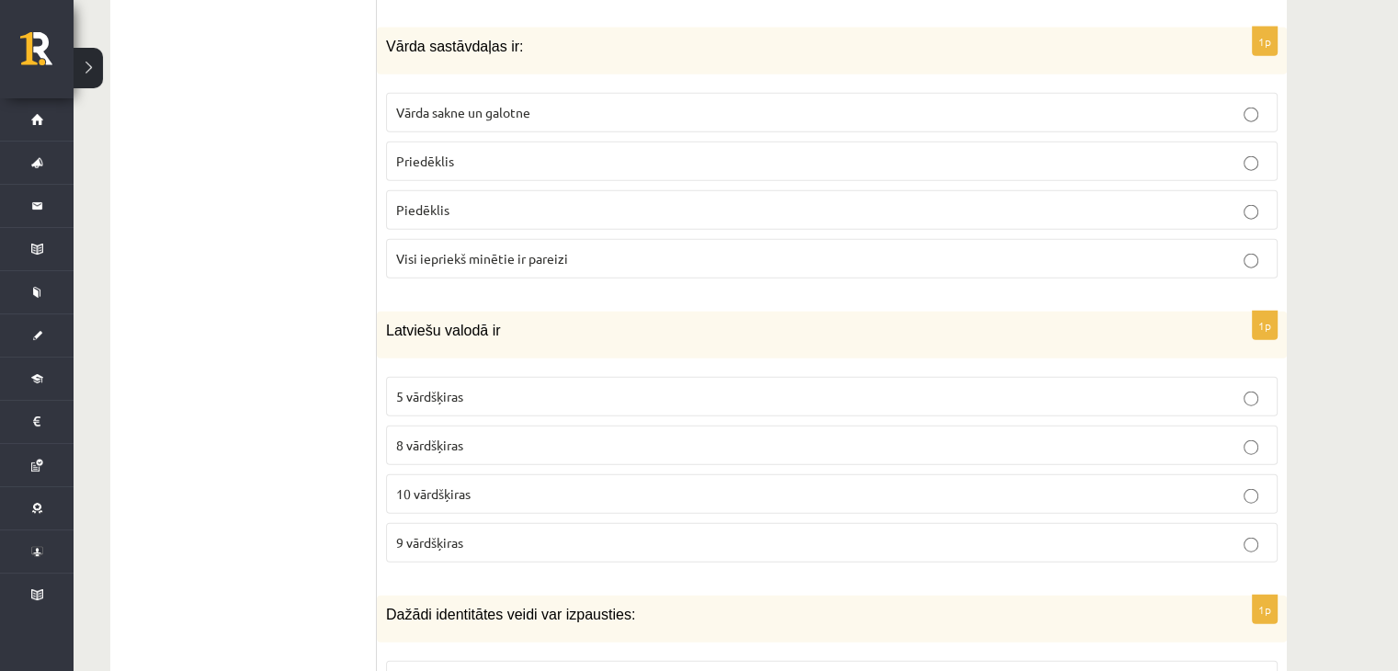
scroll to position [4411, 0]
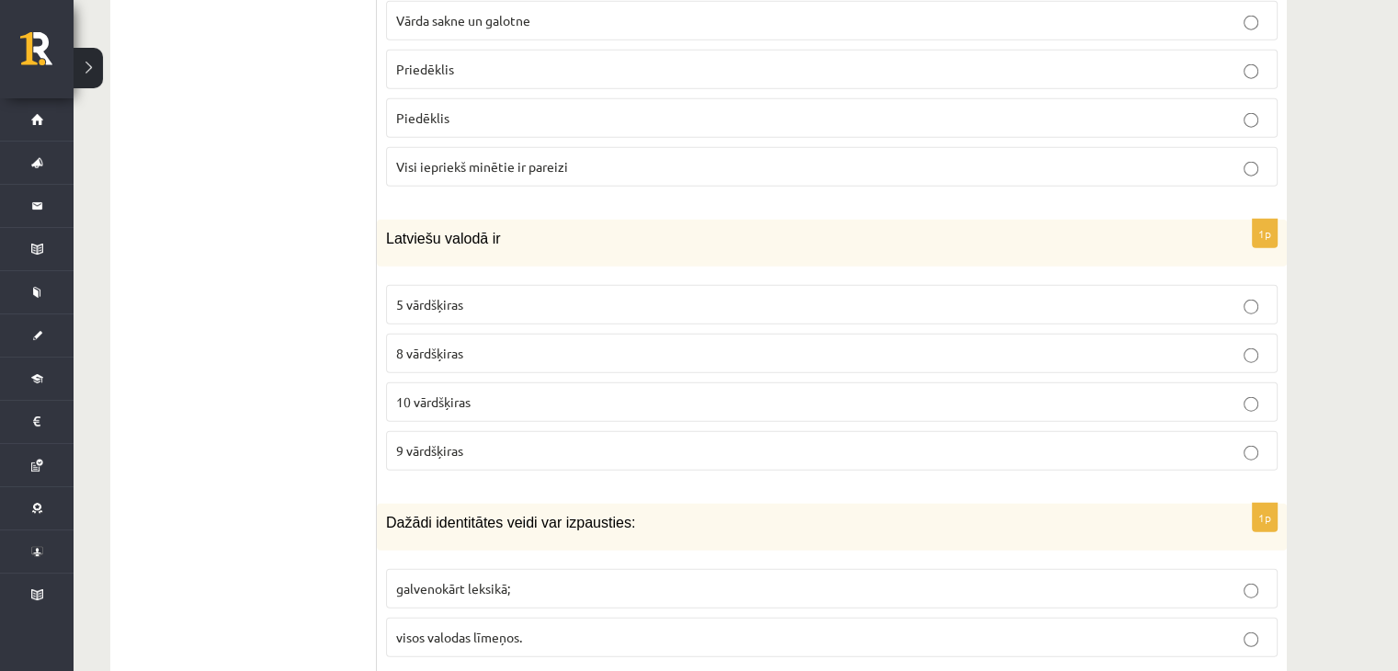
click at [461, 394] on label "10 vārdšķiras" at bounding box center [831, 402] width 891 height 40
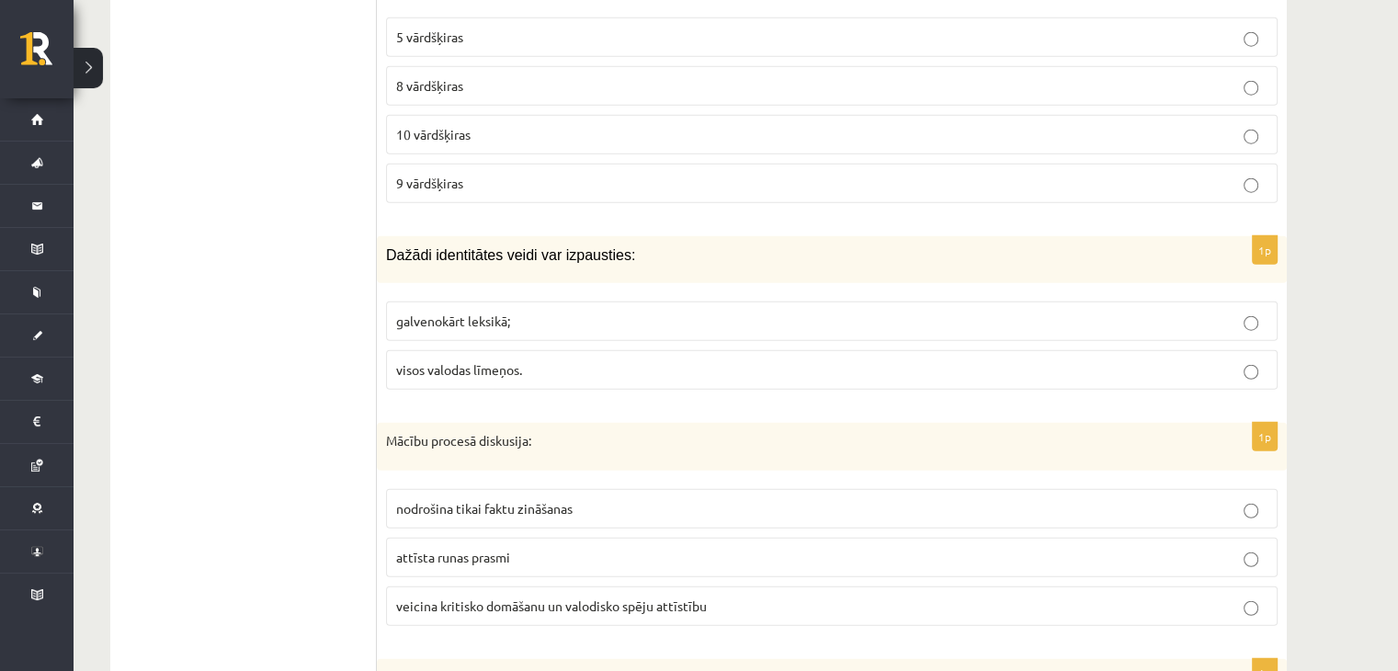
scroll to position [4687, 0]
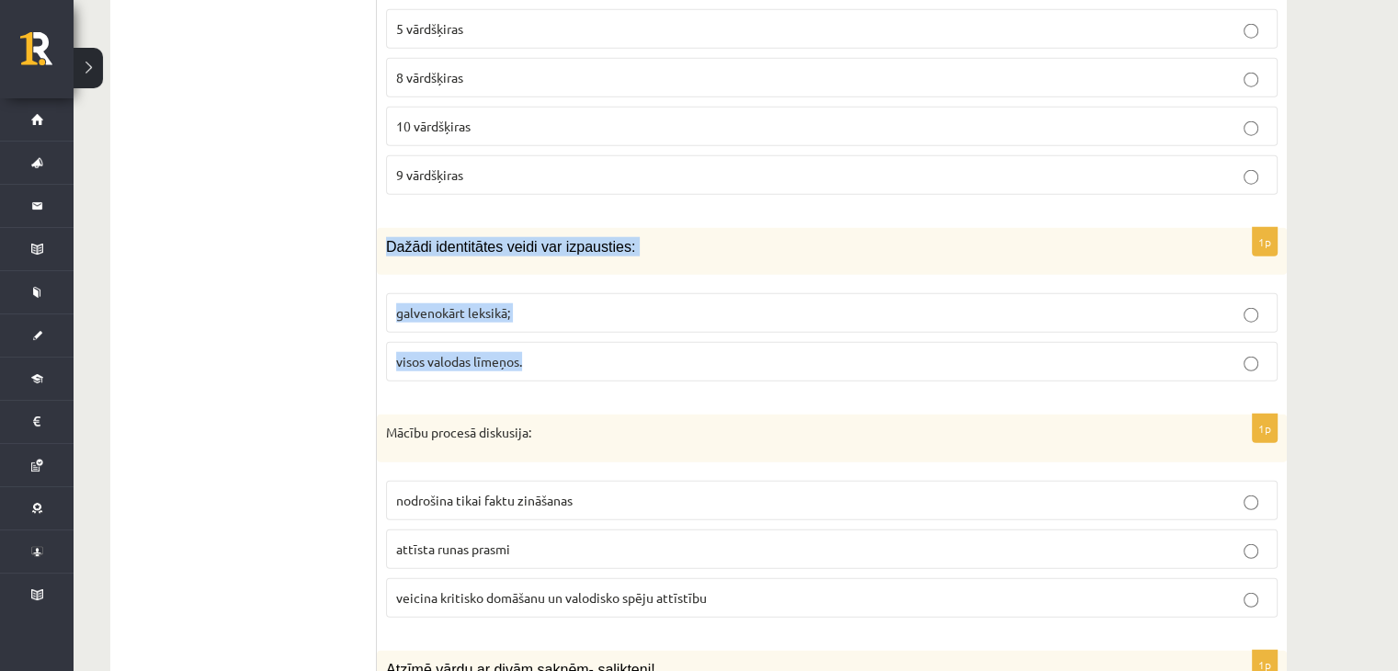
drag, startPoint x: 386, startPoint y: 221, endPoint x: 647, endPoint y: 341, distance: 287.0
click at [647, 341] on div "1p Dažādi identitātes veidi var izpausties: galvenokārt leksikā; visos valodas …" at bounding box center [832, 312] width 910 height 168
click at [502, 353] on span "visos valodas līmeņos." at bounding box center [459, 361] width 126 height 17
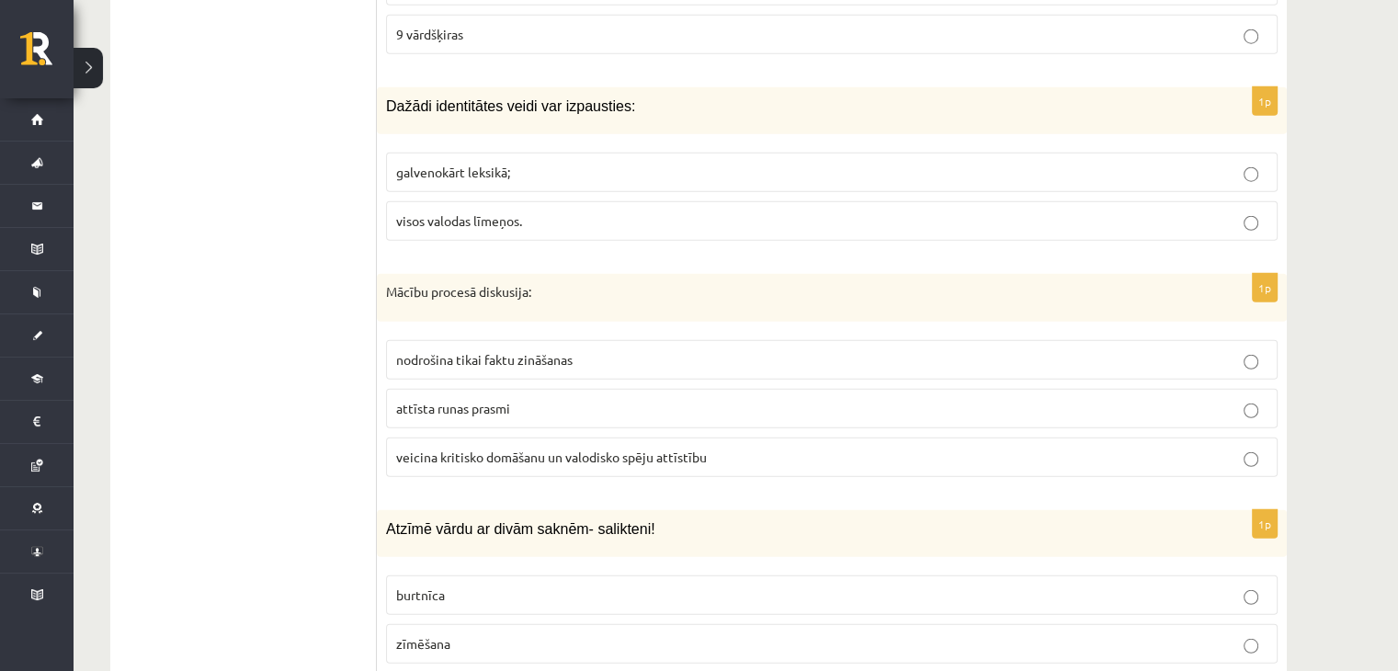
scroll to position [4870, 0]
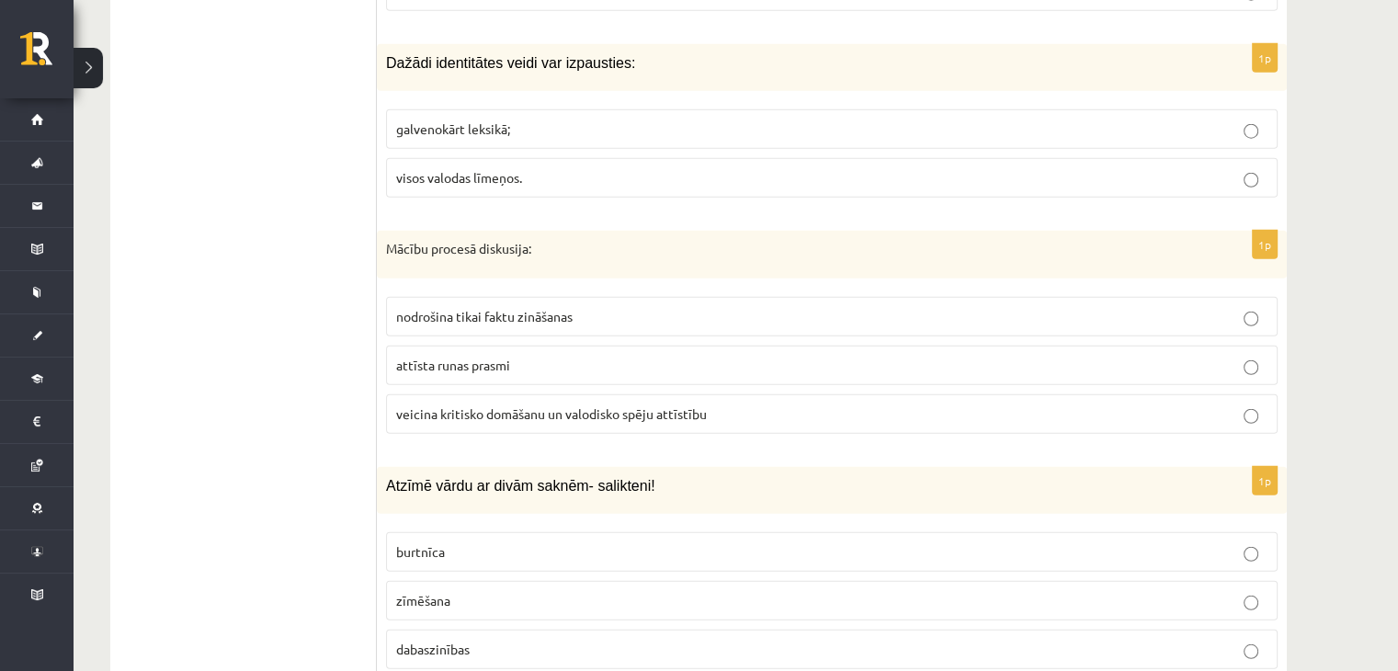
click at [636, 405] on span "veicina kritisko domāšanu un valodisko spēju attīstību" at bounding box center [551, 413] width 311 height 17
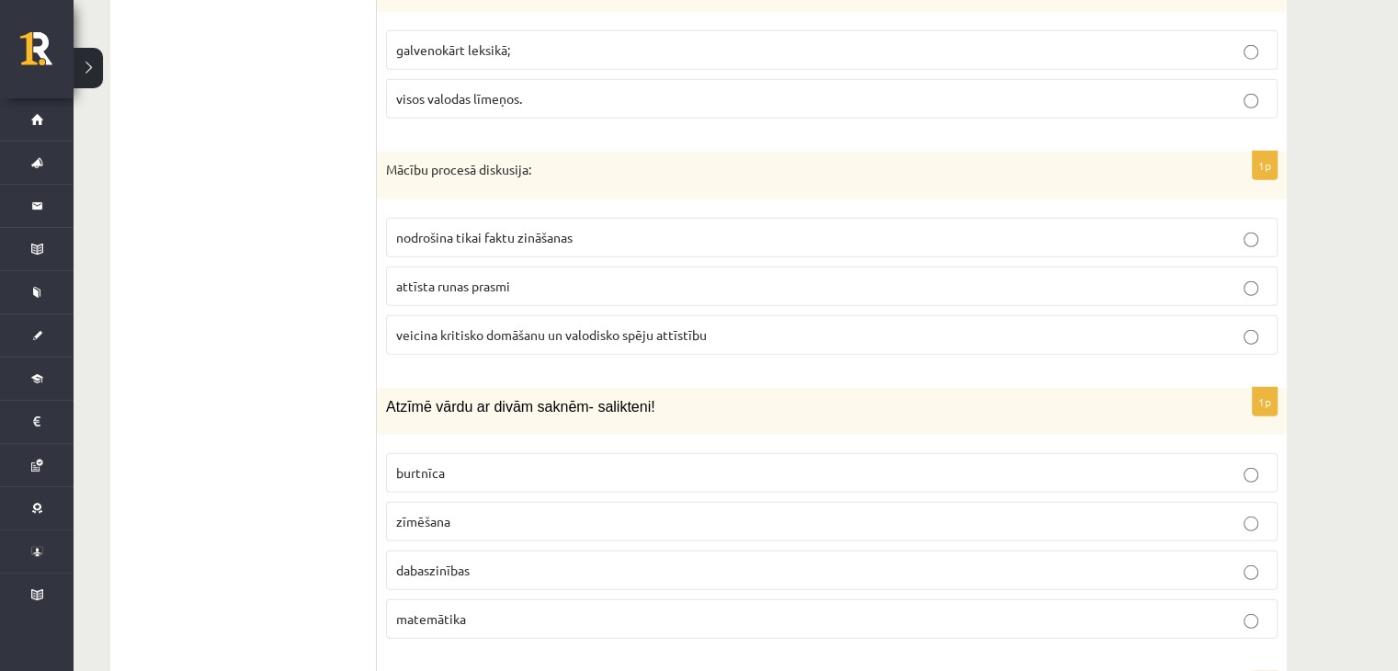
scroll to position [5054, 0]
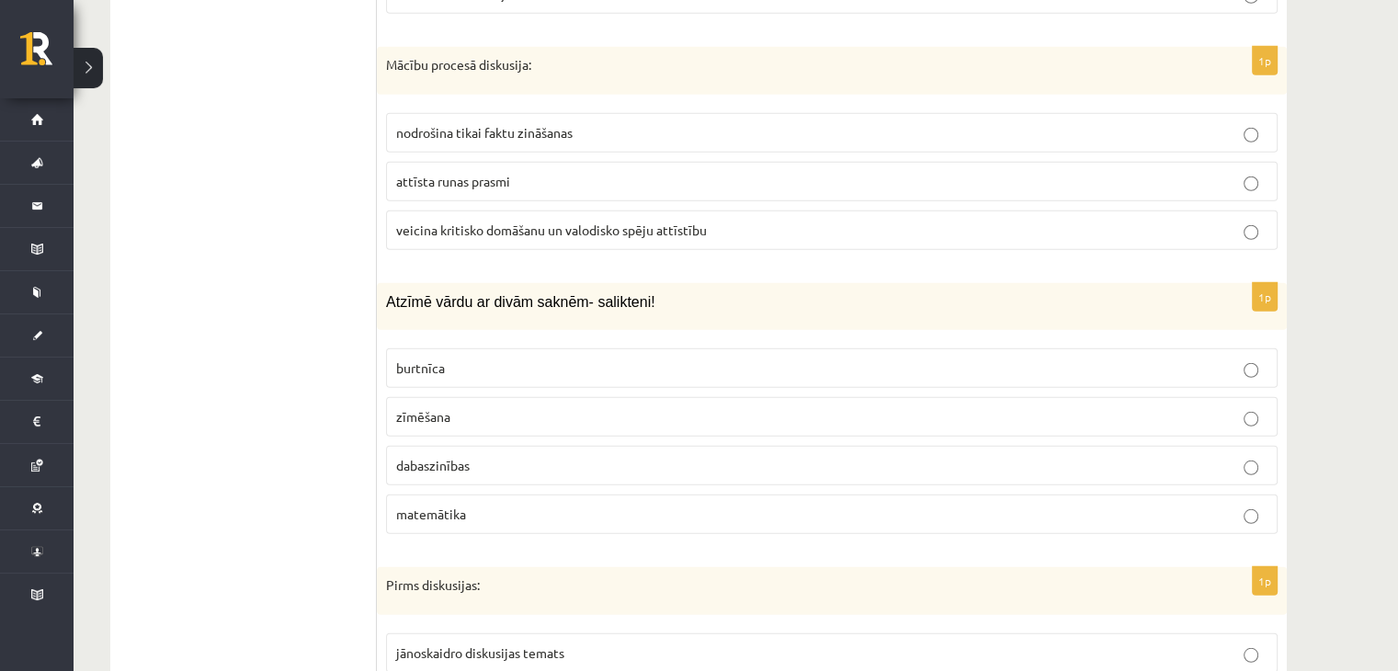
click at [499, 456] on p "dabaszinības" at bounding box center [831, 465] width 871 height 19
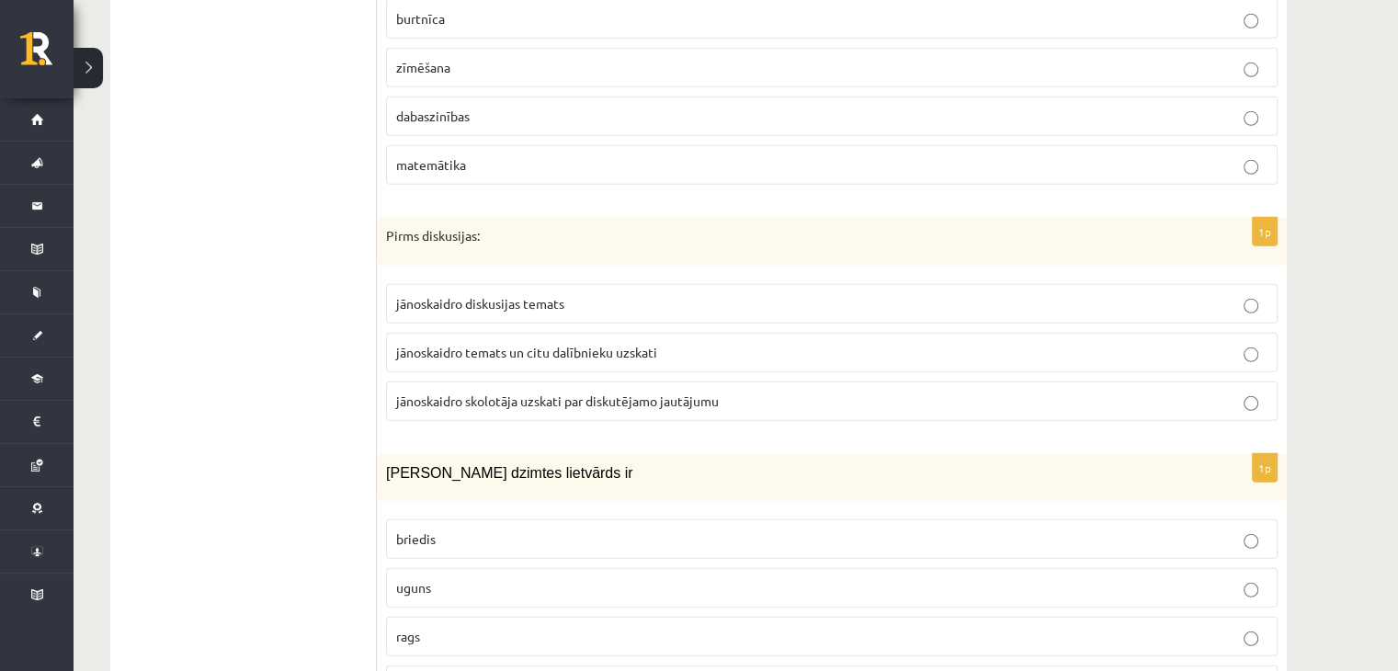
scroll to position [5422, 0]
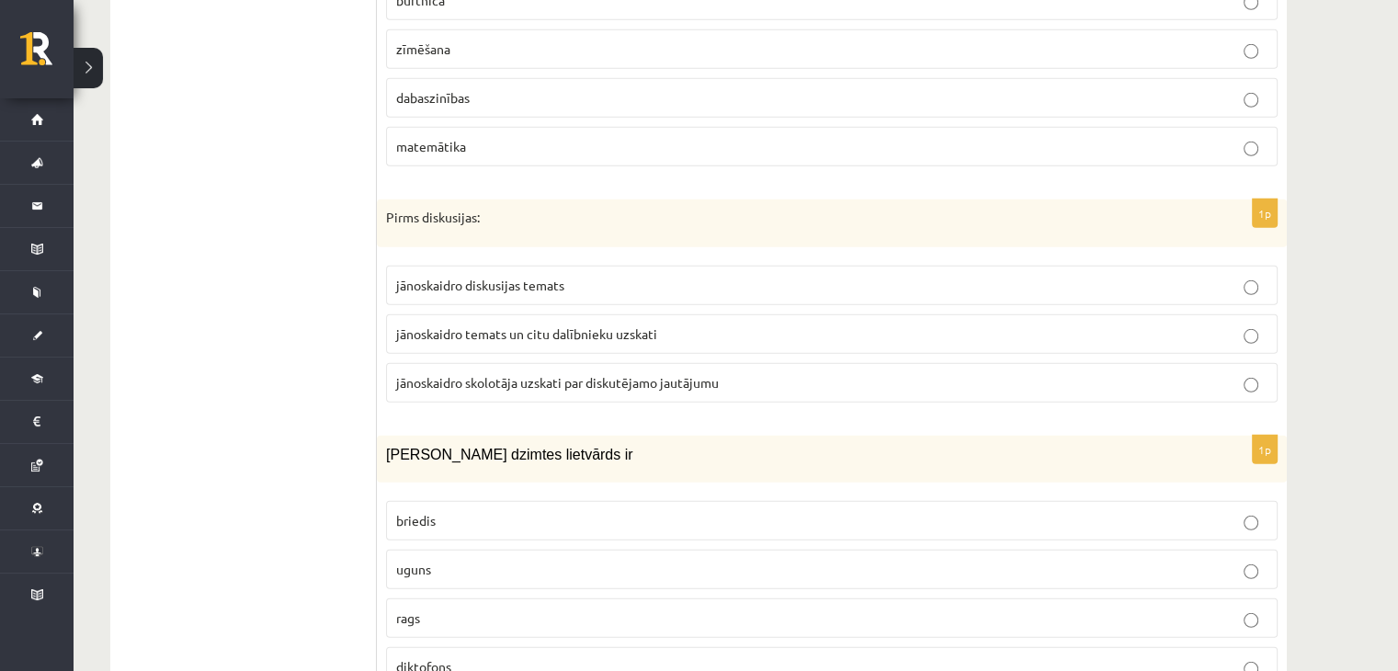
click at [578, 276] on p "jānoskaidro diskusijas temats" at bounding box center [831, 285] width 871 height 19
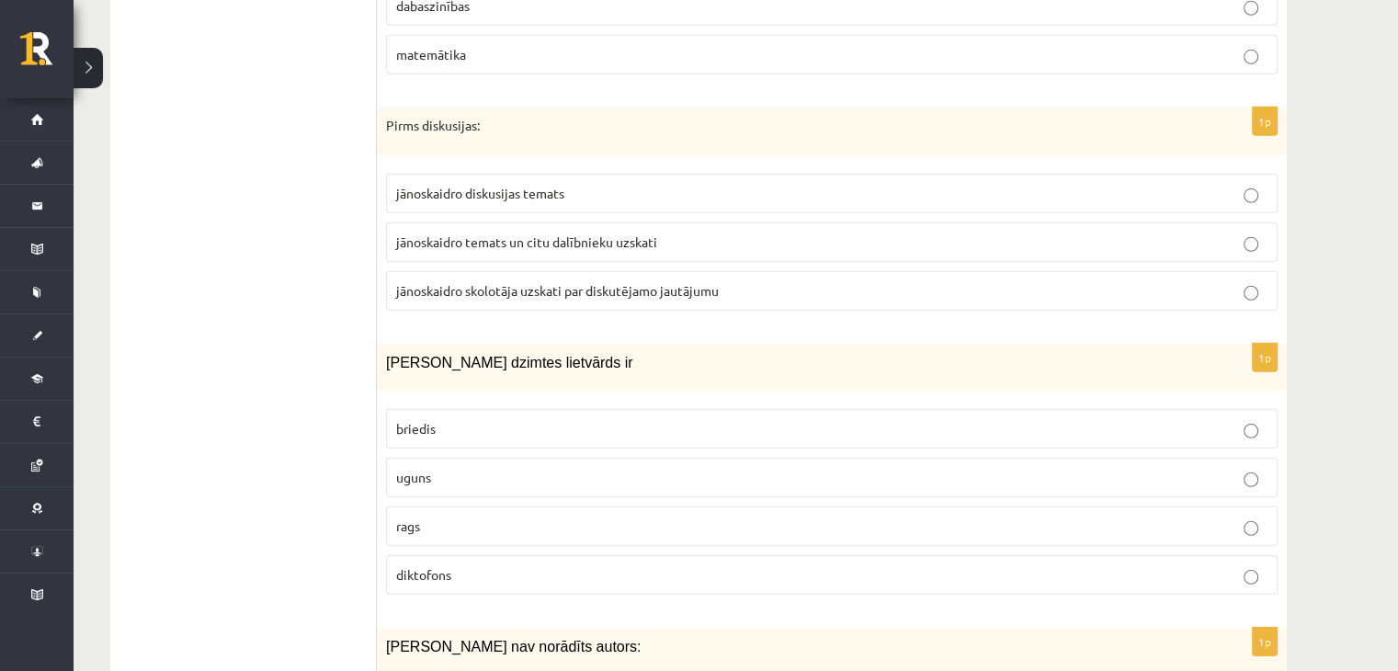
scroll to position [5606, 0]
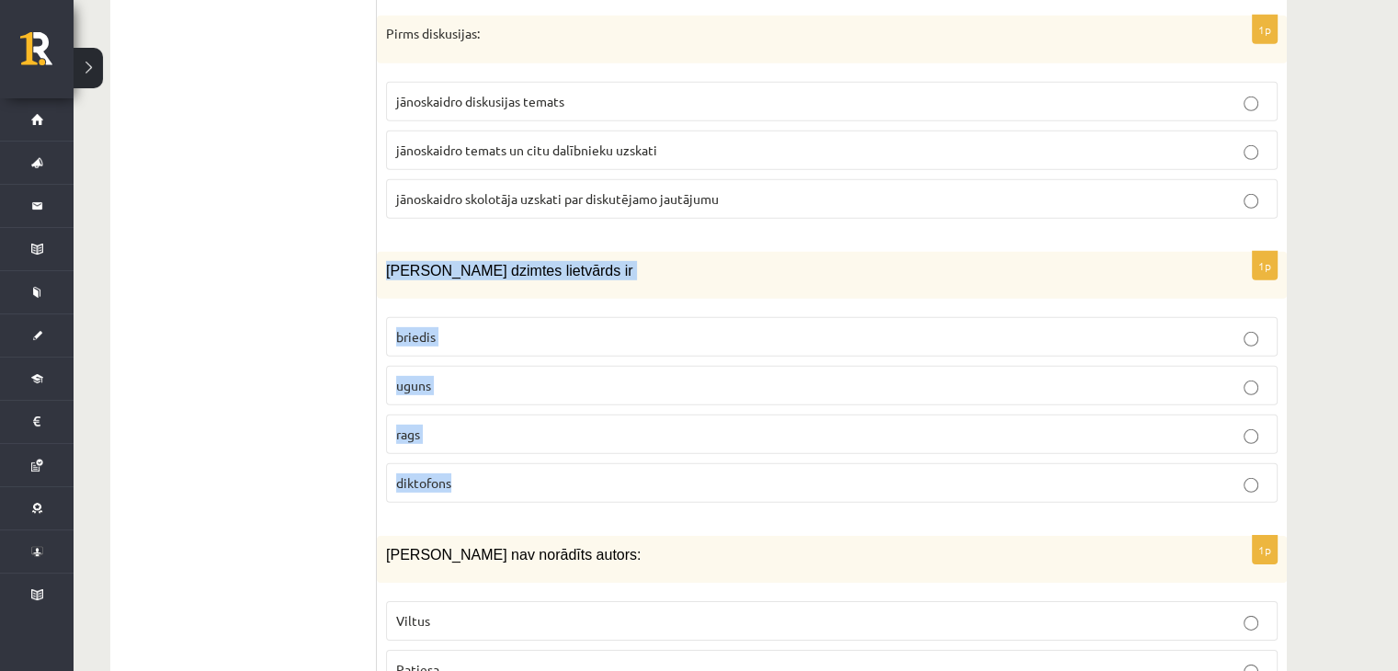
drag, startPoint x: 386, startPoint y: 242, endPoint x: 615, endPoint y: 387, distance: 271.0
click at [673, 479] on div "1p Sieviešu dzimtes lietvārds ir briedis uguns rags diktofons" at bounding box center [832, 385] width 910 height 266
click at [442, 376] on p "uguns" at bounding box center [831, 385] width 871 height 19
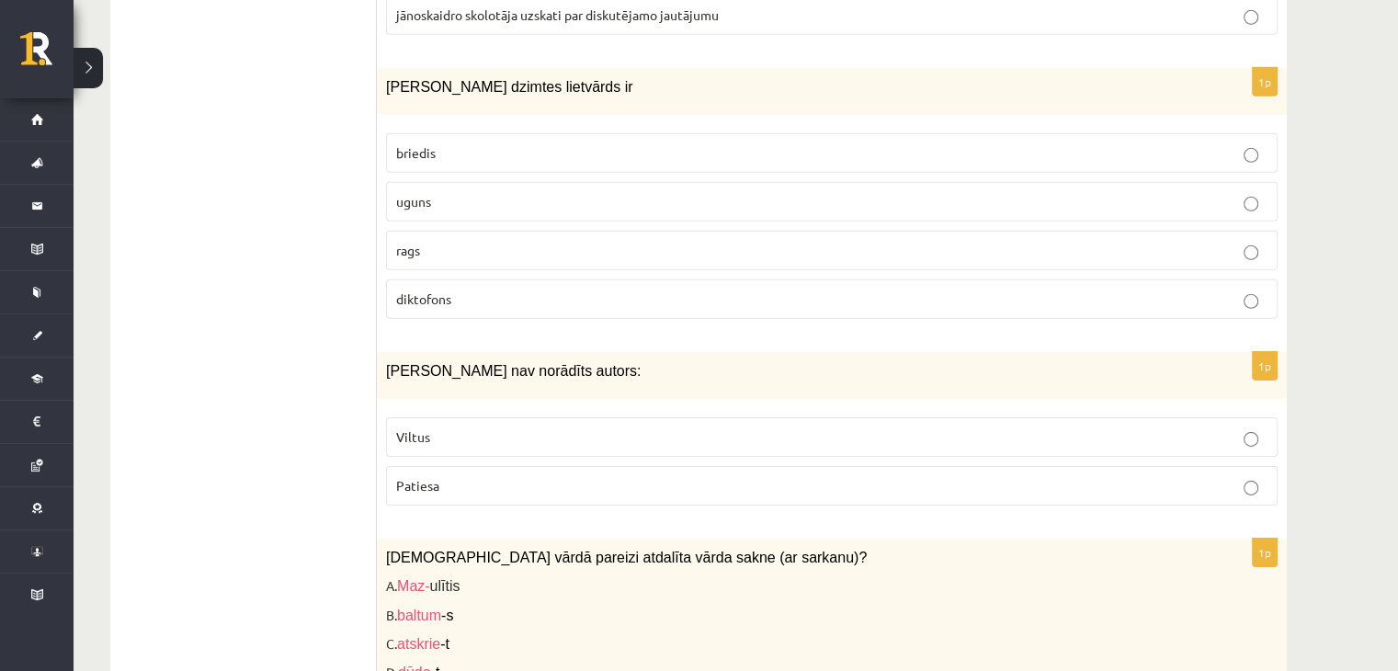
scroll to position [5881, 0]
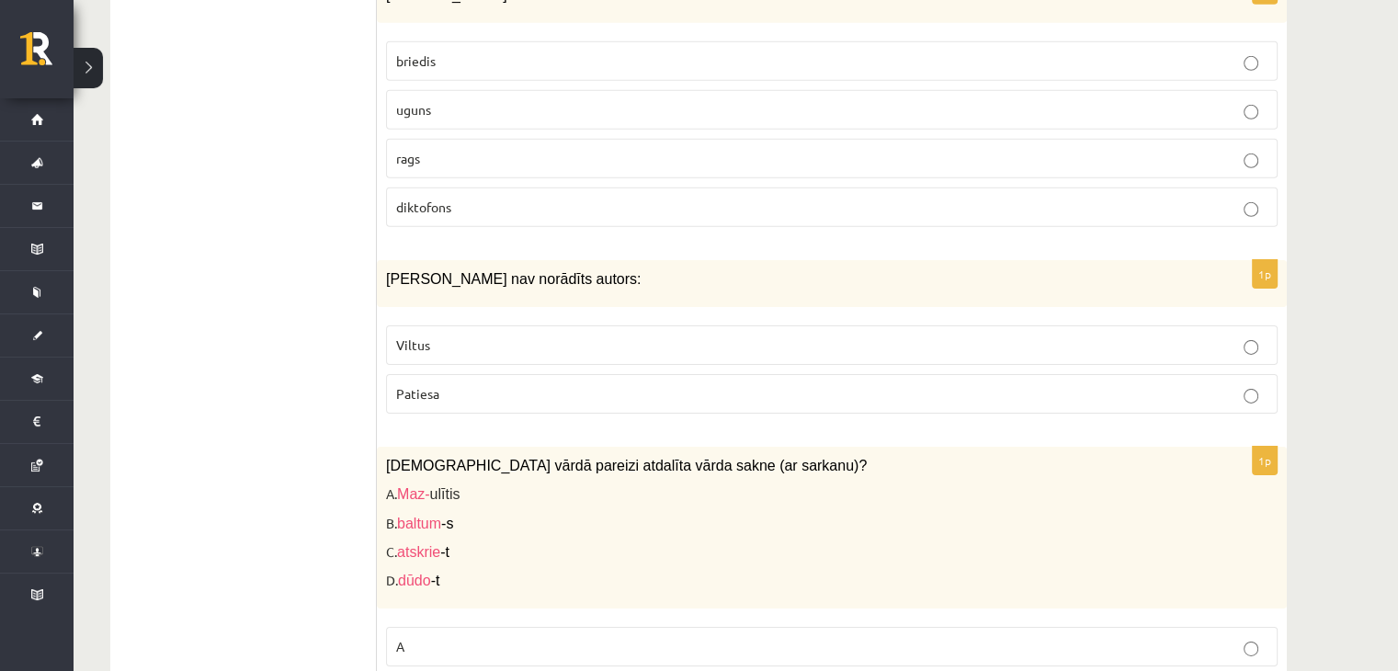
click at [430, 335] on p "Viltus" at bounding box center [831, 344] width 871 height 19
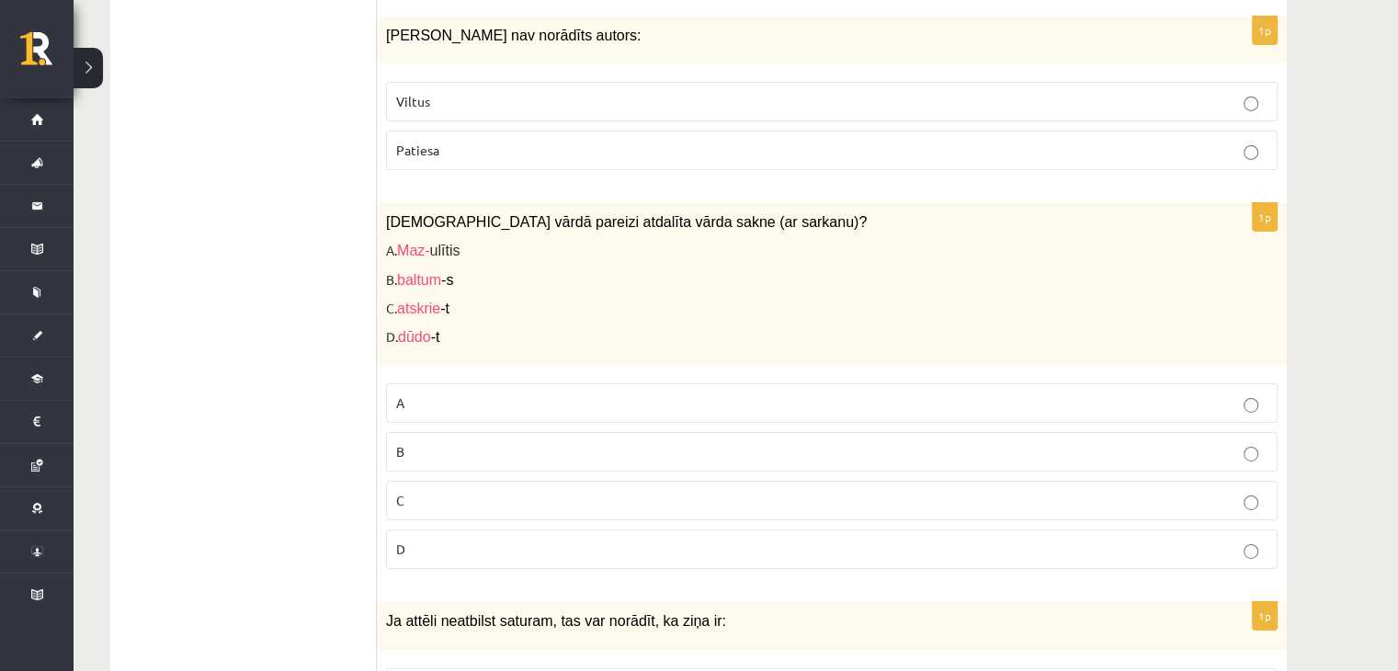
scroll to position [6157, 0]
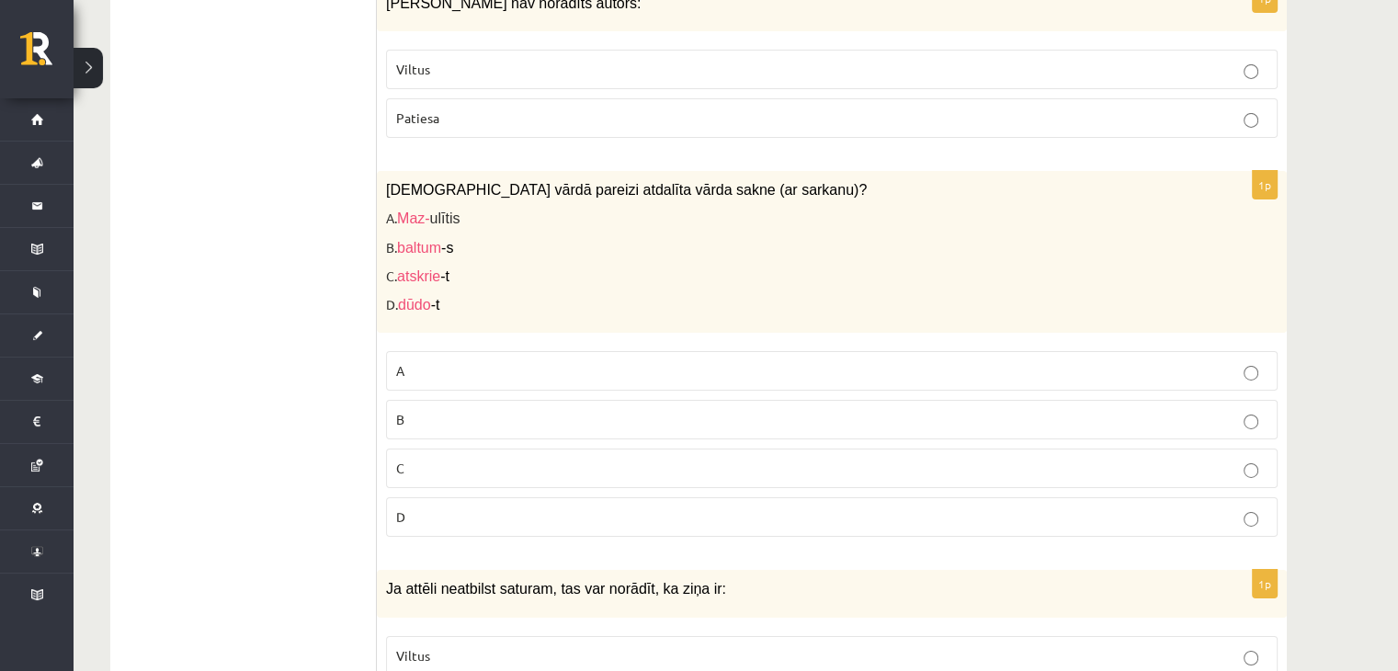
click at [419, 361] on p "A" at bounding box center [831, 370] width 871 height 19
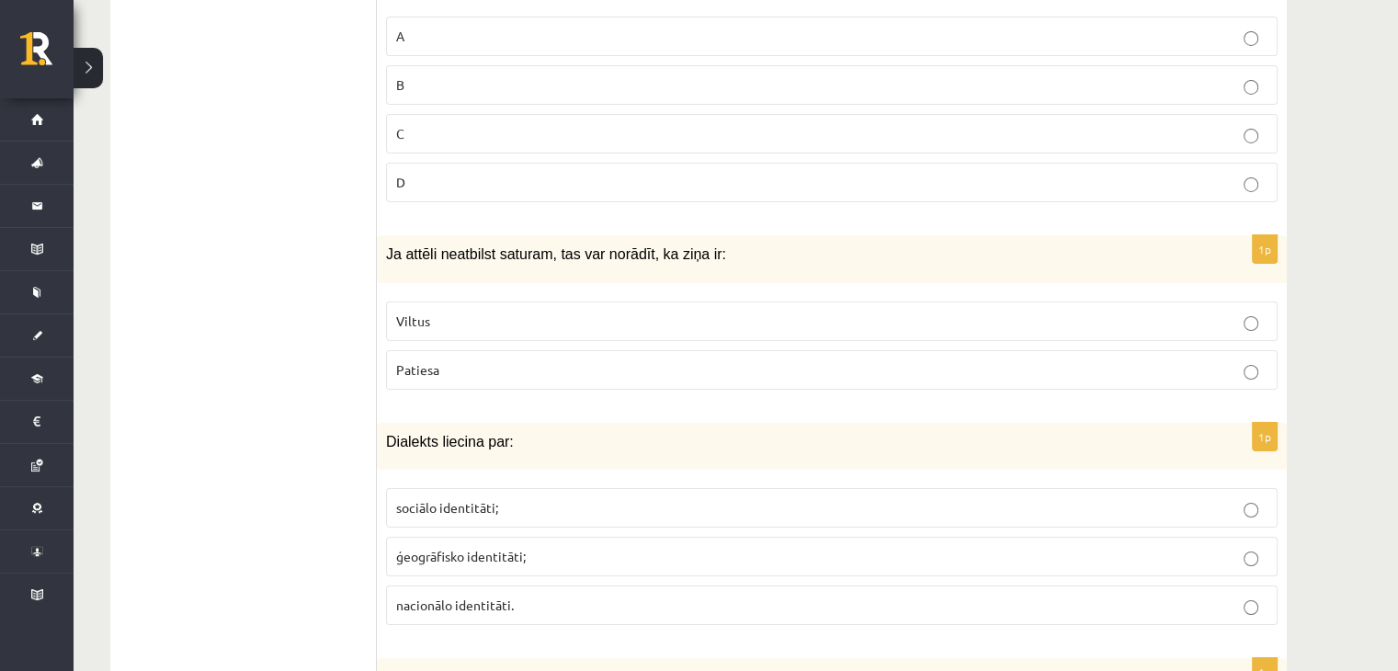
scroll to position [6525, 0]
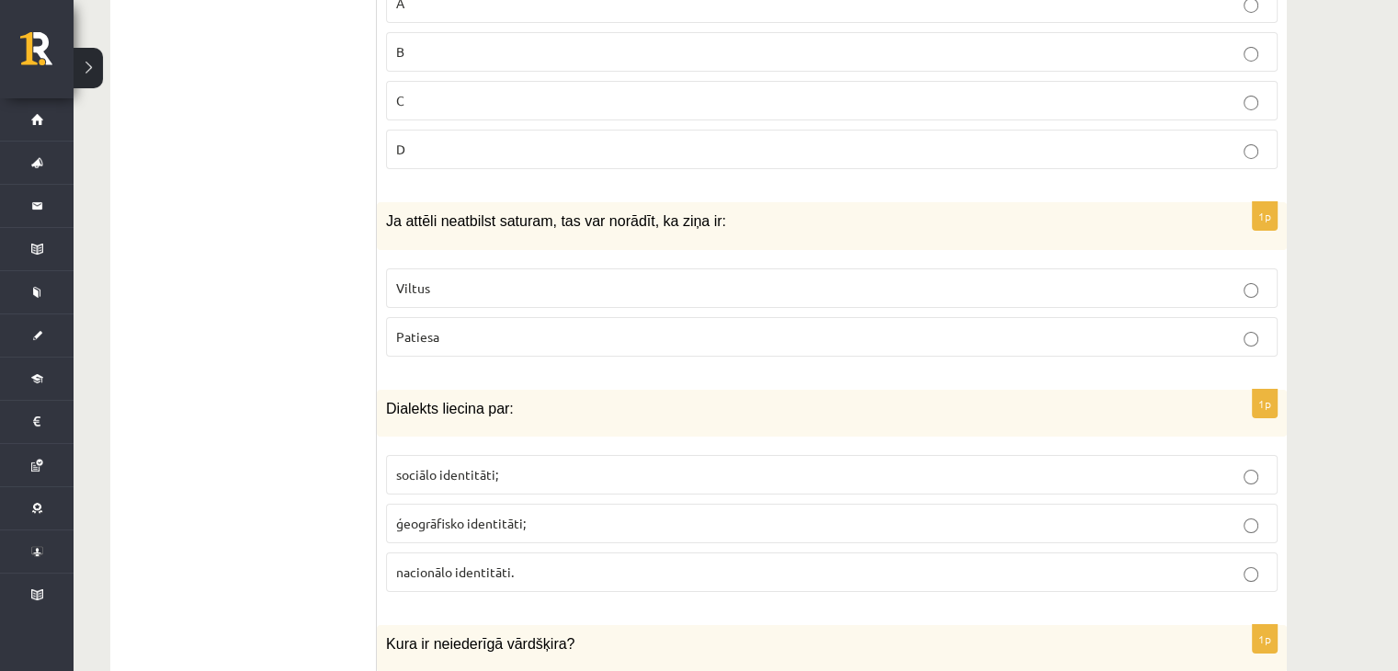
click at [420, 278] on p "Viltus" at bounding box center [831, 287] width 871 height 19
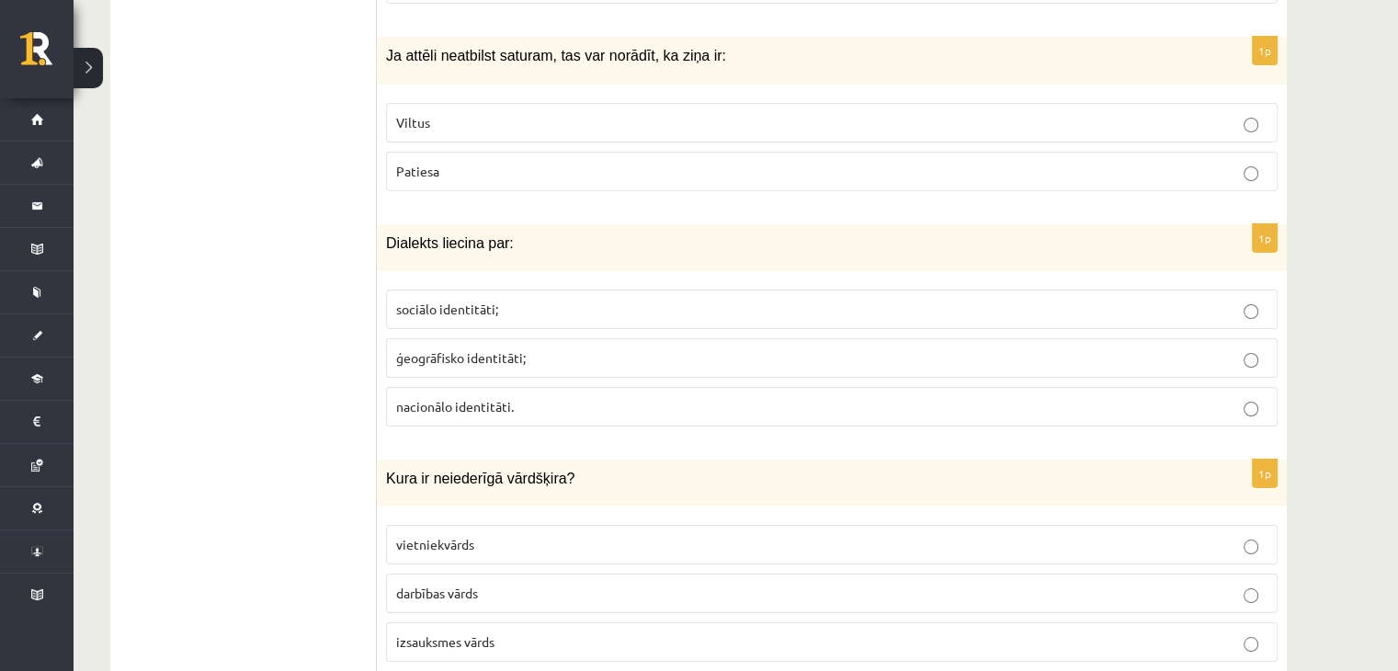
scroll to position [6708, 0]
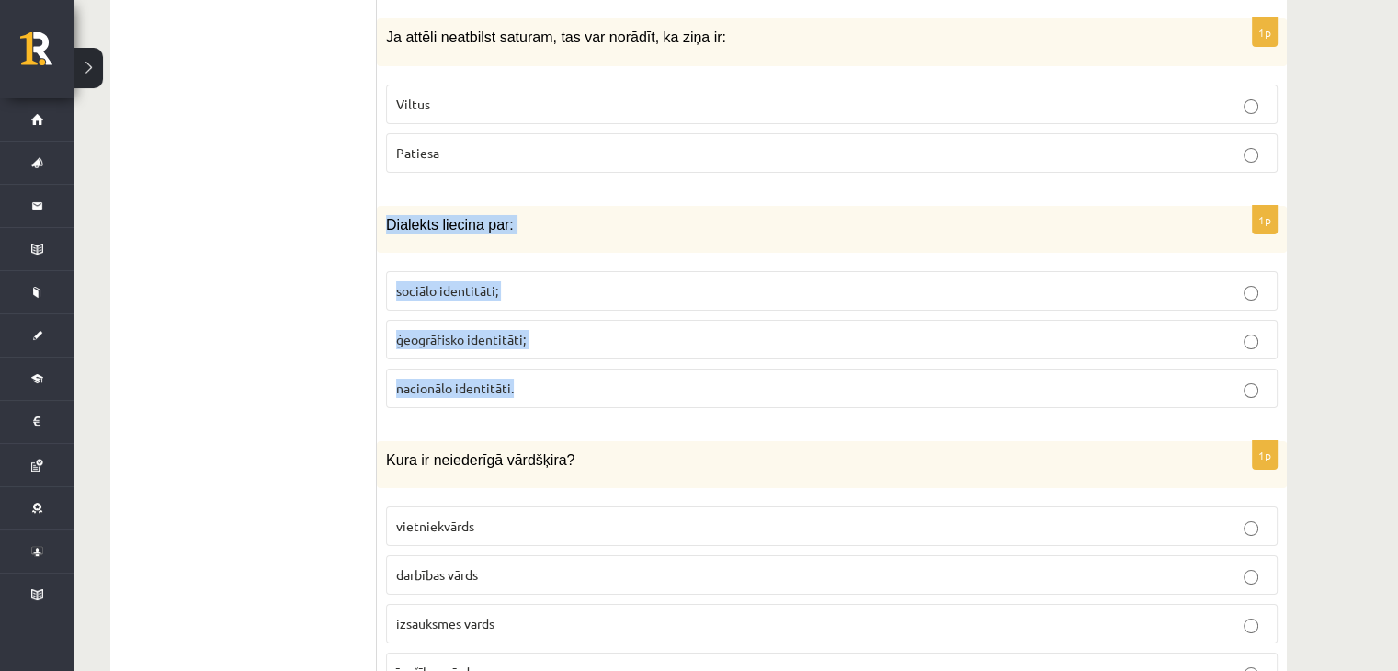
drag, startPoint x: 382, startPoint y: 193, endPoint x: 607, endPoint y: 358, distance: 278.6
click at [607, 358] on div "1p Dialekts liecina par: sociālo identitāti; ģeogrāfisko identitāti; nacionālo …" at bounding box center [832, 314] width 910 height 217
click at [527, 330] on p "ģeogrāfisko identitāti;" at bounding box center [831, 339] width 871 height 19
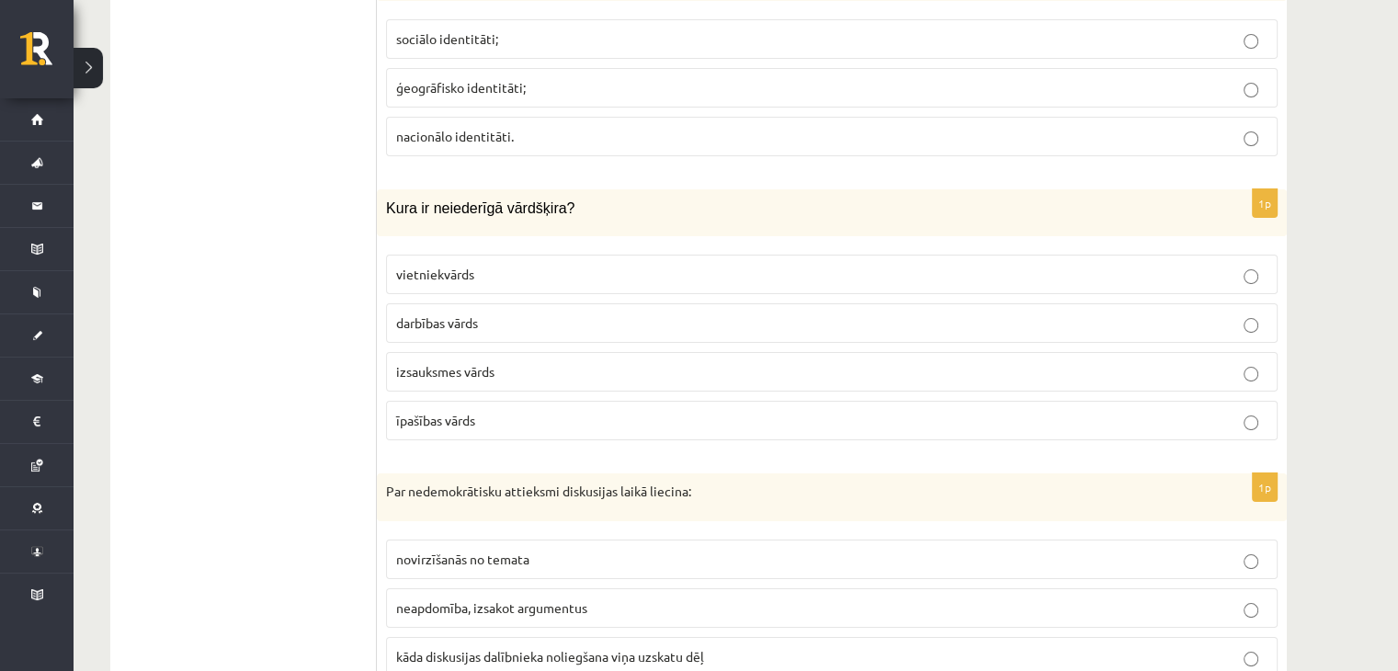
scroll to position [6984, 0]
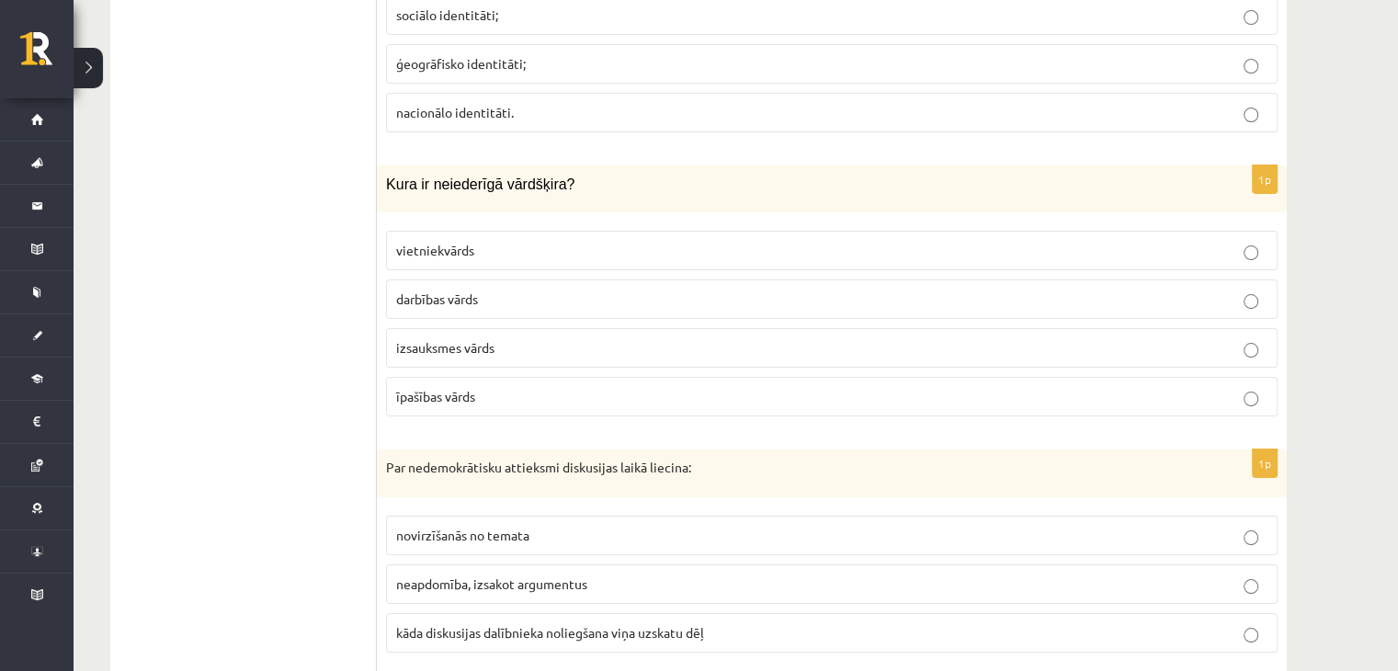
click at [516, 338] on p "izsauksmes vārds" at bounding box center [831, 347] width 871 height 19
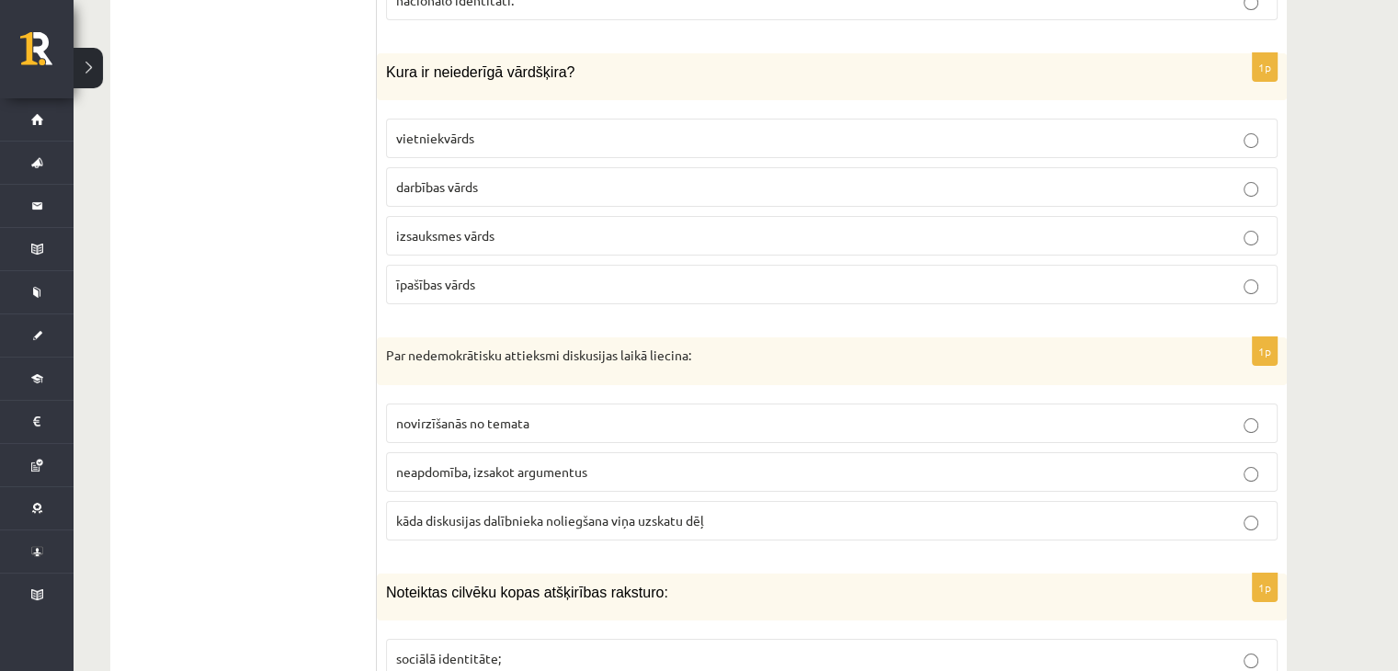
scroll to position [7260, 0]
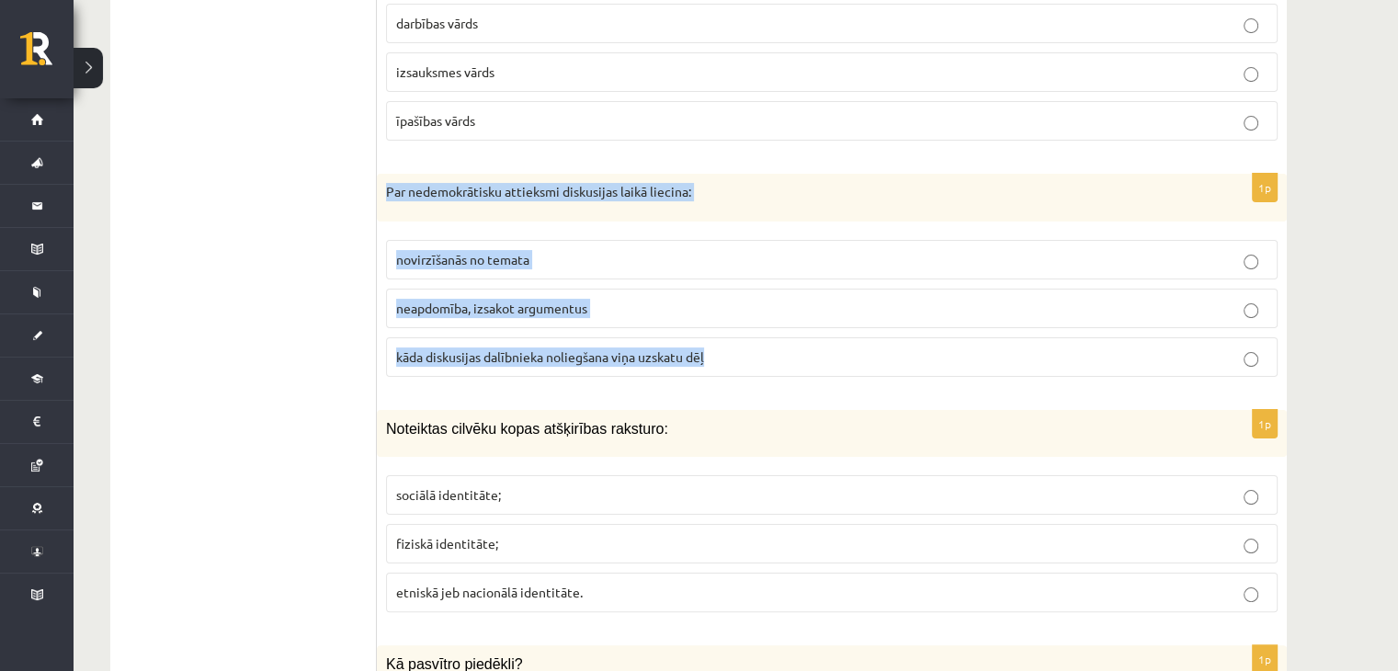
drag, startPoint x: 390, startPoint y: 166, endPoint x: 825, endPoint y: 336, distance: 467.6
click at [825, 336] on div "1p Par nedemokrātisku attieksmi diskusijas laikā liecina: novirzīšanās no temat…" at bounding box center [832, 283] width 910 height 218
click at [823, 347] on p "kāda diskusijas dalībnieka noliegšana viņa uzskatu dēļ" at bounding box center [831, 356] width 871 height 19
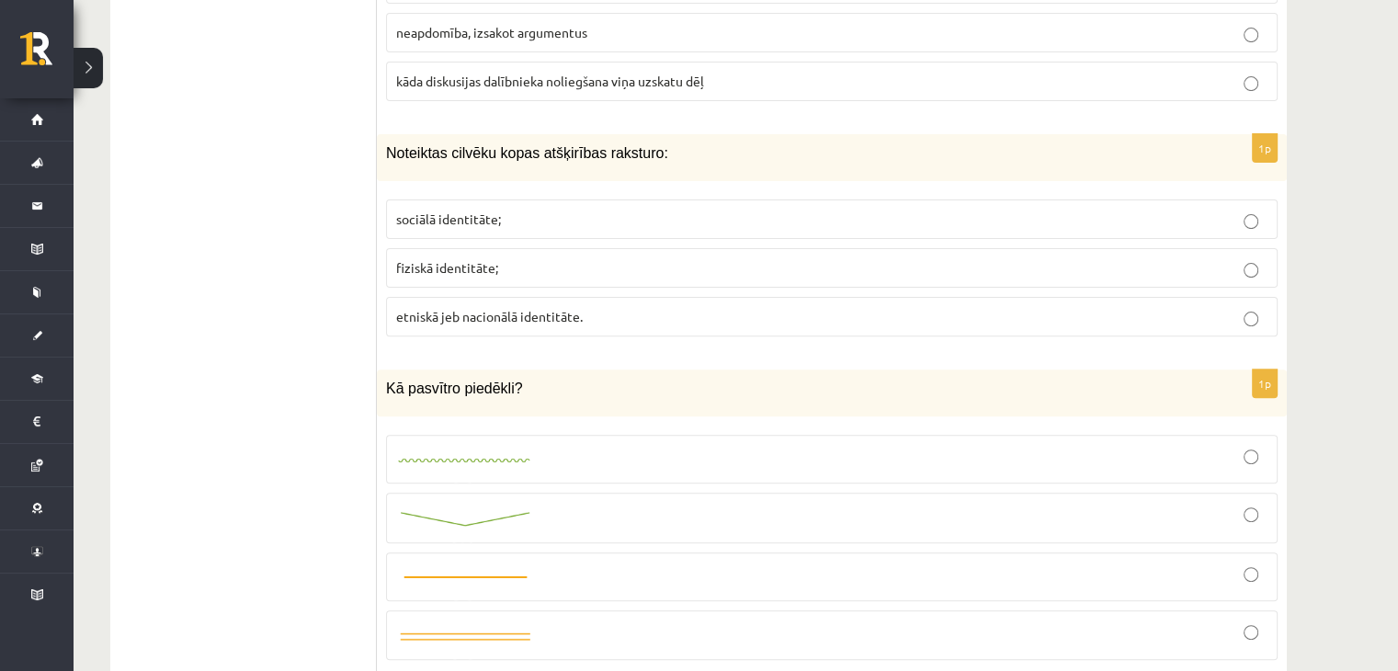
scroll to position [7627, 0]
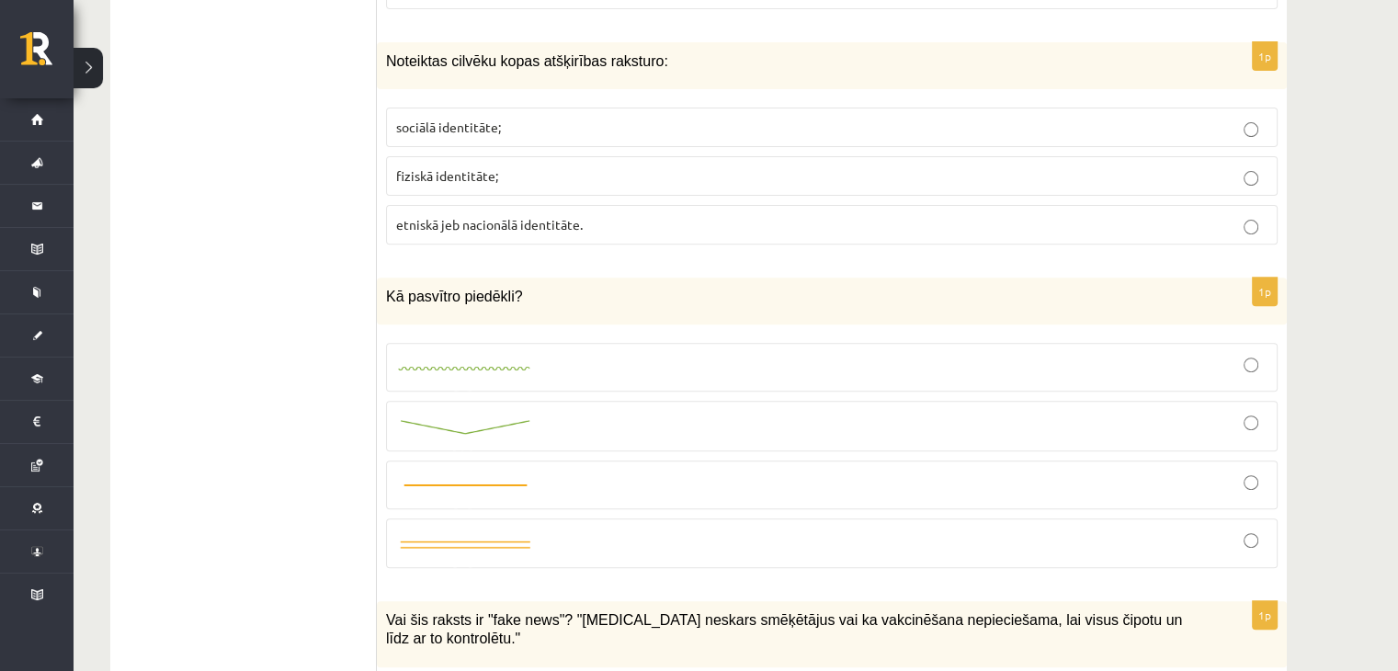
click at [472, 417] on img at bounding box center [465, 426] width 138 height 19
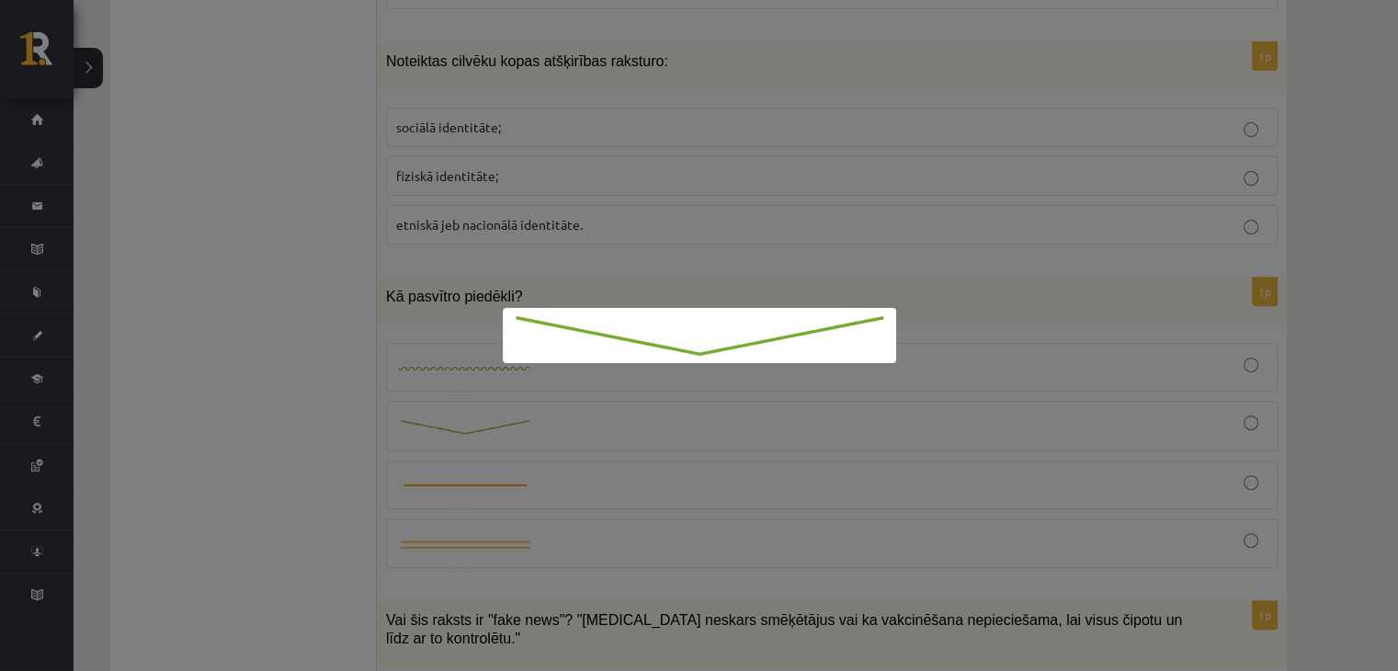
click at [1345, 330] on div at bounding box center [699, 335] width 1398 height 671
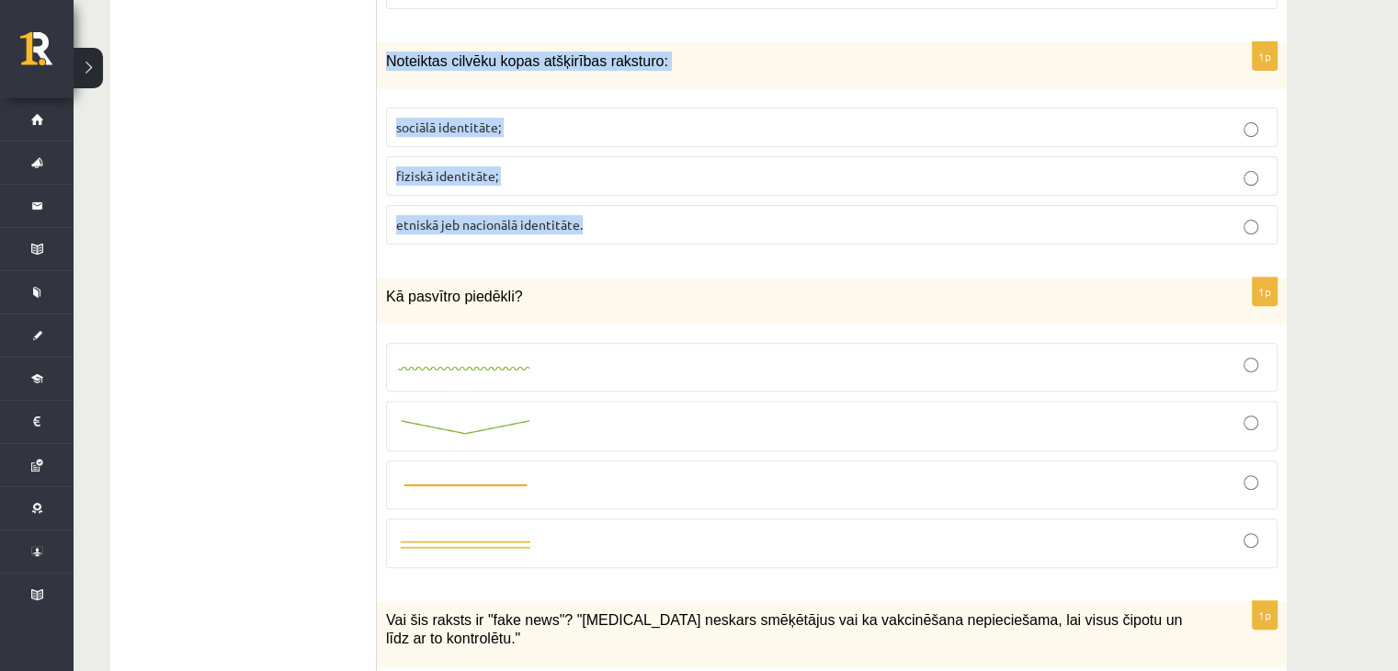
drag, startPoint x: 390, startPoint y: 25, endPoint x: 724, endPoint y: 137, distance: 352.8
click at [744, 191] on div "1p Noteiktas cilvēku kopas atšķirības raksturo: sociālā identitāte; fiziskā ide…" at bounding box center [832, 150] width 910 height 217
click at [496, 119] on span "sociālā identitāte;" at bounding box center [448, 127] width 105 height 17
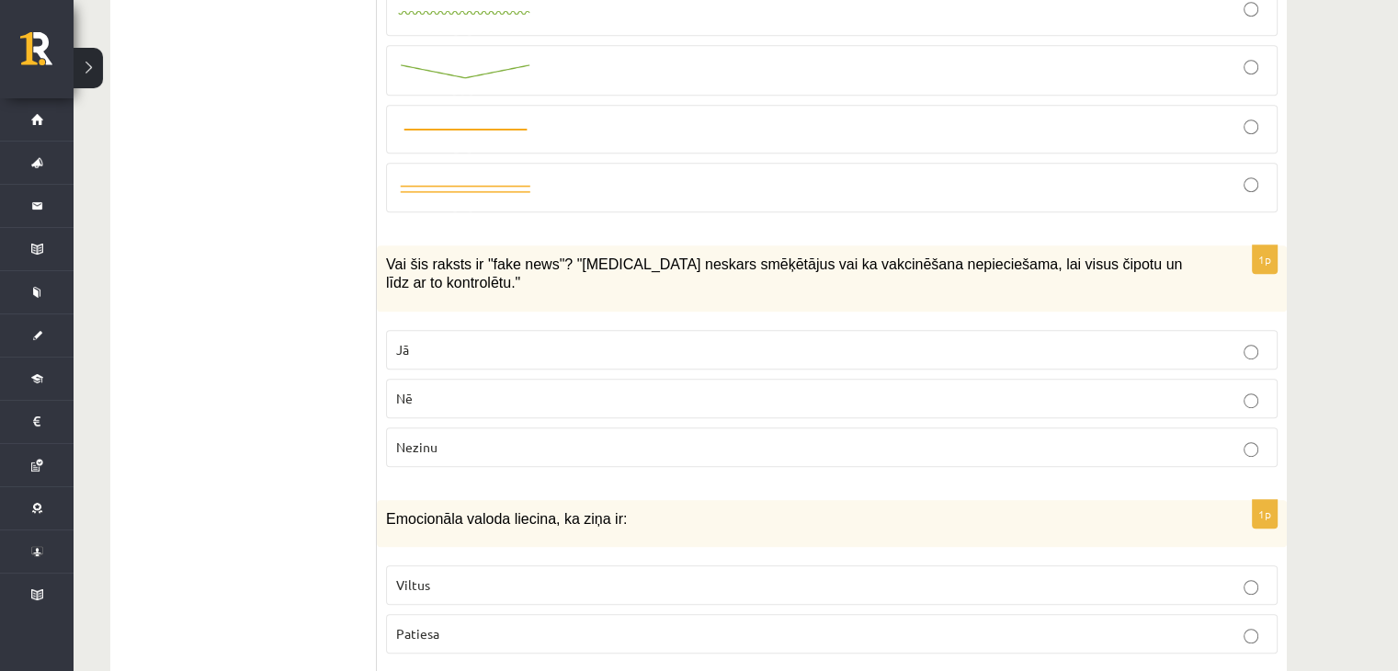
scroll to position [7995, 0]
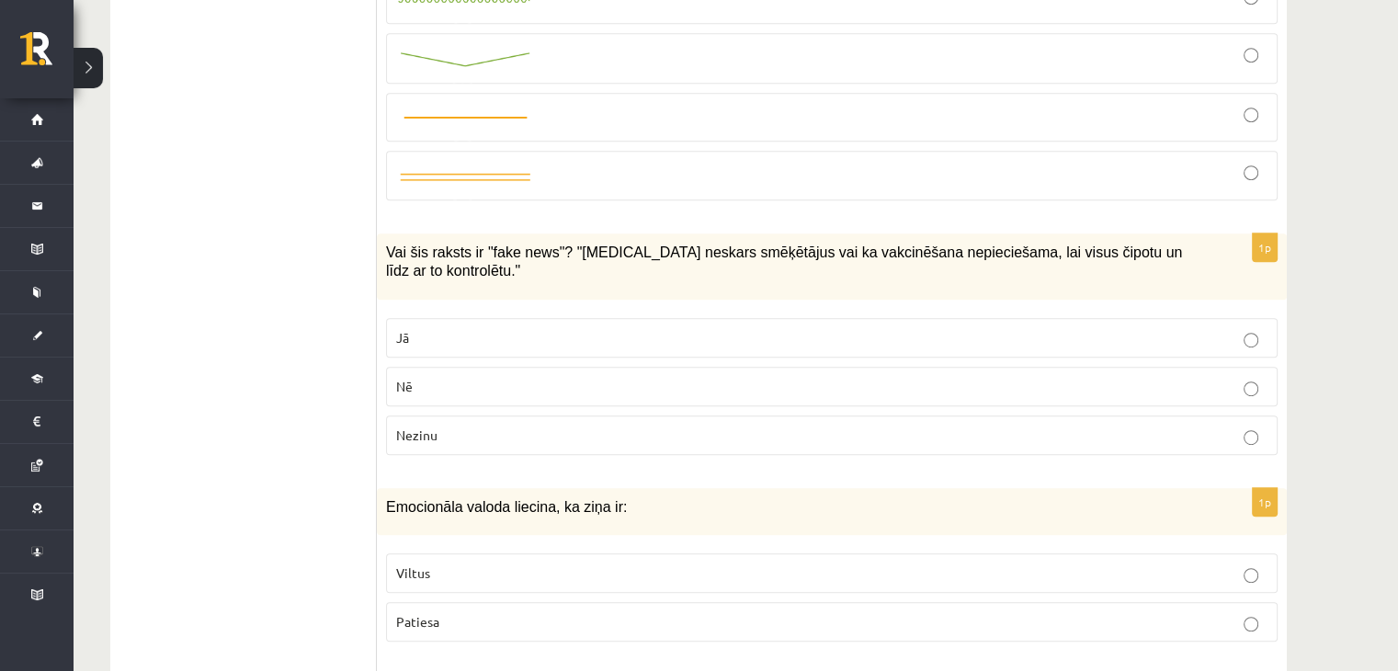
click at [391, 244] on span "Vai šis raksts ir "fake news"? "Covid-19 neskars smēķētājus vai ka vakcinēšana …" at bounding box center [784, 261] width 796 height 35
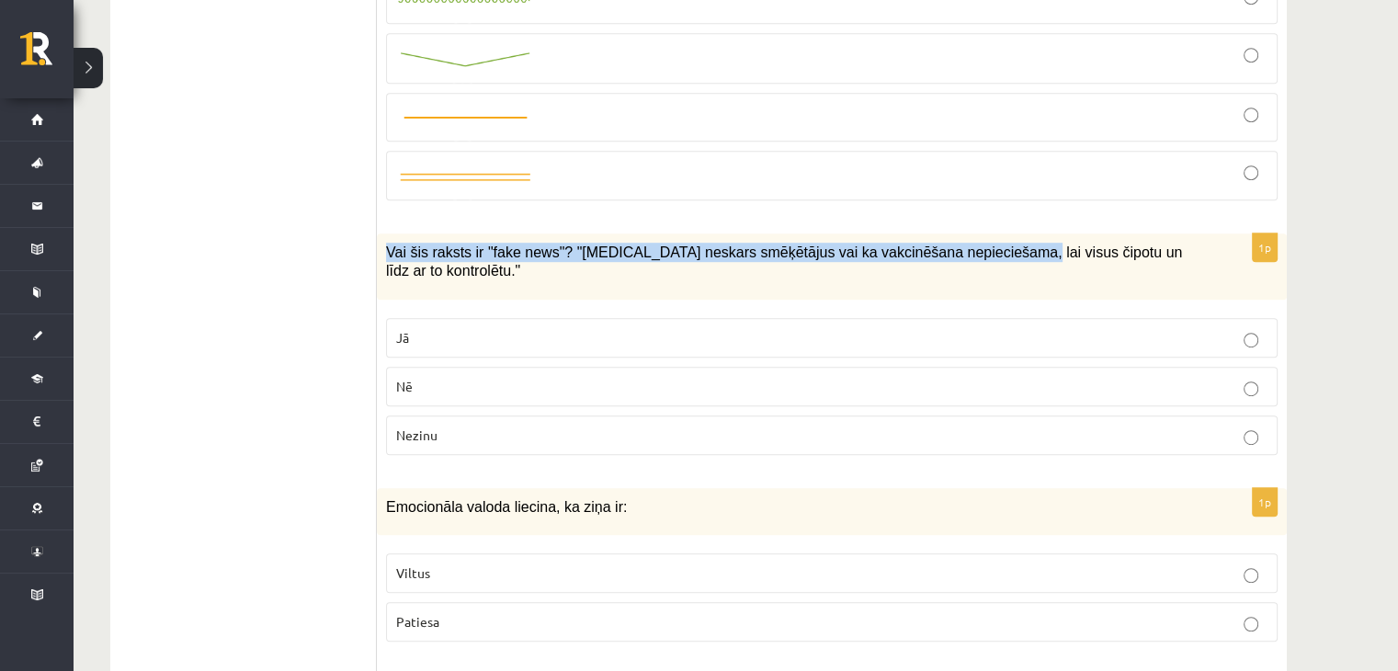
drag, startPoint x: 385, startPoint y: 208, endPoint x: 961, endPoint y: 223, distance: 576.4
click at [961, 233] on div "Vai šis raksts ir "fake news"? "Covid-19 neskars smēķētājus vai ka vakcinēšana …" at bounding box center [832, 266] width 910 height 66
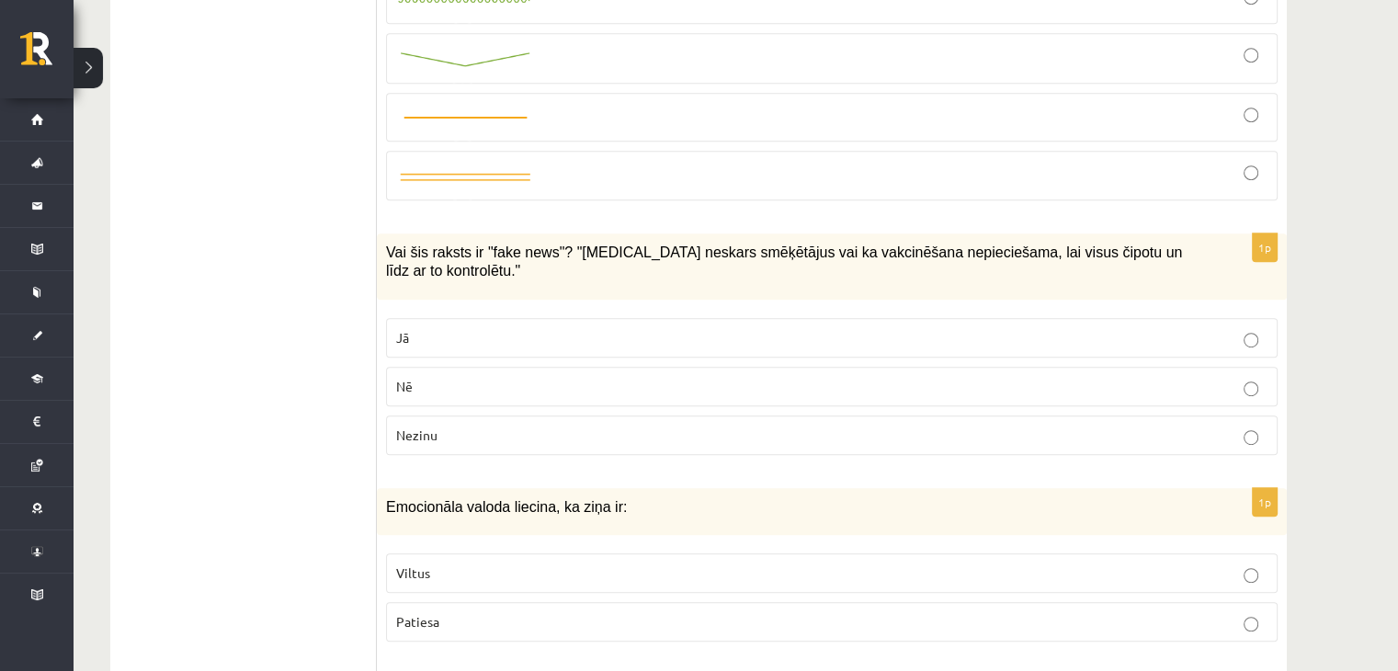
click at [486, 328] on p "Jā" at bounding box center [831, 337] width 871 height 19
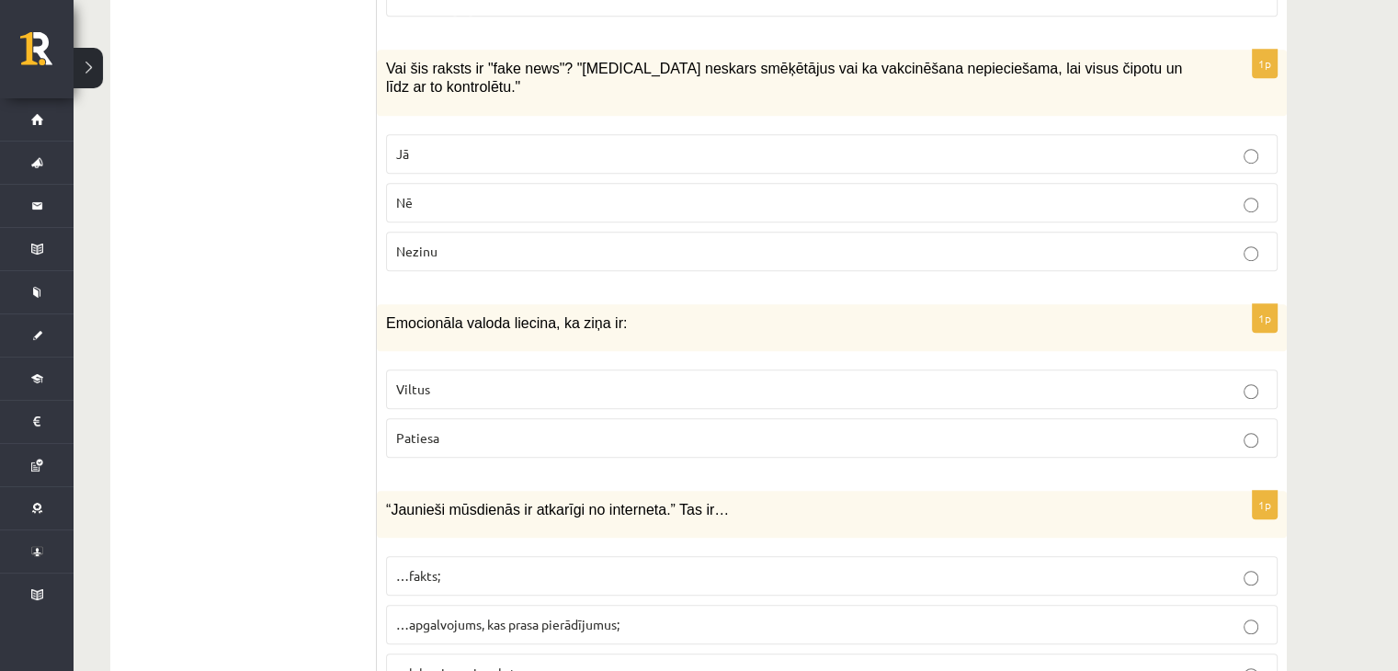
scroll to position [8271, 0]
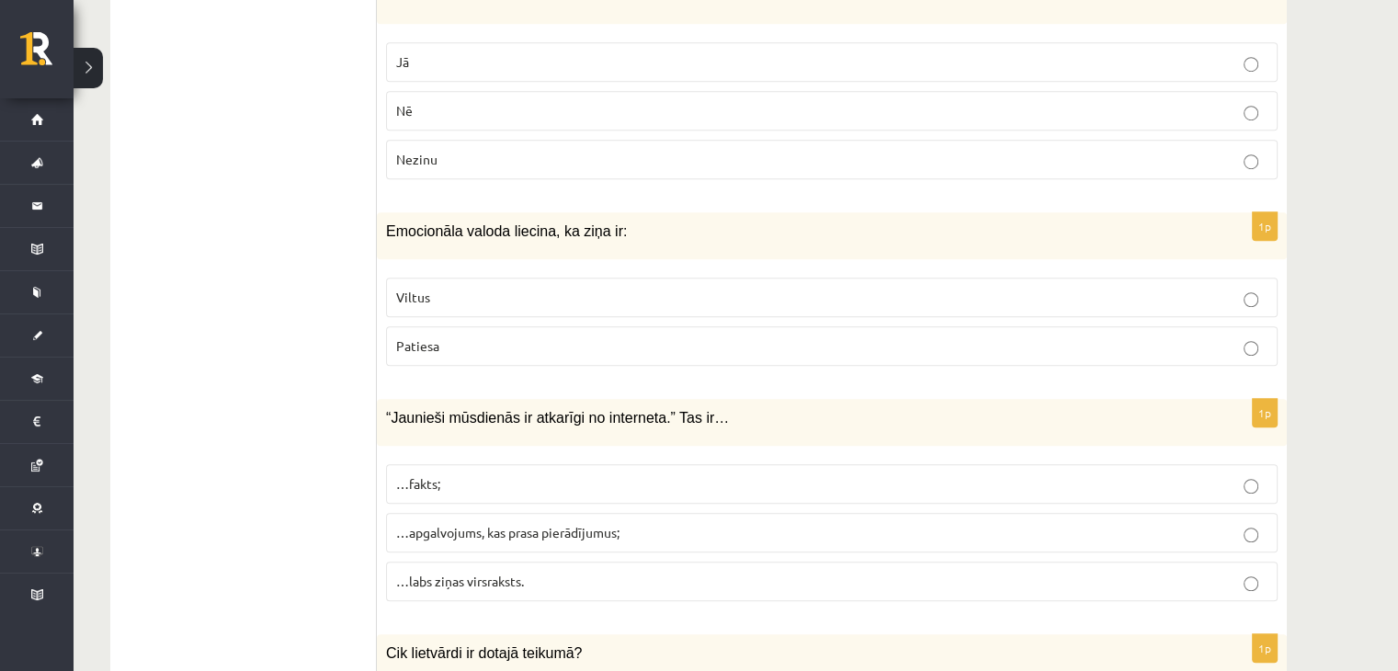
click at [467, 336] on p "Patiesa" at bounding box center [831, 345] width 871 height 19
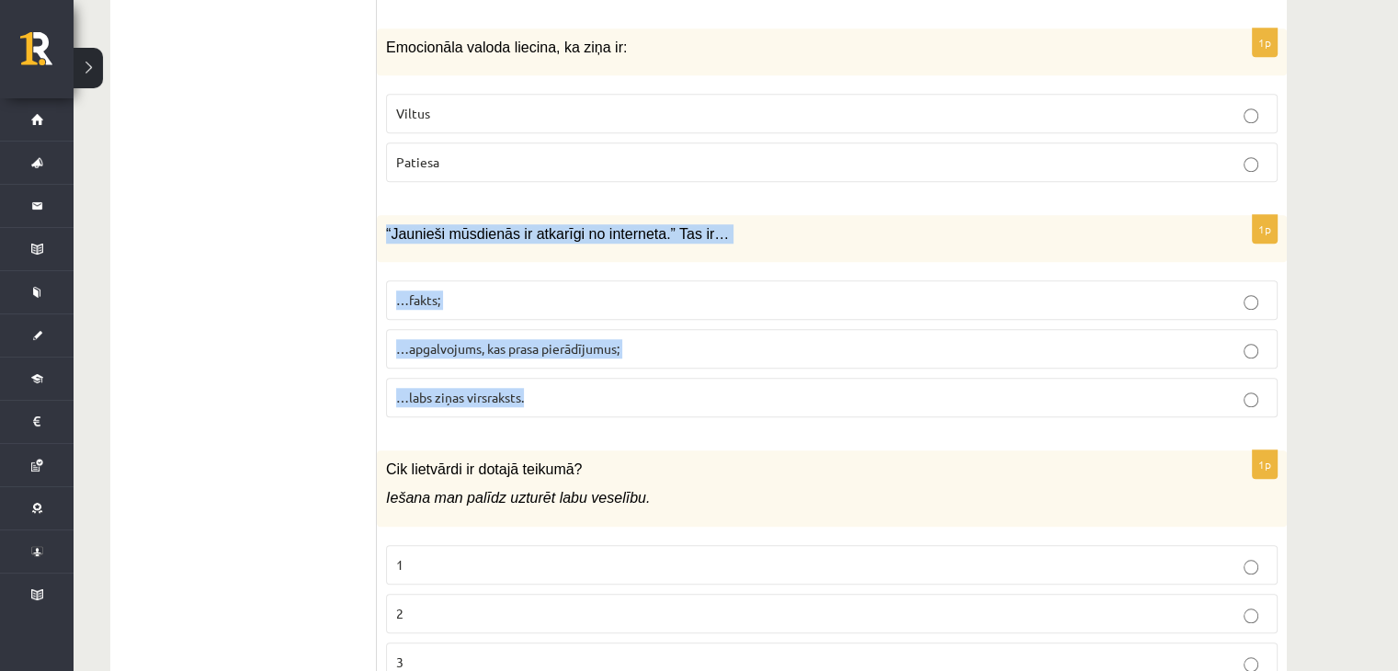
drag, startPoint x: 378, startPoint y: 170, endPoint x: 822, endPoint y: 343, distance: 477.1
click at [822, 343] on div "1p “Jaunieši mūsdienās ir atkarīgi no interneta.” Tas ir… …fakts; …apgalvojums,…" at bounding box center [832, 323] width 910 height 217
click at [644, 339] on p "…apgalvojums, kas prasa pierādījumus;" at bounding box center [831, 348] width 871 height 19
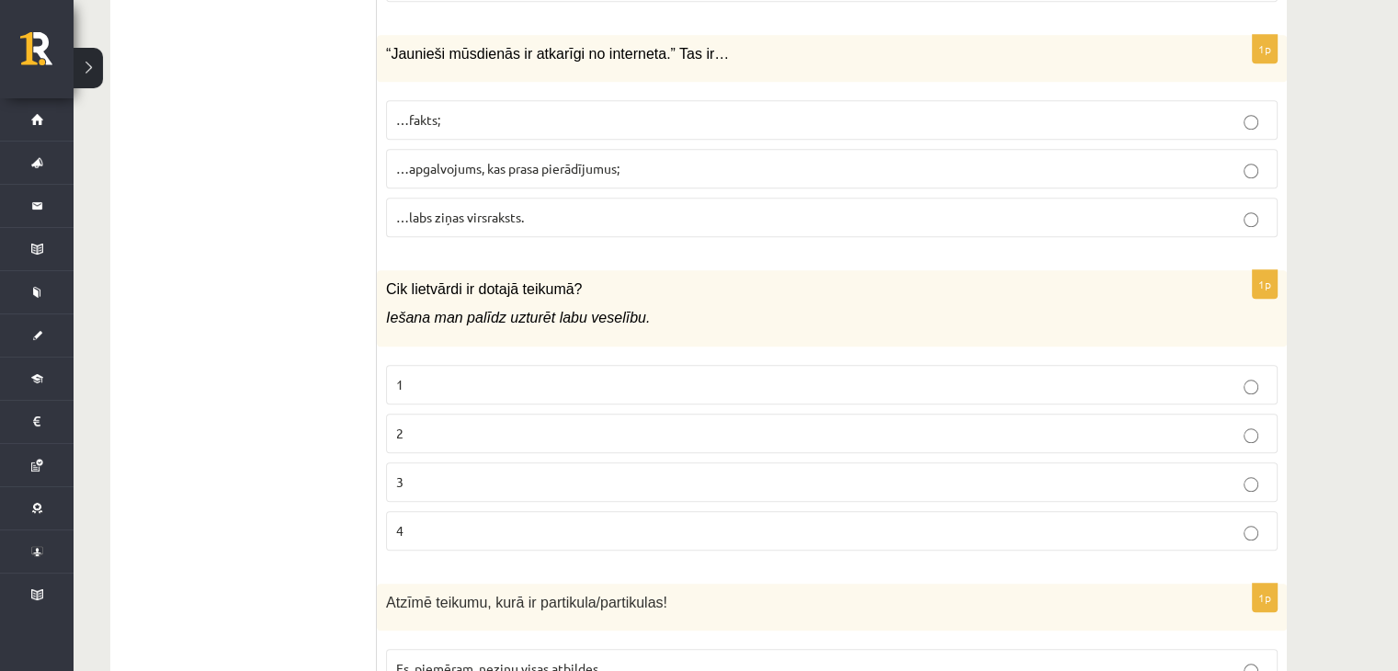
scroll to position [8638, 0]
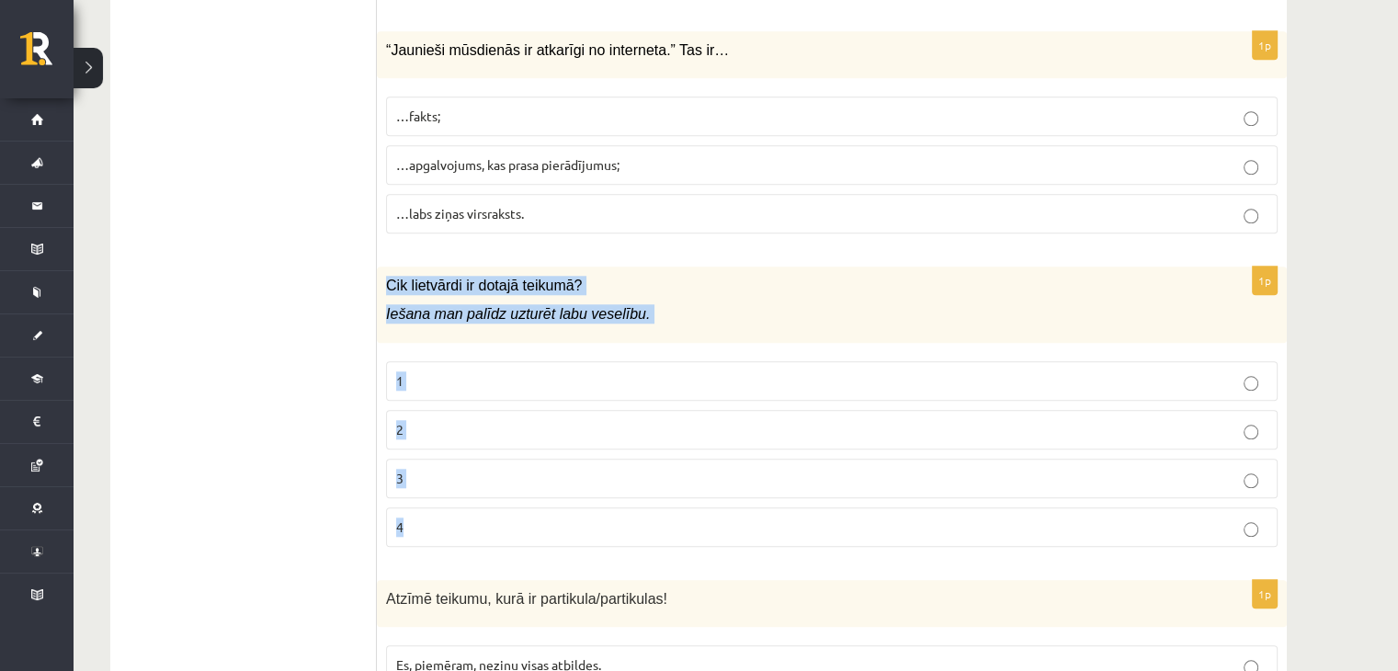
drag, startPoint x: 378, startPoint y: 232, endPoint x: 752, endPoint y: 467, distance: 441.4
click at [752, 467] on div "1p Cik lietvārdi ir dotajā teikumā? Iešana man palīdz uzturēt labu veselību. 1 …" at bounding box center [832, 413] width 910 height 295
click at [464, 420] on p "2" at bounding box center [831, 429] width 871 height 19
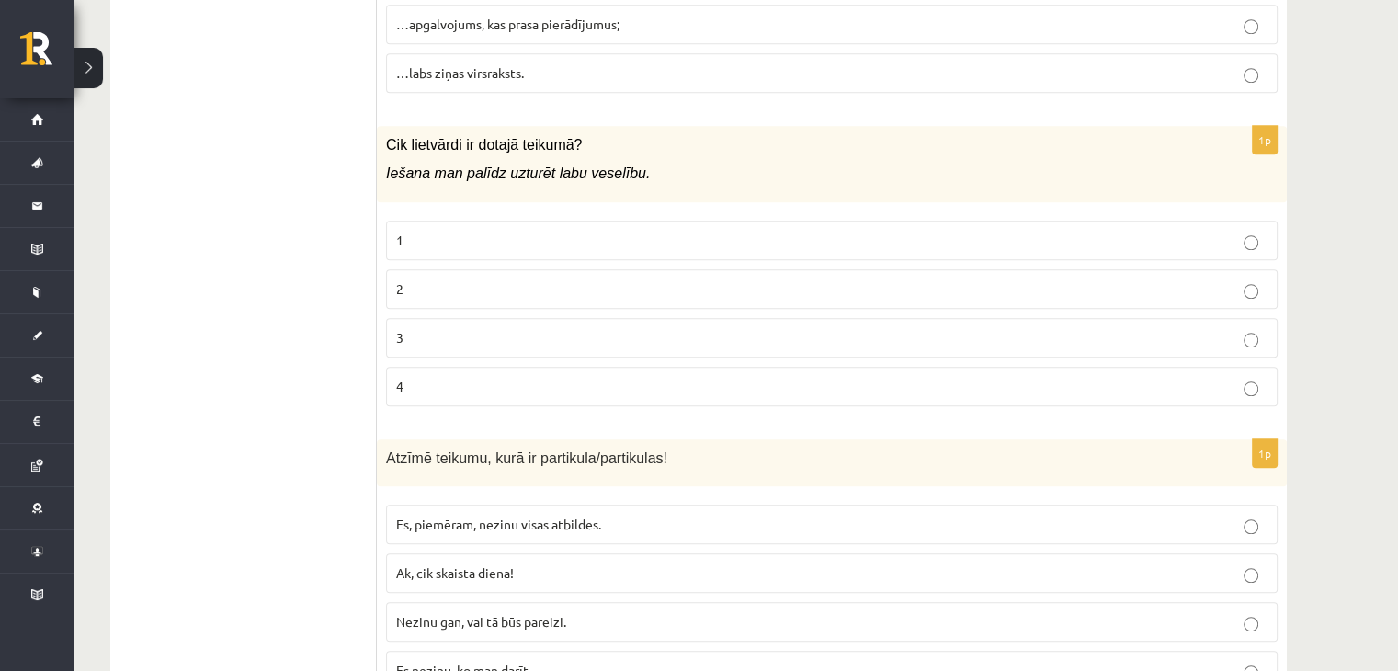
scroll to position [8804, 0]
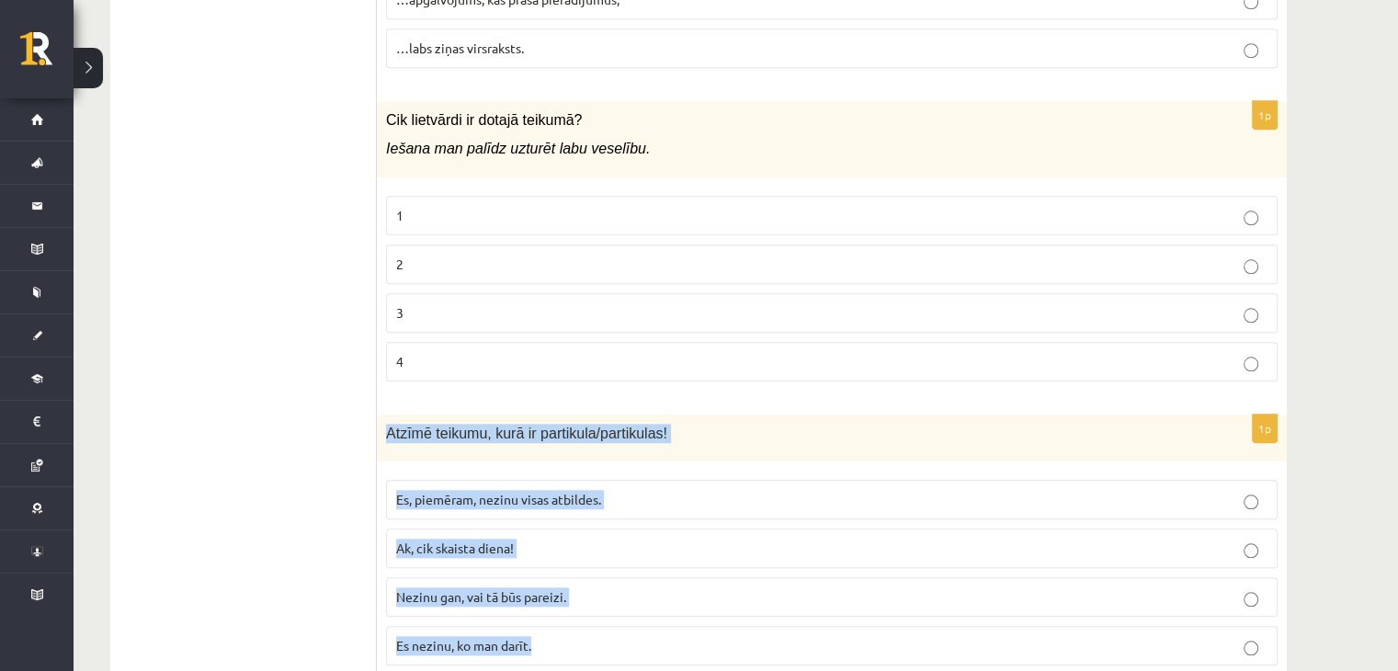
drag, startPoint x: 386, startPoint y: 377, endPoint x: 717, endPoint y: 596, distance: 397.1
click at [720, 605] on div "1p Atzīmē teikumu, kurā ir partikula/partikulas! Es, piemēram, nezinu visas atb…" at bounding box center [832, 547] width 910 height 266
click at [516, 588] on span "Nezinu gan, vai tā būs pareizi." at bounding box center [481, 596] width 170 height 17
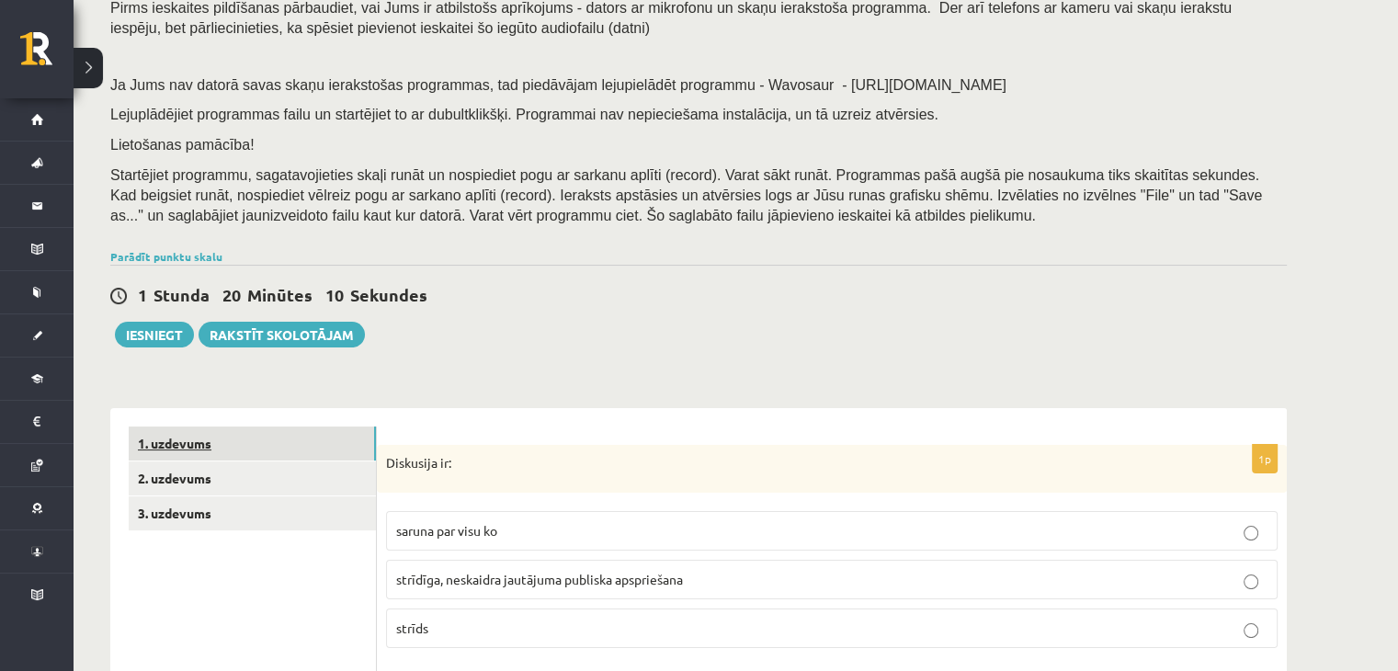
scroll to position [276, 0]
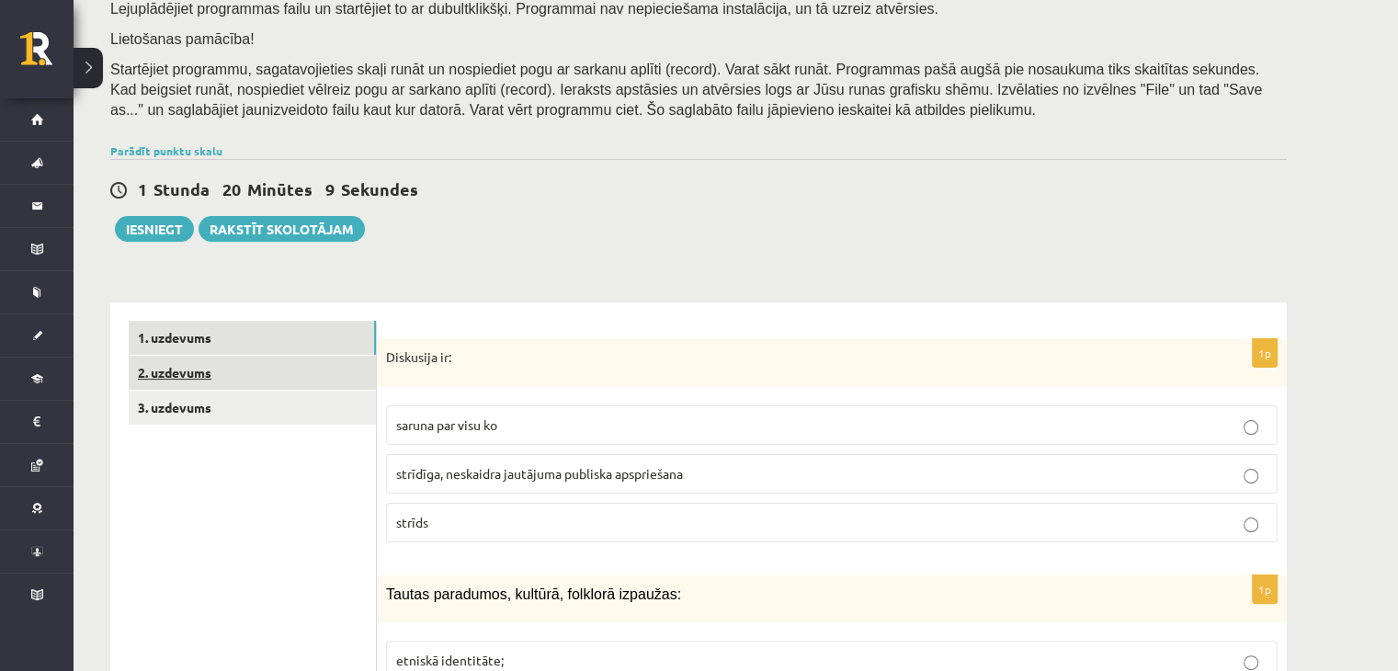
click at [260, 379] on link "2. uzdevums" at bounding box center [252, 373] width 247 height 34
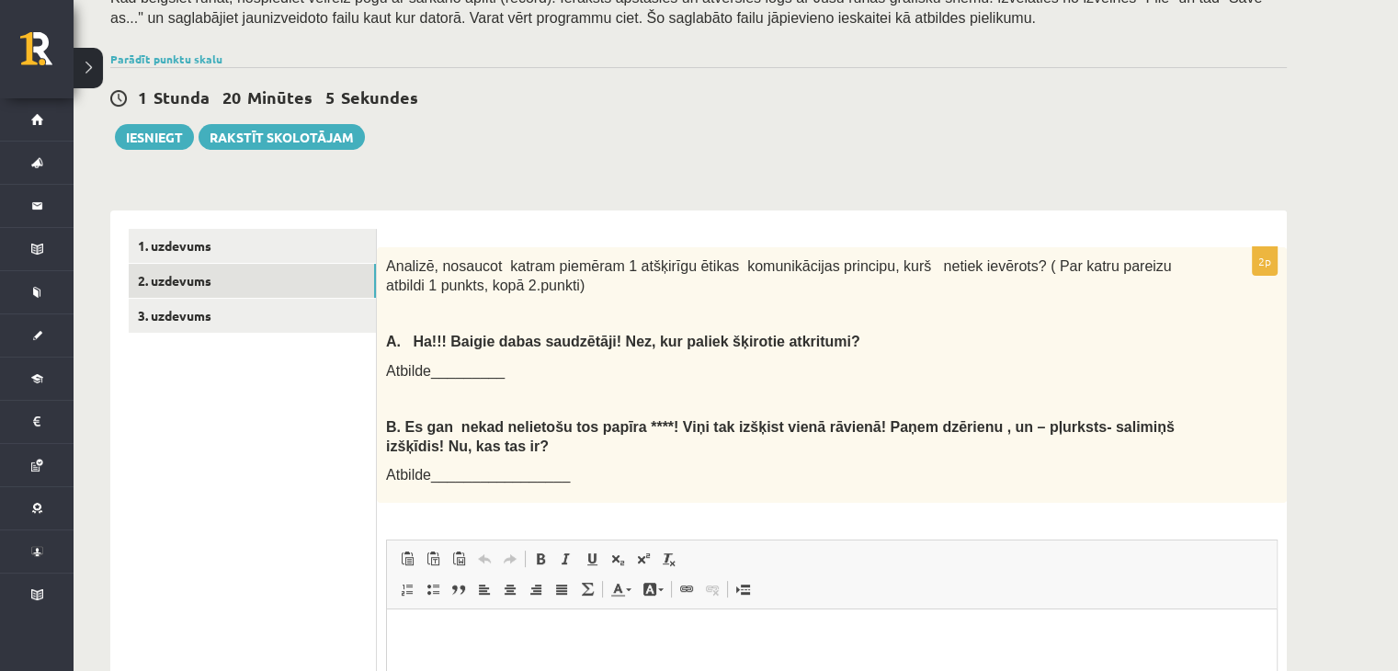
scroll to position [459, 0]
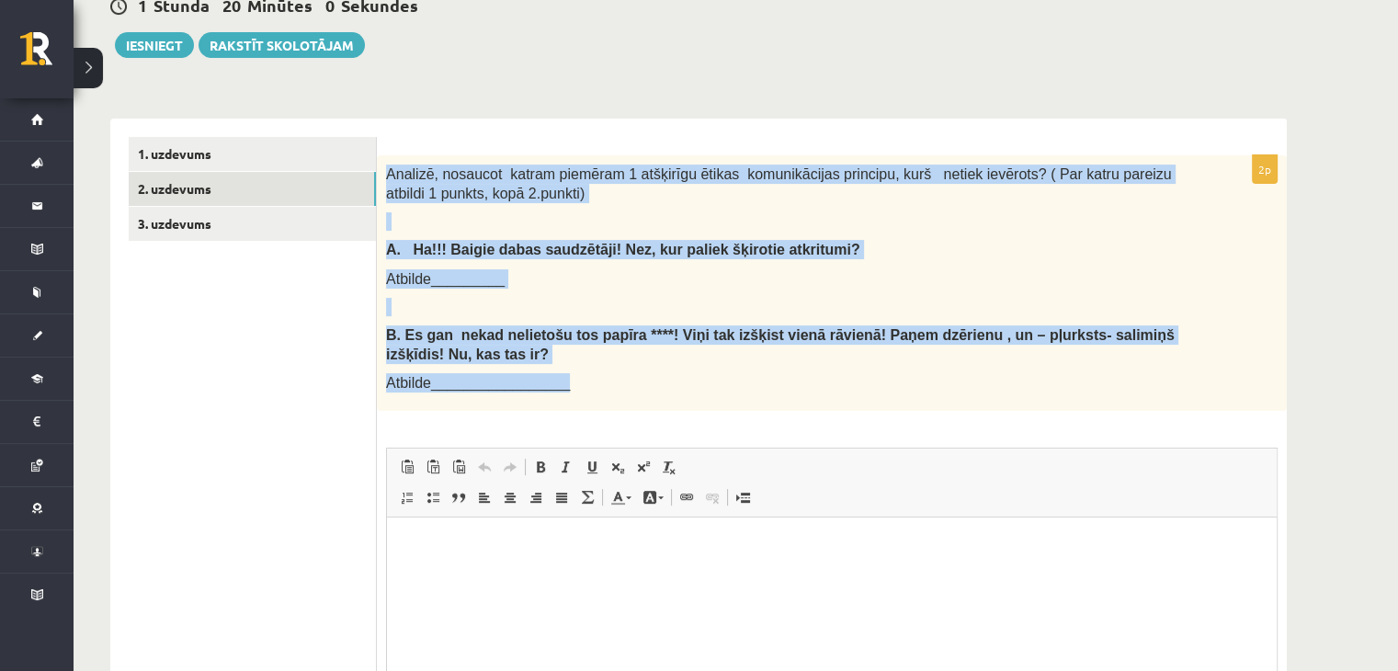
drag, startPoint x: 388, startPoint y: 177, endPoint x: 1164, endPoint y: 409, distance: 810.3
click at [1164, 409] on div "Analizē, nosaucot katram piemēram 1 atšķirīgu ētikas komunikācijas principu, ku…" at bounding box center [832, 282] width 910 height 255
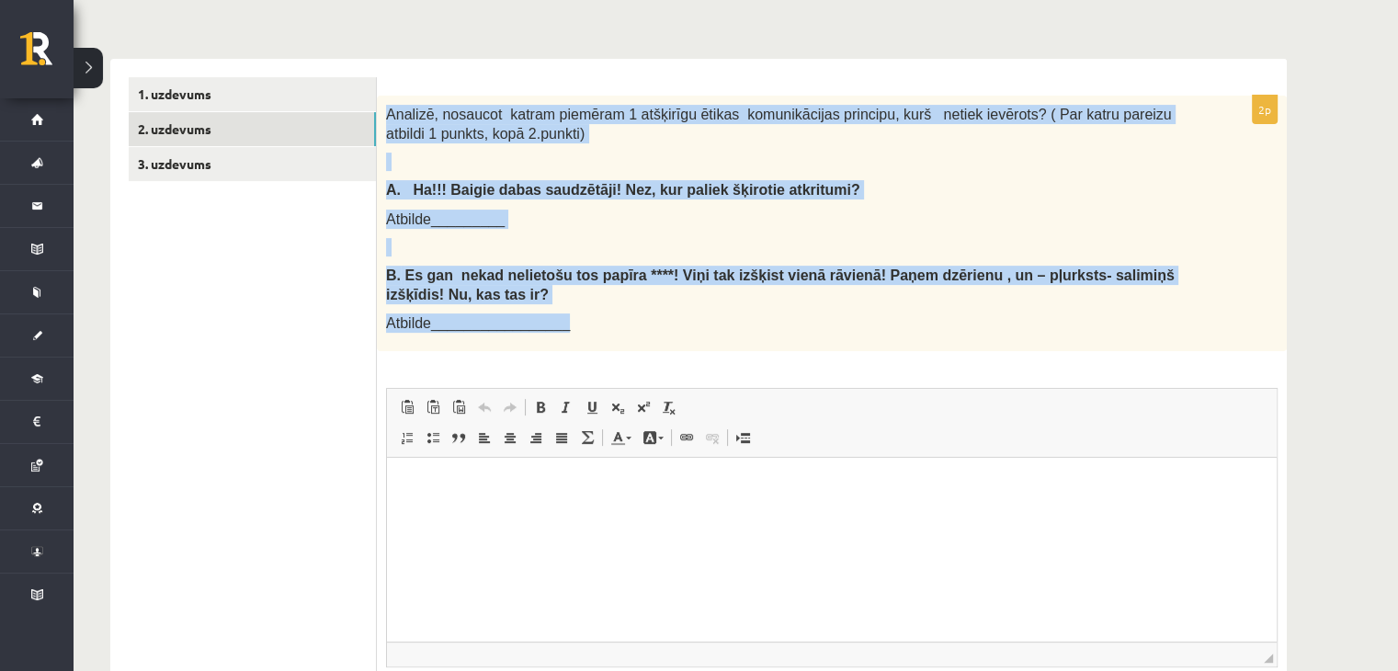
scroll to position [551, 0]
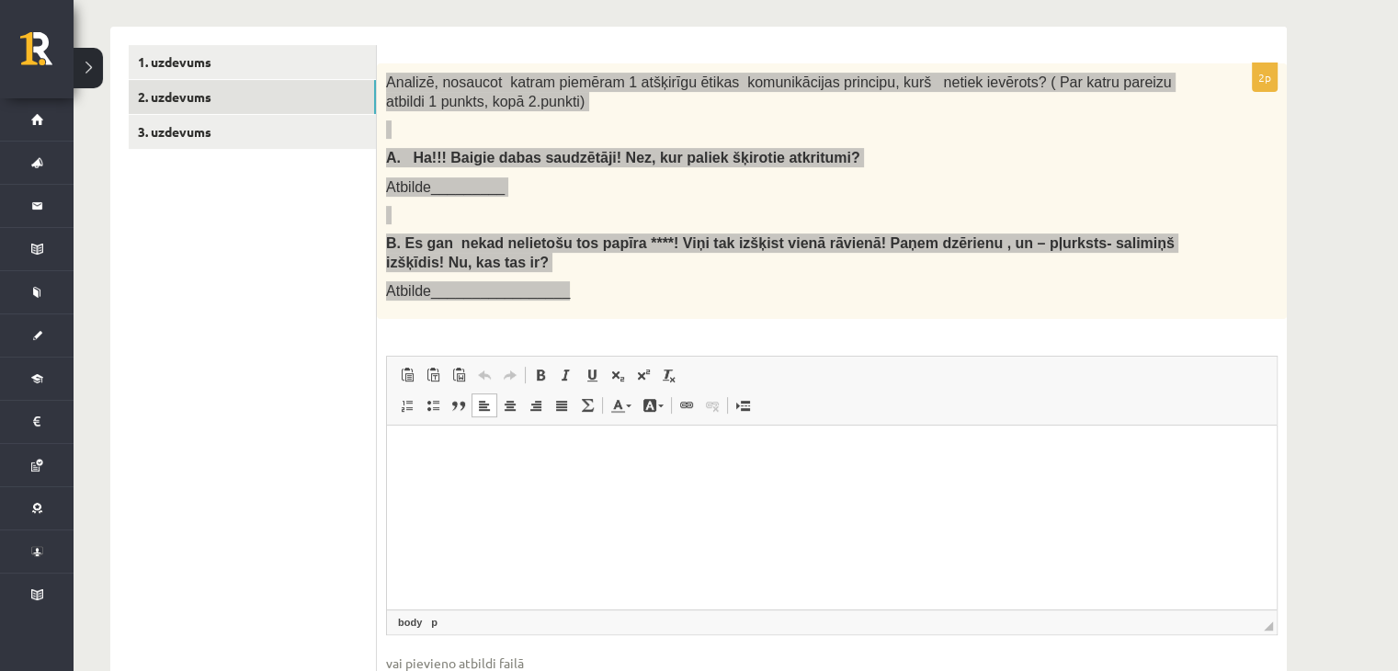
click at [409, 450] on p "Bagātinātā teksta redaktors, wiswyg-editor-user-answer-47433806975820" at bounding box center [831, 453] width 853 height 19
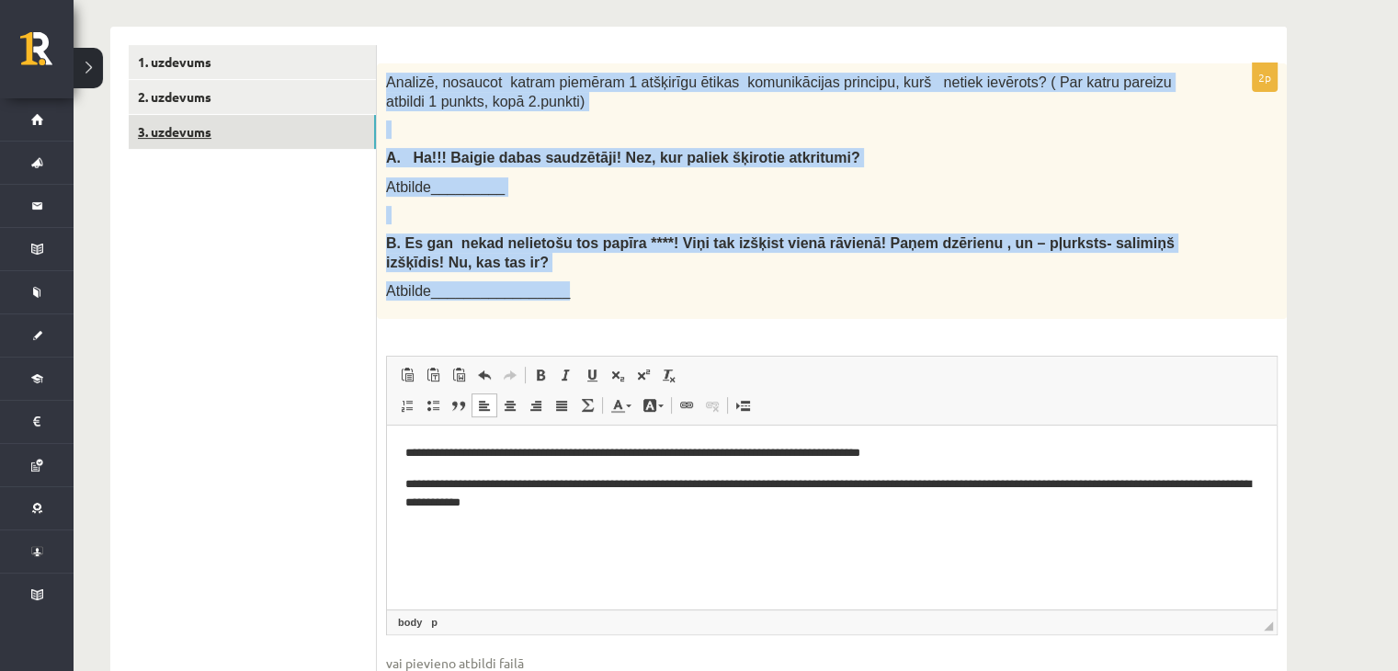
click at [361, 128] on link "3. uzdevums" at bounding box center [252, 132] width 247 height 34
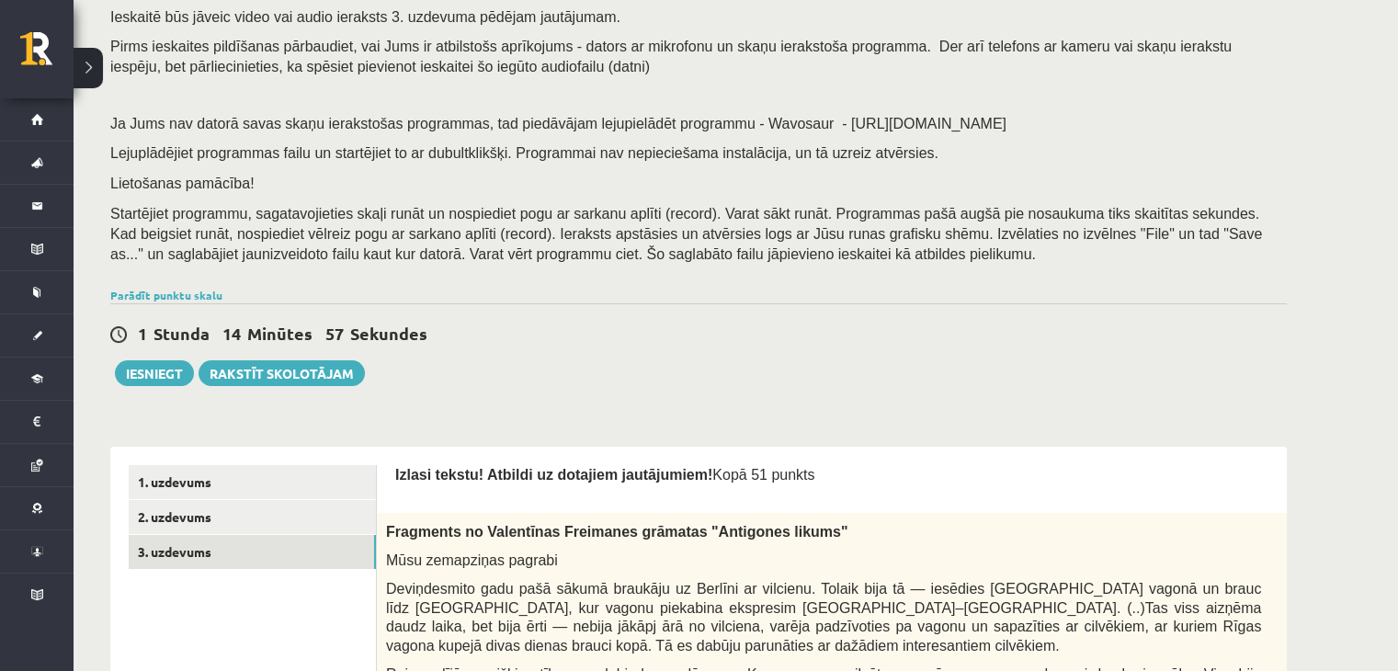
scroll to position [368, 0]
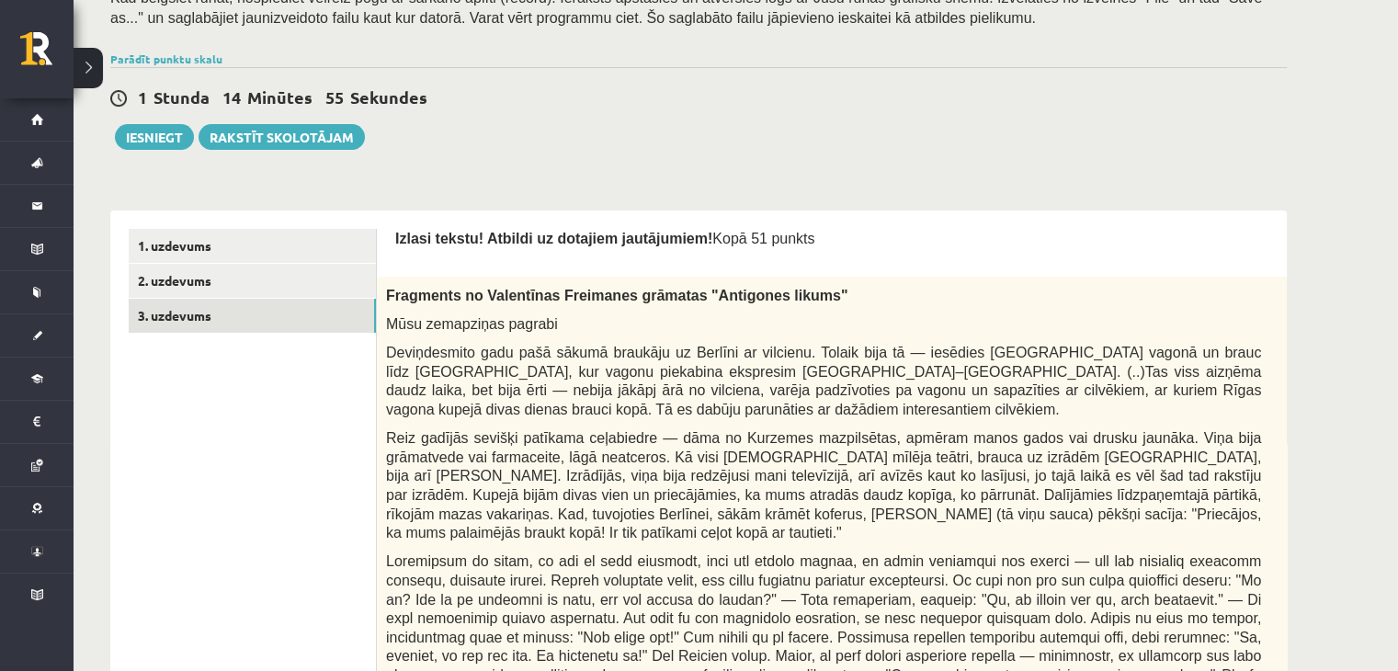
drag, startPoint x: 391, startPoint y: 232, endPoint x: 842, endPoint y: 251, distance: 450.7
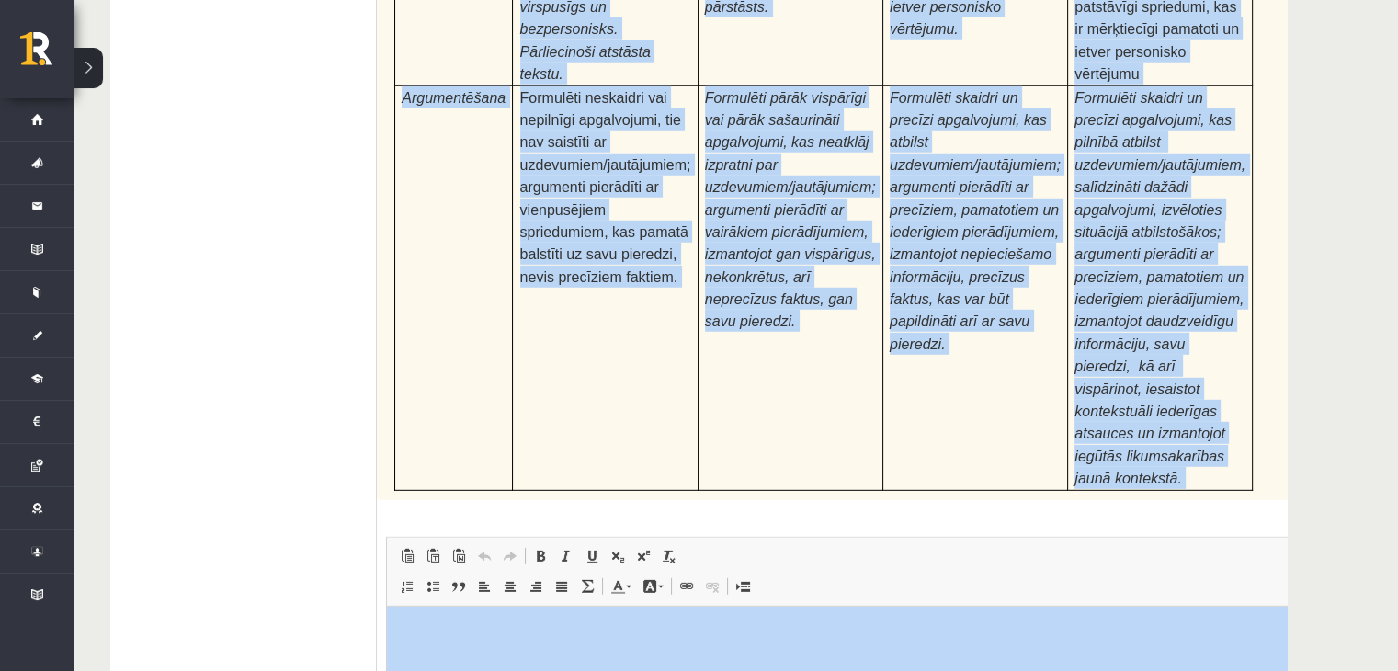
scroll to position [5770, 0]
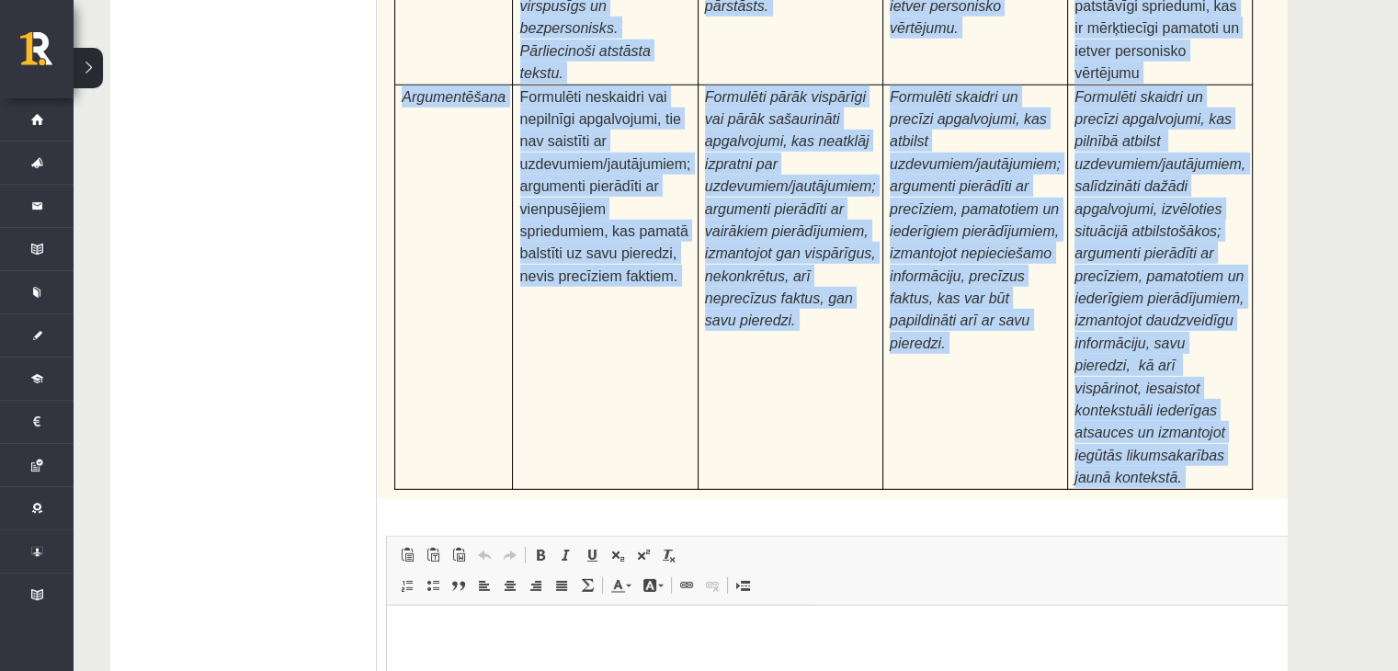
drag, startPoint x: 393, startPoint y: 230, endPoint x: 1178, endPoint y: 210, distance: 785.0
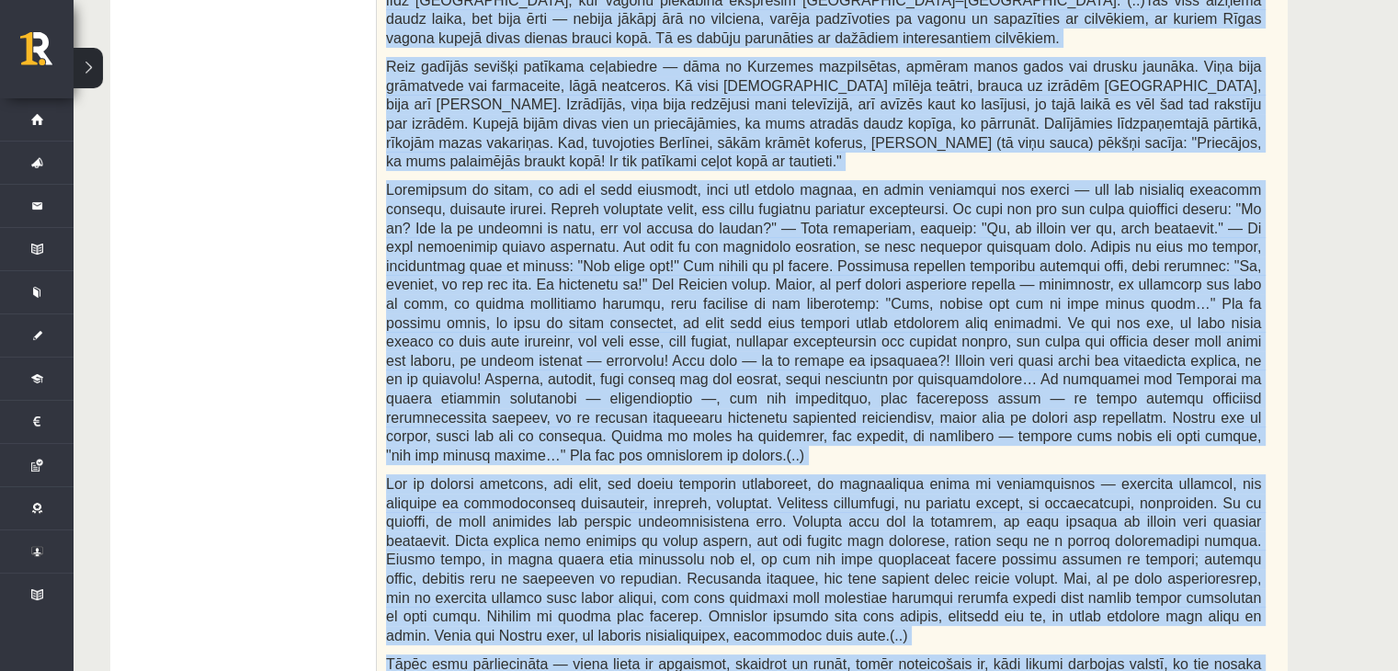
scroll to position [1287, 0]
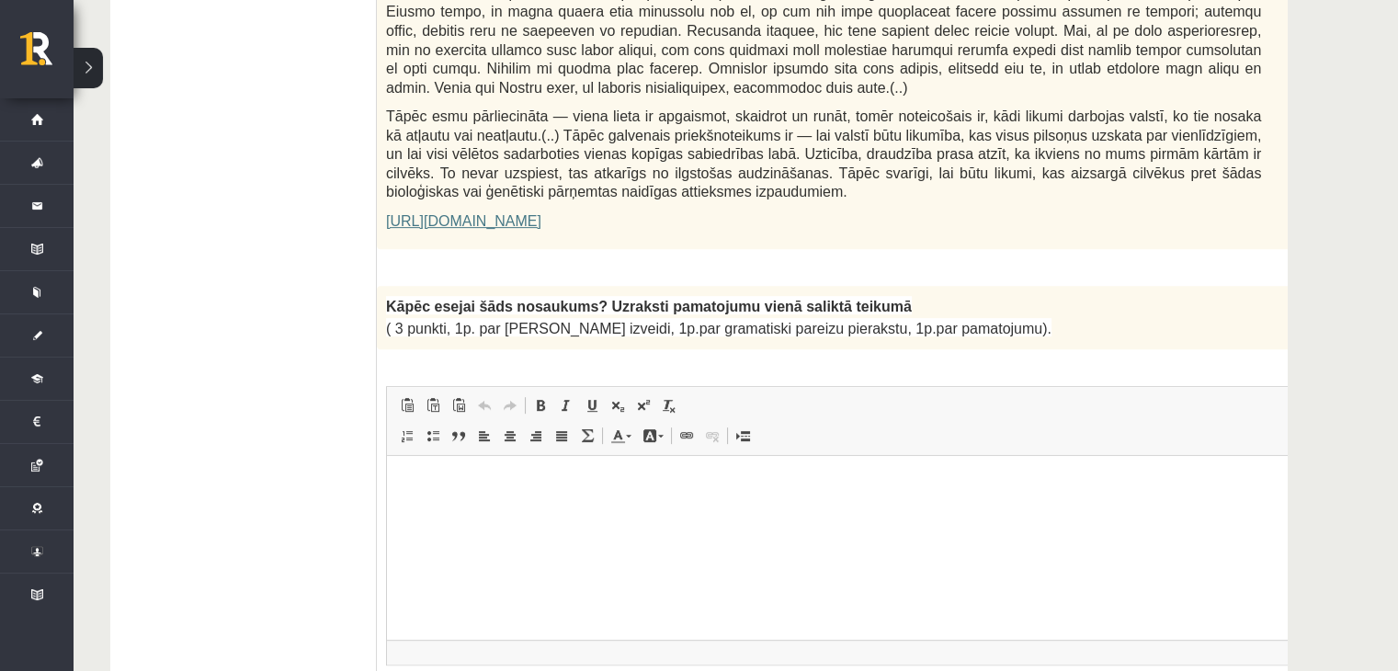
click at [589, 511] on html at bounding box center [869, 483] width 965 height 56
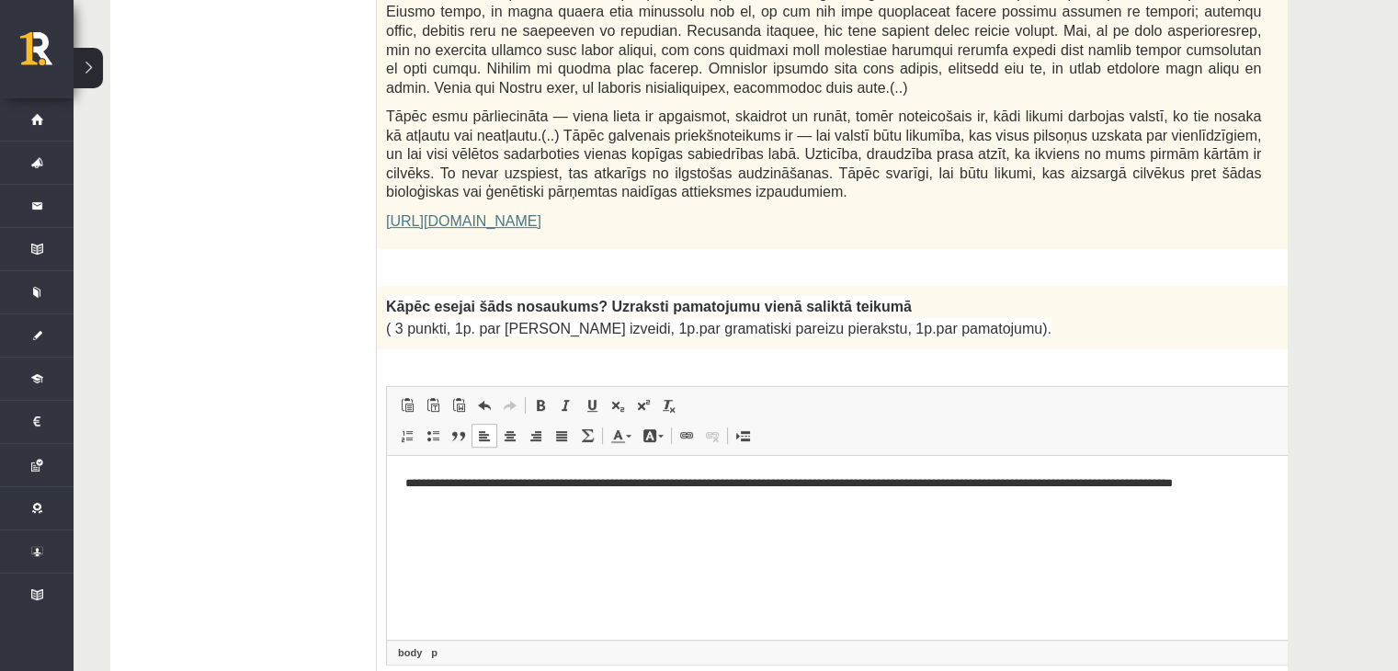
click at [1171, 484] on p "**********" at bounding box center [844, 482] width 879 height 19
click at [1264, 493] on html "**********" at bounding box center [869, 483] width 965 height 56
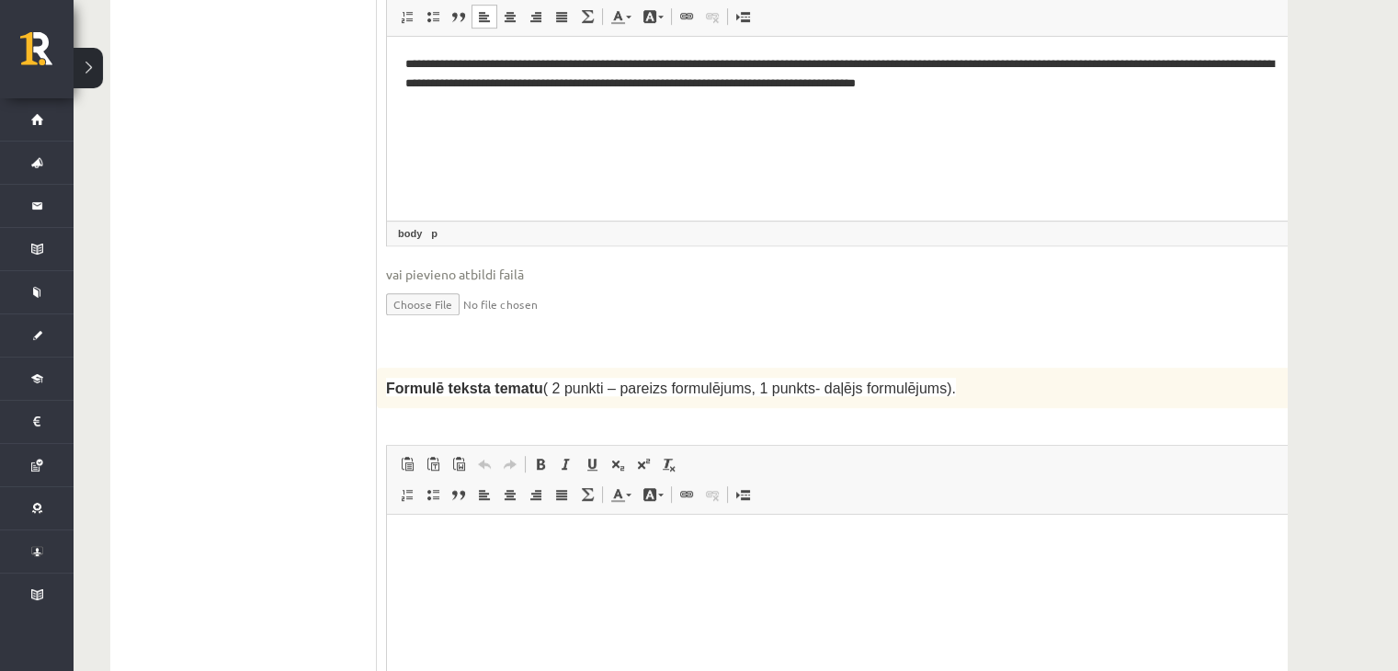
scroll to position [1746, 0]
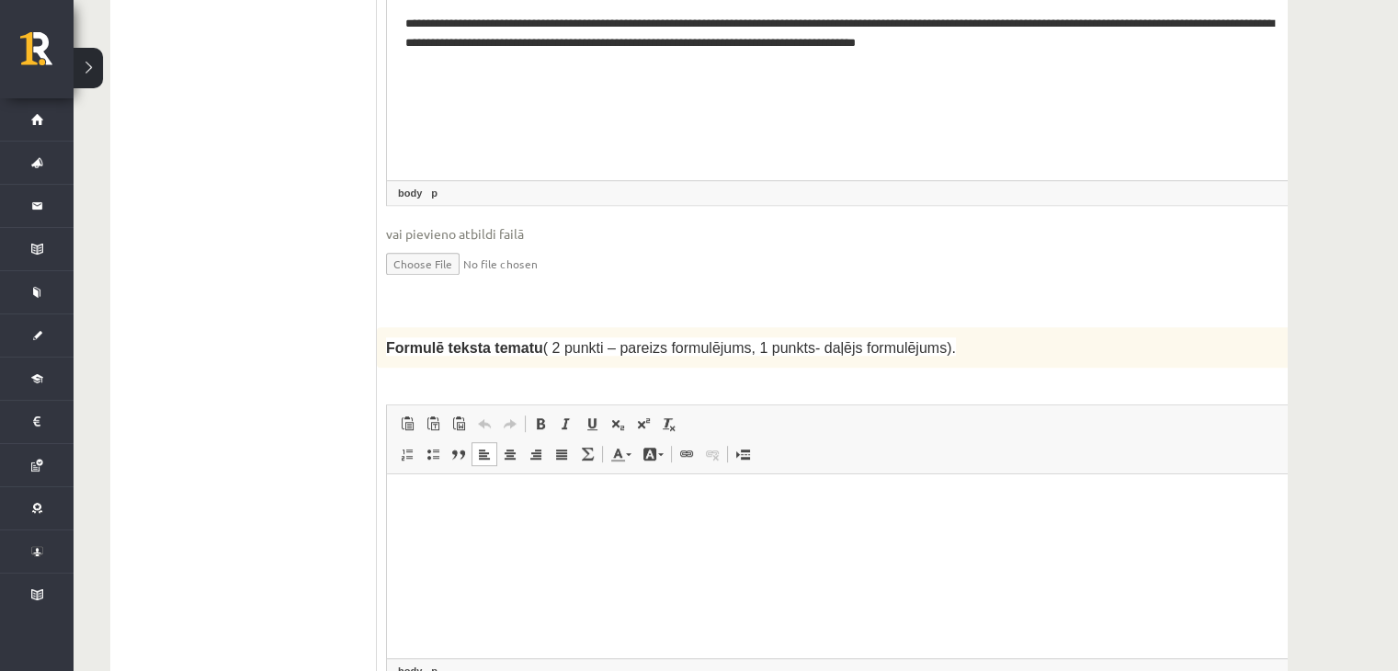
click at [468, 530] on html at bounding box center [869, 502] width 965 height 56
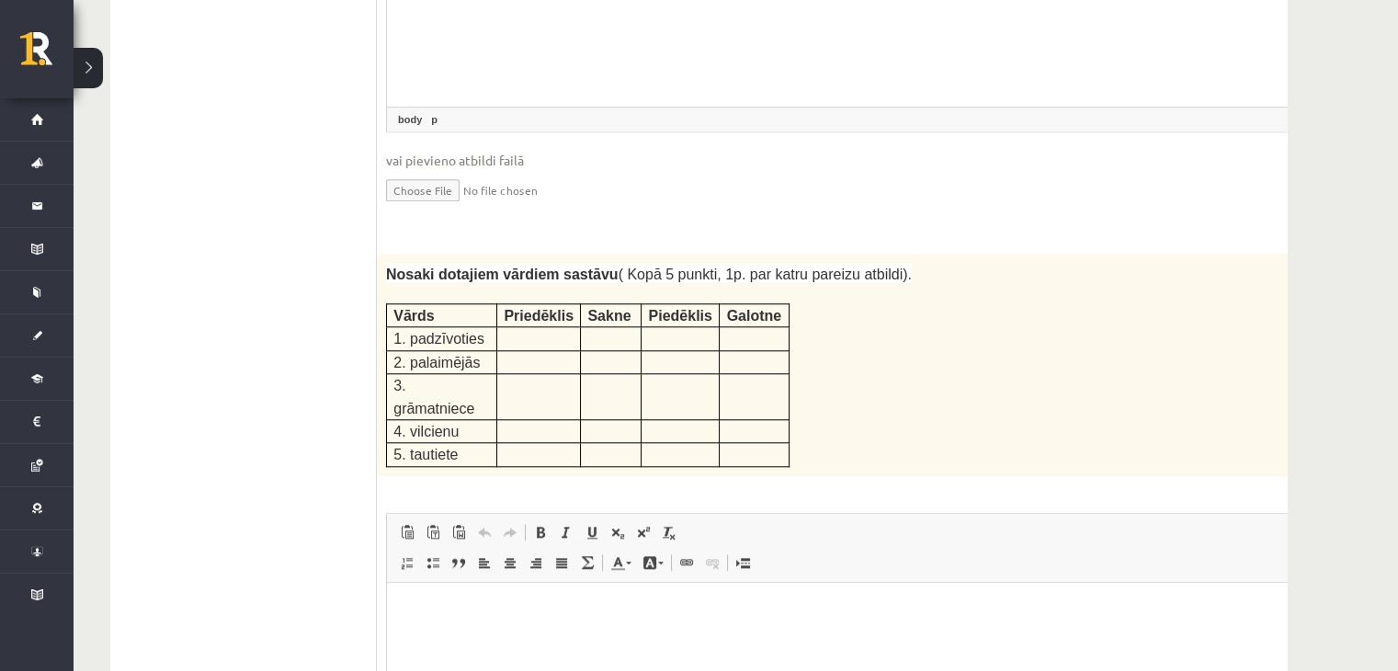
scroll to position [2389, 0]
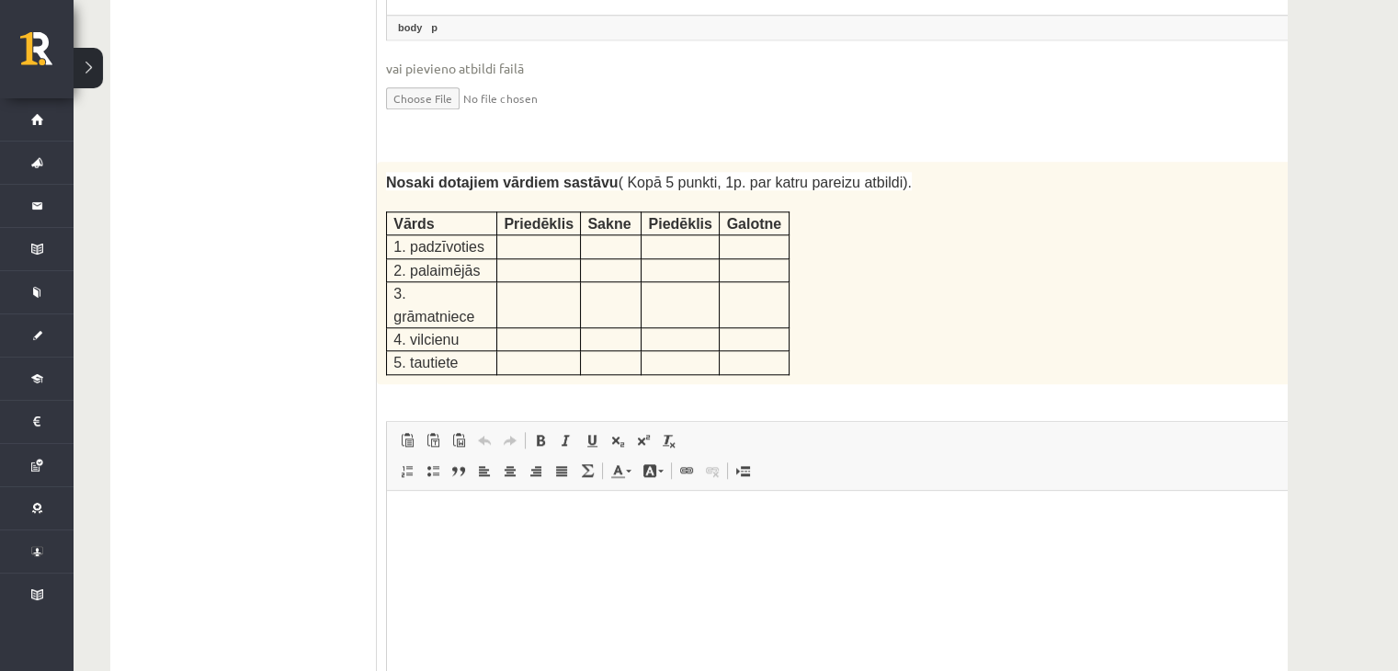
click at [524, 509] on p "Bagātinātā teksta redaktors, wiswyg-editor-user-answer-47433990639240" at bounding box center [869, 517] width 928 height 19
click at [499, 235] on td at bounding box center [539, 246] width 84 height 23
click at [477, 533] on html "*****" at bounding box center [869, 518] width 965 height 56
drag, startPoint x: 474, startPoint y: 525, endPoint x: 308, endPoint y: 524, distance: 166.3
click at [387, 524] on html "*****" at bounding box center [869, 518] width 965 height 56
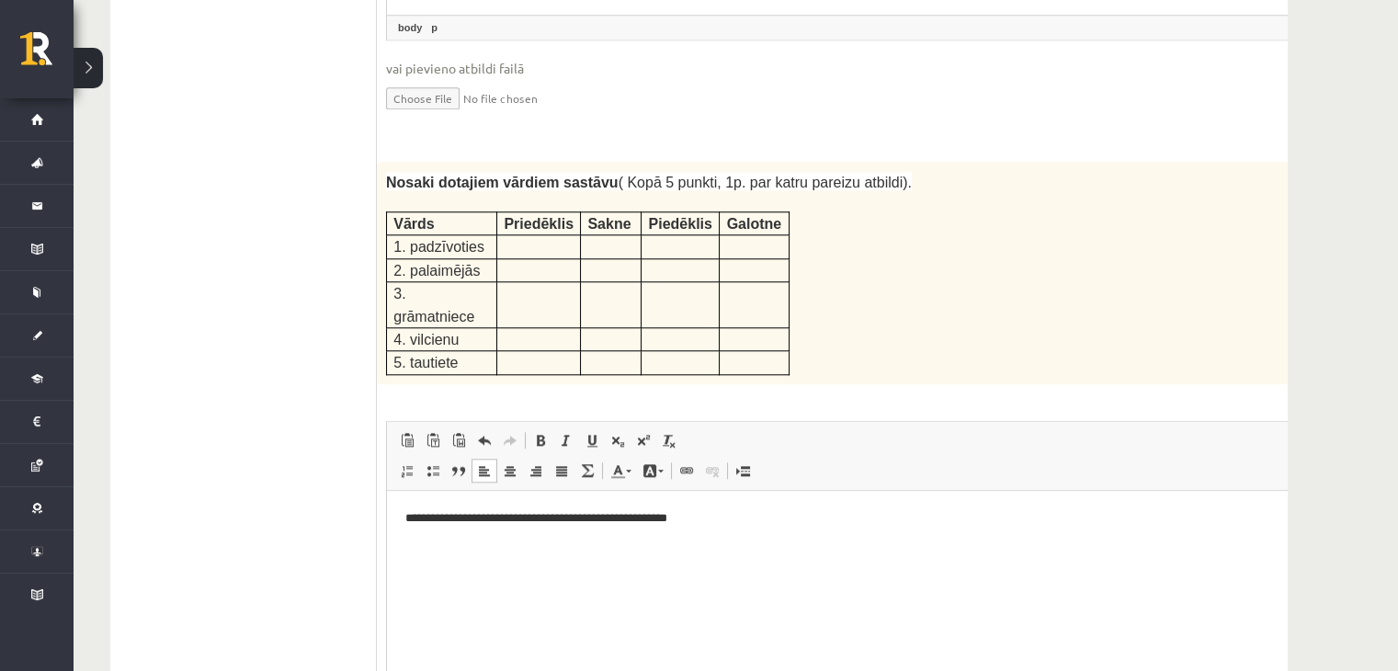
click at [416, 546] on html "**********" at bounding box center [869, 518] width 965 height 56
click at [783, 509] on p "**********" at bounding box center [844, 517] width 879 height 19
click at [475, 520] on p "**********" at bounding box center [844, 517] width 879 height 19
click at [465, 513] on p "**********" at bounding box center [844, 517] width 879 height 19
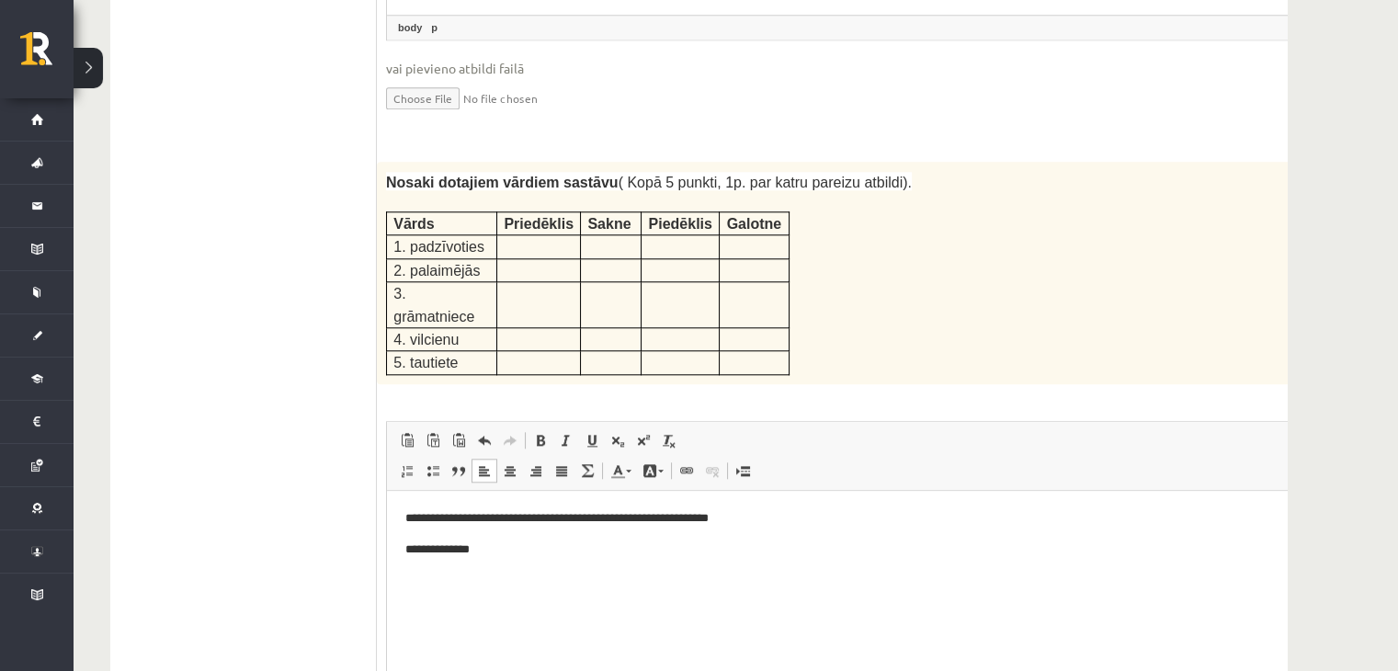
click at [501, 547] on p "**********" at bounding box center [844, 548] width 879 height 19
click at [580, 540] on p "**********" at bounding box center [844, 548] width 879 height 19
click at [578, 547] on p "**********" at bounding box center [844, 548] width 879 height 19
click at [578, 512] on p "**********" at bounding box center [844, 517] width 879 height 19
click at [653, 522] on p "**********" at bounding box center [844, 517] width 879 height 19
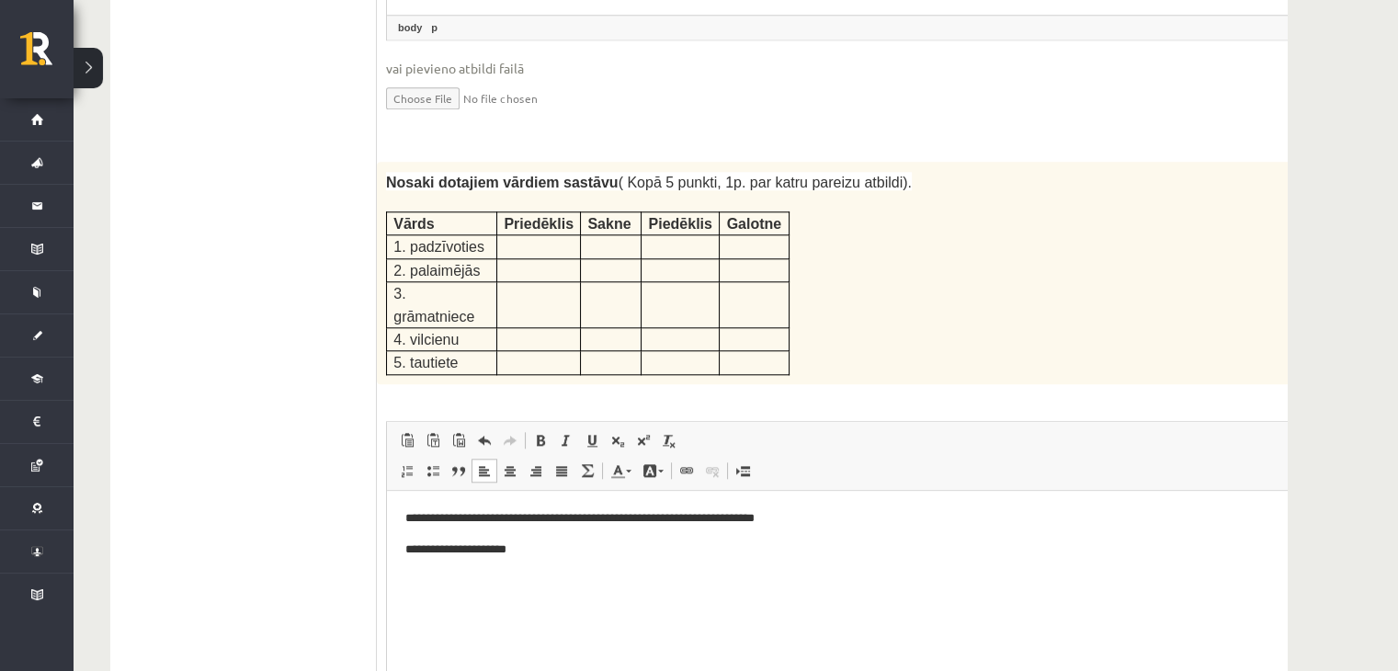
click at [751, 518] on p "**********" at bounding box center [844, 517] width 879 height 19
click at [598, 548] on p "**********" at bounding box center [844, 548] width 879 height 19
click at [497, 523] on p "**********" at bounding box center [844, 517] width 879 height 19
click at [486, 550] on p "**********" at bounding box center [844, 548] width 879 height 19
click at [502, 585] on p "**********" at bounding box center [844, 579] width 879 height 19
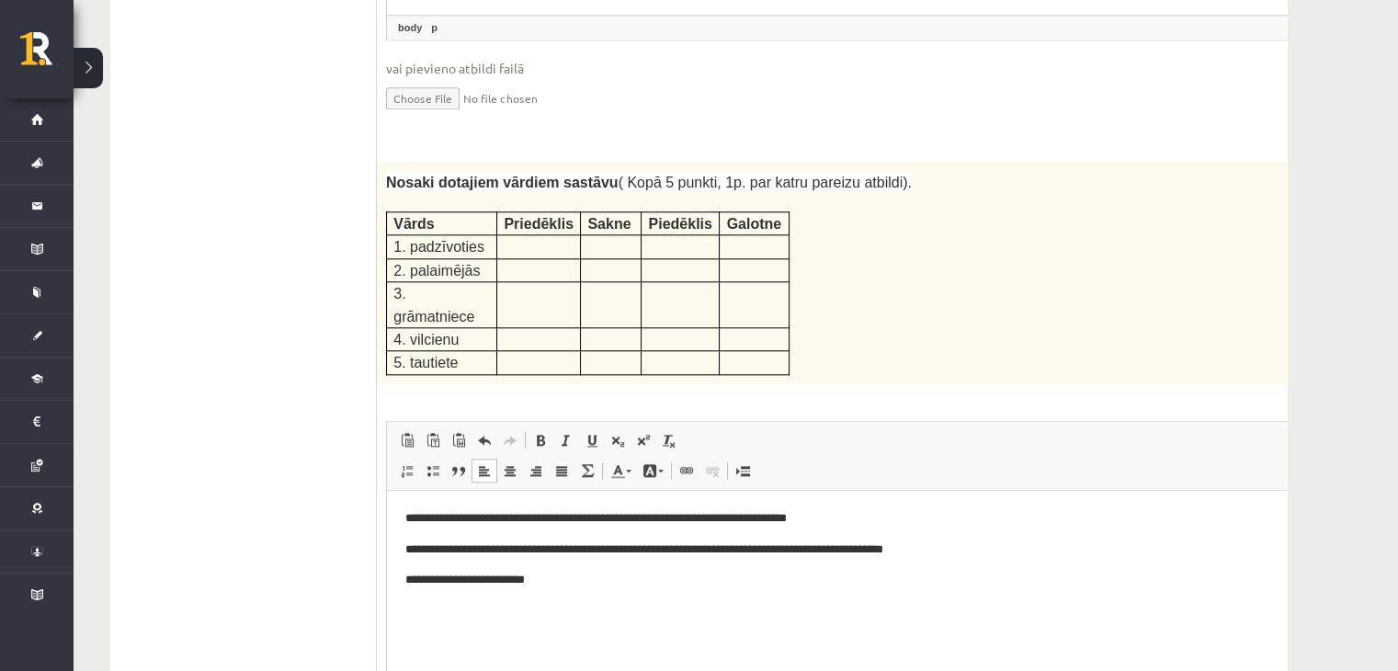
click at [607, 586] on p "**********" at bounding box center [844, 579] width 879 height 19
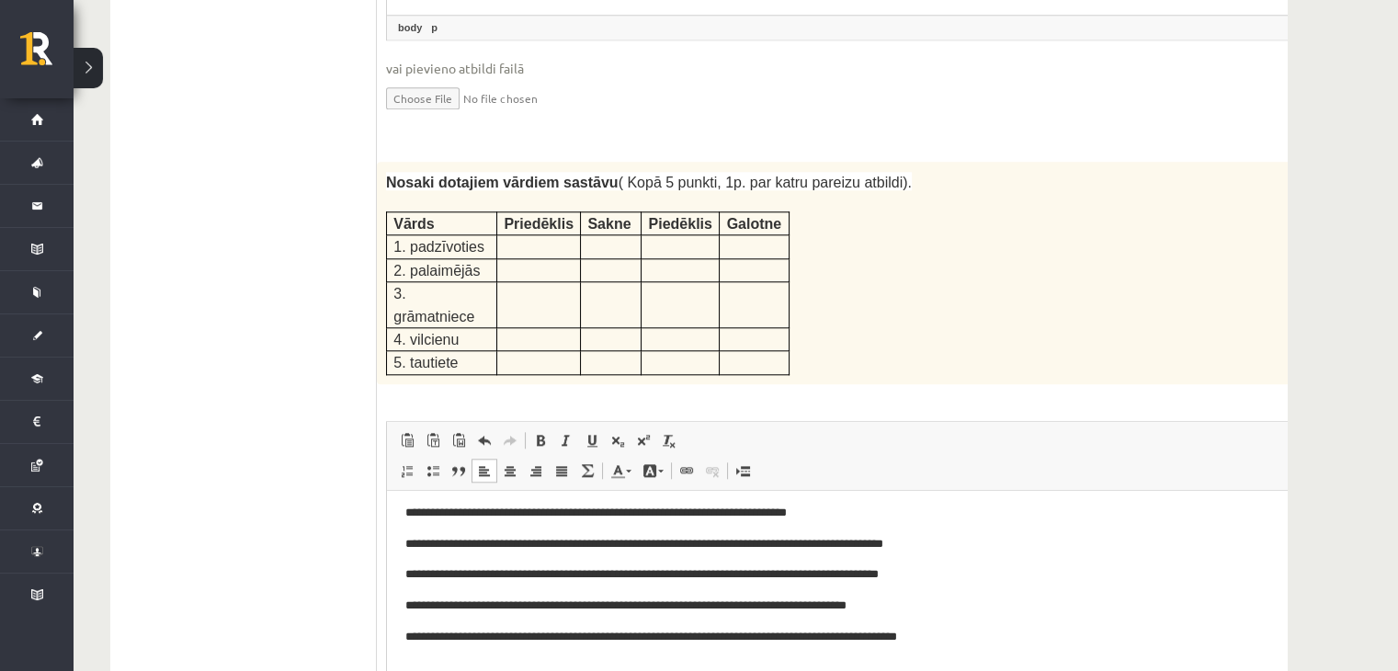
scroll to position [6, 0]
click at [497, 653] on body "**********" at bounding box center [869, 589] width 928 height 174
click at [499, 633] on p "**********" at bounding box center [838, 635] width 866 height 19
click at [505, 607] on p "**********" at bounding box center [838, 604] width 866 height 19
click at [644, 648] on body "**********" at bounding box center [869, 589] width 928 height 174
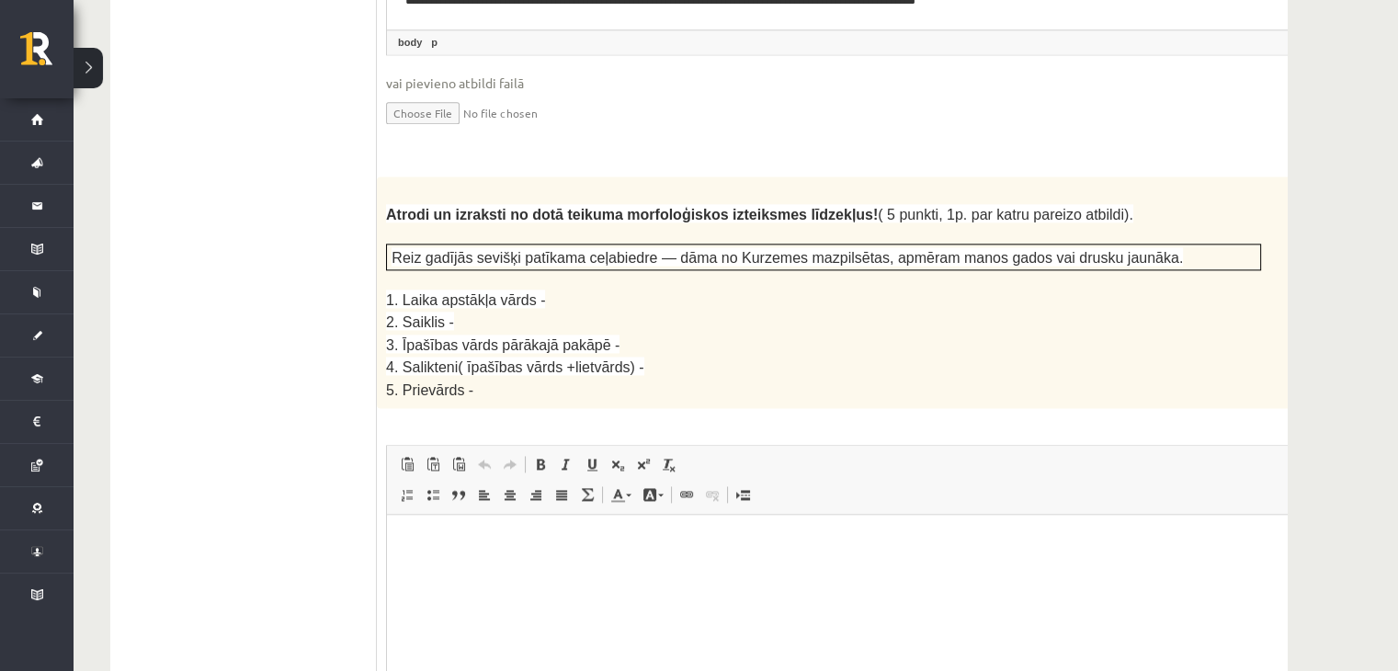
scroll to position [3124, 0]
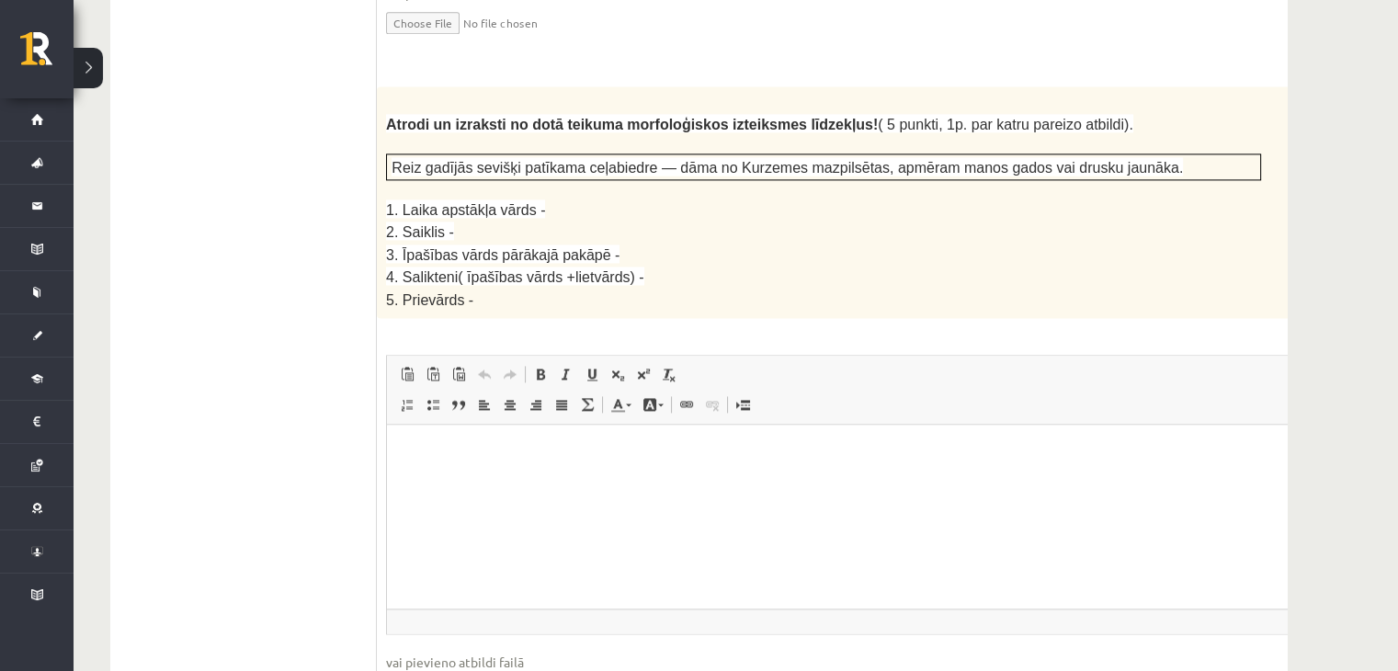
click at [401, 467] on html at bounding box center [869, 453] width 965 height 56
click at [418, 455] on p "*******" at bounding box center [844, 452] width 879 height 19
click at [548, 477] on p "**********" at bounding box center [844, 483] width 879 height 19
click at [420, 485] on p "**********" at bounding box center [844, 483] width 879 height 19
click at [490, 485] on p "**********" at bounding box center [844, 483] width 879 height 19
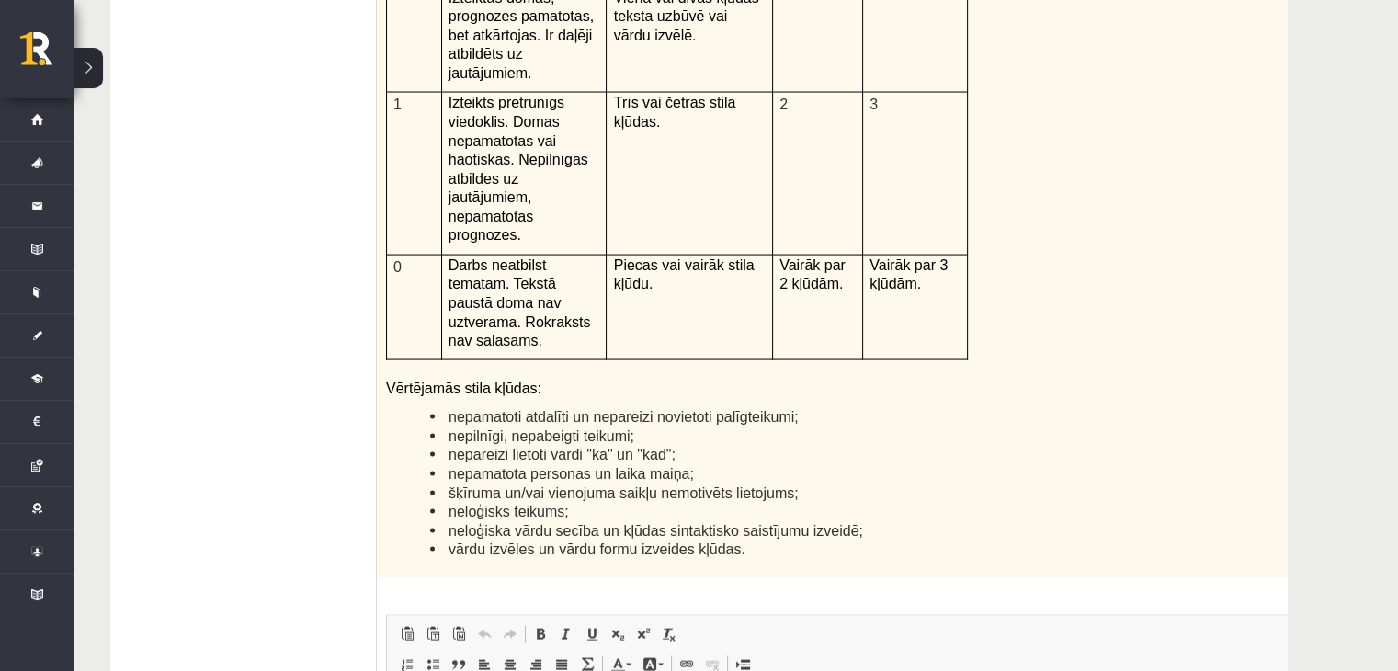
scroll to position [4411, 0]
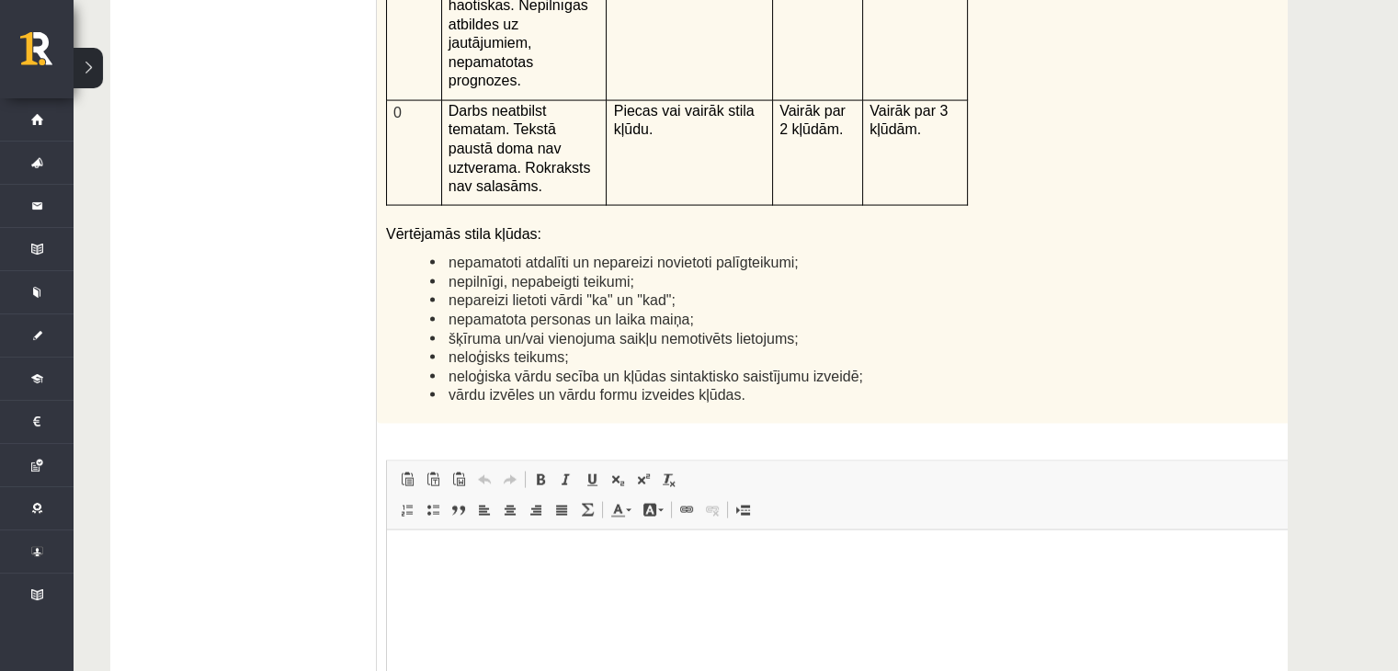
click at [448, 585] on html at bounding box center [869, 557] width 965 height 56
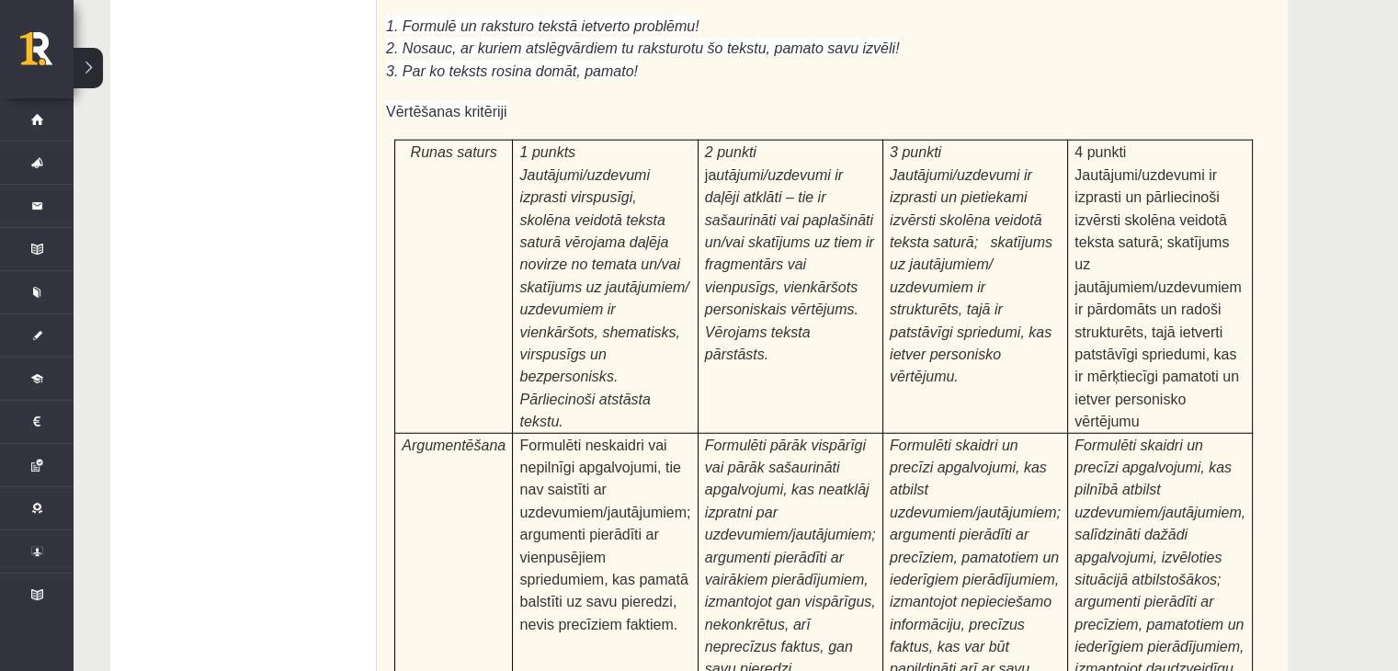
scroll to position [5770, 0]
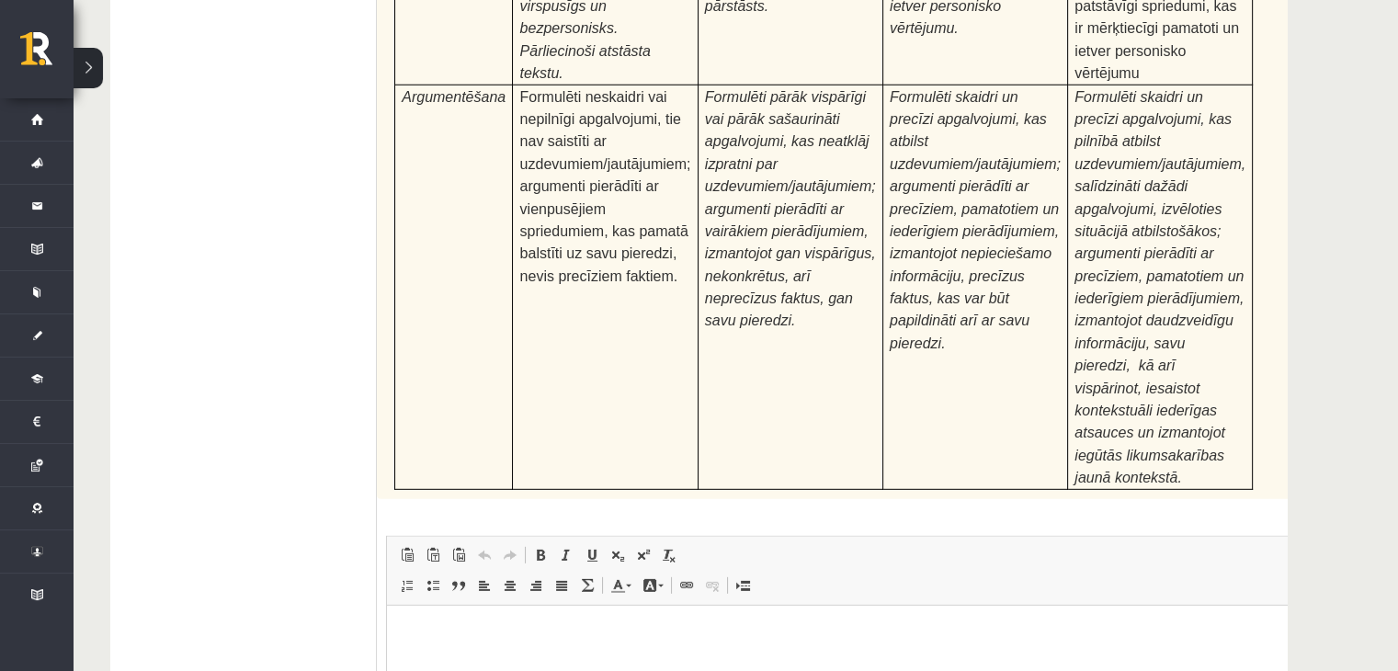
type input "**********"
click at [421, 661] on html at bounding box center [869, 633] width 965 height 56
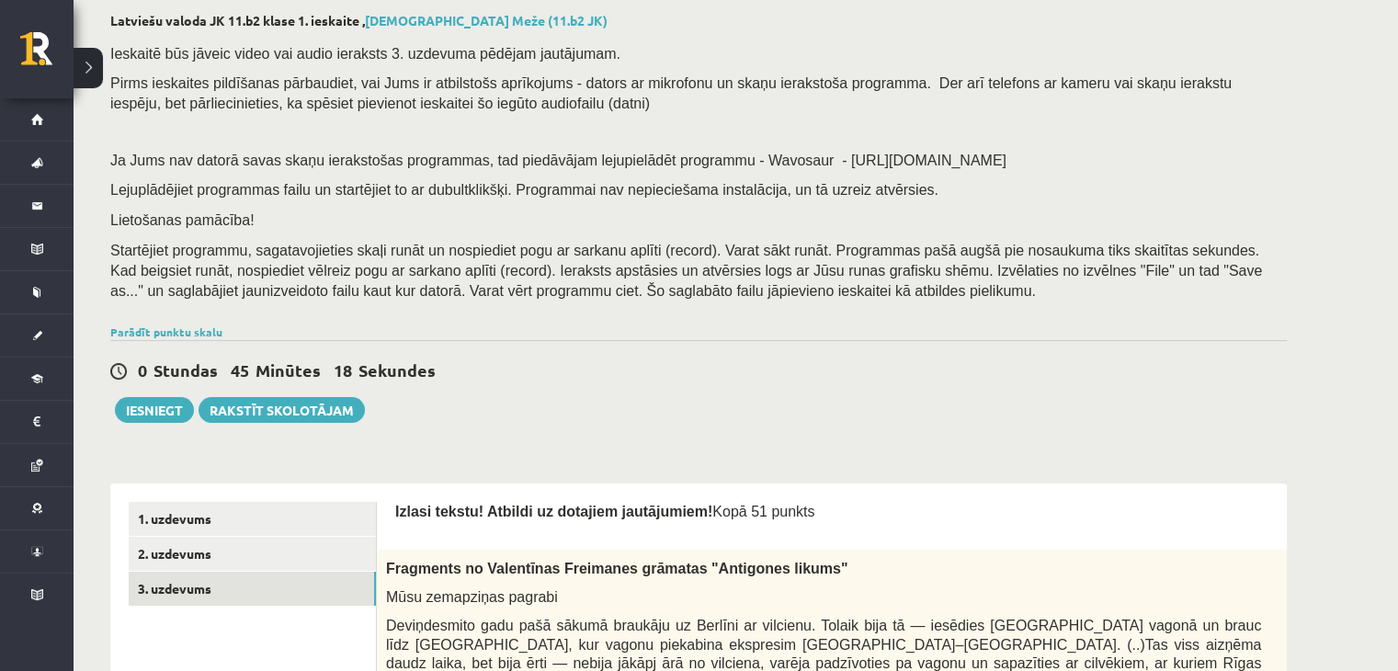
scroll to position [184, 0]
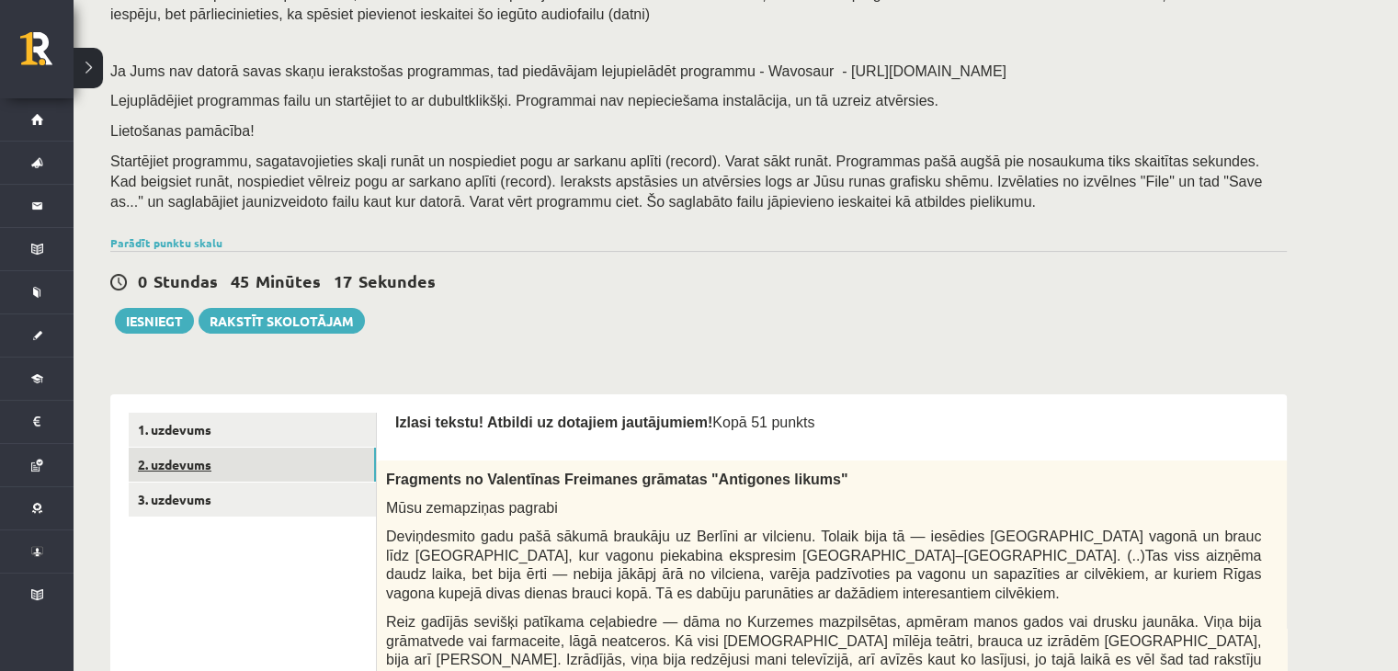
click at [294, 462] on link "2. uzdevums" at bounding box center [252, 465] width 247 height 34
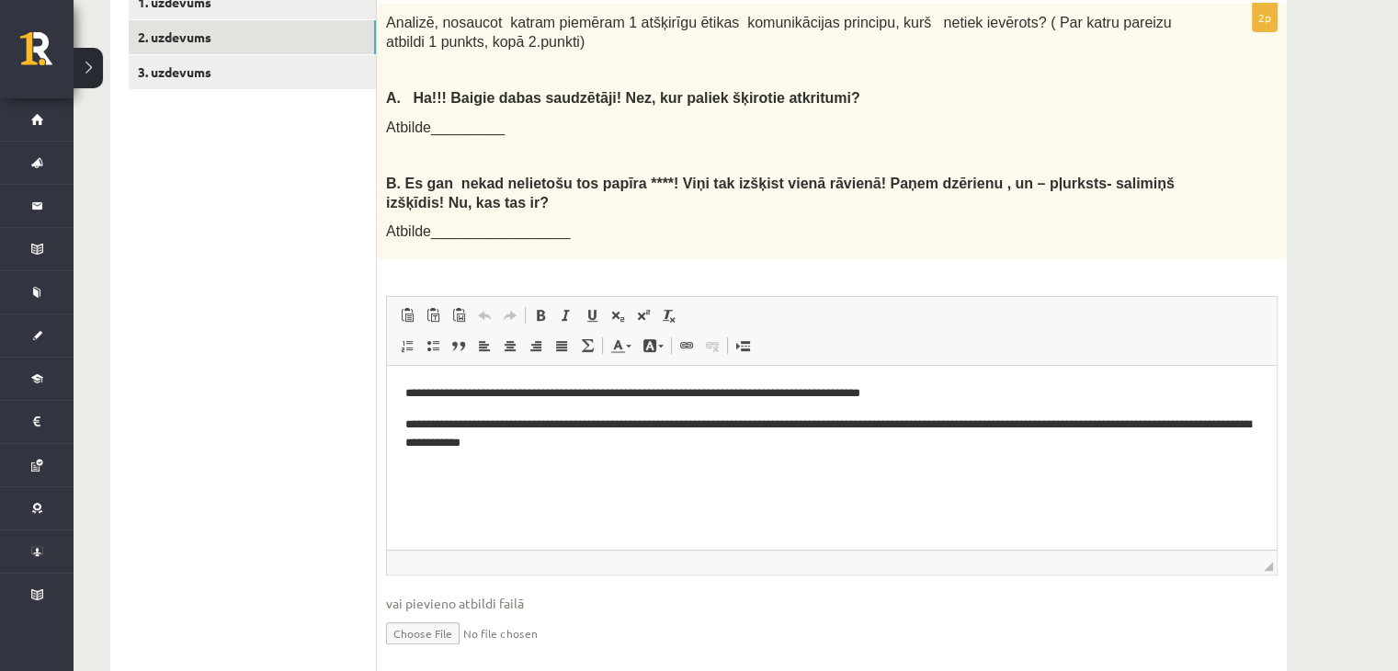
scroll to position [581, 0]
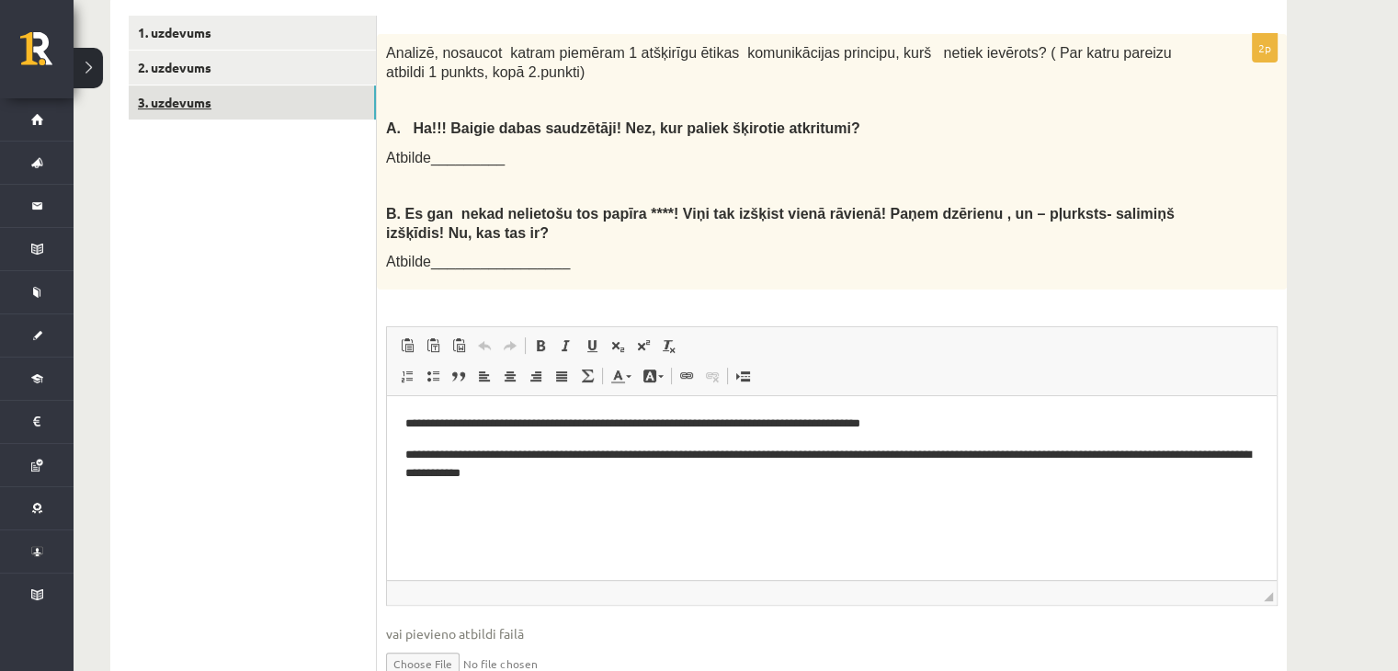
click at [269, 104] on link "3. uzdevums" at bounding box center [252, 102] width 247 height 34
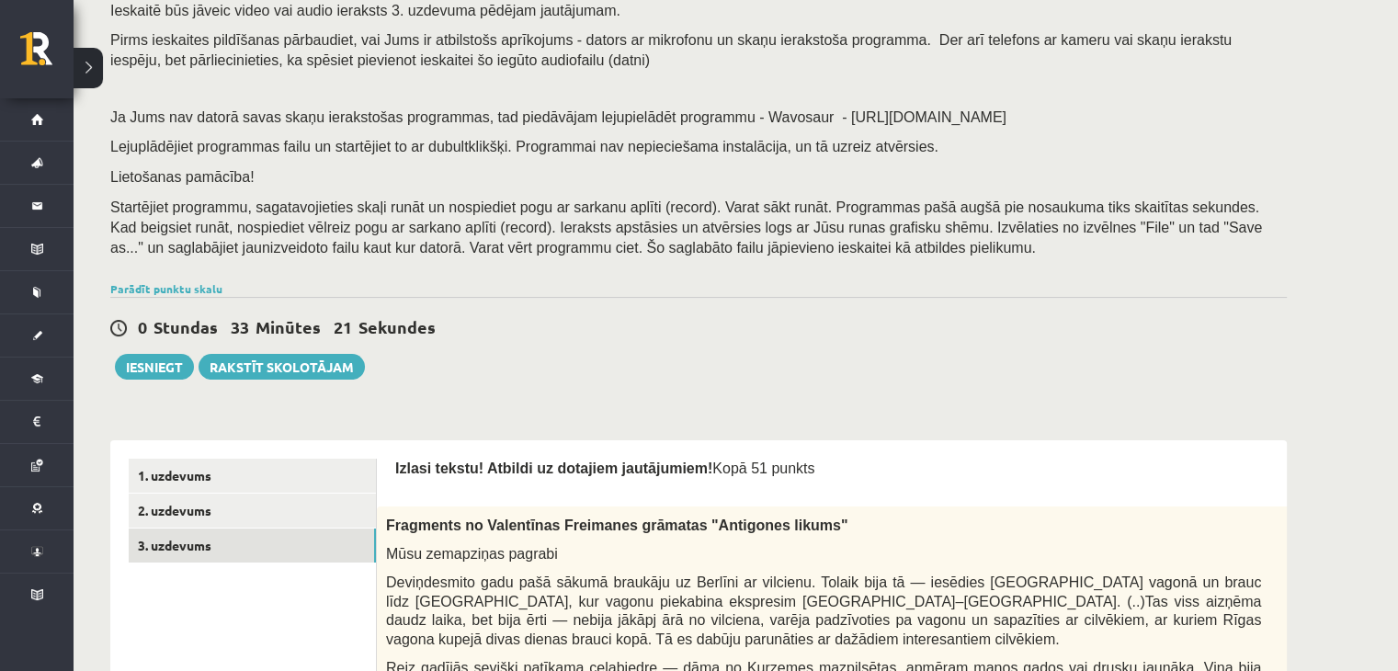
scroll to position [184, 0]
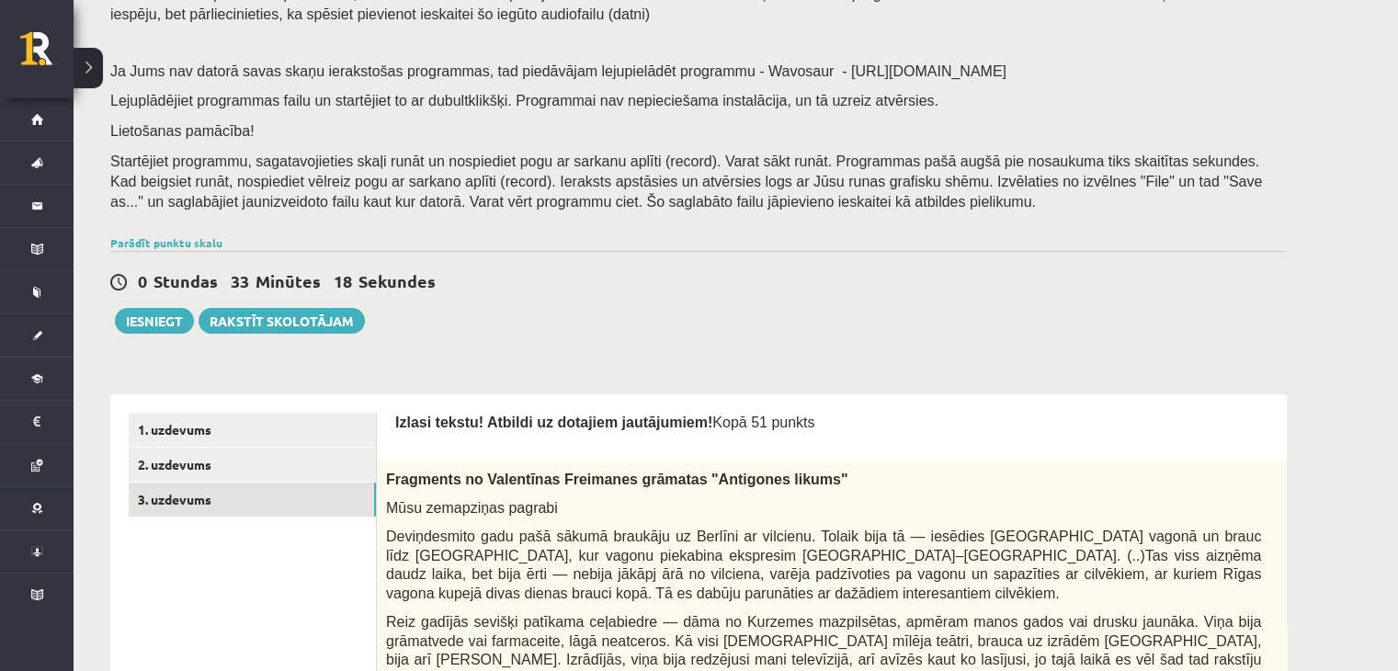
click at [137, 334] on div "Iesniegt Rakstīt skolotājam" at bounding box center [237, 321] width 255 height 26
click at [137, 327] on button "Iesniegt" at bounding box center [154, 321] width 79 height 26
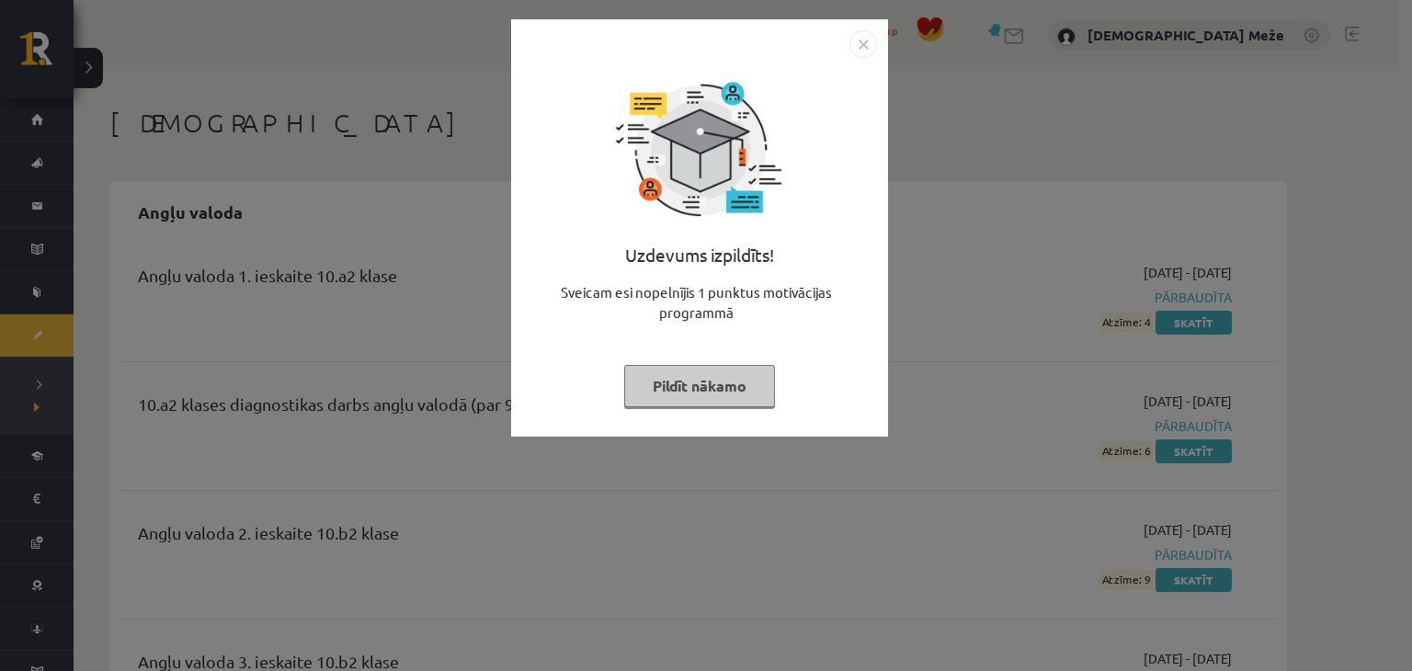
click at [743, 365] on button "Pildīt nākamo" at bounding box center [699, 386] width 151 height 42
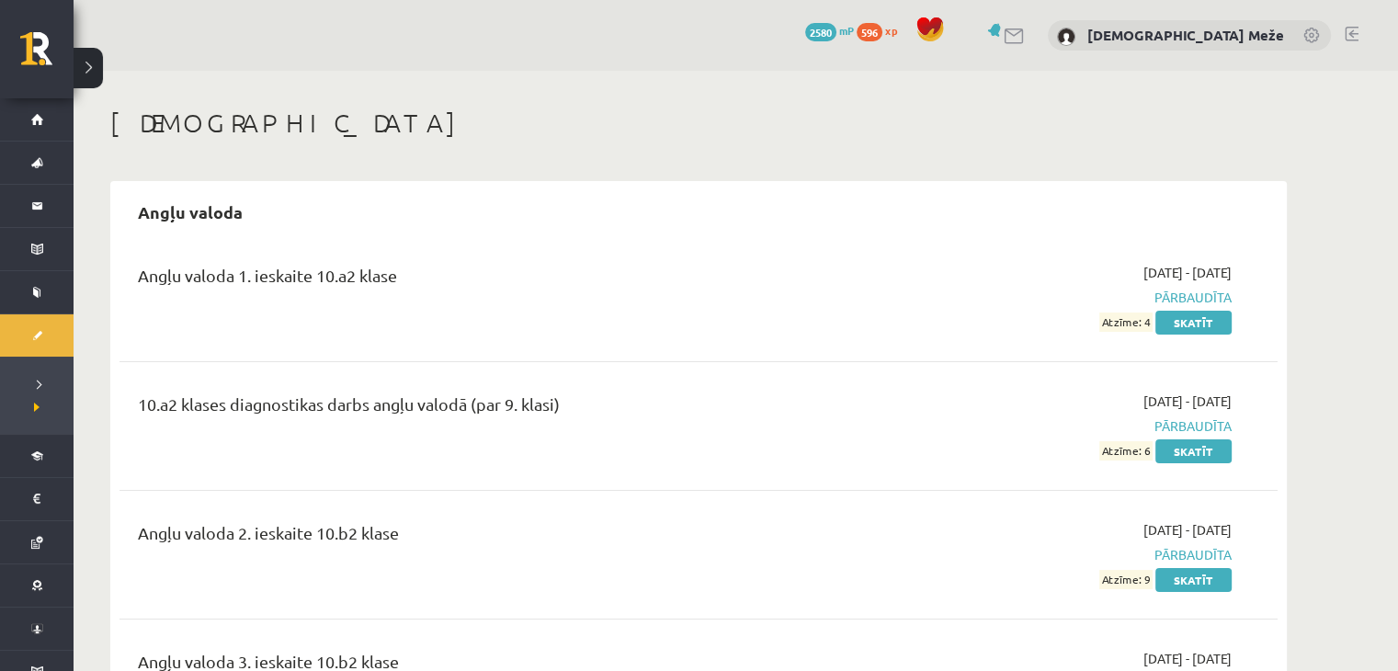
click at [934, 16] on div "0 Dāvanas 2580 mP 596 xp" at bounding box center [878, 32] width 146 height 32
drag, startPoint x: 415, startPoint y: 540, endPoint x: 268, endPoint y: 82, distance: 481.6
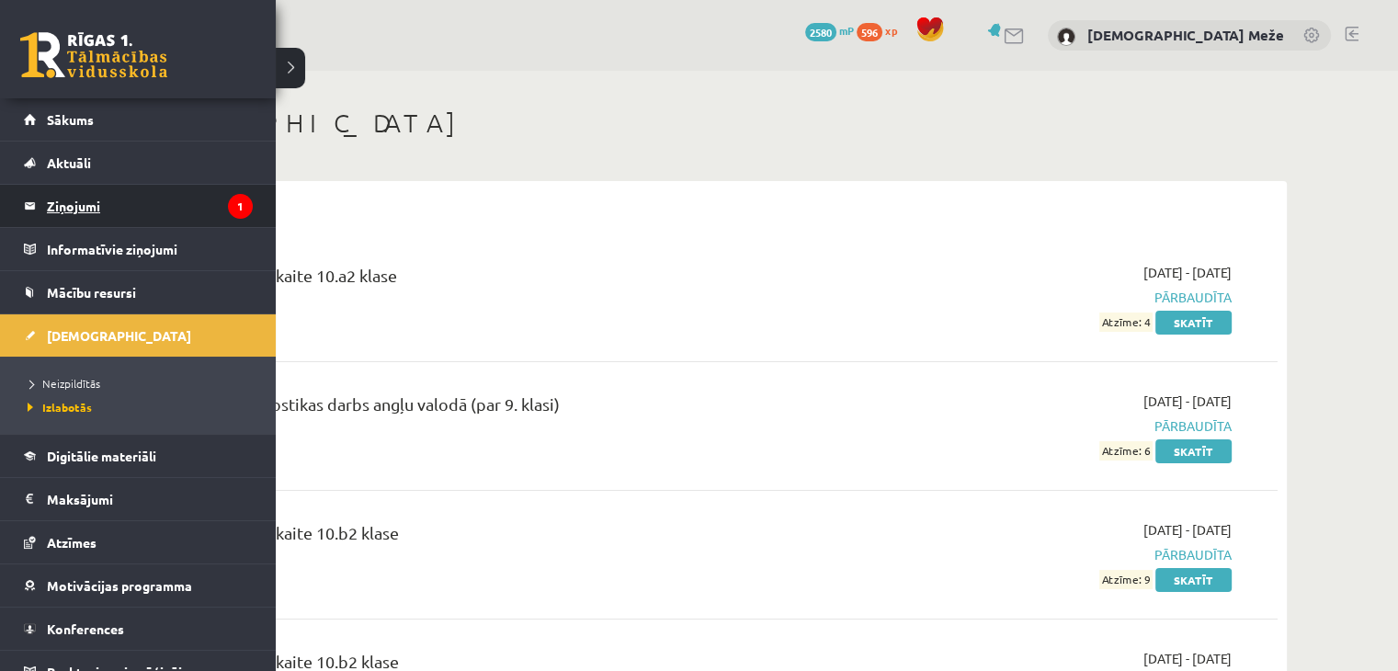
click at [69, 198] on legend "Ziņojumi 1" at bounding box center [150, 206] width 206 height 42
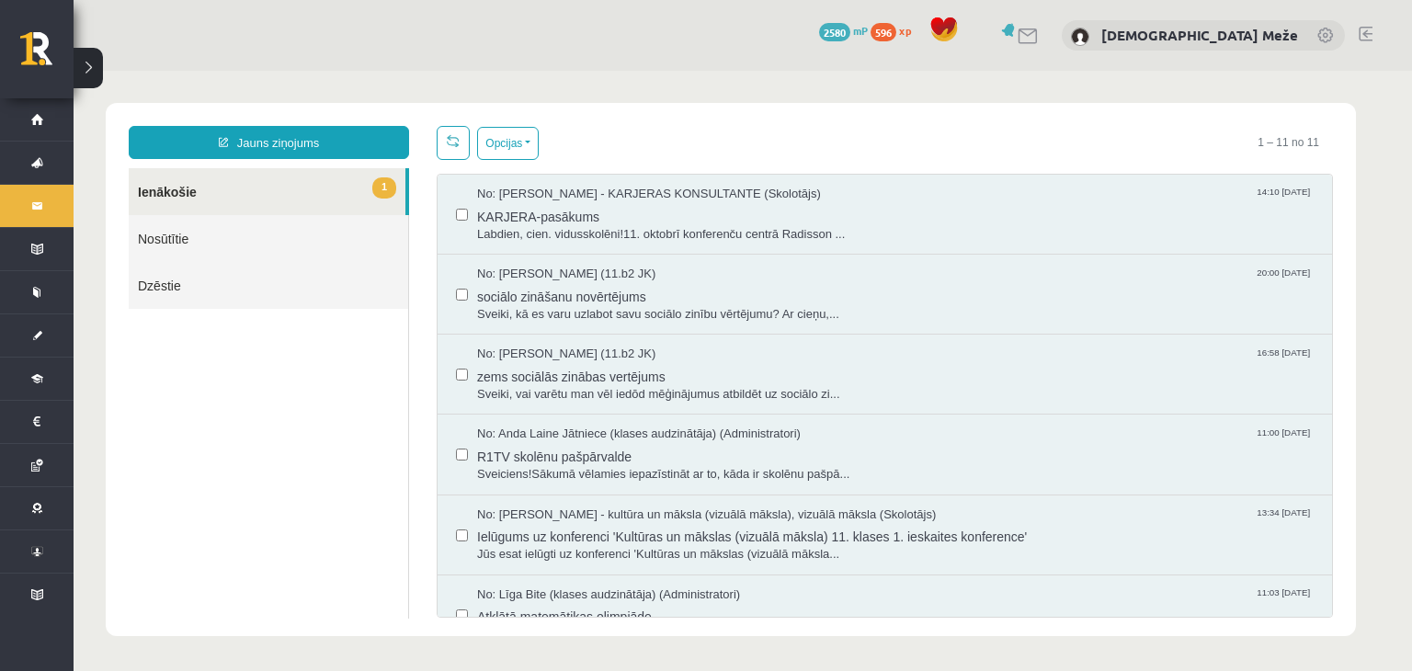
click at [376, 183] on span "1" at bounding box center [384, 187] width 24 height 21
